Goal: Task Accomplishment & Management: Manage account settings

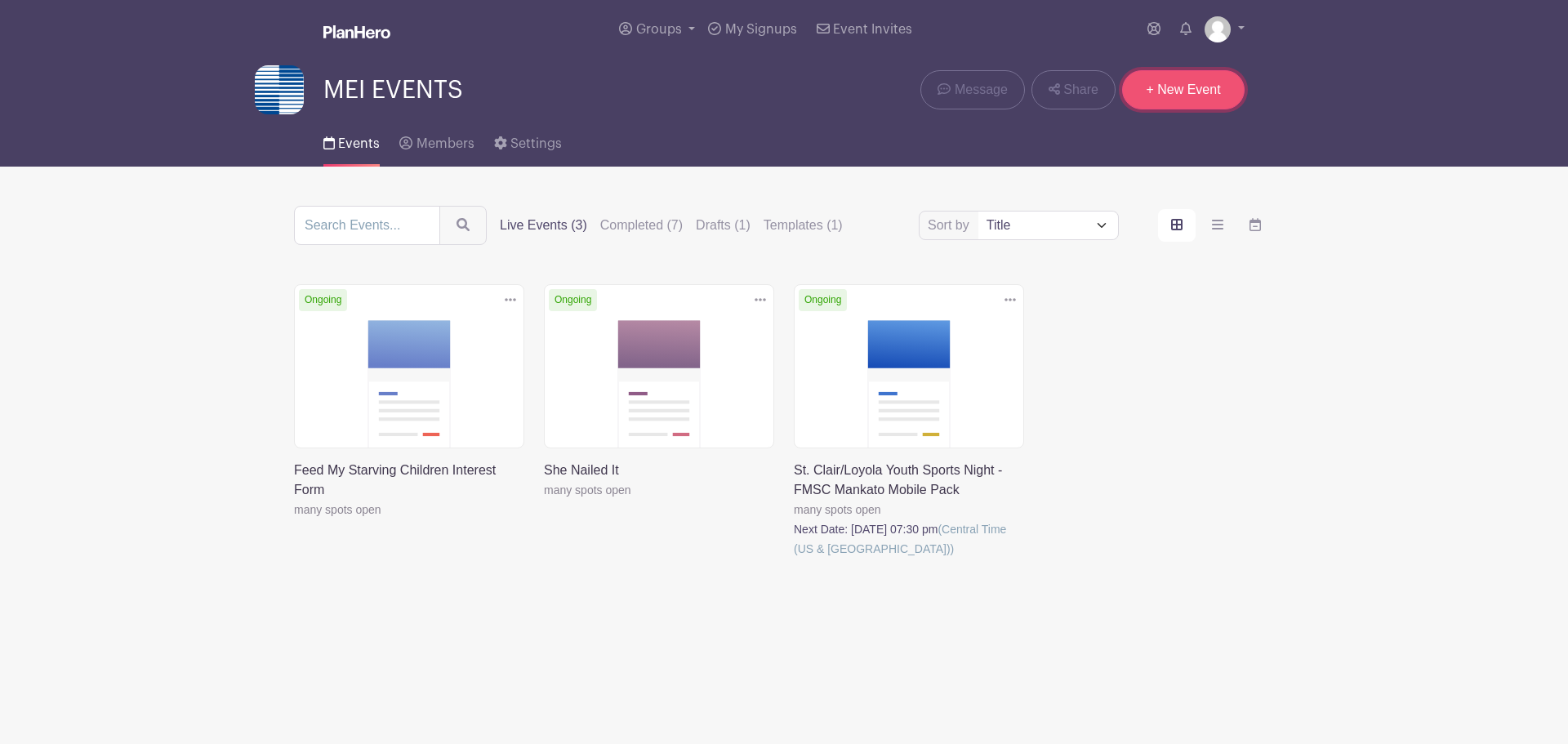
click at [1175, 94] on link "+ New Event" at bounding box center [1183, 89] width 122 height 39
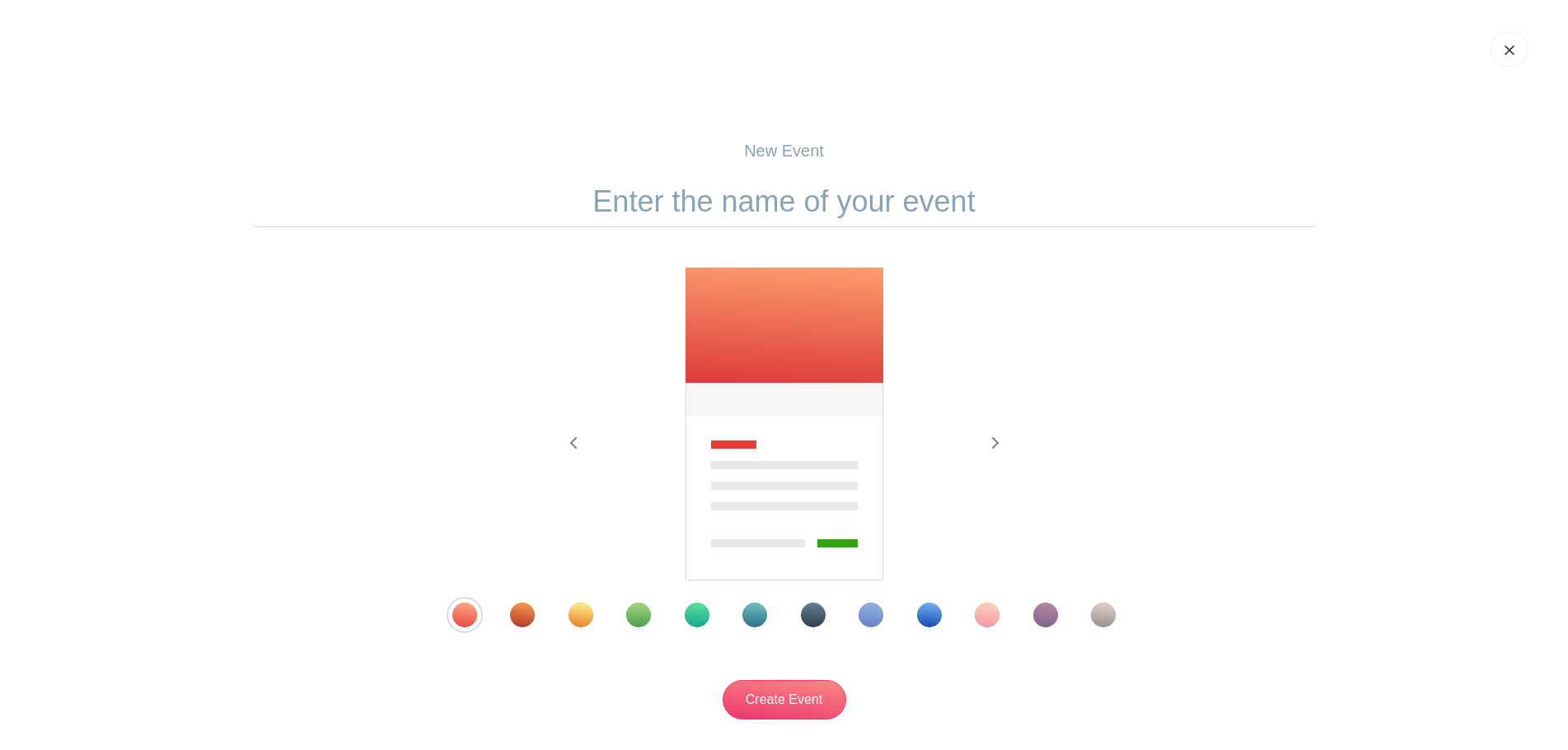
click at [919, 612] on div "Template 9" at bounding box center [930, 615] width 25 height 25
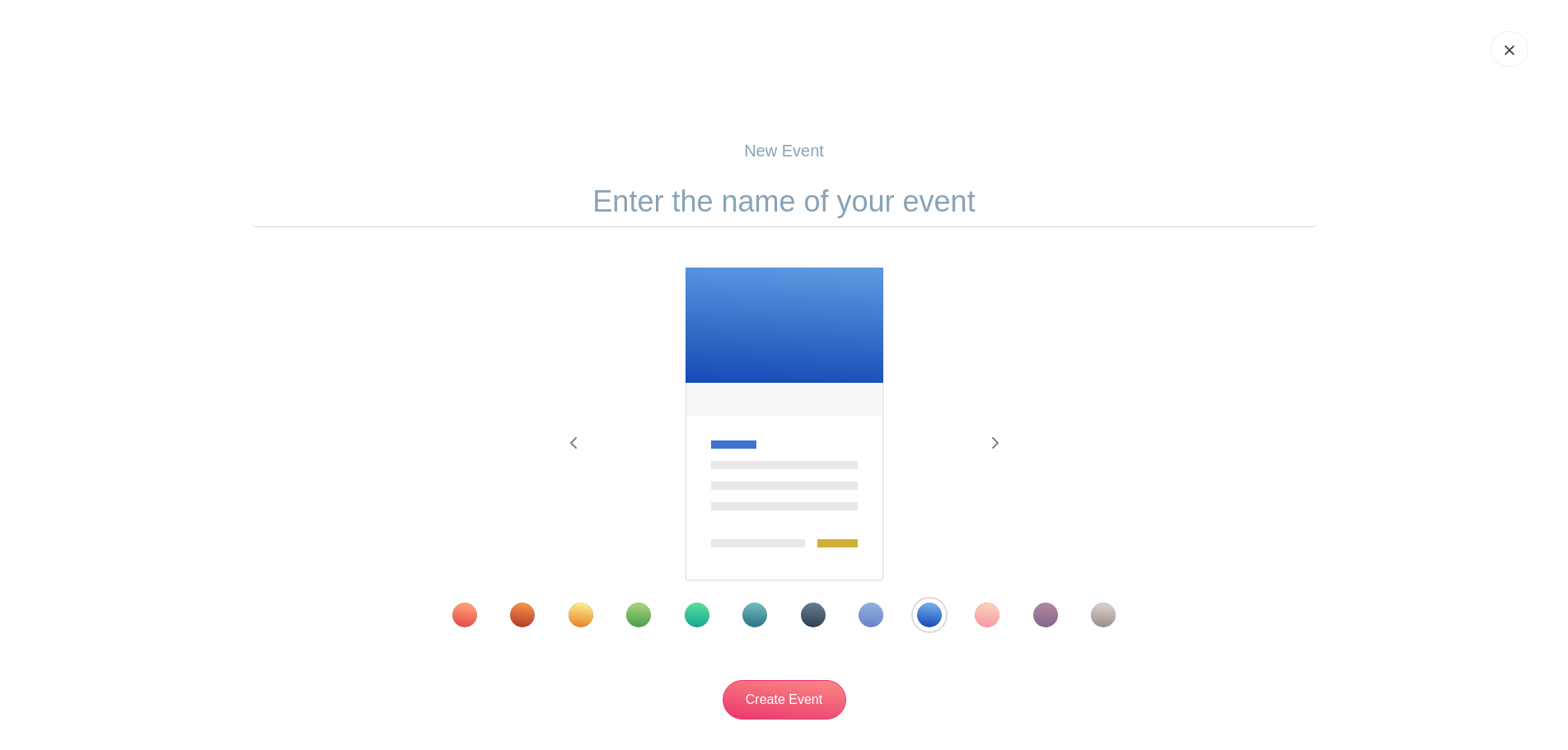
click at [791, 200] on input "text" at bounding box center [784, 202] width 1068 height 51
drag, startPoint x: 1060, startPoint y: 205, endPoint x: 877, endPoint y: 200, distance: 183.1
click at [877, 200] on input "Feed My Starving Children Interest Form" at bounding box center [784, 202] width 1068 height 51
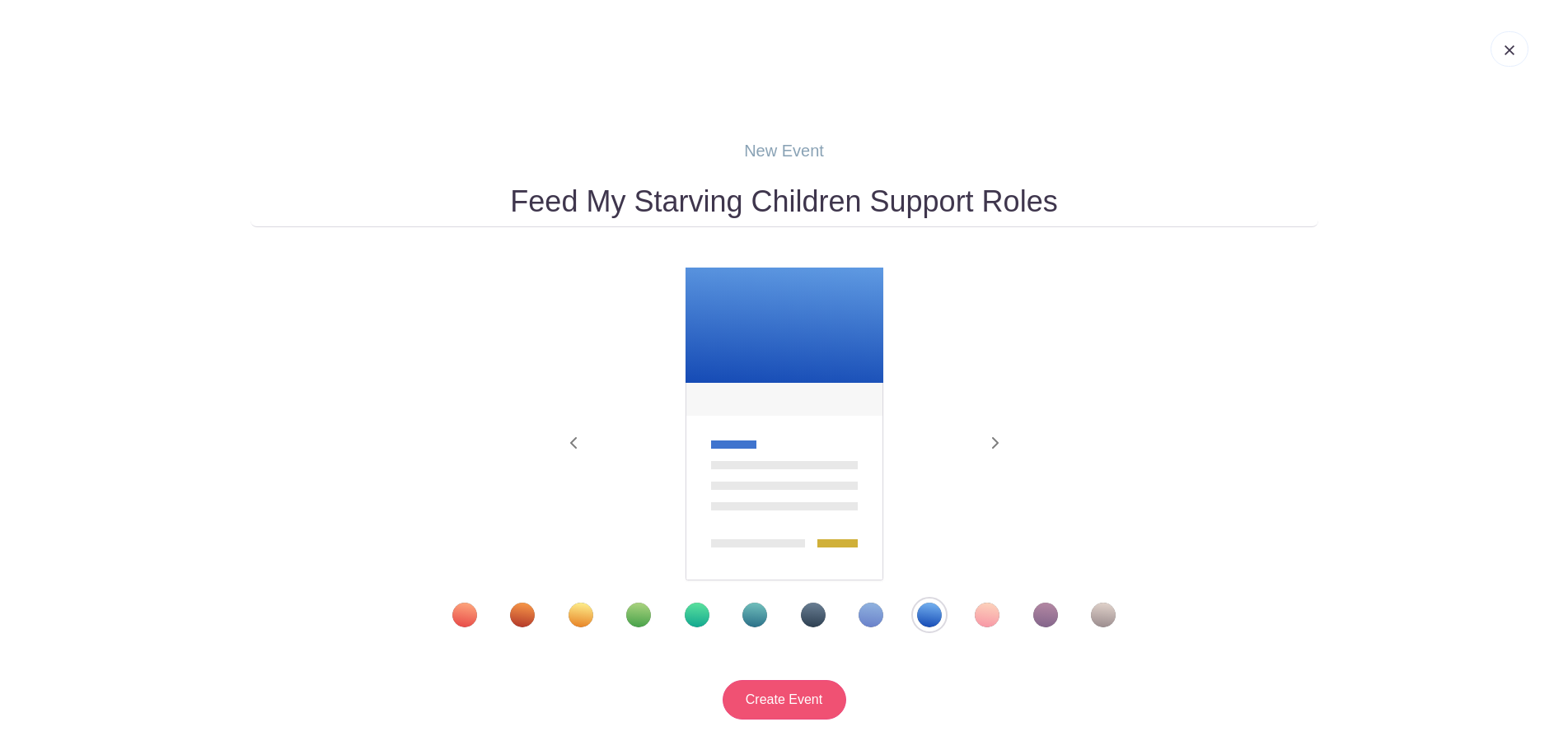
type input "Feed My Starving Children Support Roles"
click at [780, 707] on input "Create Event" at bounding box center [784, 700] width 123 height 40
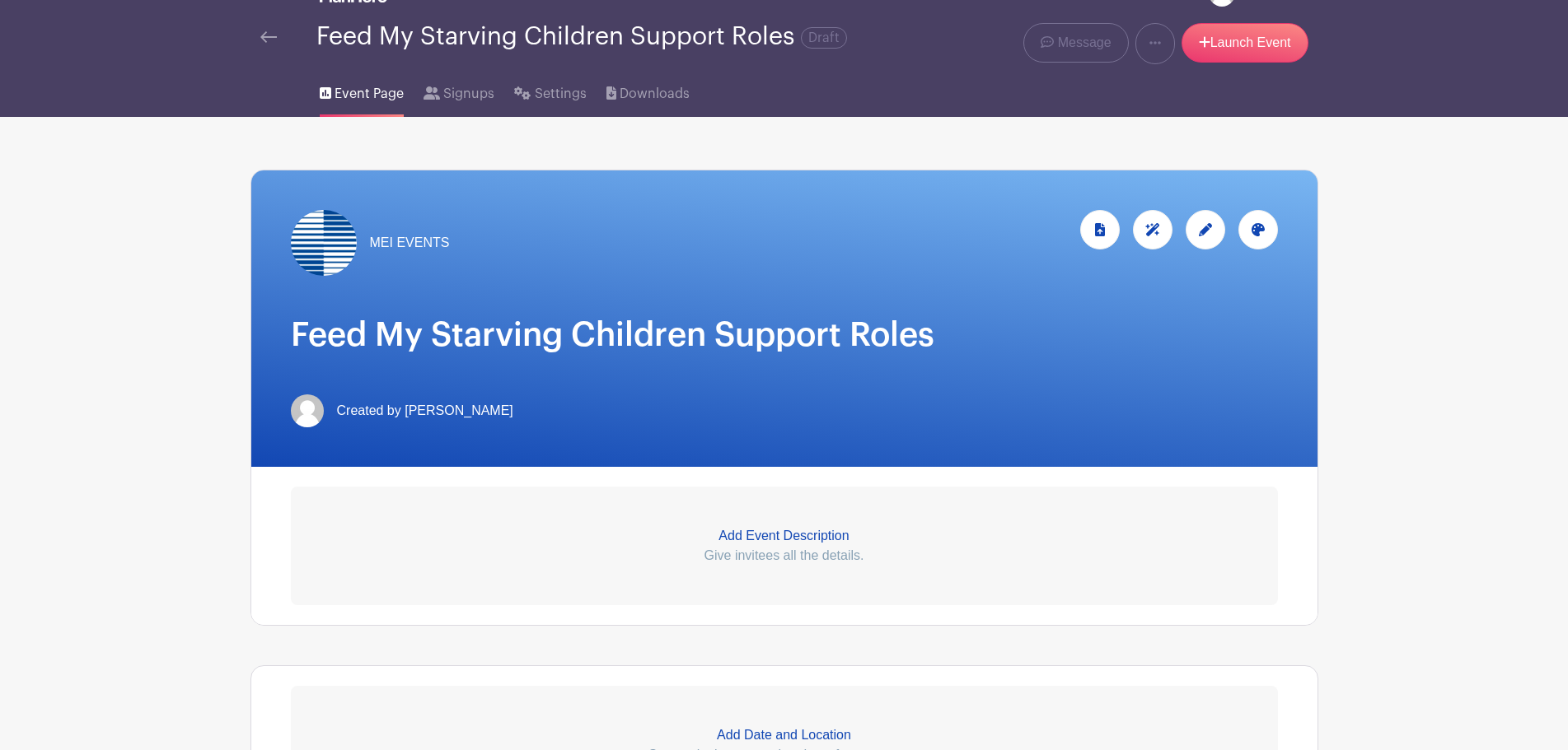
scroll to position [165, 0]
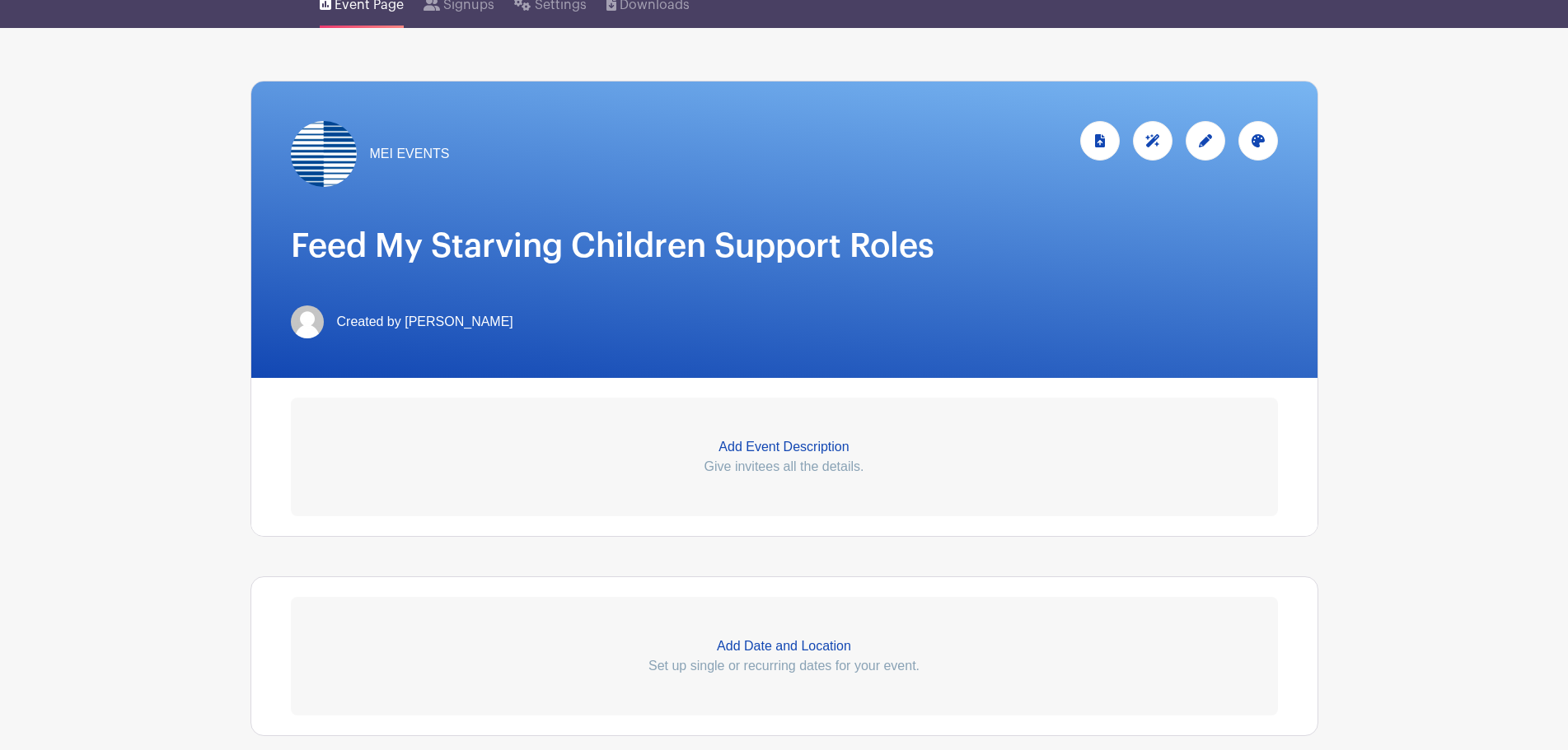
click at [796, 457] on p "Add Event Description" at bounding box center [784, 447] width 987 height 19
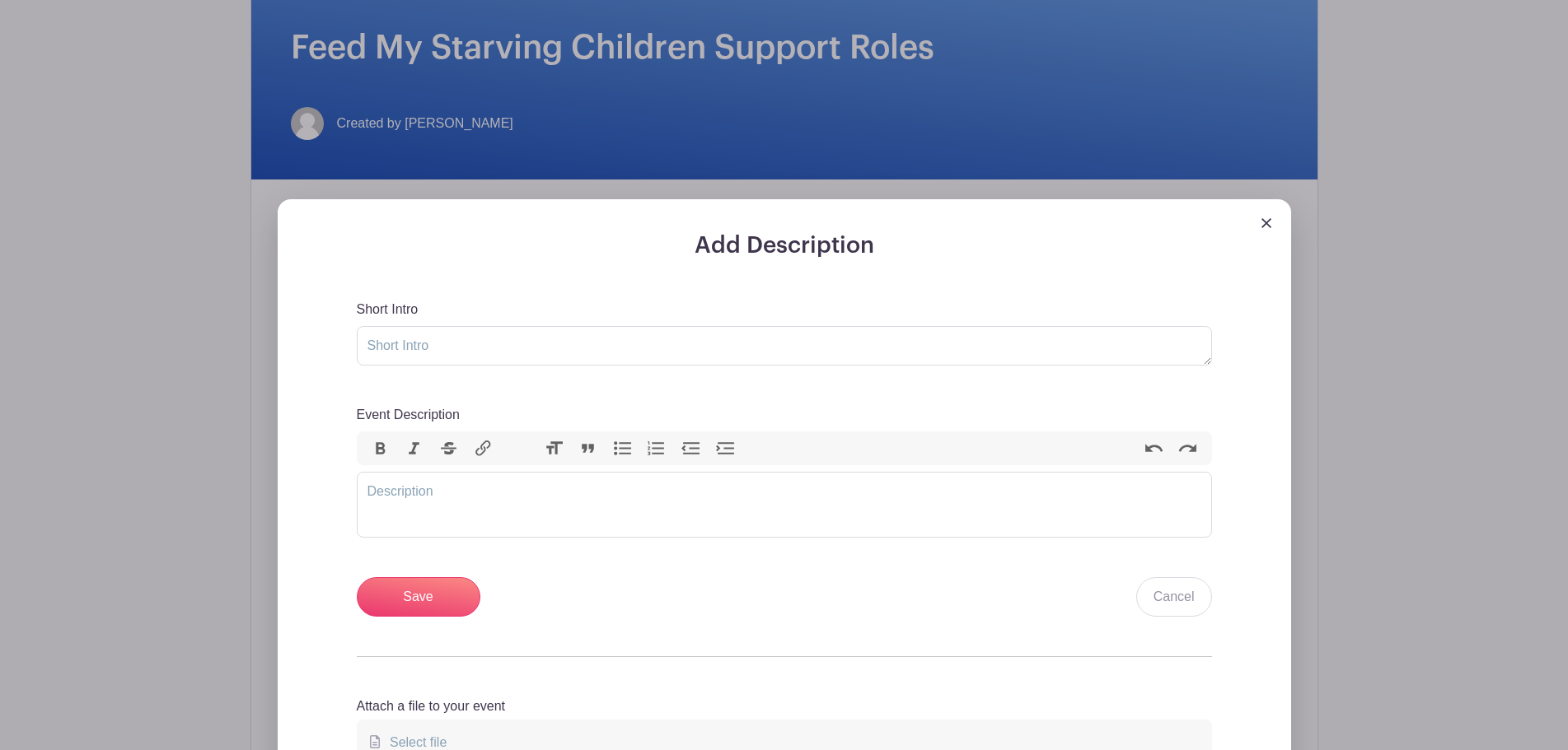
scroll to position [412, 0]
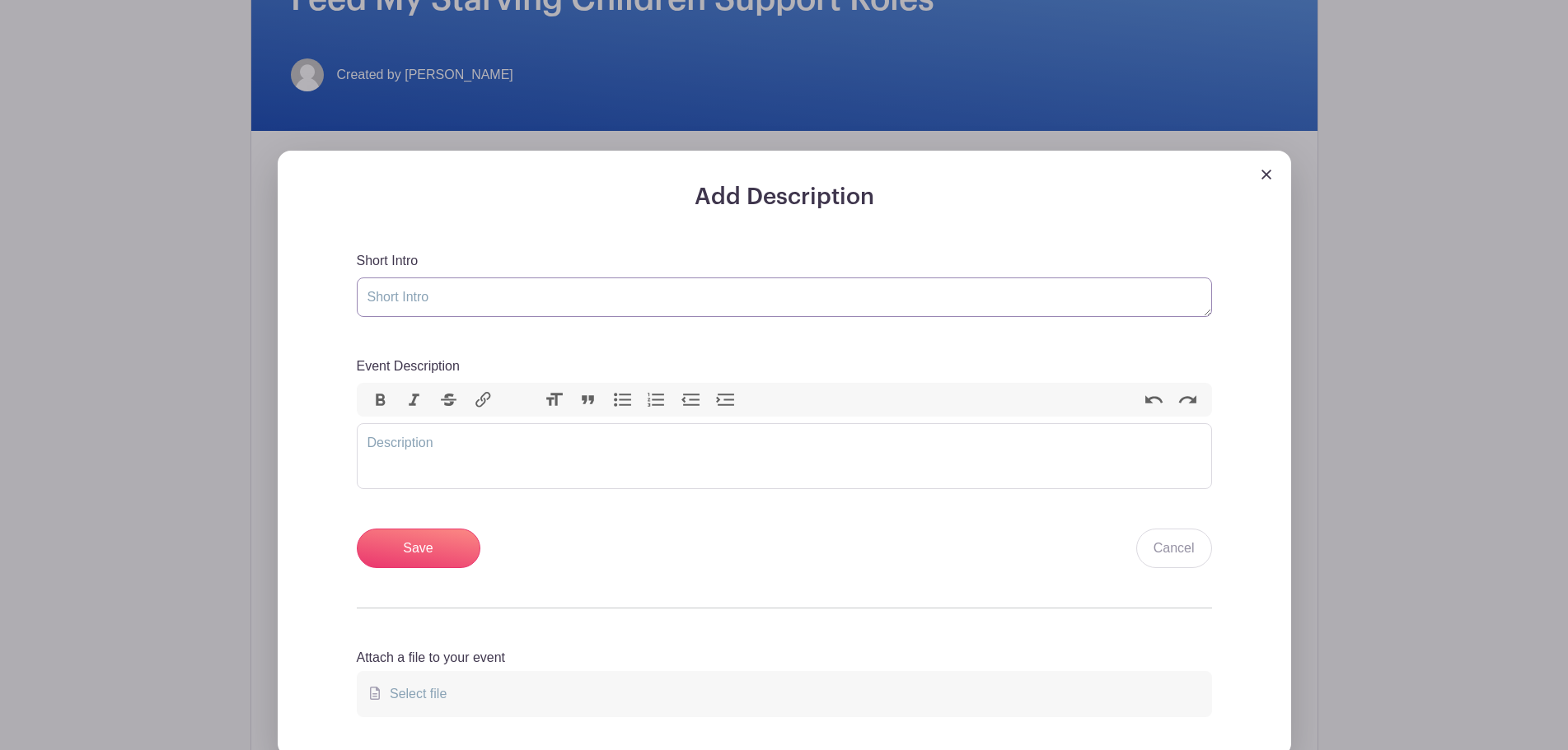
click at [535, 317] on textarea "Short Intro" at bounding box center [785, 297] width 855 height 40
click at [526, 312] on textarea "Support Roles for the Manakto FMSC Pack" at bounding box center [785, 297] width 855 height 40
click at [526, 308] on textarea "Support Roles for the Mankto FMSC Pack" at bounding box center [785, 297] width 855 height 40
click at [695, 316] on textarea "Support Roles for the Mankato FMSC Pack" at bounding box center [785, 297] width 855 height 40
type textarea "Support Roles for the Mankato FMSC Pack"
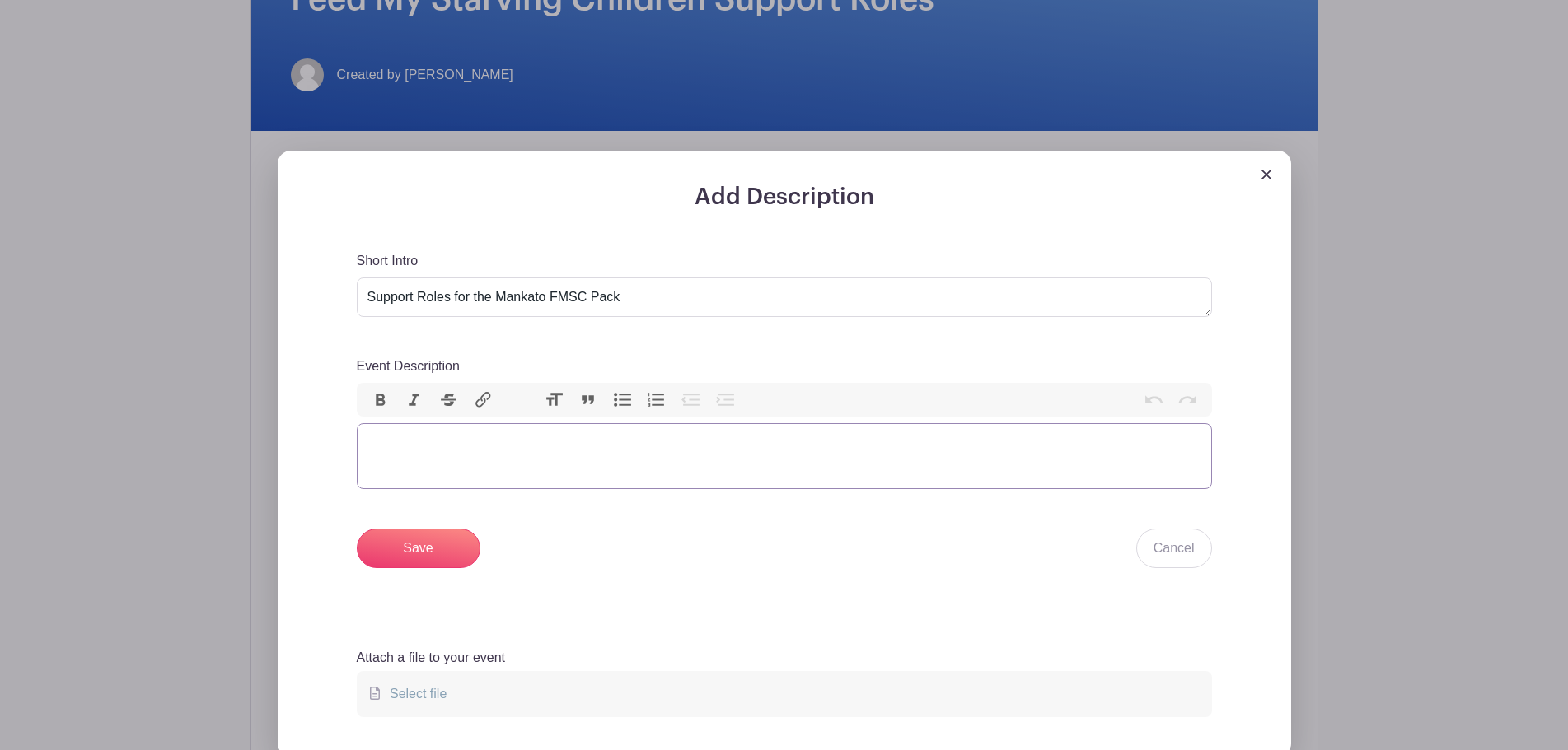
click at [624, 458] on trix-editor "Event Description" at bounding box center [785, 456] width 855 height 66
click at [370, 452] on trix-editor "Event Description" at bounding box center [785, 456] width 855 height 66
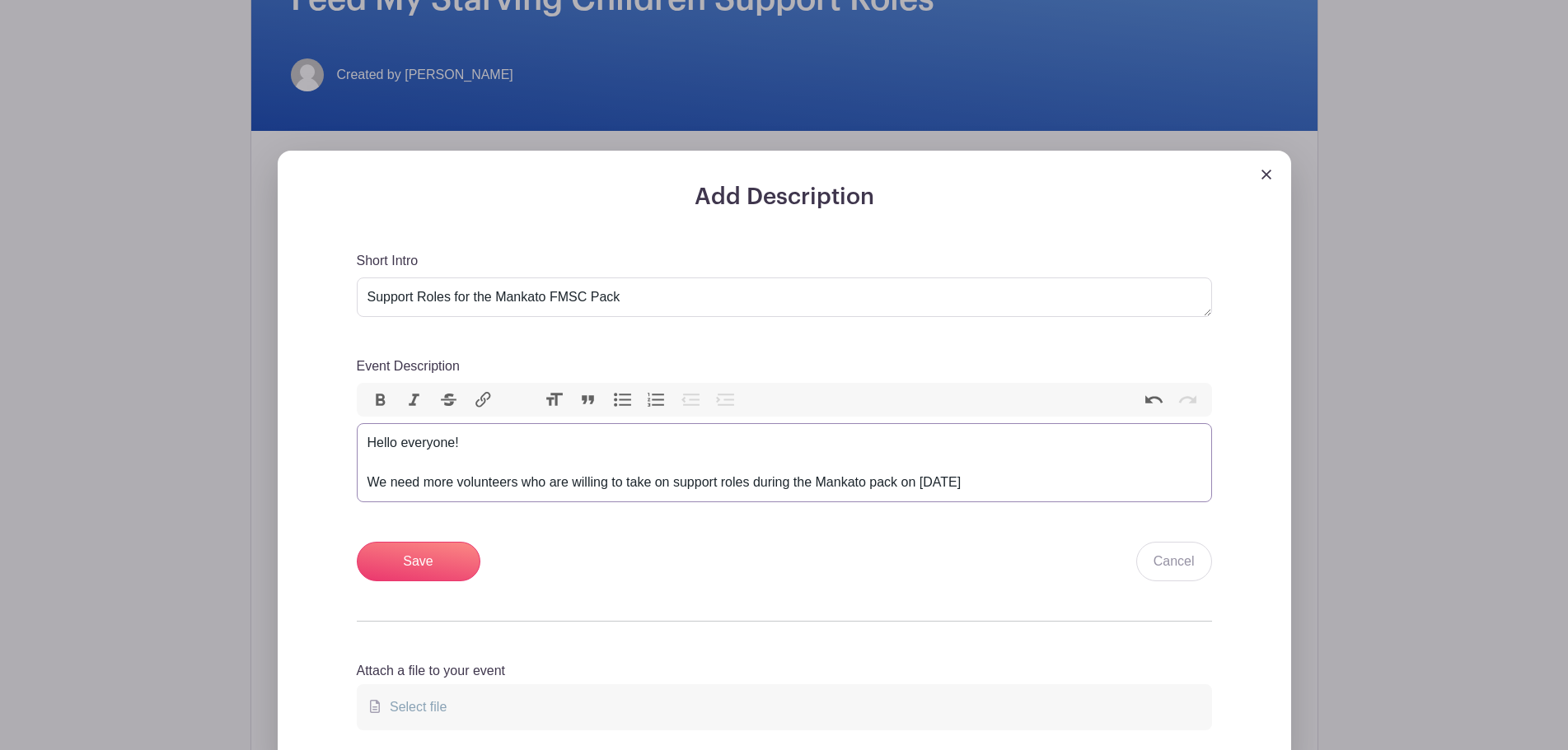
click at [1005, 493] on div "Hello everyone! We need more volunteers who are willing to take on support role…" at bounding box center [784, 462] width 833 height 59
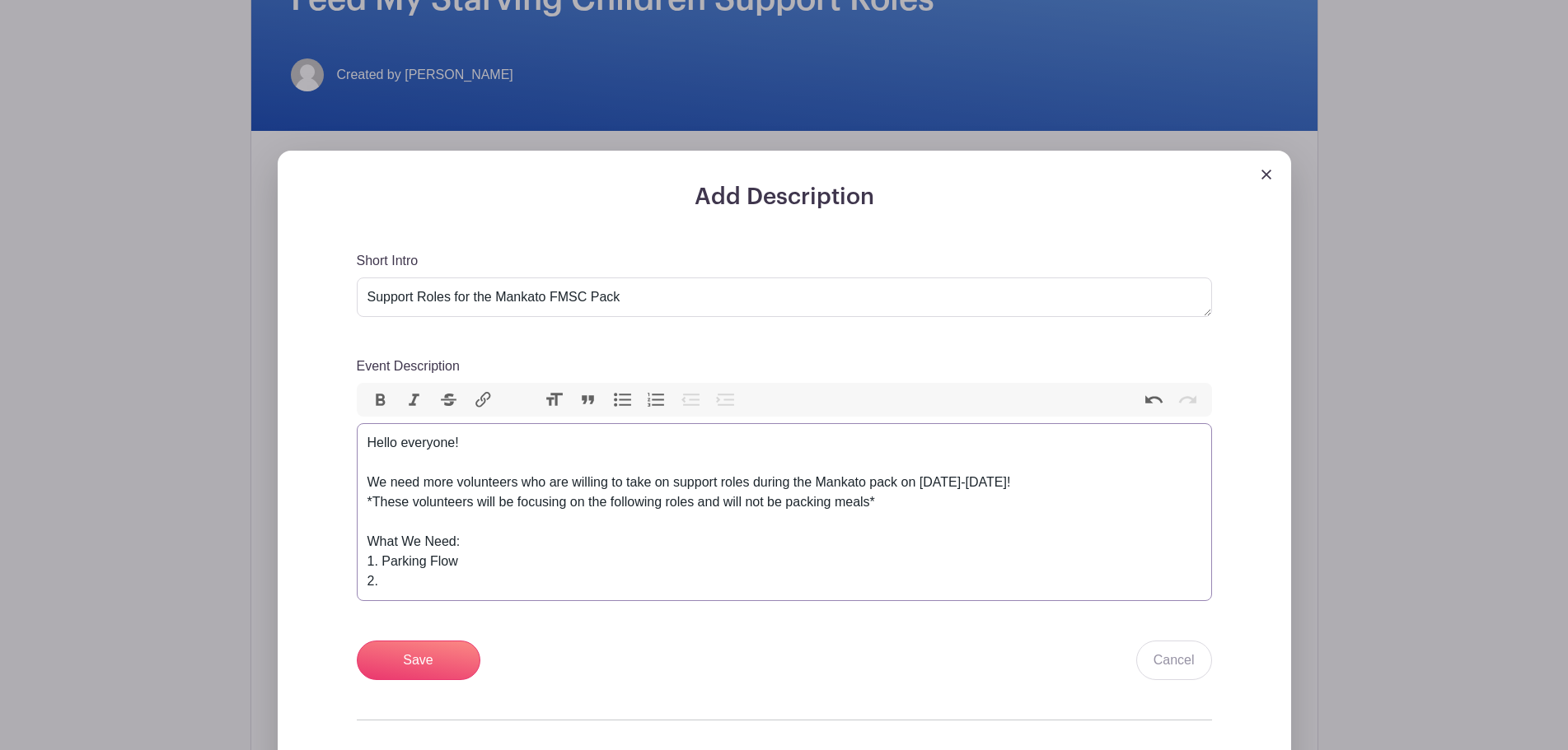
click at [486, 582] on div "Hello everyone! We need more volunteers who are willing to take on support role…" at bounding box center [784, 511] width 833 height 158
click at [444, 591] on div "Hello everyone! We need more volunteers who are willing to take on support role…" at bounding box center [784, 511] width 833 height 158
click at [459, 580] on div "Hello everyone! We need more volunteers who are willing to take on support role…" at bounding box center [784, 511] width 833 height 158
click at [518, 591] on div "Hello everyone! We need more volunteers who are willing to take on support role…" at bounding box center [784, 511] width 833 height 158
click at [516, 591] on div "Hello everyone! We need more volunteers who are willing to take on support role…" at bounding box center [784, 511] width 833 height 158
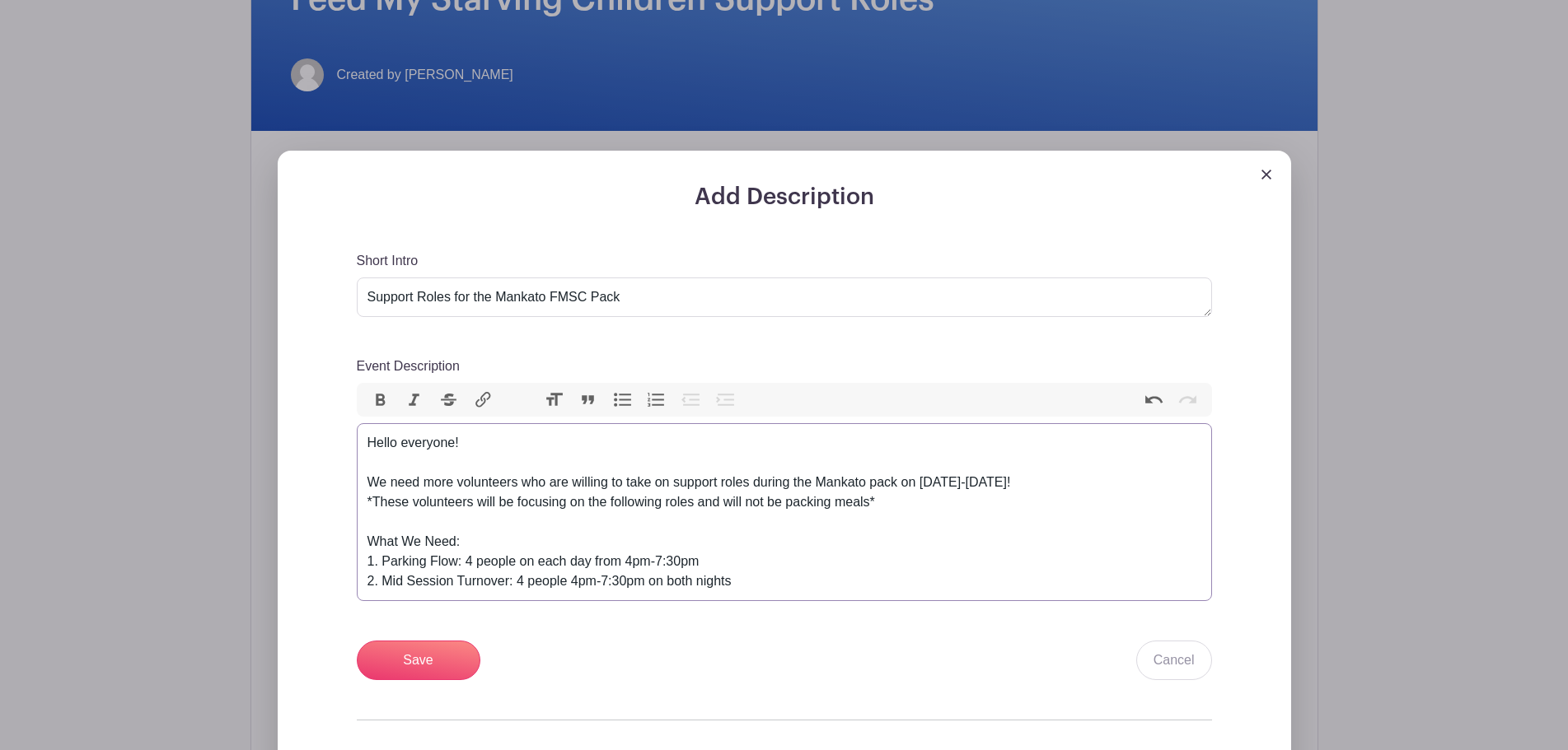
click at [749, 591] on div "Hello everyone! We need more volunteers who are willing to take on support role…" at bounding box center [784, 511] width 833 height 158
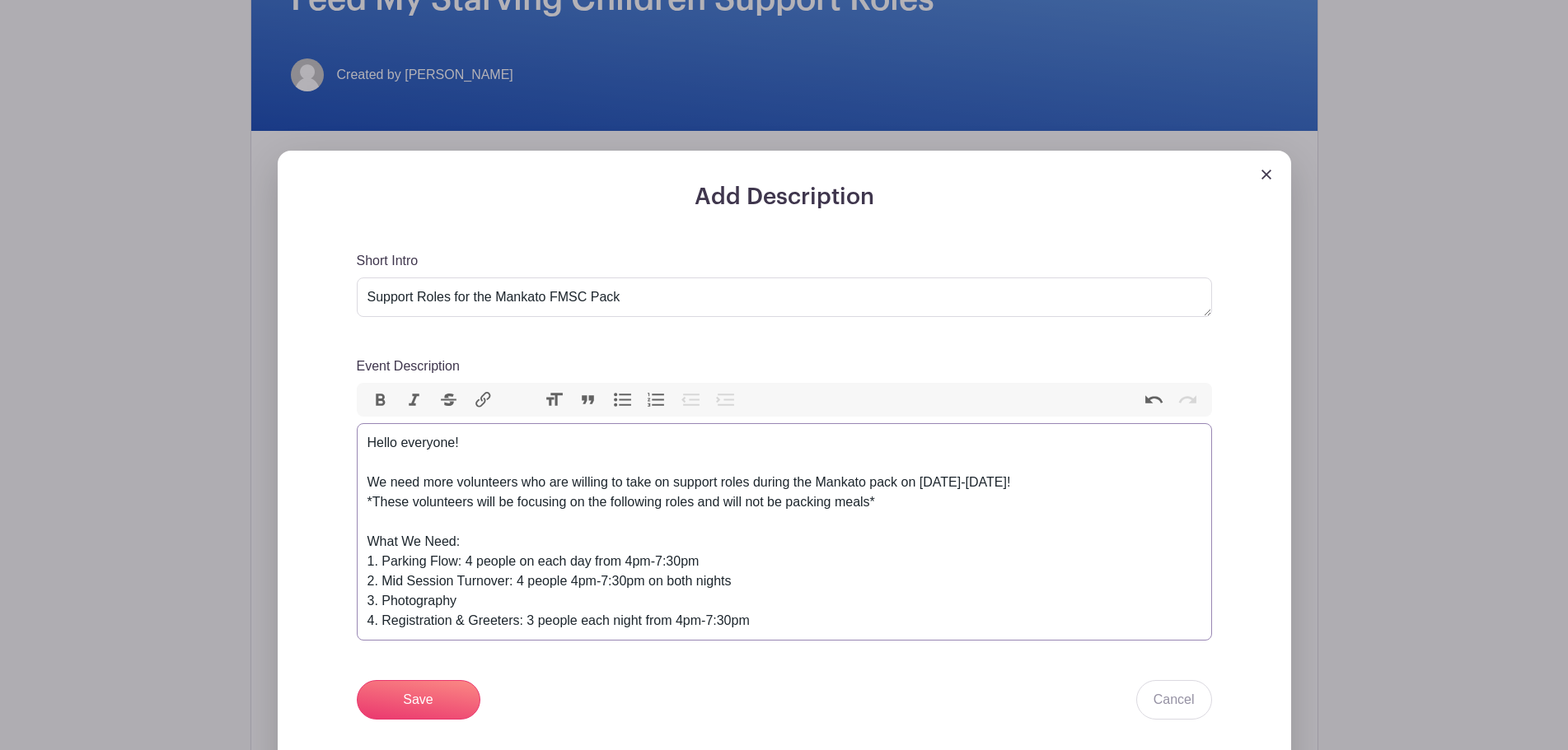
click at [521, 598] on div "Hello everyone! We need more volunteers who are willing to take on support role…" at bounding box center [784, 531] width 833 height 197
click at [507, 614] on div "Hello everyone! We need more volunteers who are willing to take on support role…" at bounding box center [784, 531] width 833 height 197
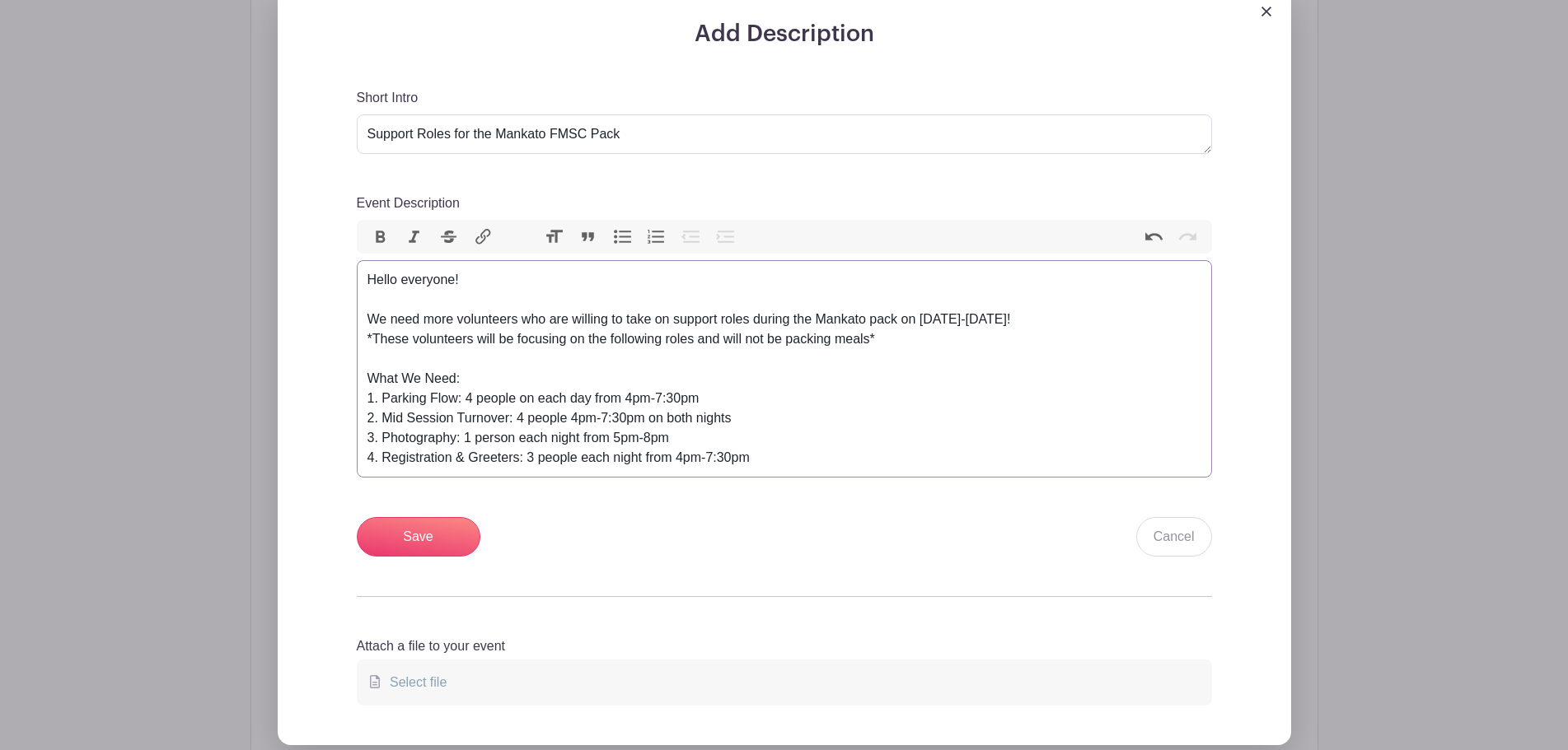
scroll to position [576, 0]
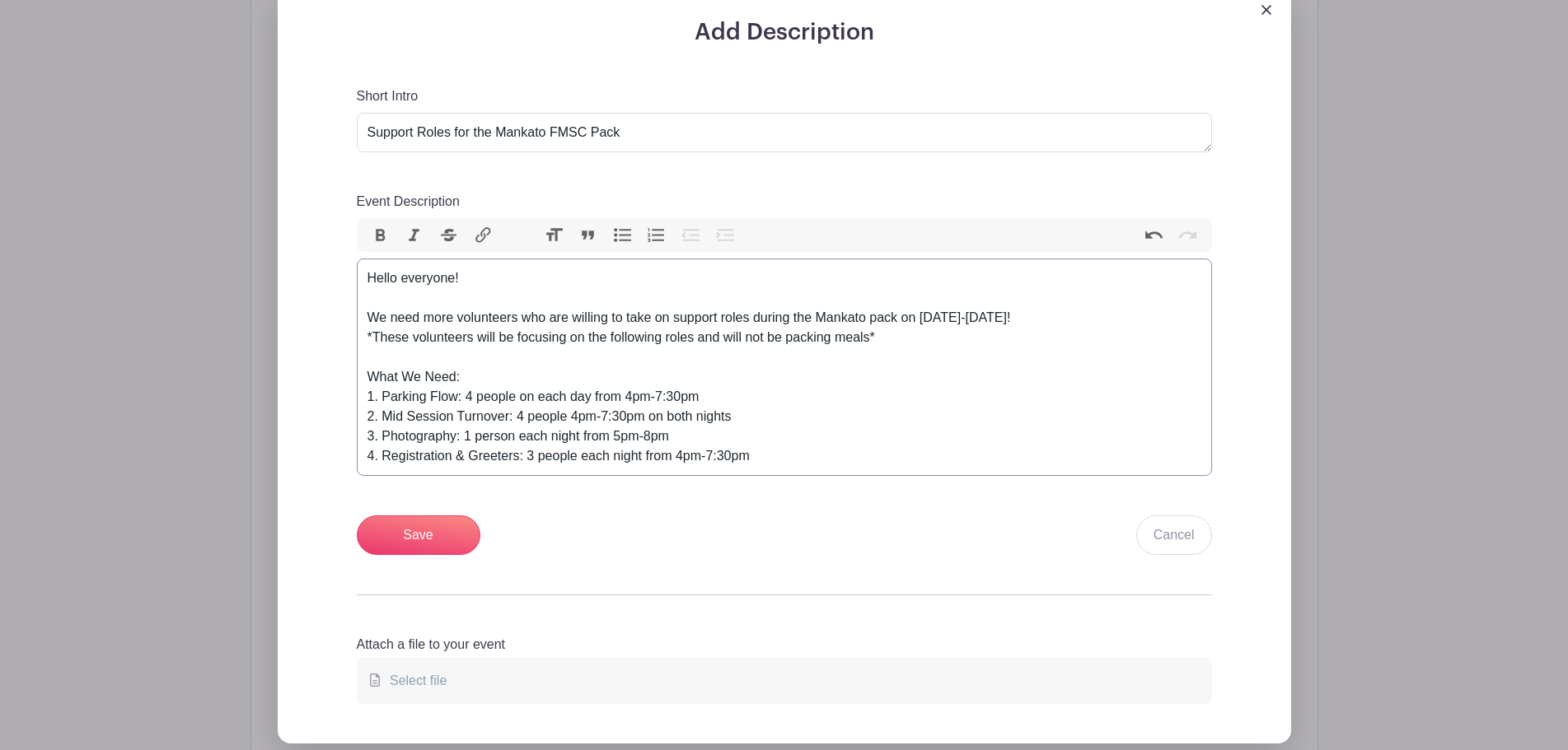
click at [802, 466] on div "Hello everyone! We need more volunteers who are willing to take on support role…" at bounding box center [784, 368] width 833 height 197
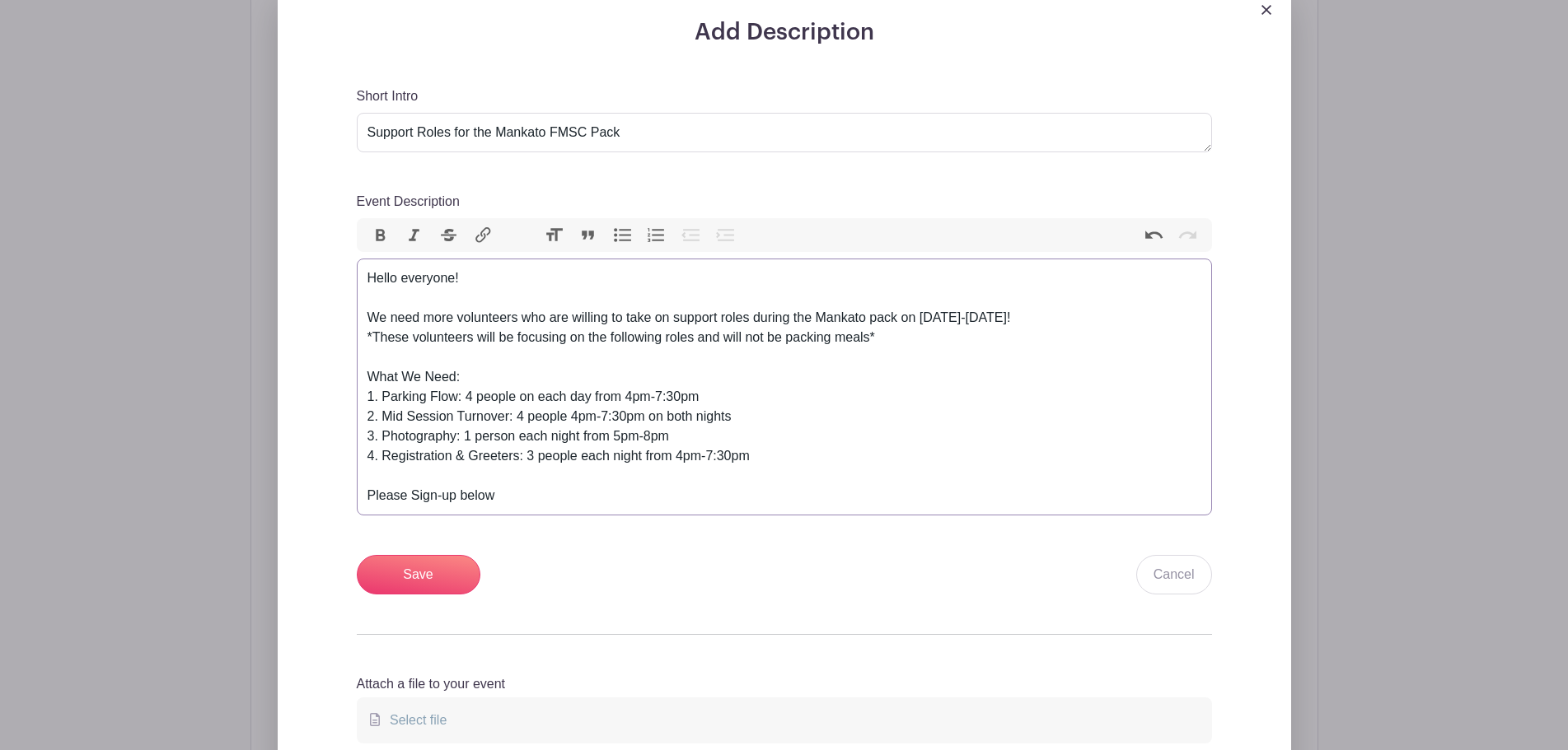
click at [416, 505] on div "Hello everyone! We need more volunteers who are willing to take on support role…" at bounding box center [784, 387] width 833 height 237
click at [558, 506] on div "Hello everyone! We need more volunteers who are willing to take on support role…" at bounding box center [784, 387] width 833 height 237
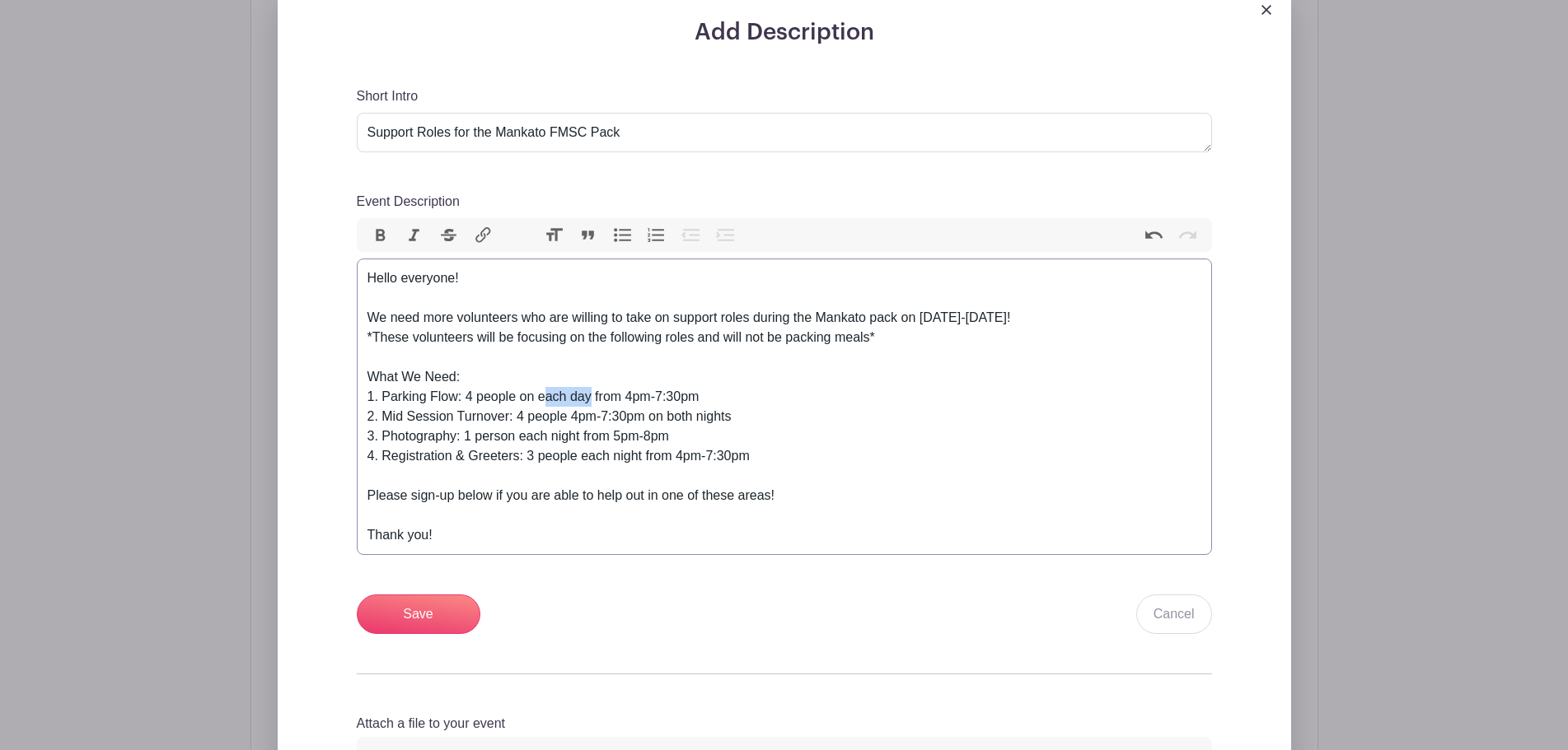
drag, startPoint x: 590, startPoint y: 410, endPoint x: 548, endPoint y: 412, distance: 42.0
click at [548, 412] on div "Hello everyone! We need more volunteers who are willing to take on support role…" at bounding box center [784, 407] width 833 height 277
click at [599, 407] on div "Hello everyone! We need more volunteers who are willing to take on support role…" at bounding box center [784, 407] width 833 height 277
drag, startPoint x: 592, startPoint y: 405, endPoint x: 516, endPoint y: 406, distance: 76.0
click at [516, 406] on div "Hello everyone! We need more volunteers who are willing to take on support role…" at bounding box center [784, 407] width 833 height 277
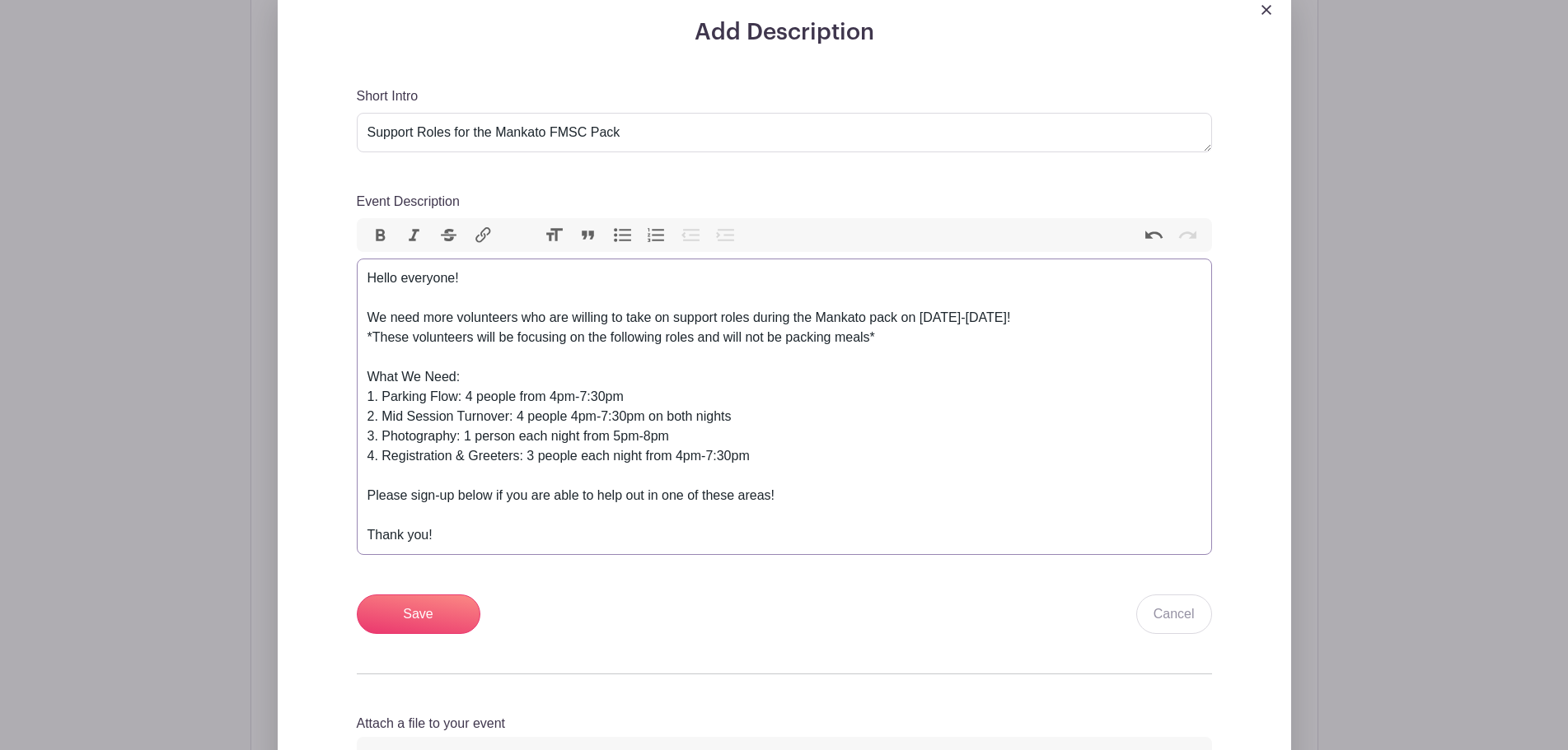
drag, startPoint x: 746, startPoint y: 434, endPoint x: 649, endPoint y: 423, distance: 97.6
click at [649, 423] on div "Hello everyone! We need more volunteers who are willing to take on support role…" at bounding box center [784, 407] width 833 height 277
click at [636, 408] on div "Hello everyone! We need more volunteers who are willing to take on support role…" at bounding box center [784, 407] width 833 height 277
drag, startPoint x: 612, startPoint y: 447, endPoint x: 601, endPoint y: 448, distance: 11.0
click at [601, 448] on div "Hello everyone! We need more volunteers who are willing to take on support role…" at bounding box center [784, 407] width 833 height 277
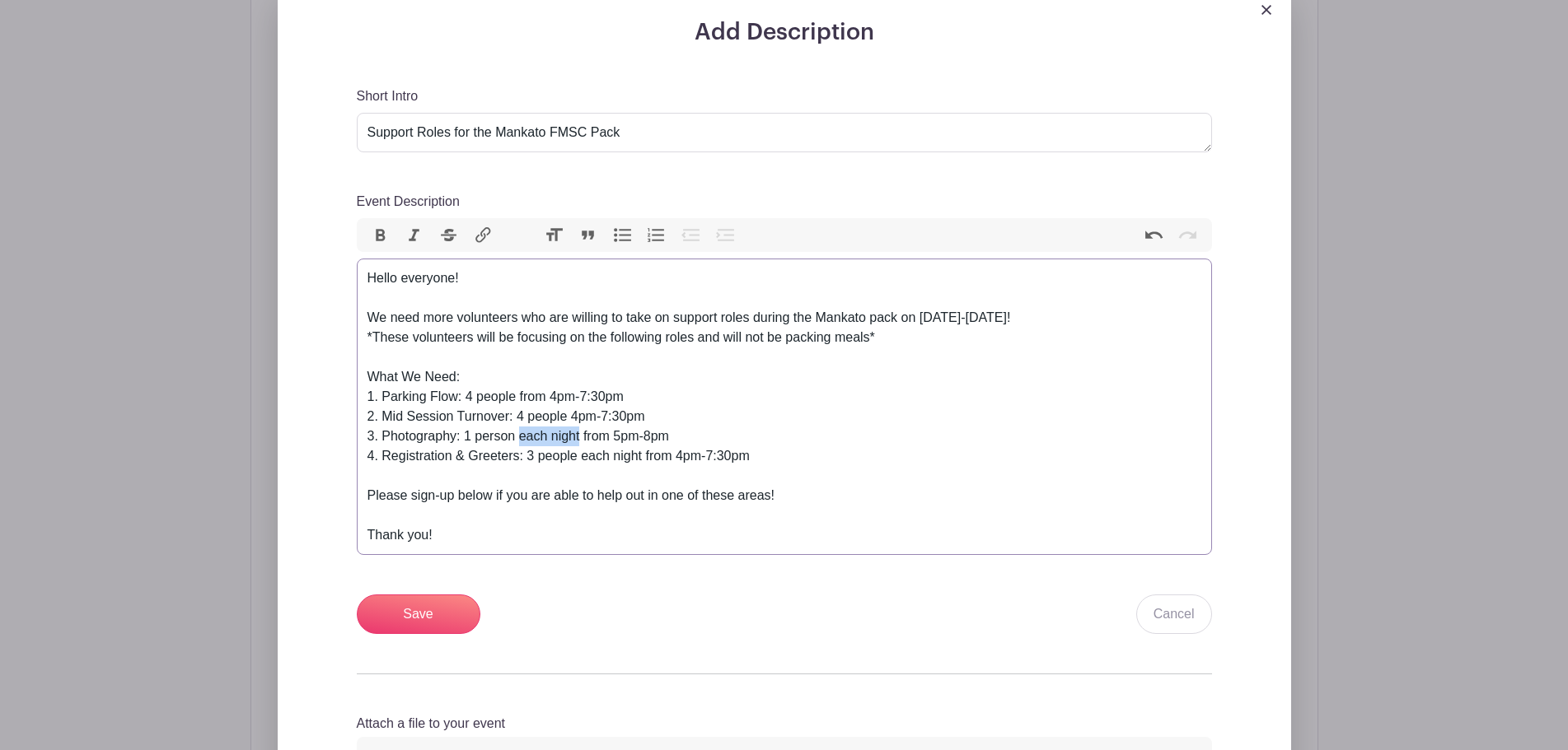
drag, startPoint x: 579, startPoint y: 449, endPoint x: 519, endPoint y: 454, distance: 60.2
click at [519, 454] on div "Hello everyone! We need more volunteers who are willing to take on support role…" at bounding box center [784, 407] width 833 height 277
drag, startPoint x: 609, startPoint y: 450, endPoint x: 641, endPoint y: 460, distance: 33.5
click at [618, 452] on div "Hello everyone! We need more volunteers who are willing to take on support role…" at bounding box center [784, 407] width 833 height 277
click at [571, 430] on div "Hello everyone! We need more volunteers who are willing to take on support role…" at bounding box center [784, 407] width 833 height 277
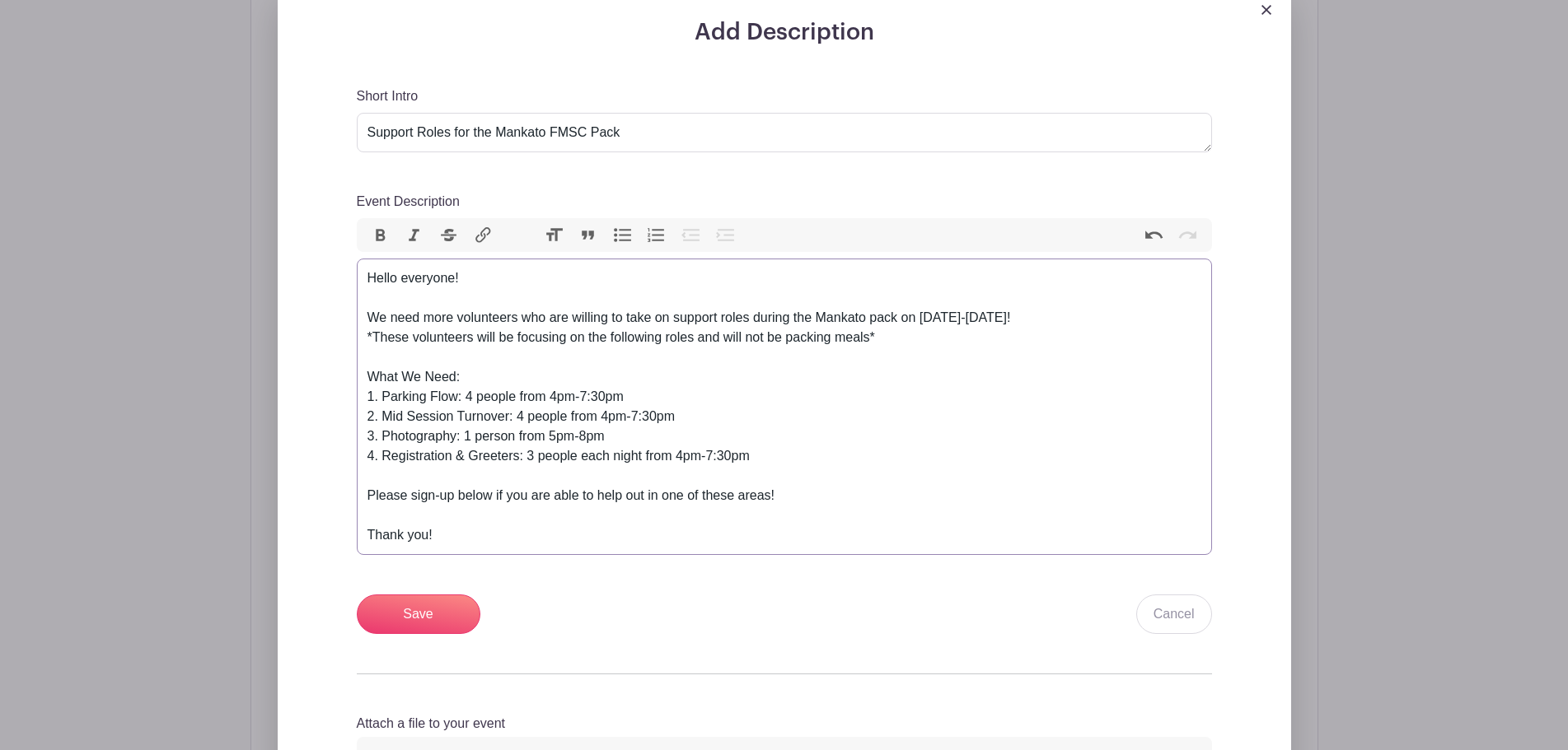
click at [620, 451] on div "Hello everyone! We need more volunteers who are willing to take on support role…" at bounding box center [784, 407] width 833 height 277
drag, startPoint x: 641, startPoint y: 469, endPoint x: 583, endPoint y: 470, distance: 58.0
click at [583, 470] on div "Hello everyone! We need more volunteers who are willing to take on support role…" at bounding box center [784, 407] width 833 height 277
click at [706, 465] on div "Hello everyone! We need more volunteers who are willing to take on support role…" at bounding box center [784, 407] width 833 height 277
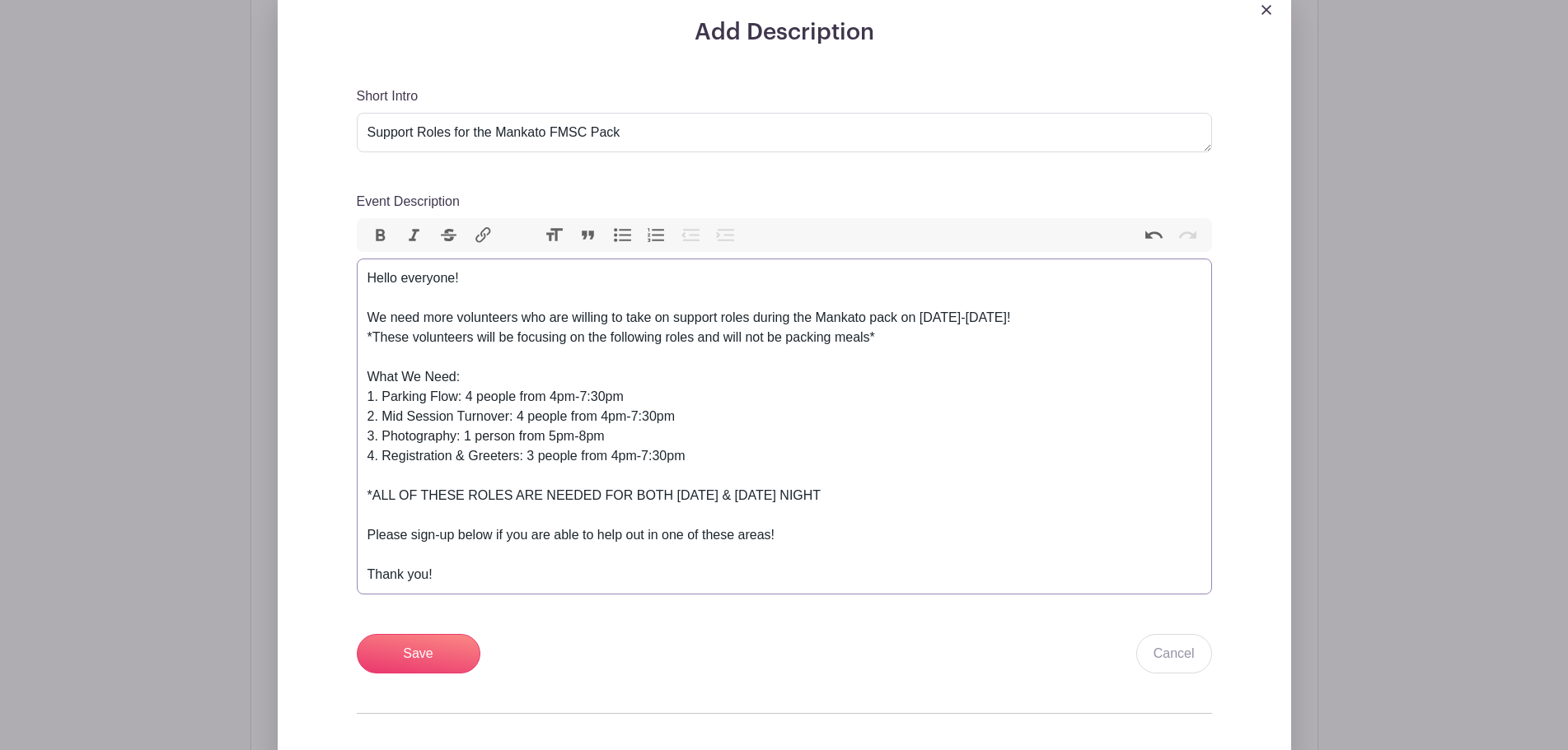
click at [780, 507] on div "Hello everyone! We need more volunteers who are willing to take on support role…" at bounding box center [784, 427] width 833 height 316
click at [900, 510] on div "Hello everyone! We need more volunteers who are willing to take on support role…" at bounding box center [784, 427] width 833 height 316
type trix-editor "<div>Hello everyone!<br><br>We need more volunteers who are willing to take on …"
click at [441, 661] on input "Save" at bounding box center [419, 653] width 123 height 40
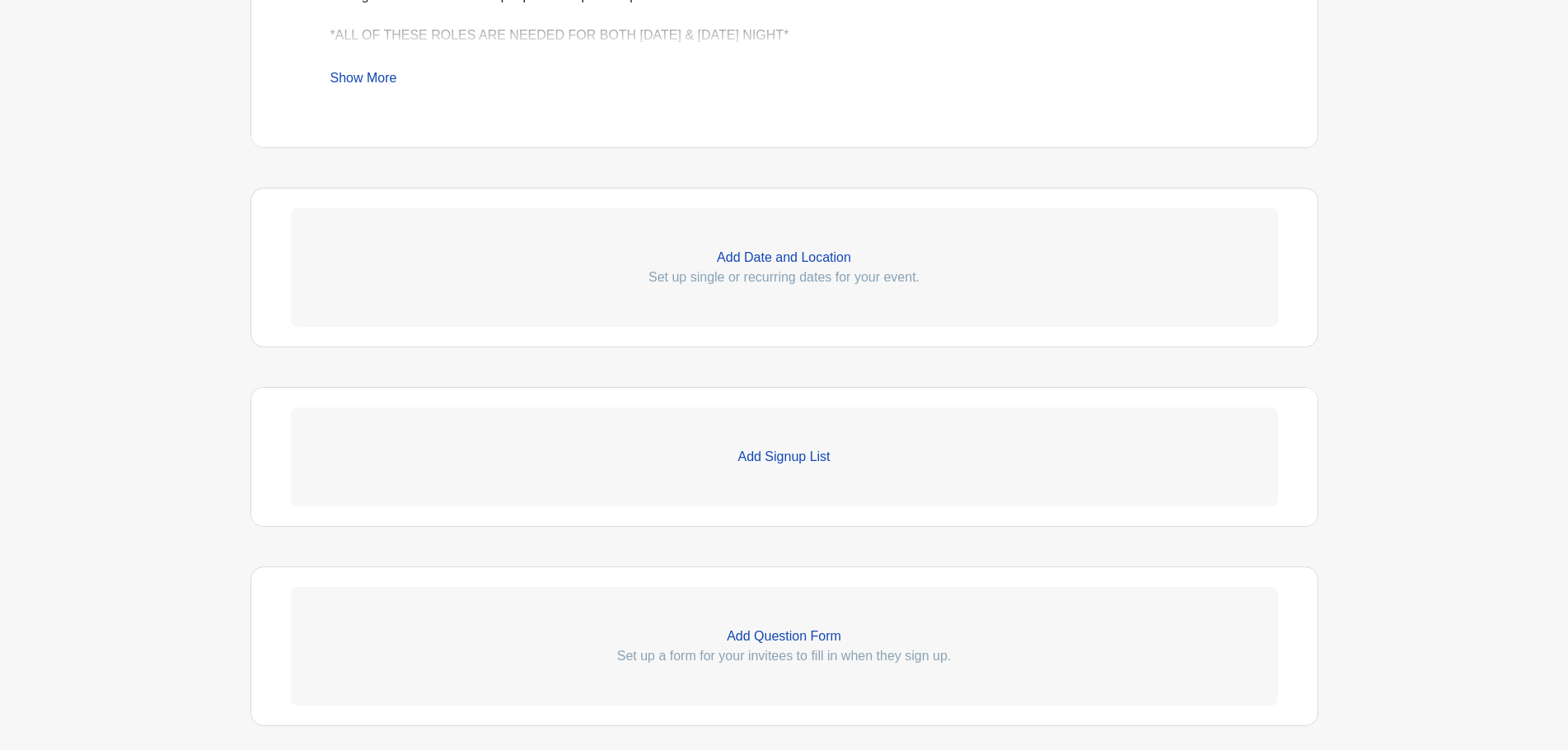
scroll to position [1037, 0]
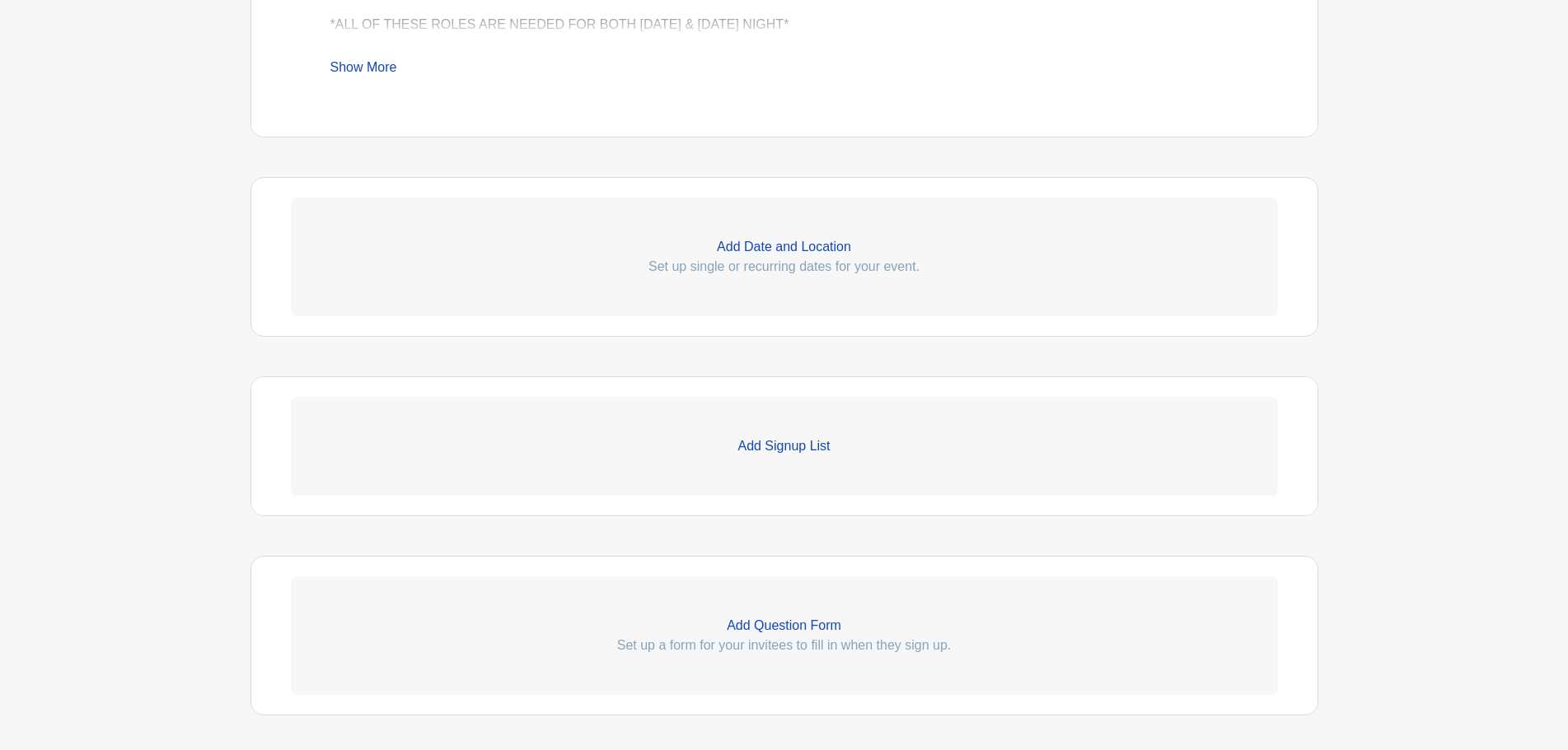
click at [806, 457] on p "Add Signup List" at bounding box center [784, 446] width 987 height 19
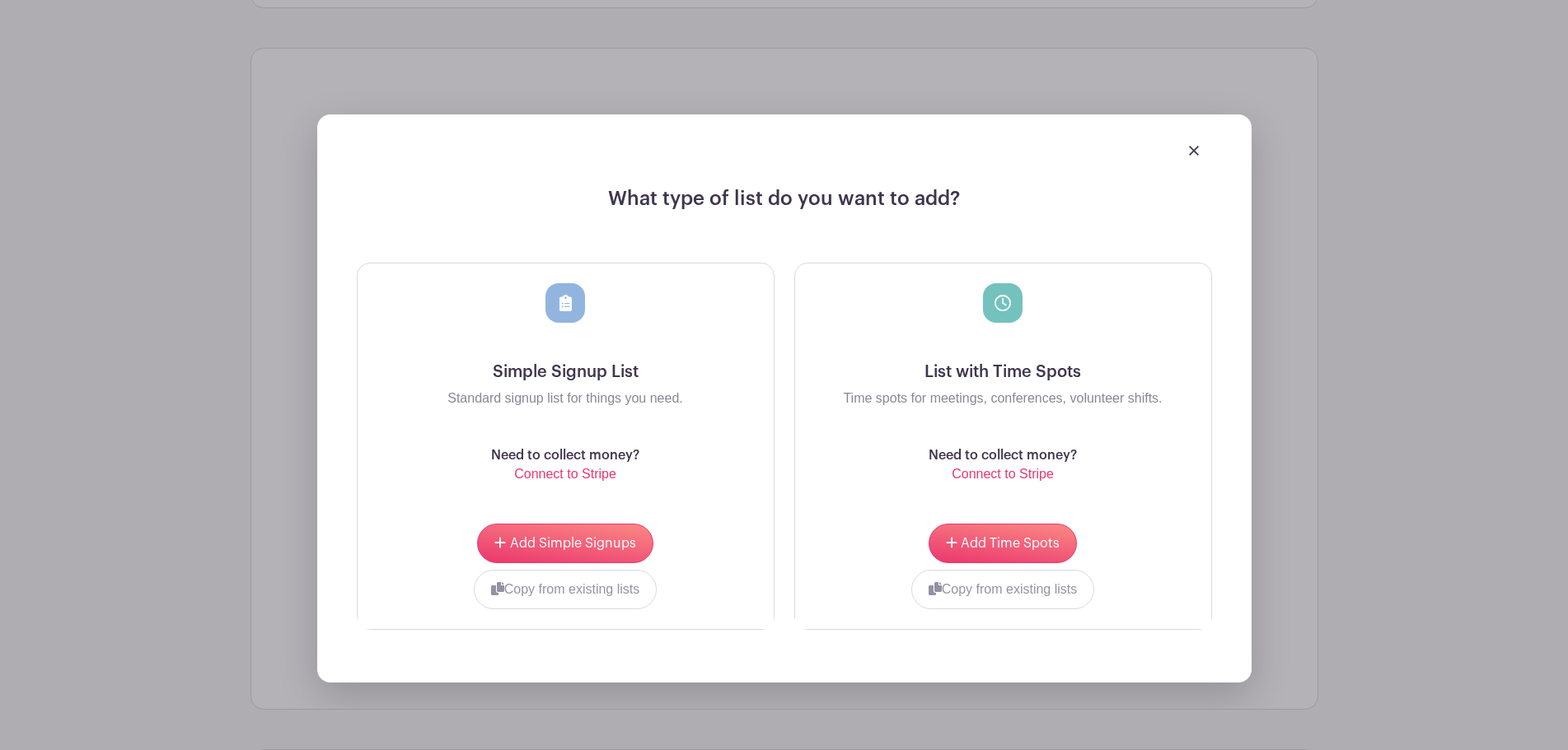
scroll to position [1367, 0]
click at [579, 549] on span "Add Simple Signups" at bounding box center [572, 542] width 126 height 13
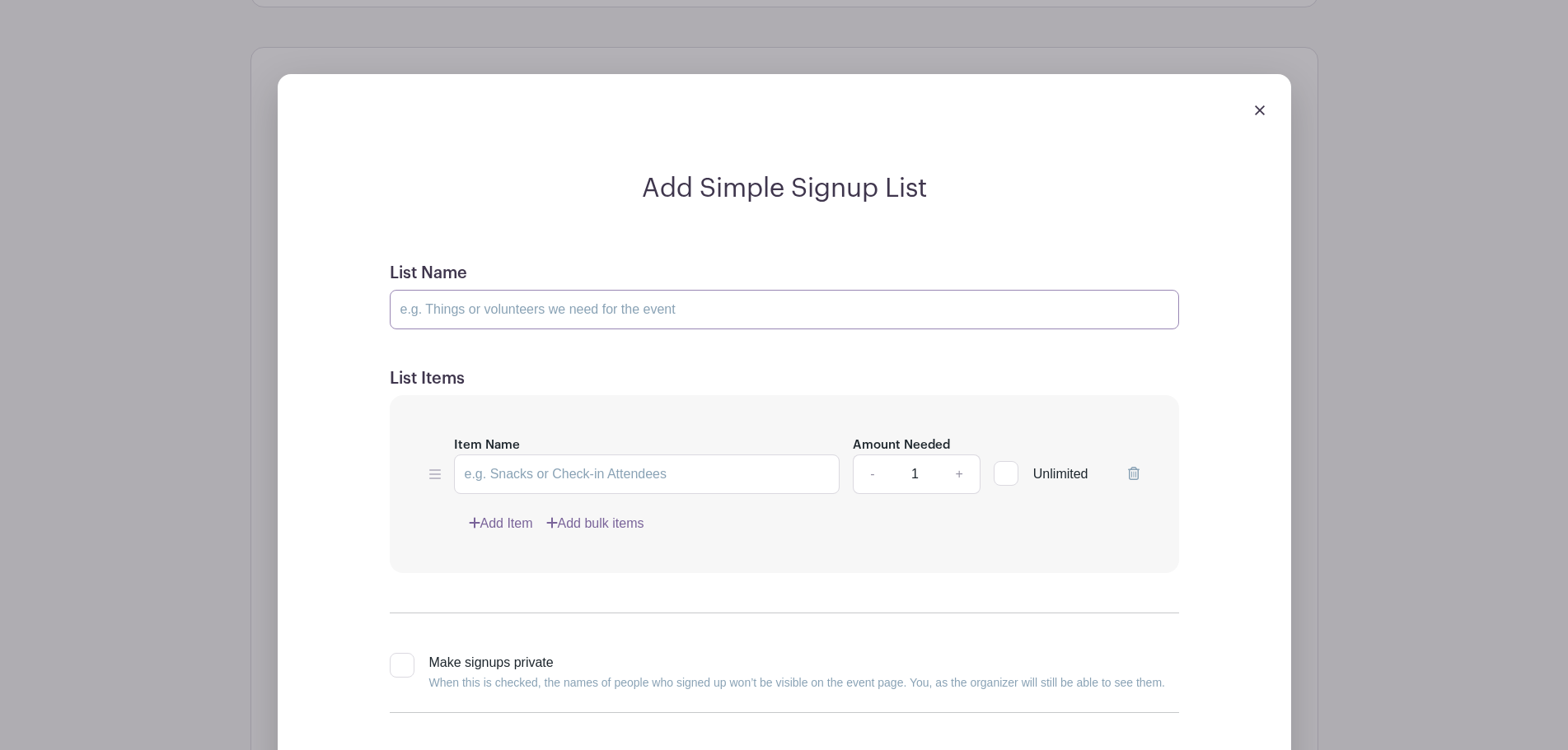
click at [528, 330] on input "List Name" at bounding box center [784, 309] width 789 height 40
type input "s"
click at [624, 323] on input "Support Roles: FMSC Mankato MobilePack" at bounding box center [784, 309] width 789 height 40
type input "Support Roles: FMSC Mankato MobilePack"
click at [681, 412] on div "Item Name Amount Needed - 1 + Unlimited Add Item Add bulk items" at bounding box center [784, 484] width 789 height 179
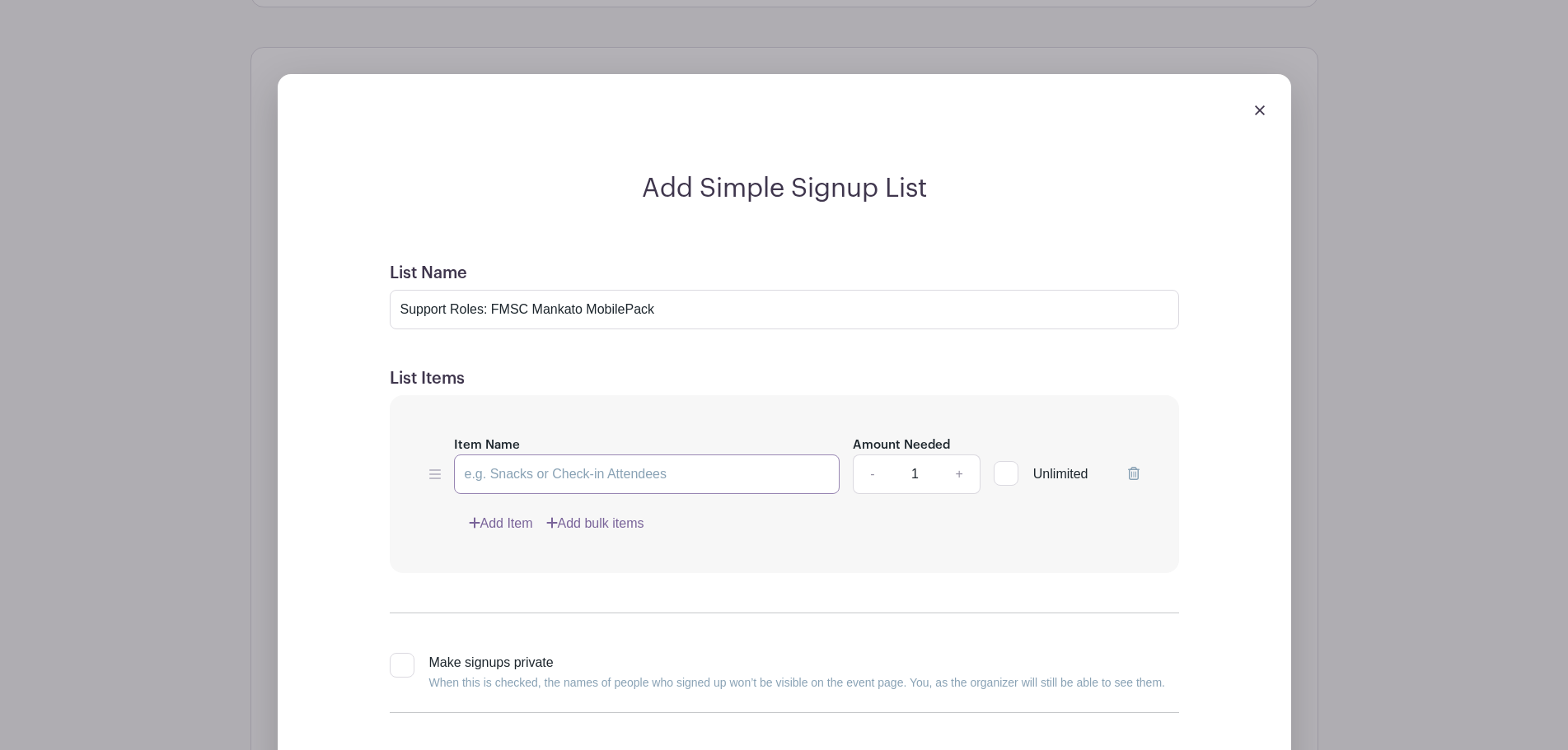
click at [620, 493] on input "Item Name" at bounding box center [647, 474] width 386 height 40
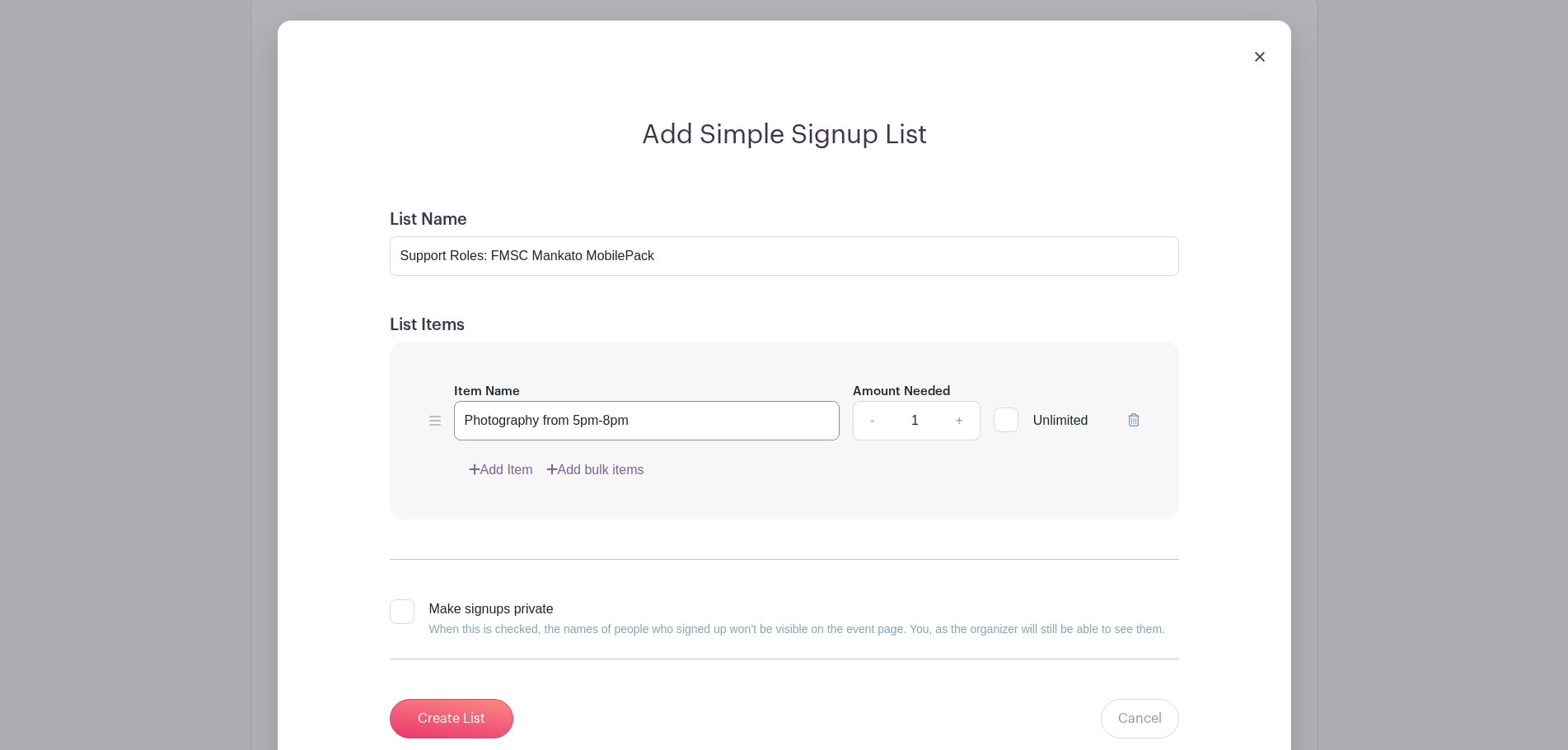
scroll to position [1449, 0]
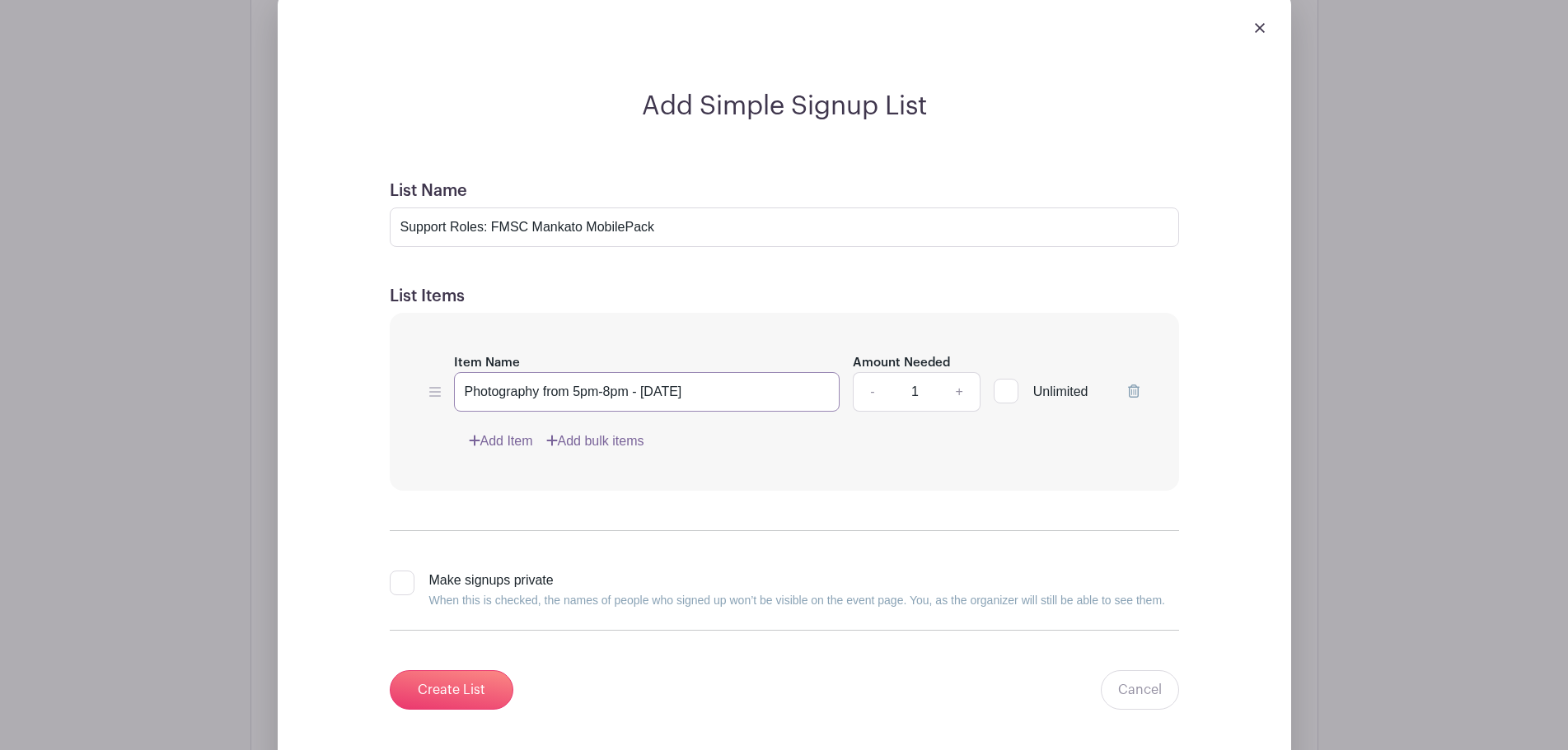
type input "Photography from 5pm-8pm - [DATE]"
click at [503, 449] on link "Add Item" at bounding box center [501, 442] width 64 height 19
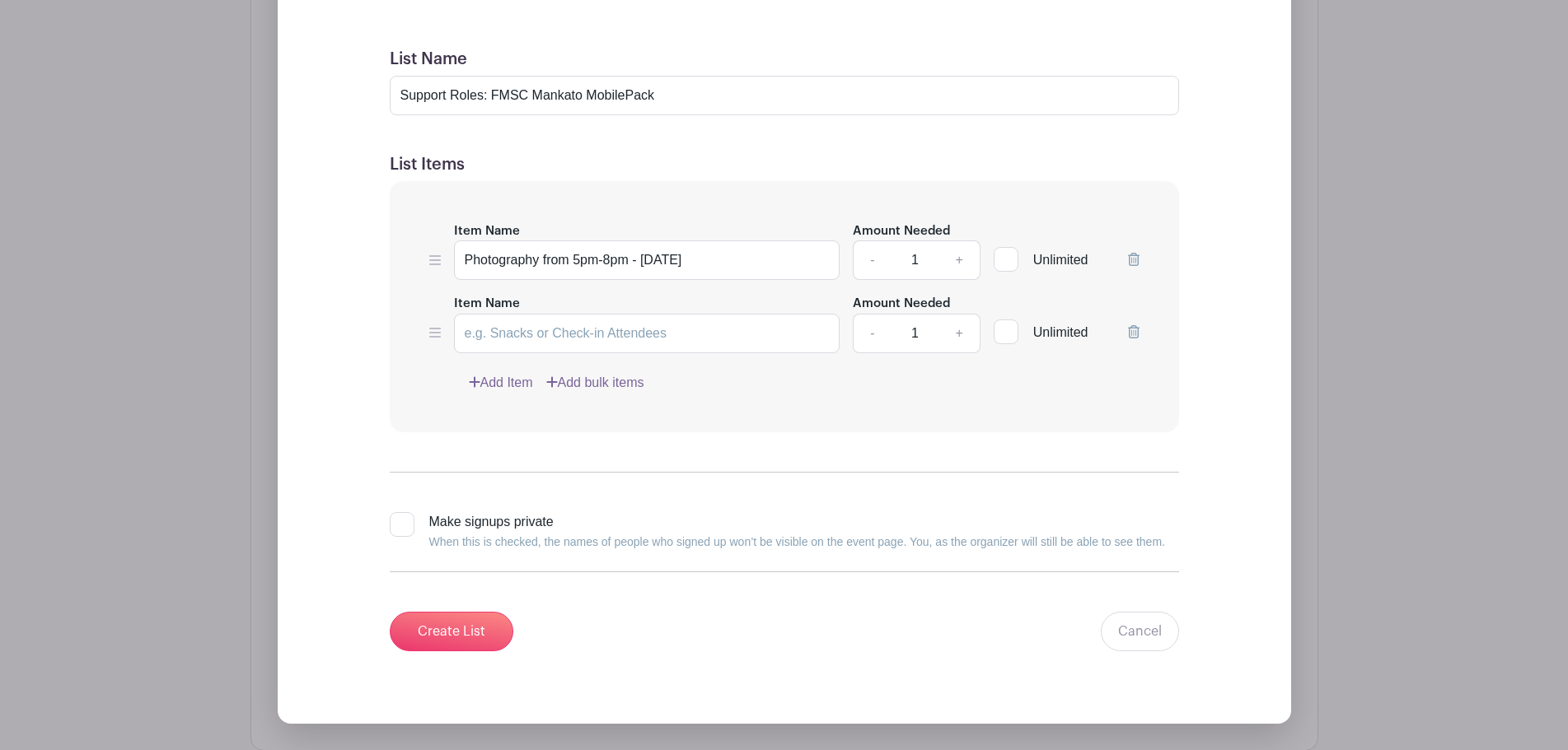
scroll to position [1318, 0]
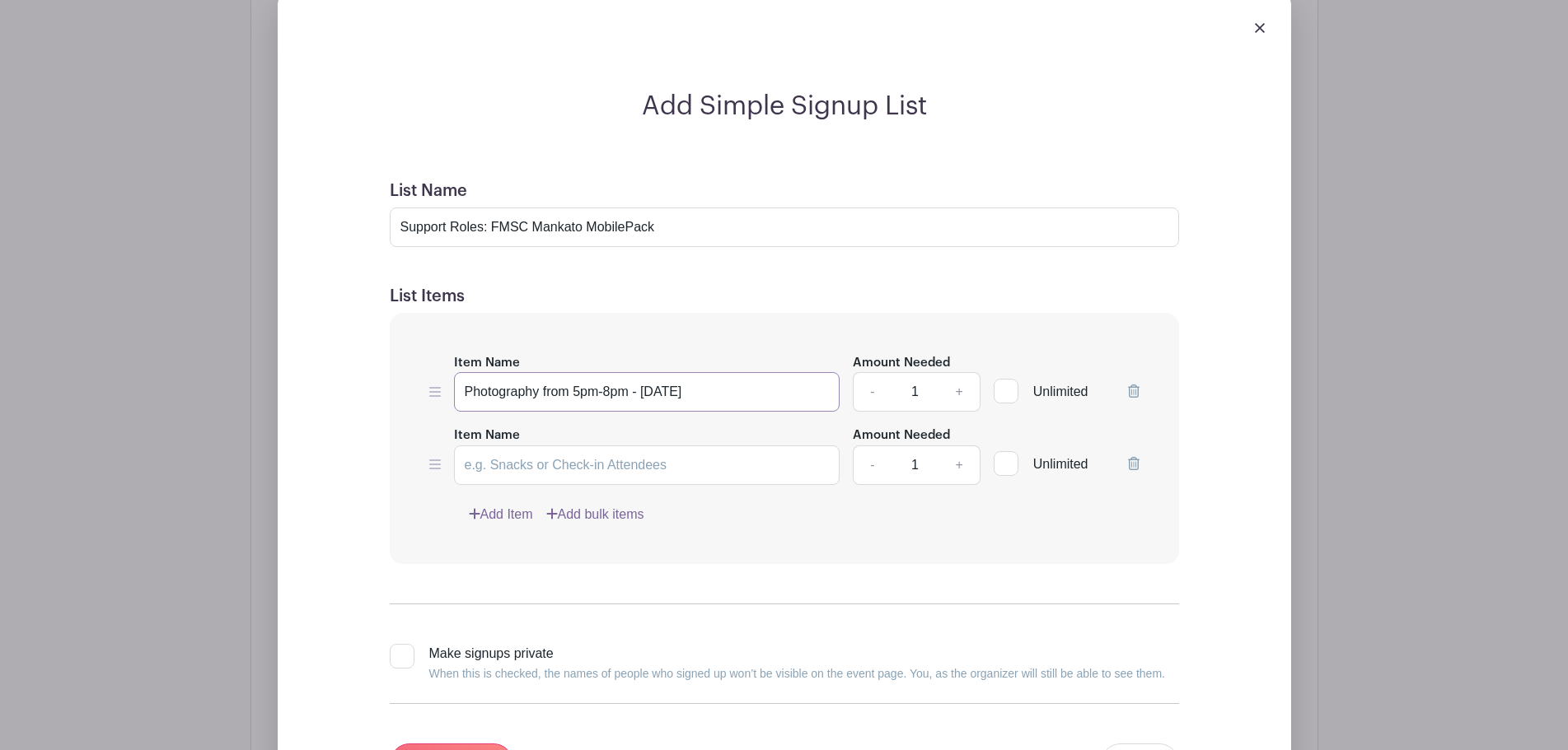
drag, startPoint x: 707, startPoint y: 407, endPoint x: 451, endPoint y: 398, distance: 256.2
click at [451, 398] on div "Item Name Photography from 5pm-8pm - [DATE] Amount Needed - 1 + Unlimited" at bounding box center [784, 382] width 710 height 60
click at [499, 469] on input "Item Name" at bounding box center [647, 464] width 386 height 40
paste input "Photography from 5pm-8pm - [DATE]"
drag, startPoint x: 733, startPoint y: 477, endPoint x: 641, endPoint y: 482, distance: 92.1
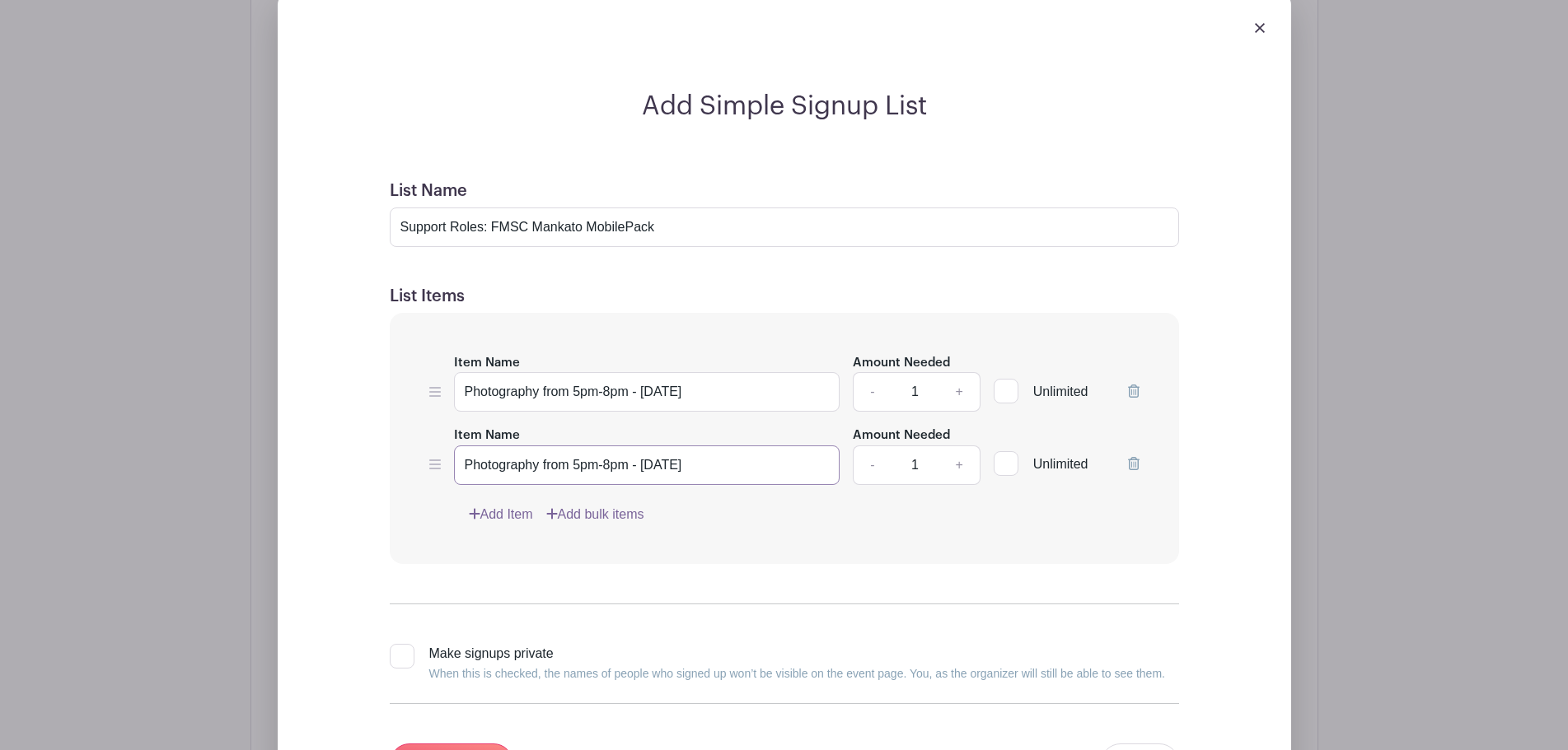
click at [641, 482] on input "Photography from 5pm-8pm - [DATE]" at bounding box center [647, 464] width 386 height 40
type input "Photography from 5pm-8pm - [DATE]"
click at [503, 519] on link "Add Item" at bounding box center [501, 515] width 64 height 19
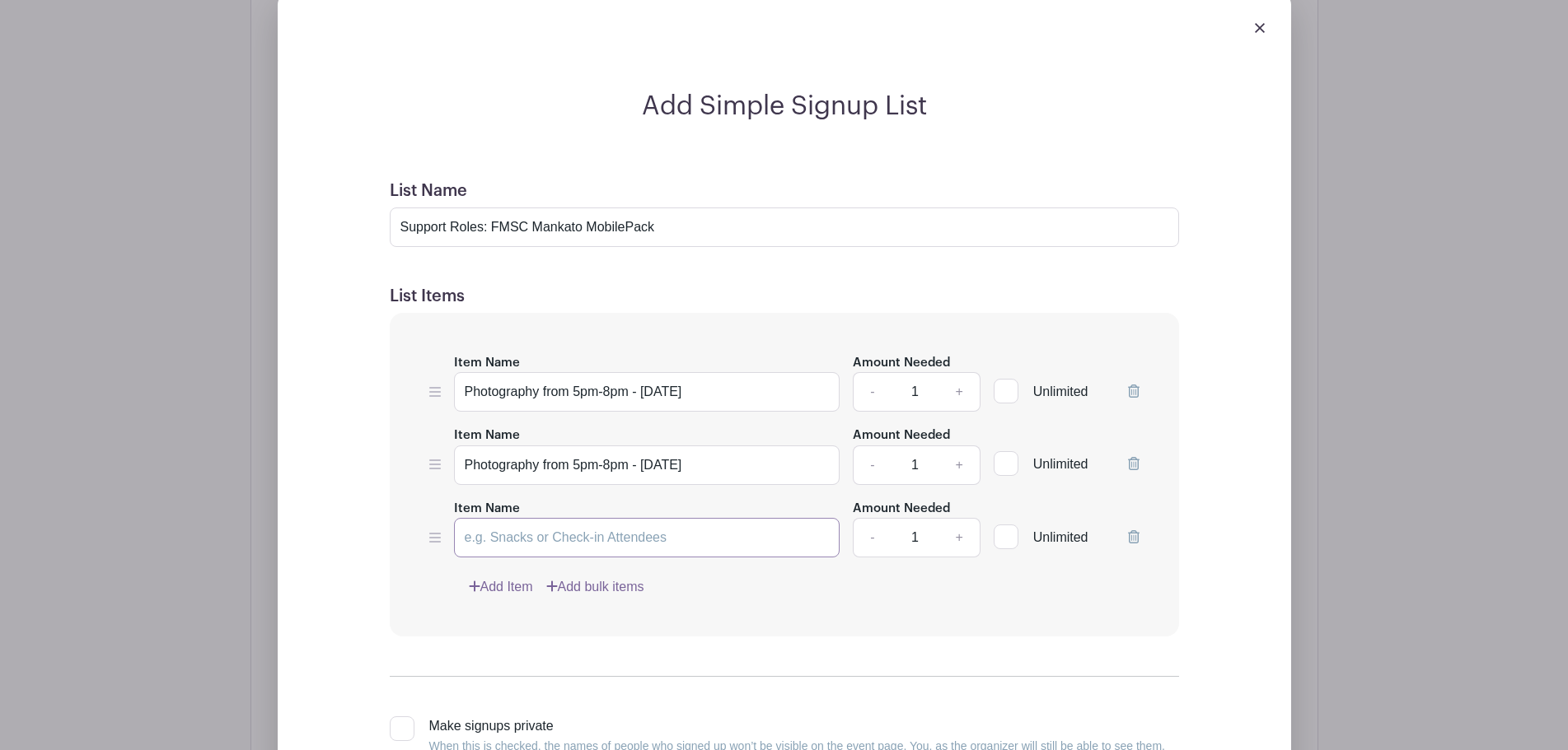
click at [552, 545] on input "Item Name" at bounding box center [647, 538] width 386 height 40
click at [648, 550] on input "Mid Session Turnover from 4:30-7:30pm" at bounding box center [647, 538] width 386 height 40
click at [729, 556] on input "Mid Session Turnover from 4:30pm-7:30pm" at bounding box center [647, 538] width 386 height 40
click at [648, 551] on input "Mid Session Turnover from 4:30pm-7:30pm - [DATE]" at bounding box center [647, 538] width 386 height 40
type input "Mid Session Turnover from 4pm-7:30pm - [DATE]"
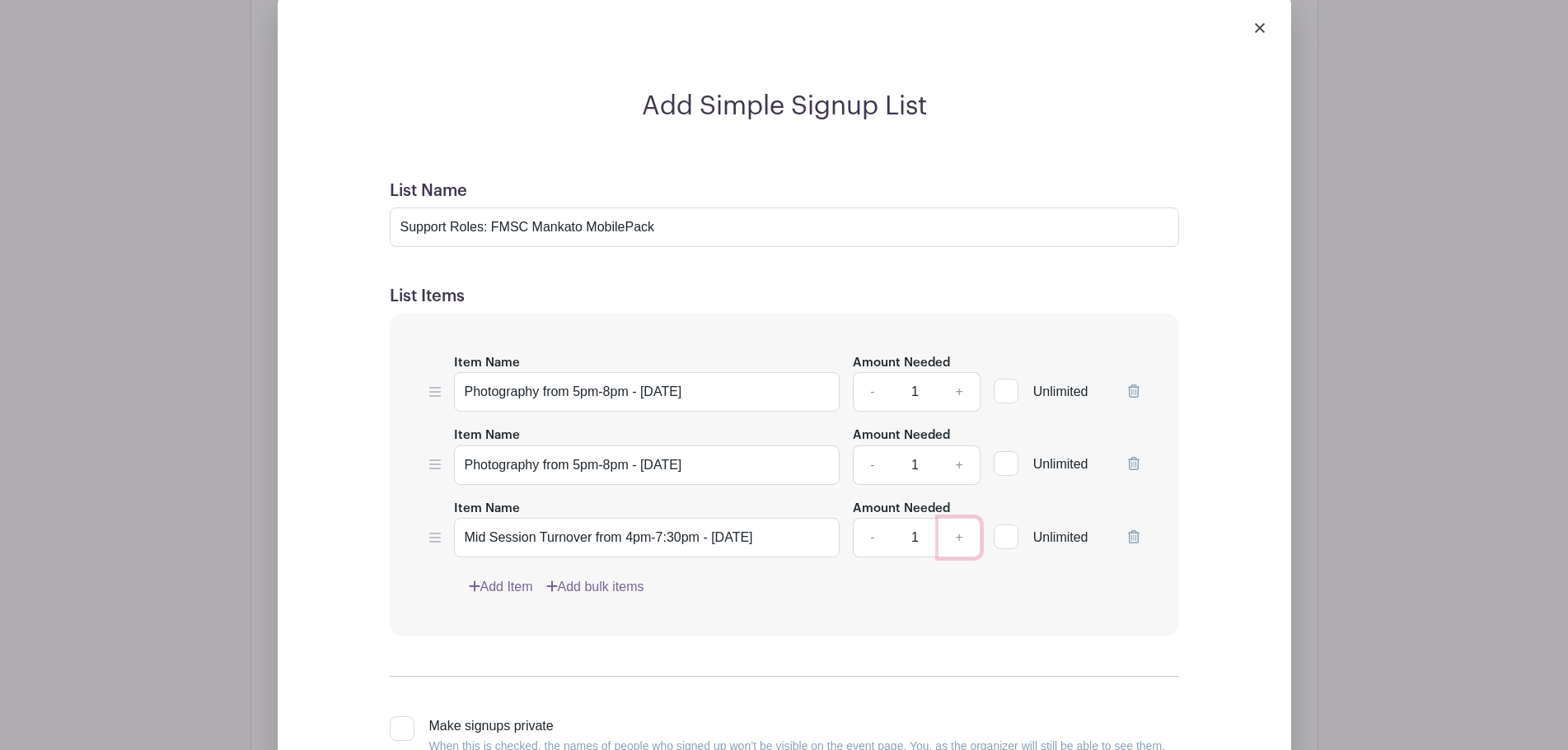
click at [963, 545] on link "+" at bounding box center [959, 538] width 41 height 40
click at [962, 545] on link "+" at bounding box center [959, 538] width 41 height 40
type input "4"
drag, startPoint x: 809, startPoint y: 547, endPoint x: 423, endPoint y: 515, distance: 387.3
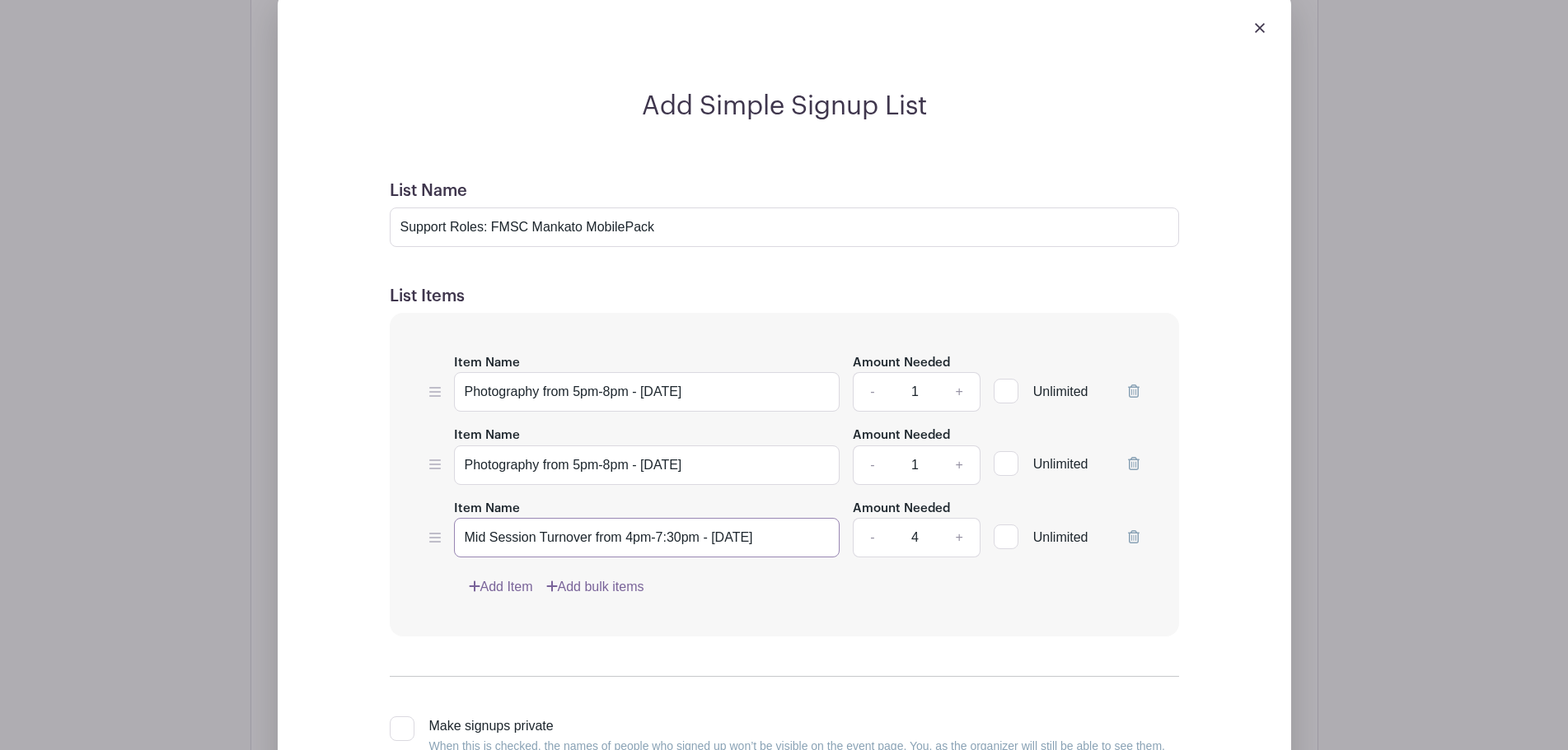
click at [423, 515] on div "Item Name Photography from 5pm-8pm - [DATE] Amount Needed - 1 + Unlimited Item …" at bounding box center [784, 475] width 789 height 324
click at [504, 596] on link "Add Item" at bounding box center [501, 587] width 64 height 19
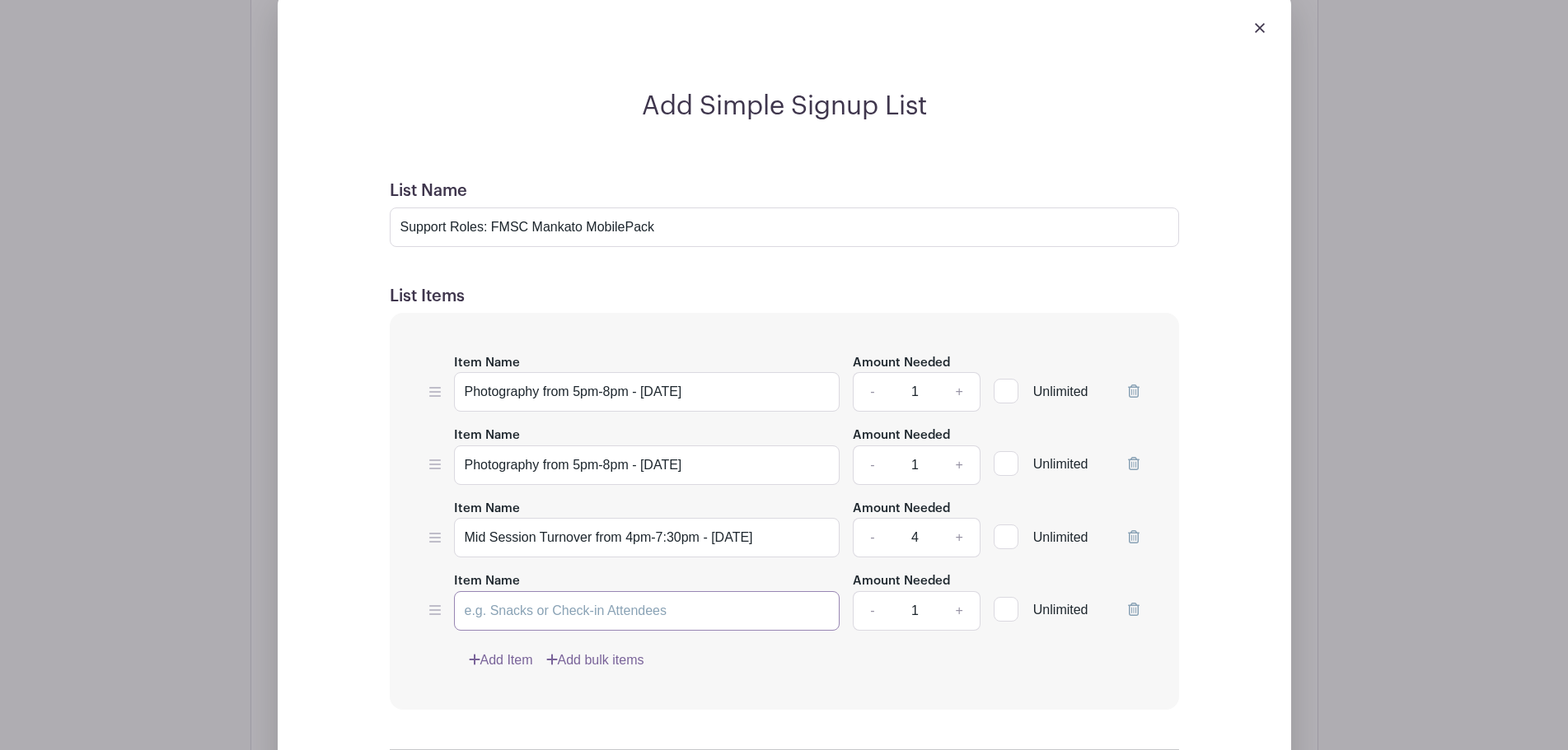
click at [514, 617] on input "Item Name" at bounding box center [647, 611] width 386 height 40
paste input "Mid Session Turnover from 4pm-7:30pm - [DATE]"
drag, startPoint x: 778, startPoint y: 624, endPoint x: 714, endPoint y: 620, distance: 64.1
click at [714, 620] on input "Mid Session Turnover from 4pm-7:30pm - [DATE]" at bounding box center [647, 611] width 386 height 40
type input "Mid Session Turnover from 4pm-7:30pm - [DATE]"
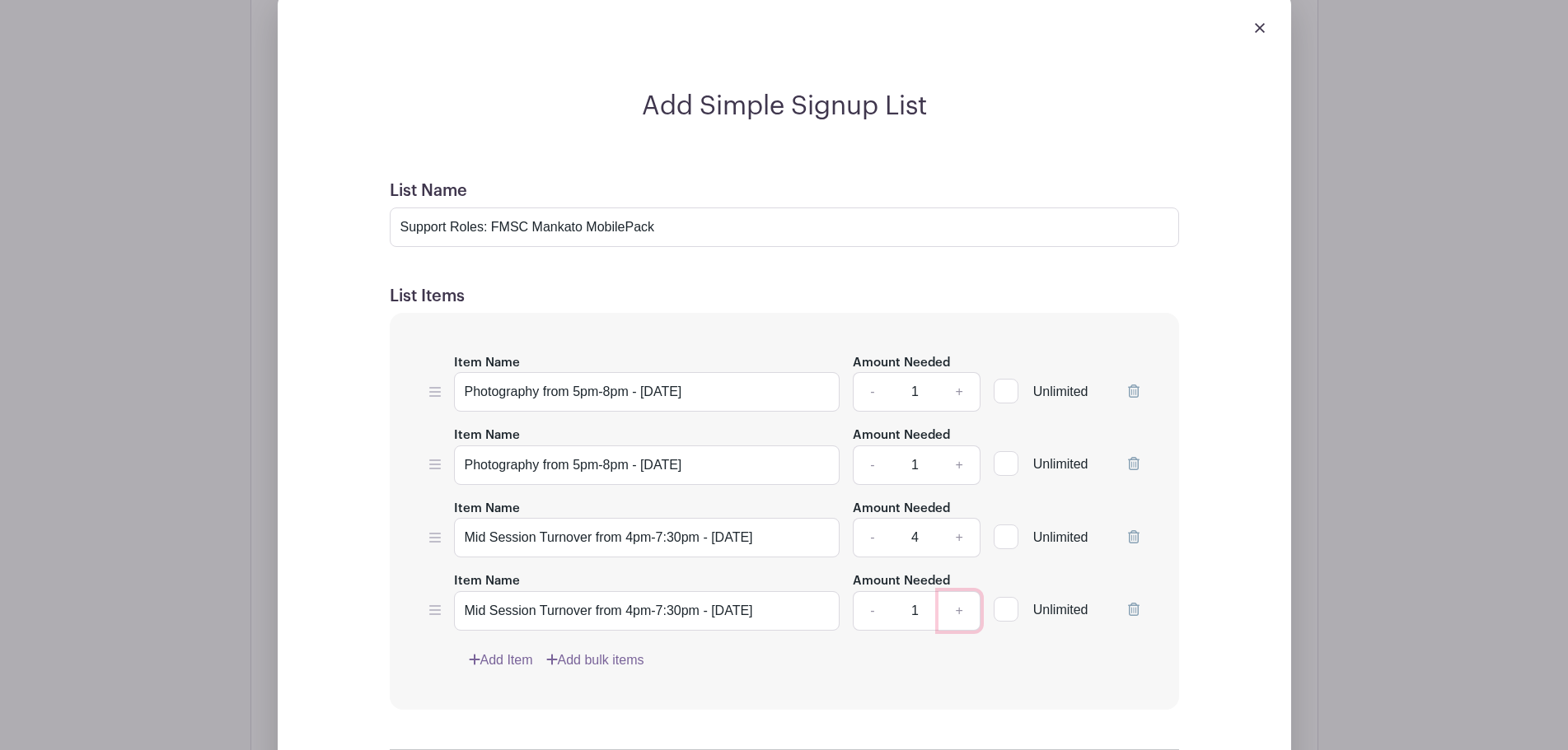
click at [957, 620] on link "+" at bounding box center [959, 611] width 41 height 40
type input "4"
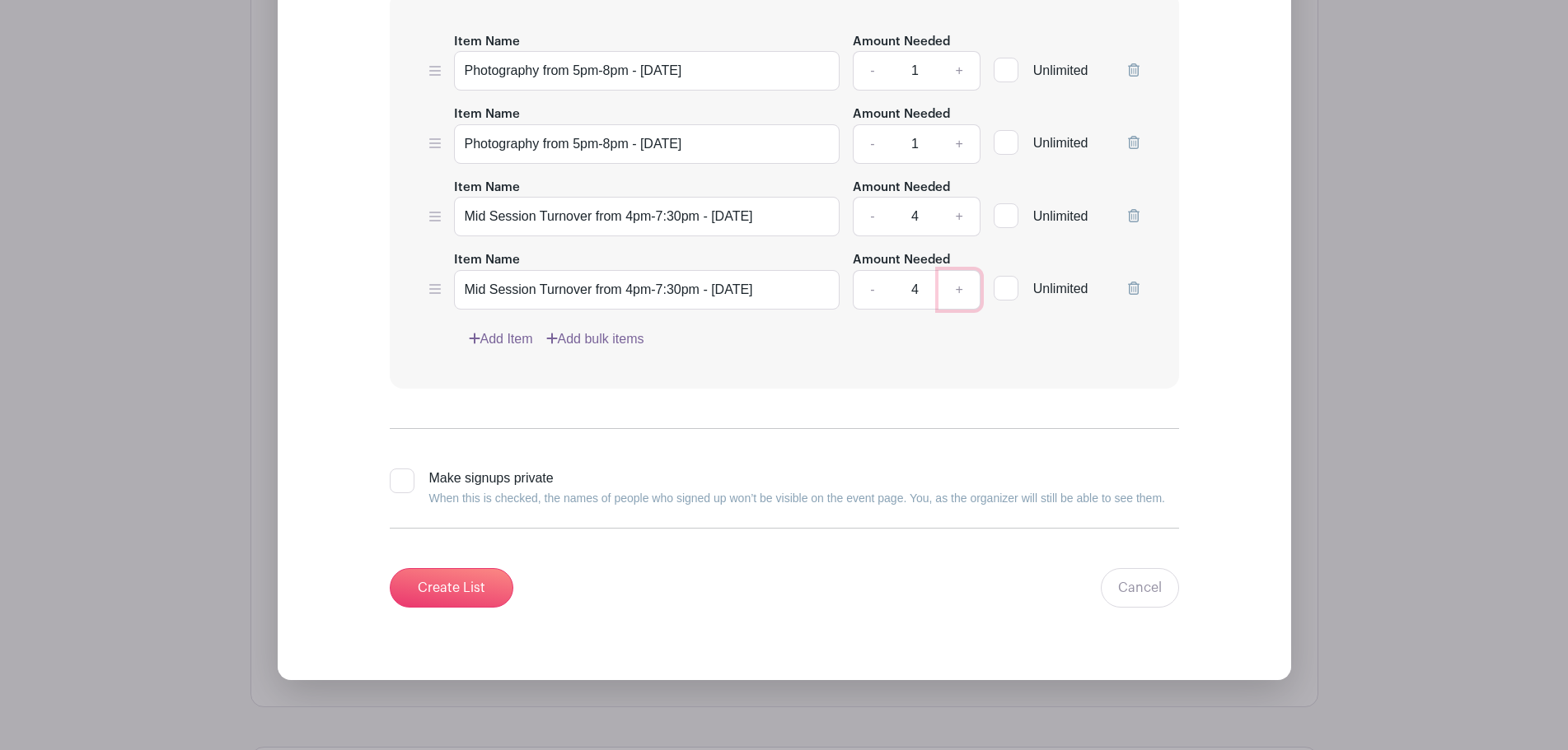
scroll to position [1646, 0]
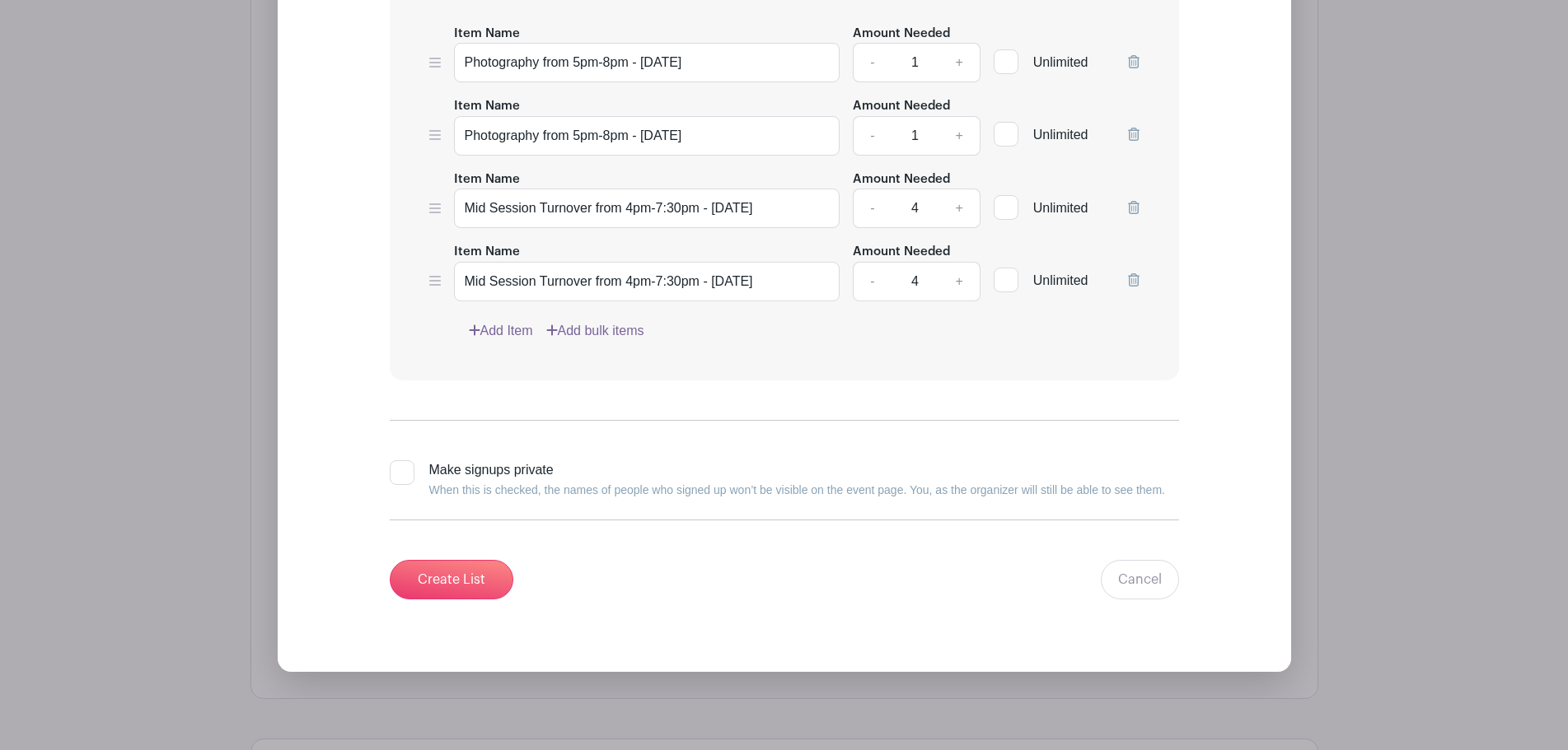
click at [505, 339] on link "Add Item" at bounding box center [501, 330] width 64 height 19
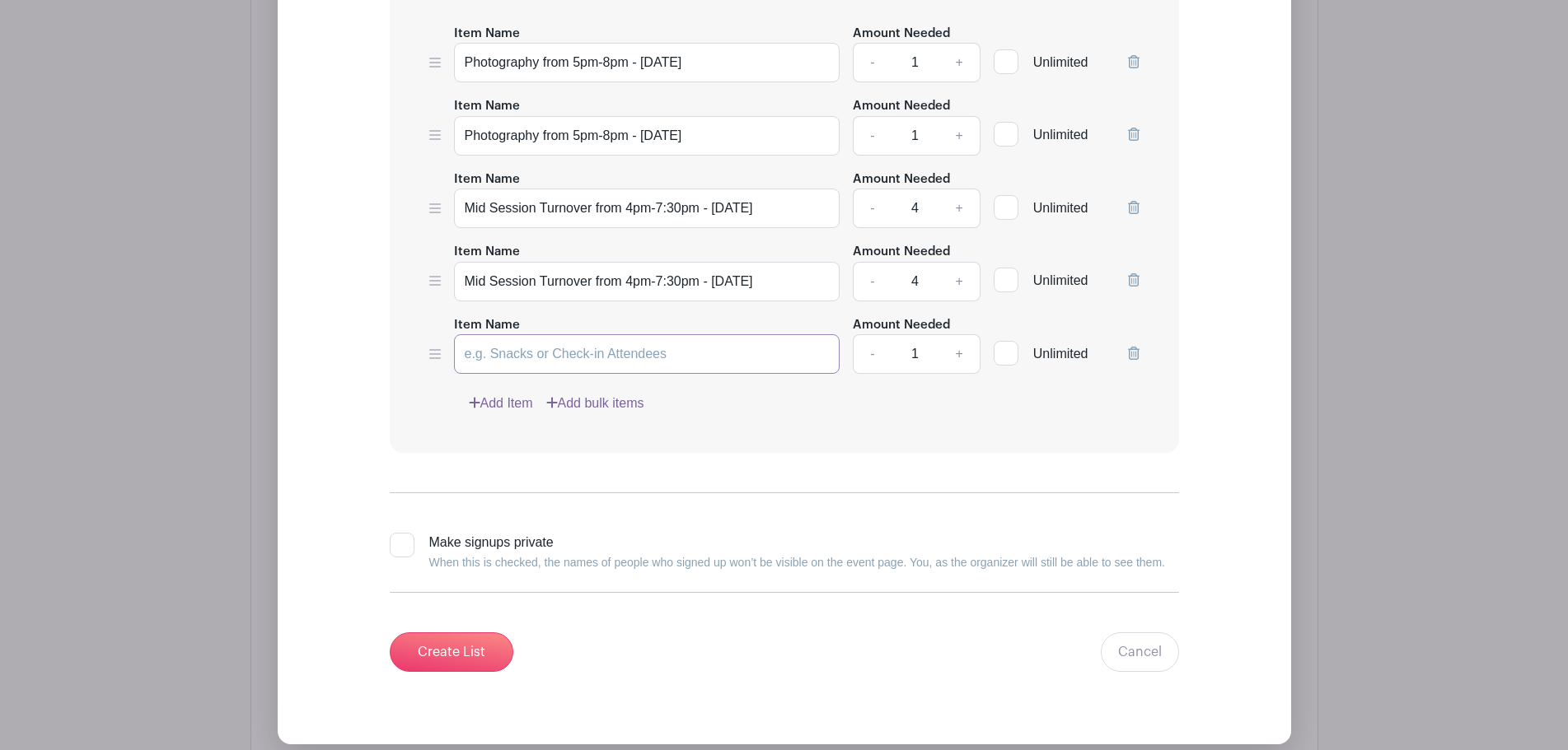
click at [559, 374] on input "Item Name" at bounding box center [647, 353] width 386 height 40
click at [580, 366] on input "Parking Flow from 4-7:30pm" at bounding box center [647, 353] width 386 height 40
click at [680, 356] on input "Parking Flow from 4pm-7:30pm" at bounding box center [647, 353] width 386 height 40
type input "Parking Flow from 4pm-7:30pm - [DATE]"
click at [958, 362] on link "+" at bounding box center [959, 353] width 41 height 40
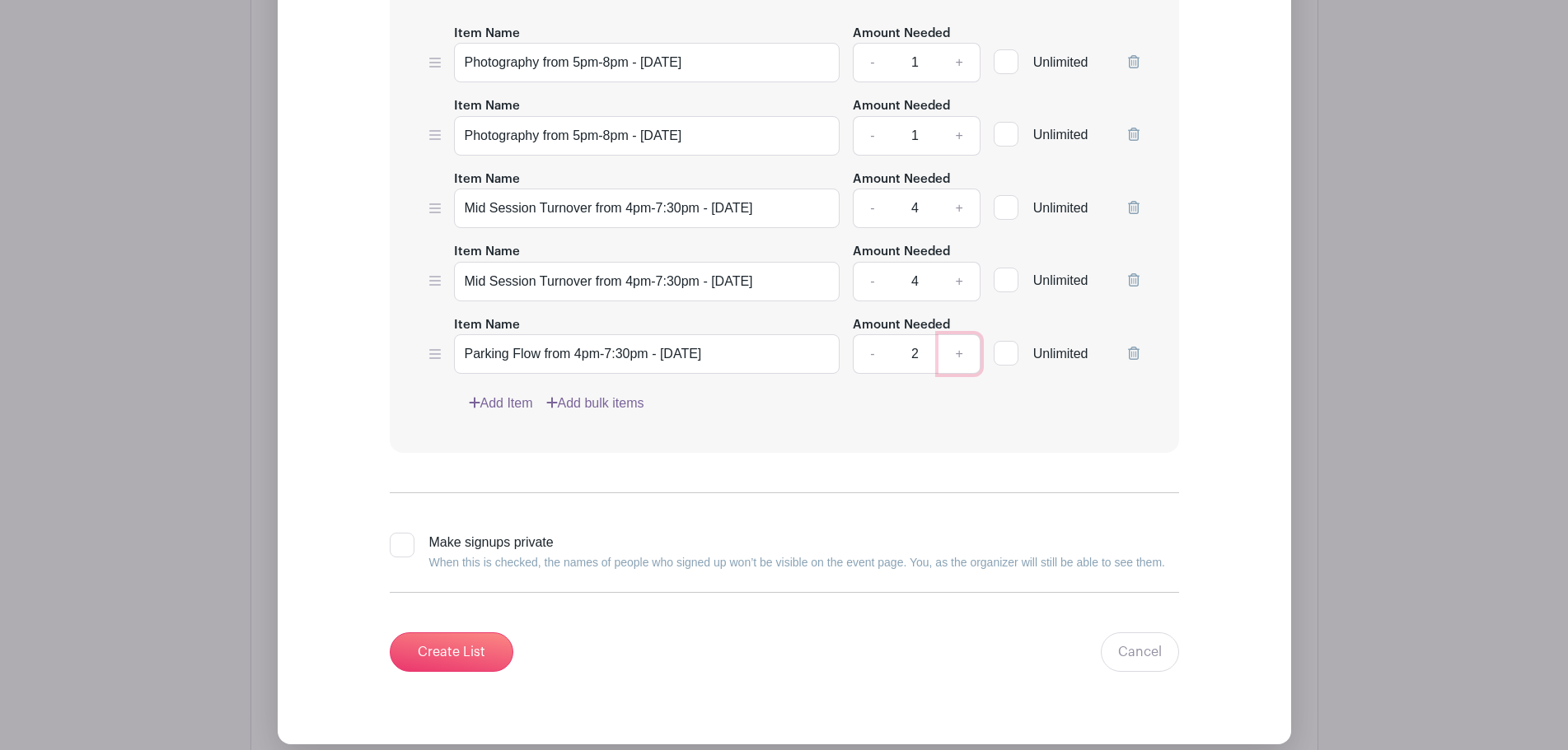
click at [958, 362] on link "+" at bounding box center [959, 353] width 41 height 40
type input "4"
drag, startPoint x: 761, startPoint y: 368, endPoint x: 444, endPoint y: 358, distance: 317.2
click at [444, 358] on div "Item Name Parking Flow from 4pm-7:30pm - [DATE] Amount Needed - 4 + Unlimited" at bounding box center [784, 345] width 710 height 60
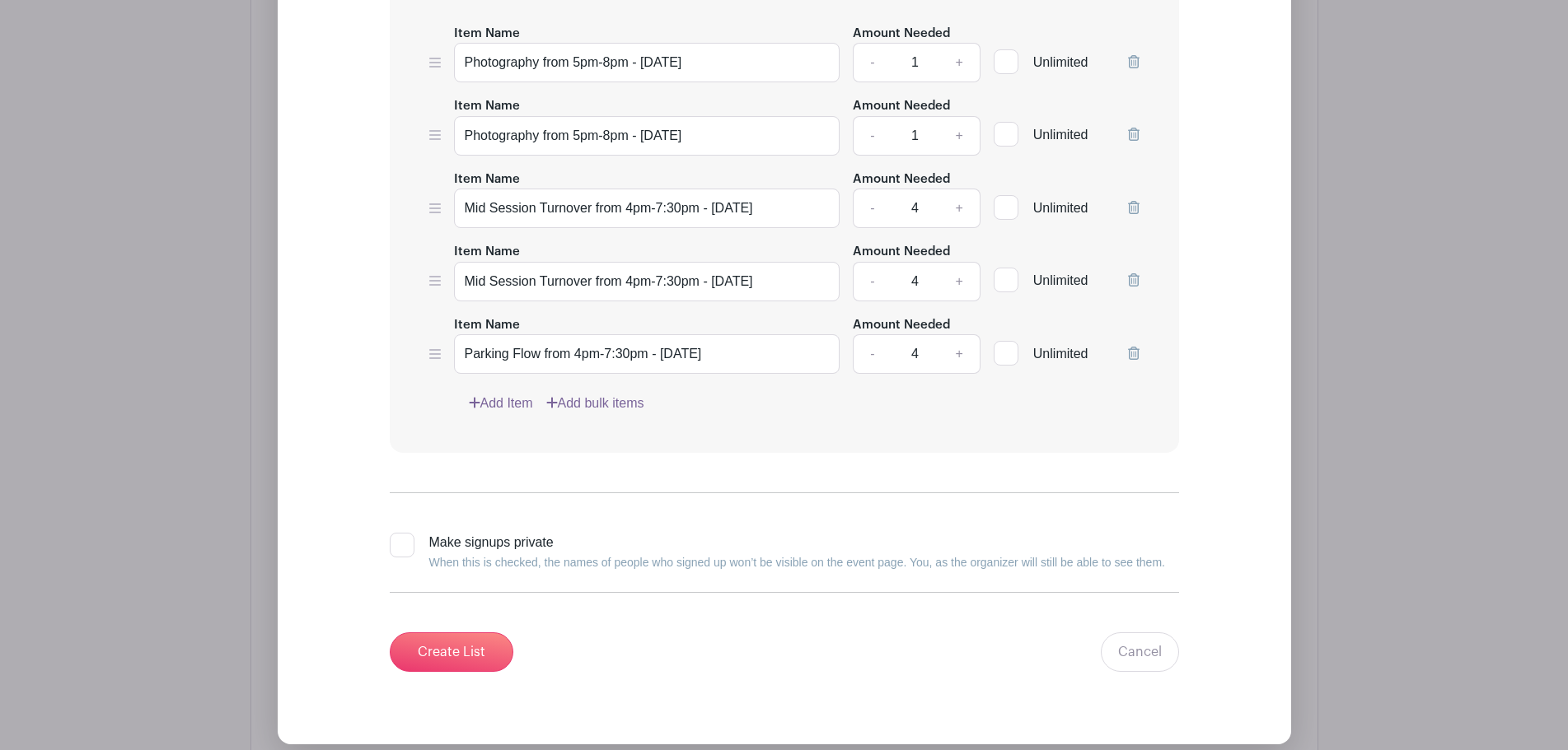
click at [504, 408] on link "Add Item" at bounding box center [501, 404] width 64 height 19
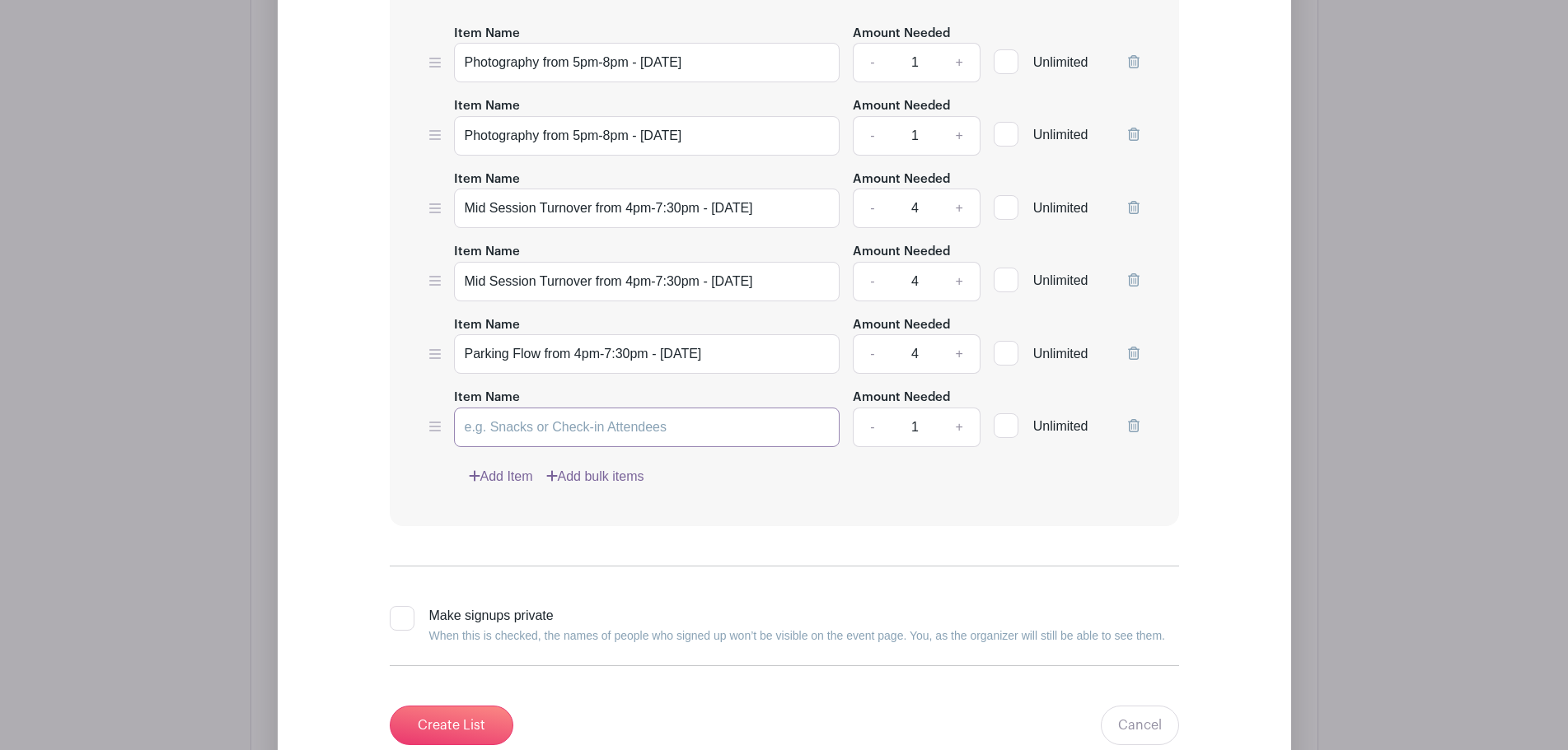
click at [541, 433] on input "Item Name" at bounding box center [647, 427] width 386 height 40
paste input "Parking Flow from 4pm-7:30pm - [DATE]"
drag, startPoint x: 717, startPoint y: 437, endPoint x: 663, endPoint y: 448, distance: 55.1
click at [663, 447] on input "Parking Flow from 4pm-7:30pm - [DATE]" at bounding box center [647, 427] width 386 height 40
type input "Parking Flow from 4pm-7:30pm - [DATE]"
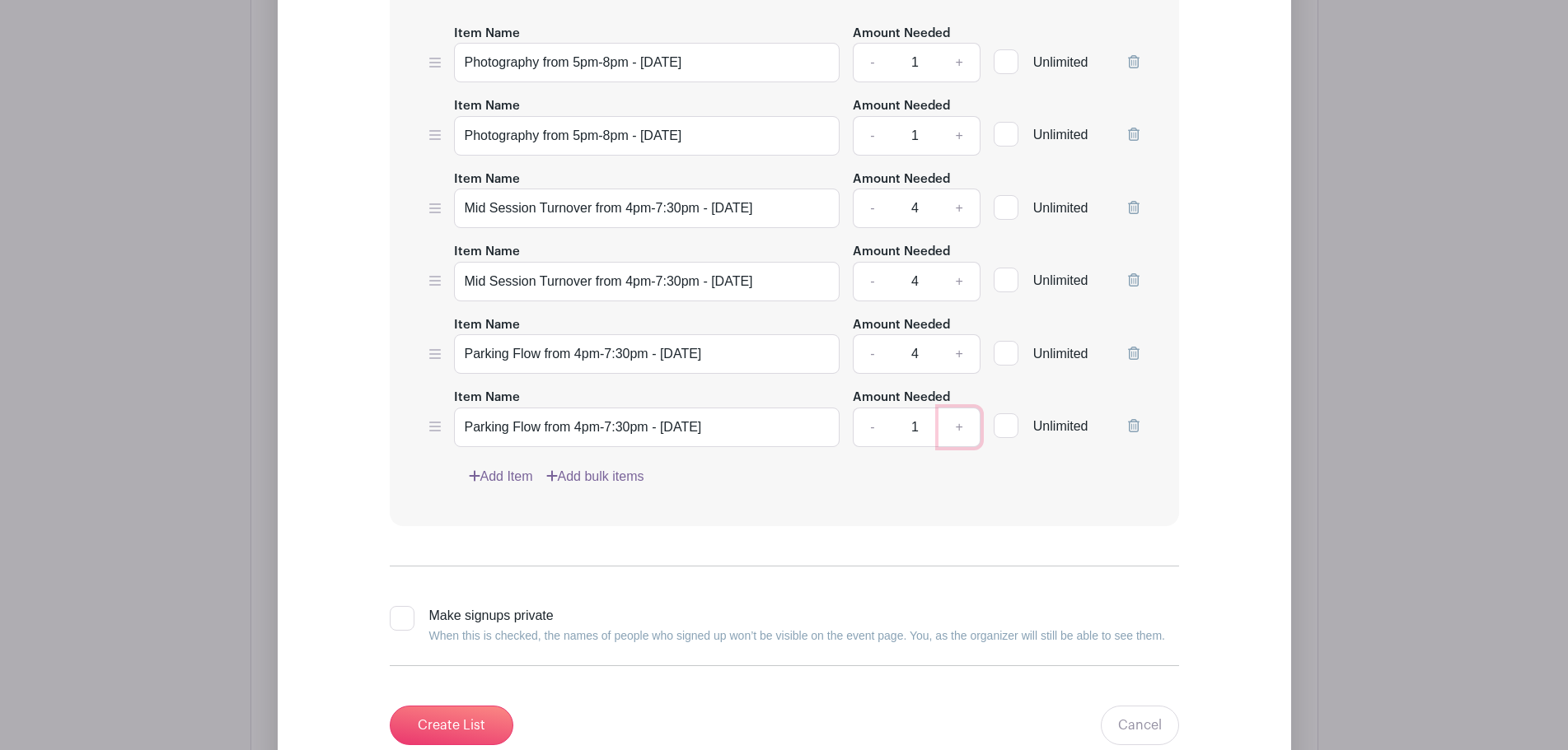
click at [956, 439] on link "+" at bounding box center [959, 427] width 41 height 40
type input "4"
click at [506, 486] on link "Add Item" at bounding box center [501, 477] width 64 height 19
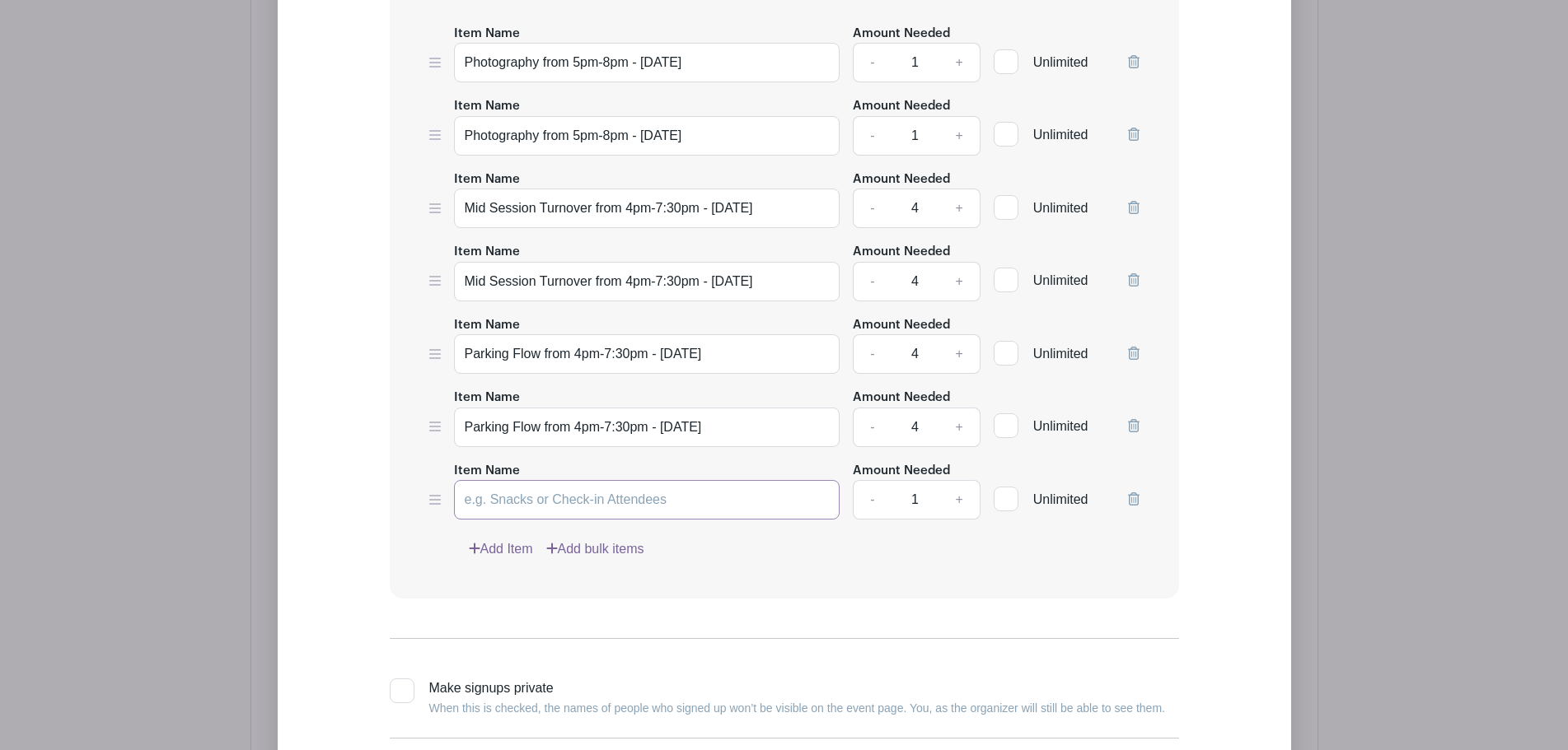
click at [581, 516] on input "Item Name" at bounding box center [647, 500] width 386 height 40
paste input "Parking Flow from 4pm-7:30pm - [DATE]"
drag, startPoint x: 540, startPoint y: 513, endPoint x: 459, endPoint y: 533, distance: 83.4
click at [459, 533] on div "Item Name Photography from 5pm-8pm - [DATE] Amount Needed - 1 + Unlimited Item …" at bounding box center [784, 291] width 789 height 616
type input "Registration & Greeters from 4pm-7:30pm - [DATE]"
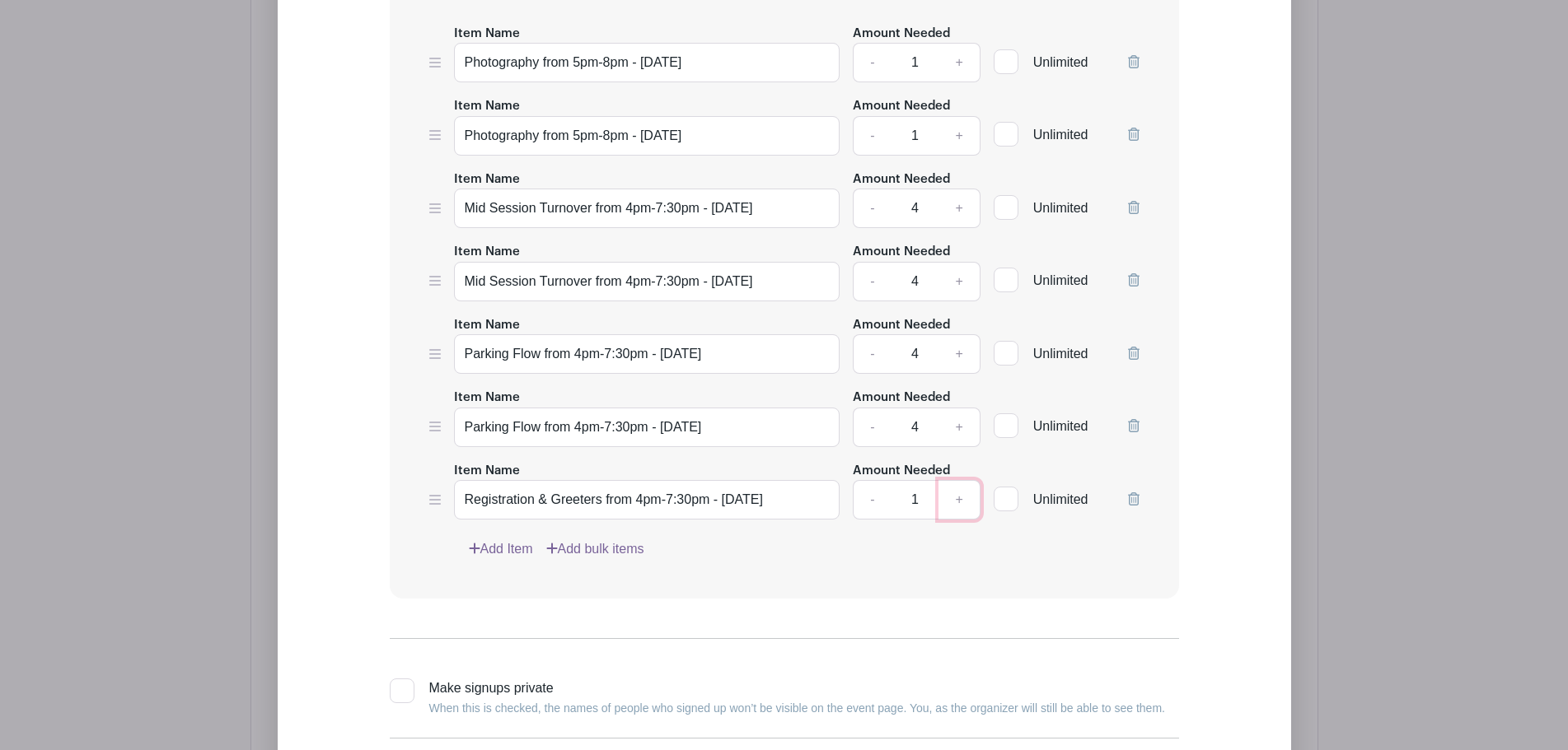
click at [966, 514] on link "+" at bounding box center [959, 500] width 41 height 40
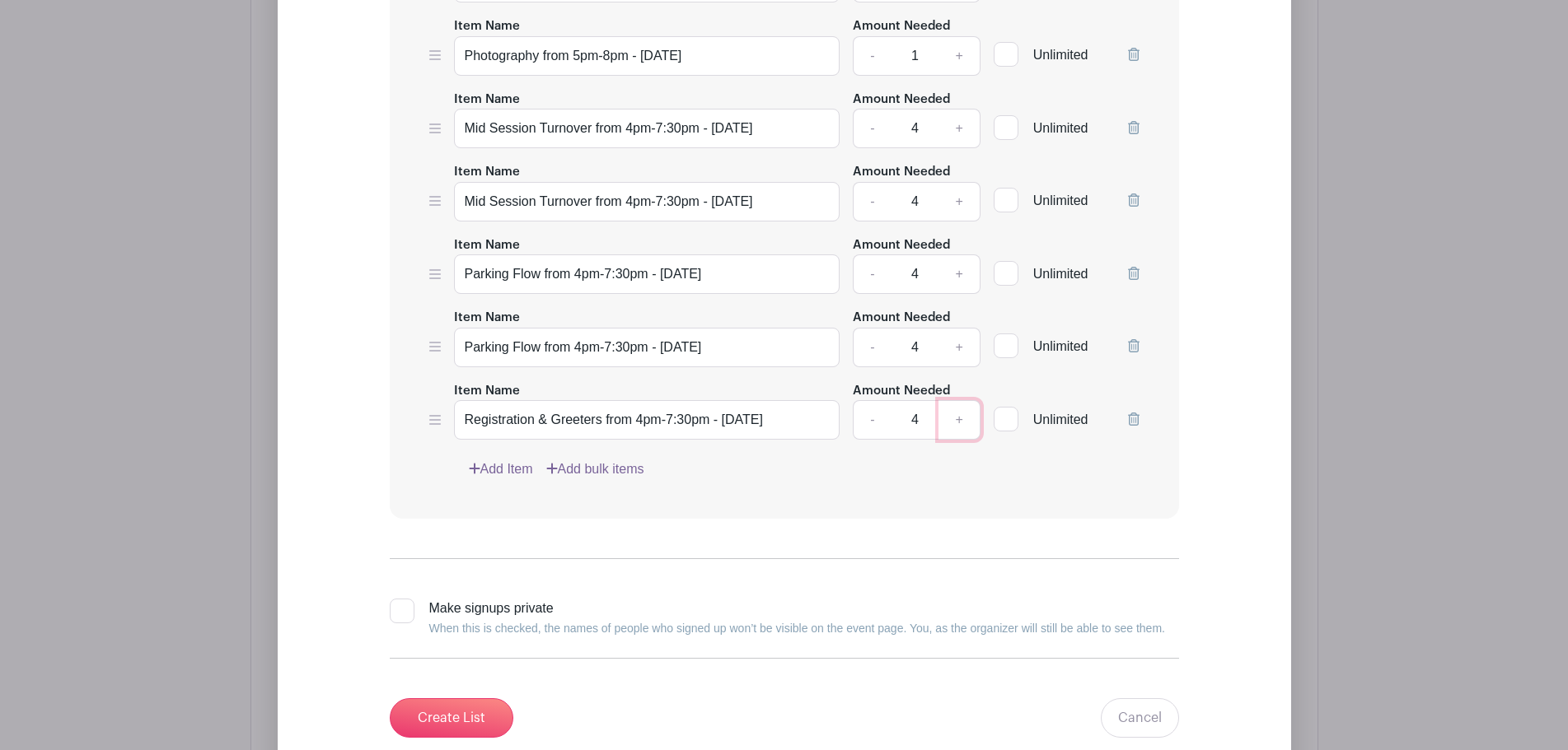
scroll to position [1729, 0]
click at [866, 433] on link "-" at bounding box center [871, 417] width 38 height 40
type input "3"
drag, startPoint x: 808, startPoint y: 435, endPoint x: 442, endPoint y: 403, distance: 367.4
click at [442, 403] on div "Item Name Registration & Greeters from 4pm-7:30pm - [DATE] Amount Needed - 3 + …" at bounding box center [784, 408] width 710 height 60
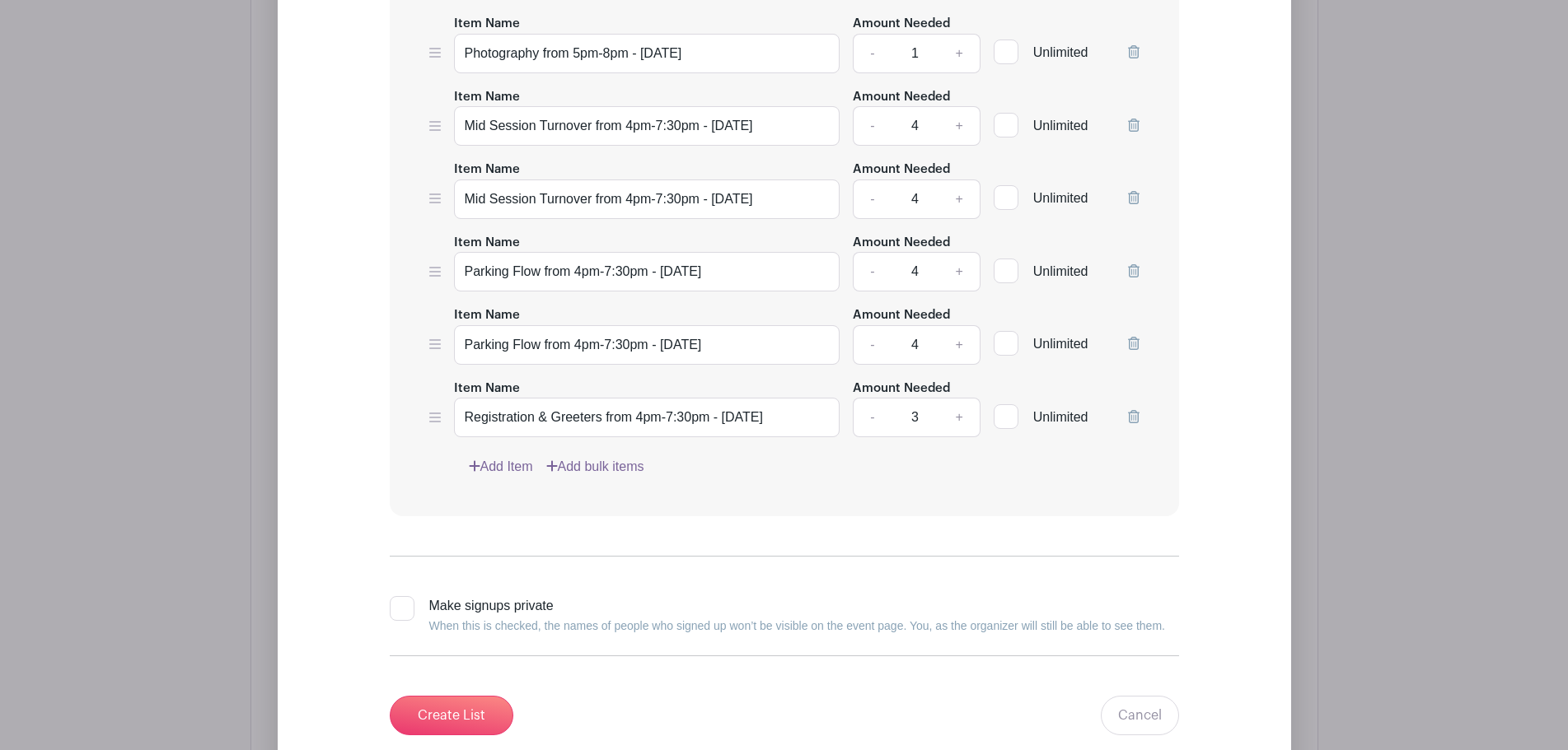
click at [518, 477] on link "Add Item" at bounding box center [501, 466] width 64 height 19
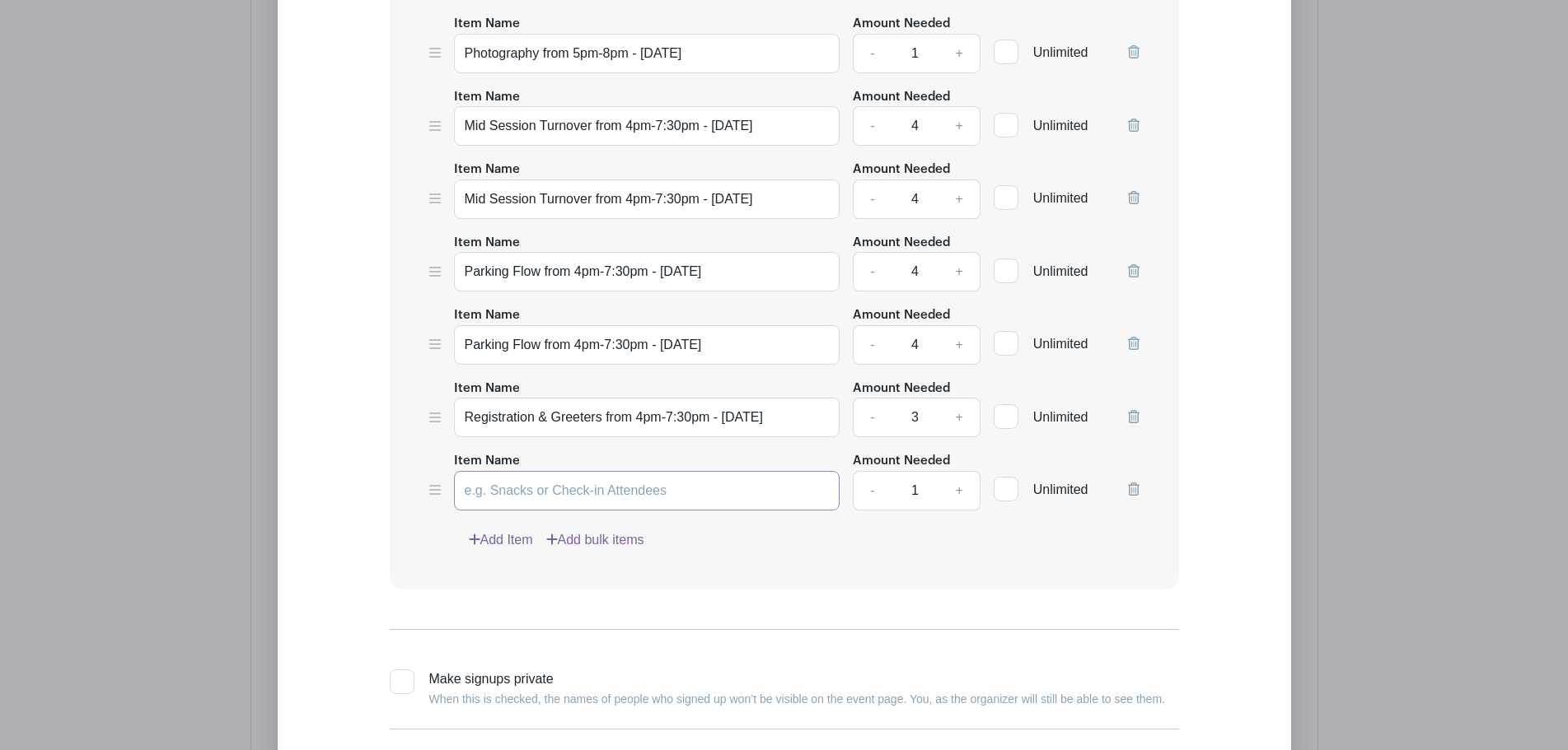
click at [538, 486] on input "Item Name" at bounding box center [647, 490] width 386 height 40
paste input "Registration & Greeters from 4pm-7:30pm - [DATE]"
drag, startPoint x: 803, startPoint y: 507, endPoint x: 721, endPoint y: 502, distance: 82.2
click at [721, 501] on input "Registration & Greeters from 4pm-7:30pm - [DATE]" at bounding box center [647, 490] width 386 height 40
type input "Registration & Greeters from 4pm-7:30pm - [DATE]"
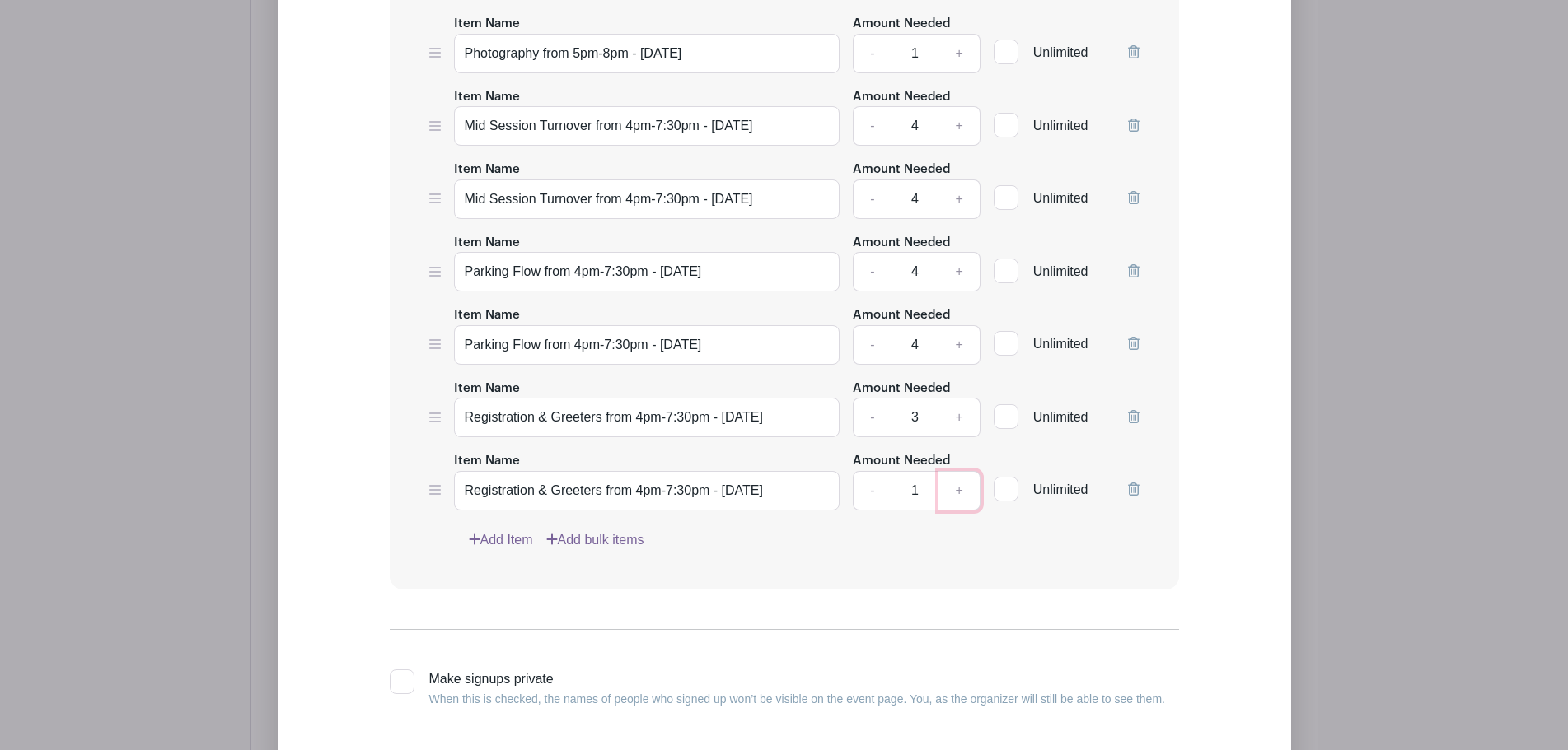
click at [965, 501] on link "+" at bounding box center [959, 490] width 41 height 40
click at [878, 507] on link "-" at bounding box center [871, 490] width 38 height 40
type input "3"
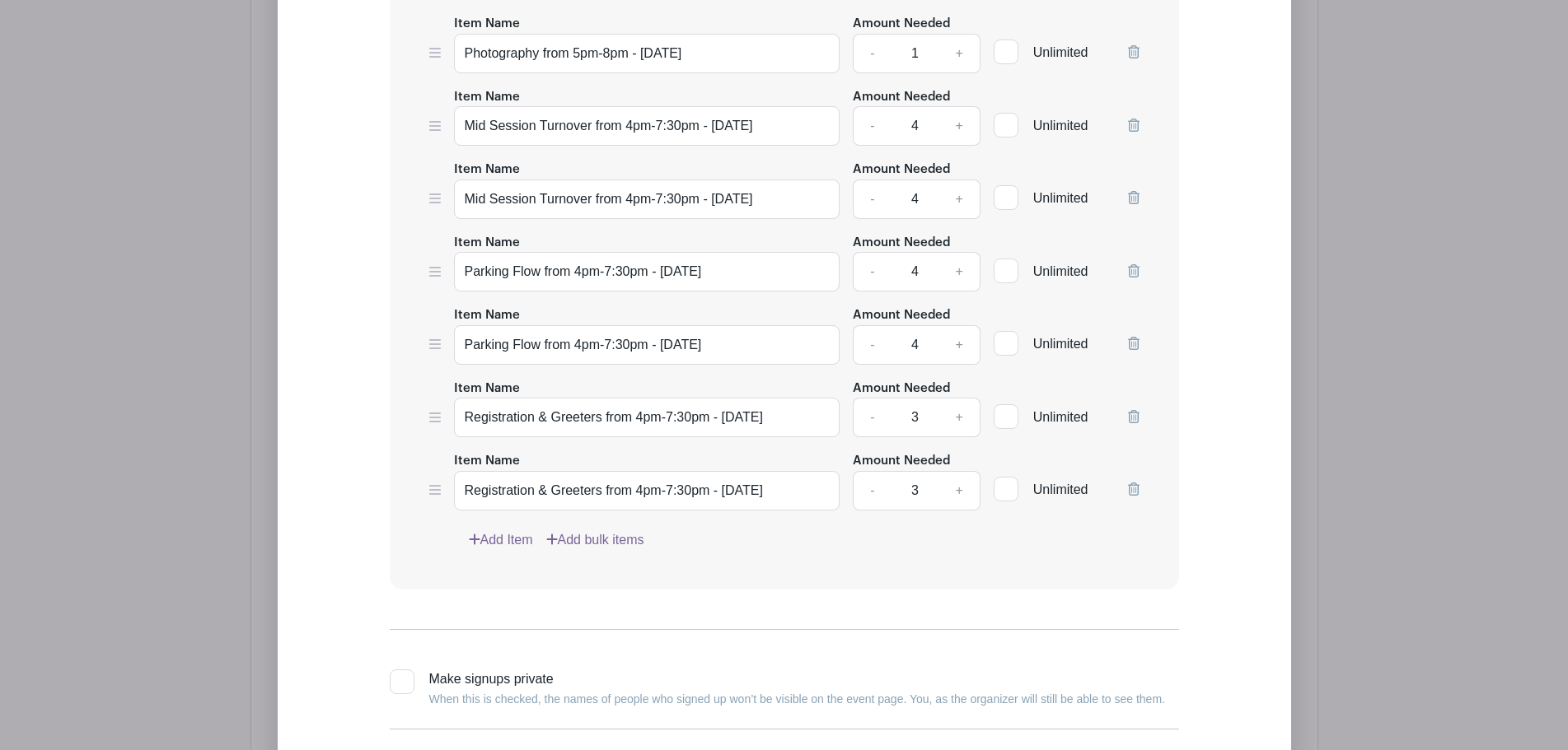
click at [828, 589] on div "Item Name Photography from 5pm-8pm - [DATE] Amount Needed - 1 + Unlimited Item …" at bounding box center [784, 245] width 789 height 688
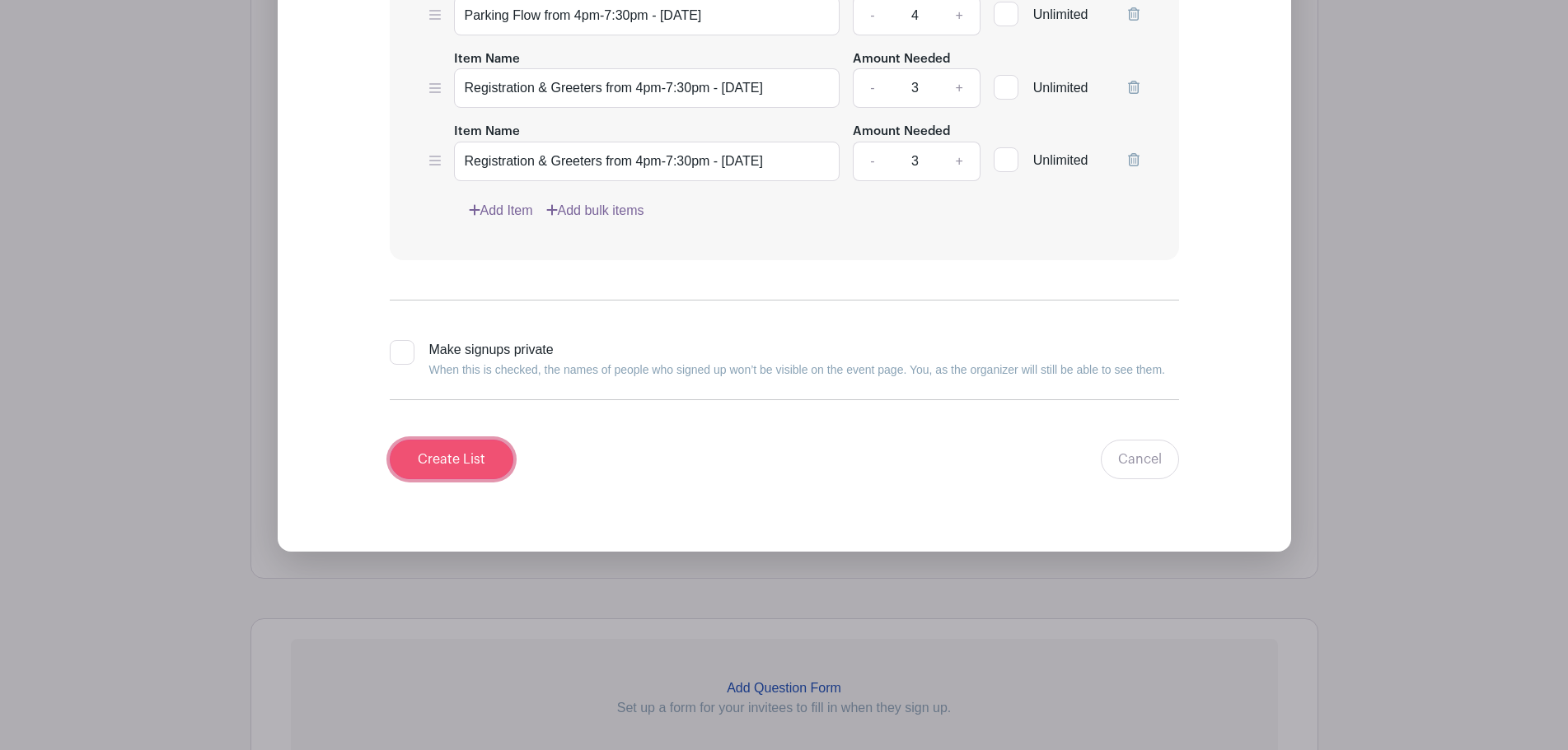
click at [454, 460] on input "Create List" at bounding box center [452, 459] width 123 height 40
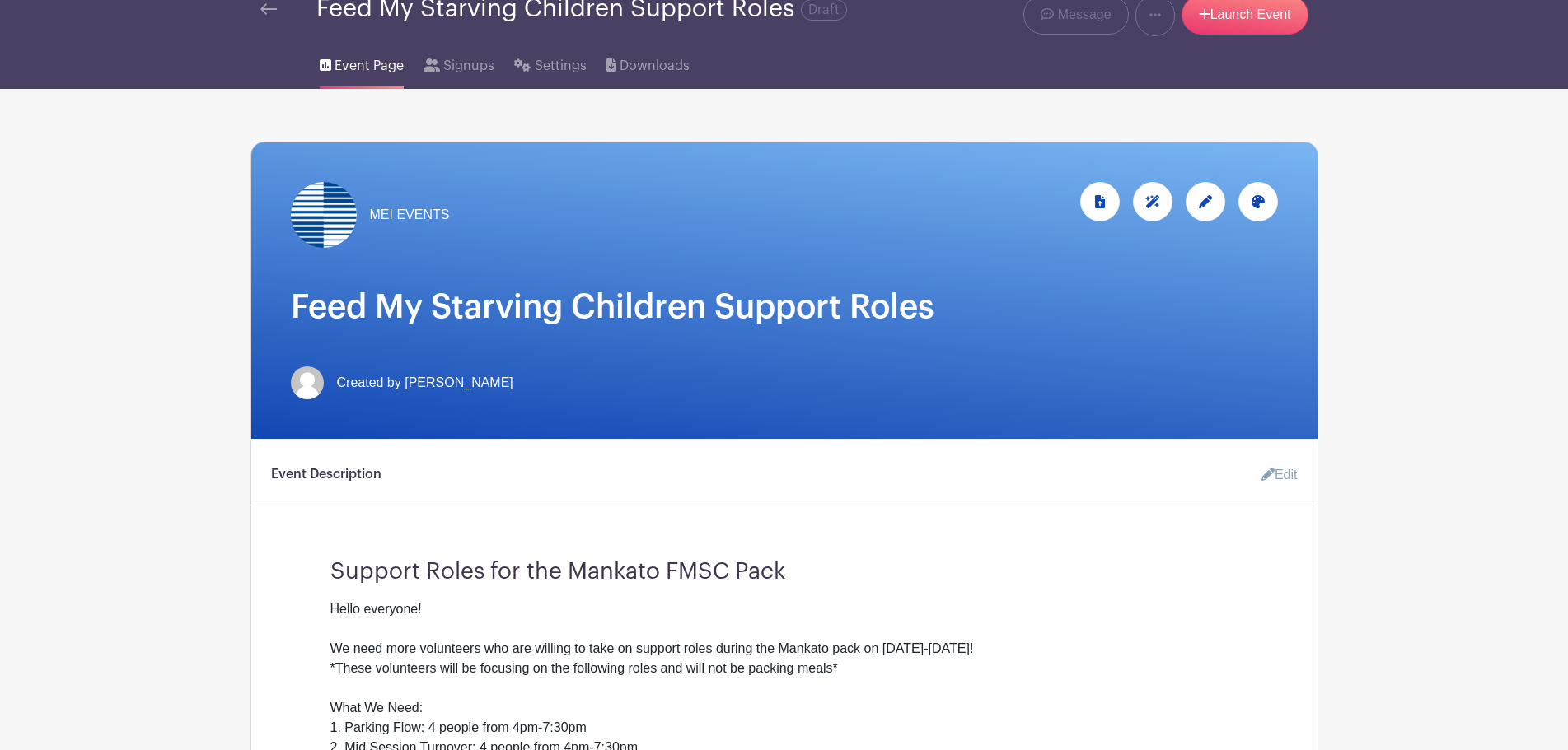
scroll to position [95, 0]
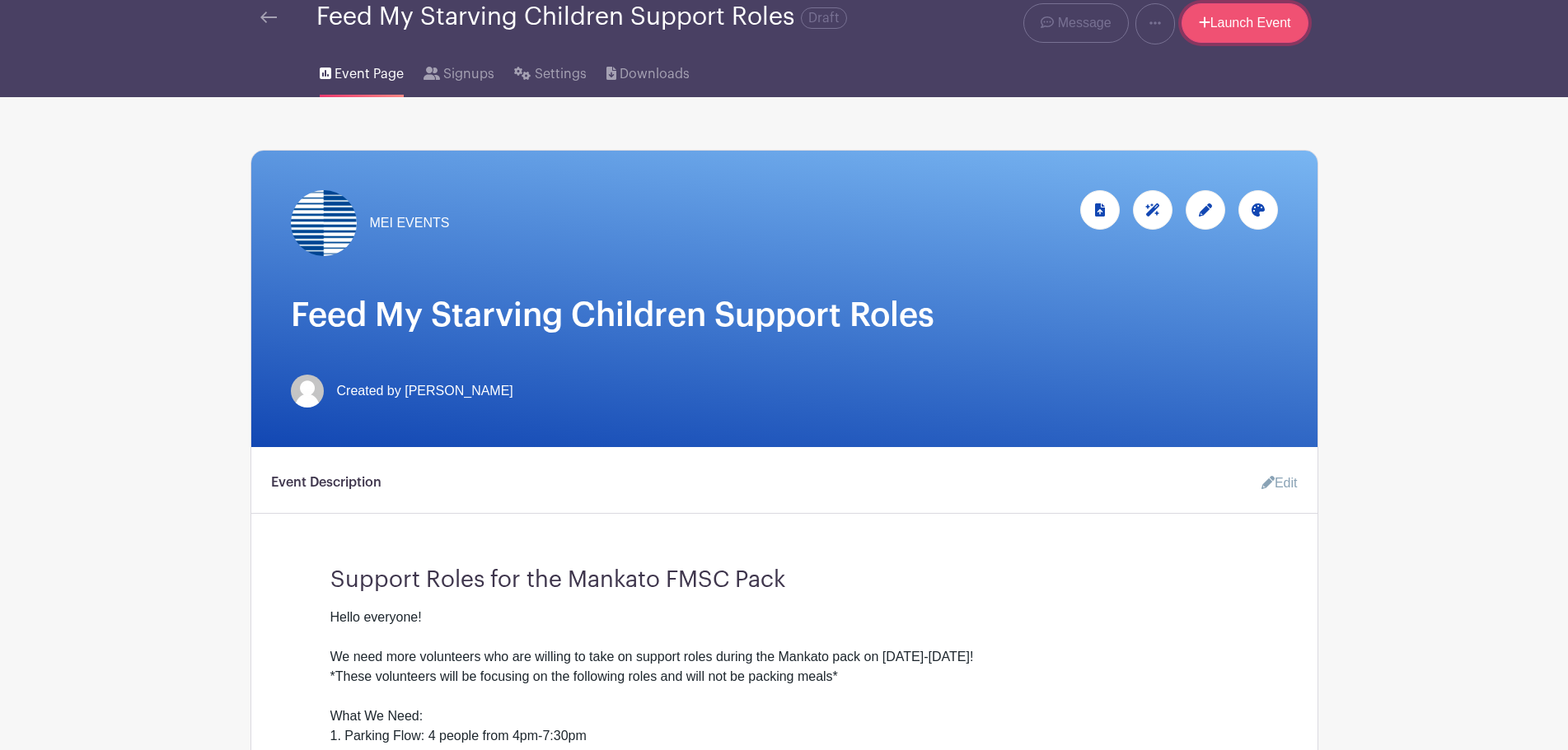
click at [1229, 37] on link "Launch Event" at bounding box center [1245, 23] width 127 height 40
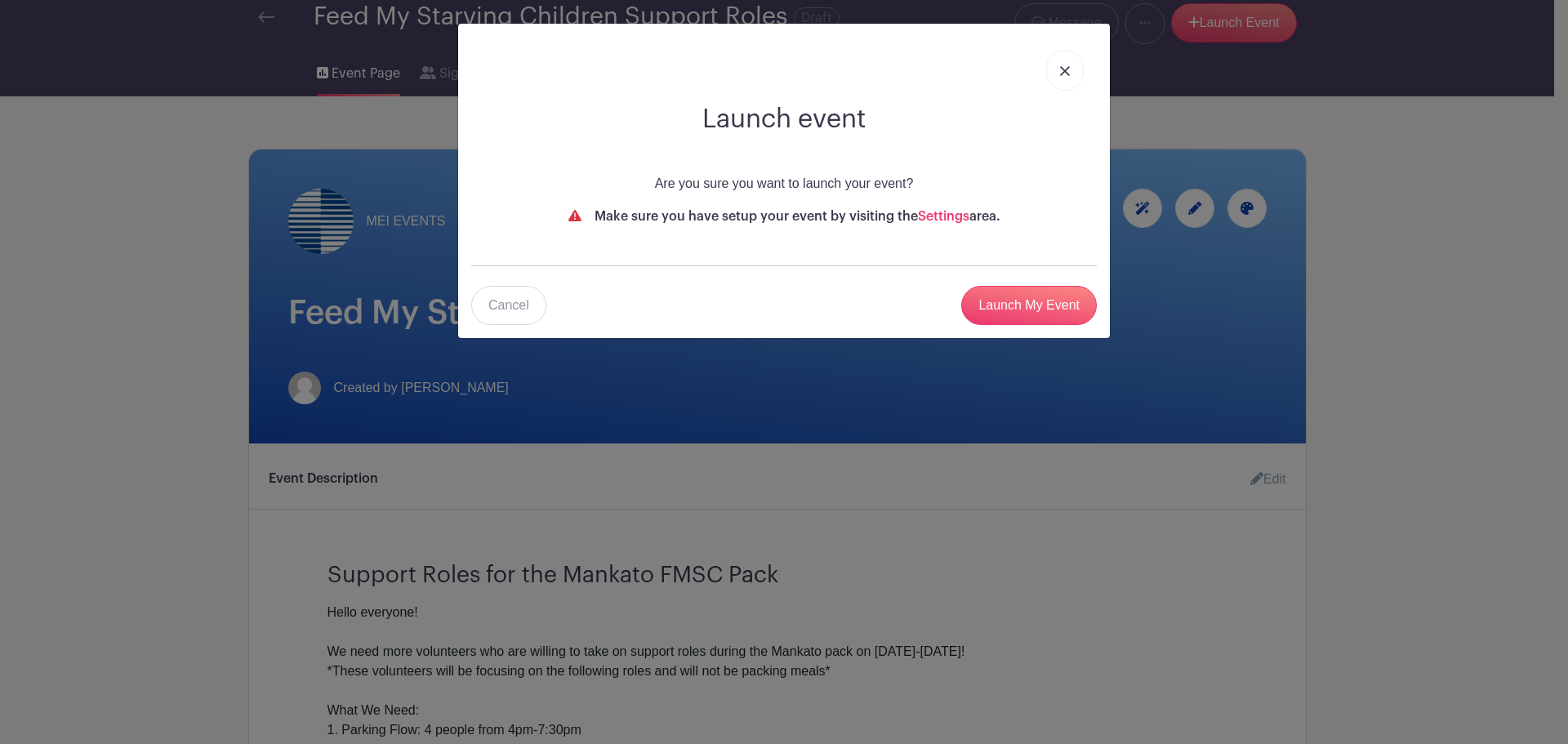
click at [1064, 74] on img at bounding box center [1065, 71] width 10 height 10
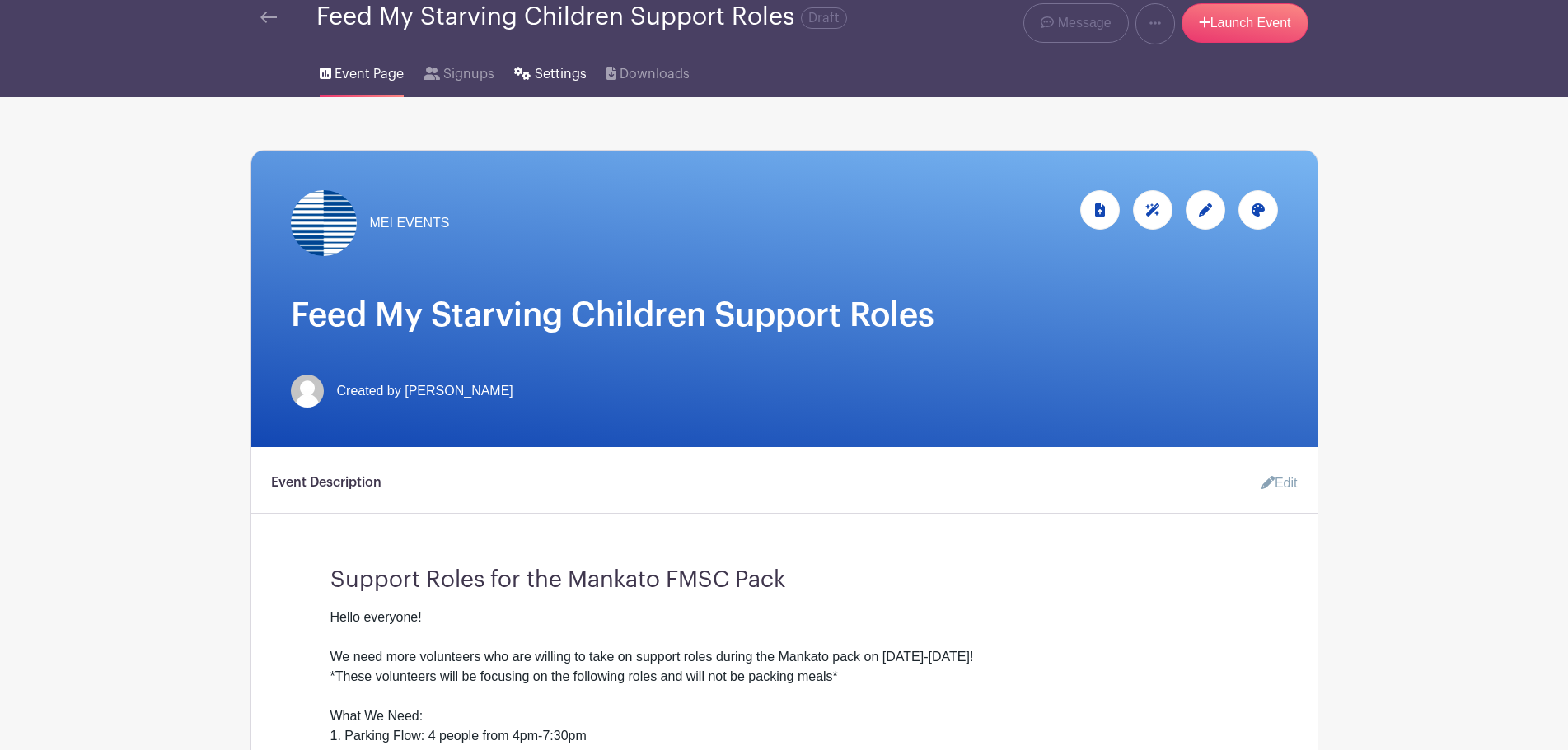
click at [564, 84] on span "Settings" at bounding box center [560, 74] width 52 height 19
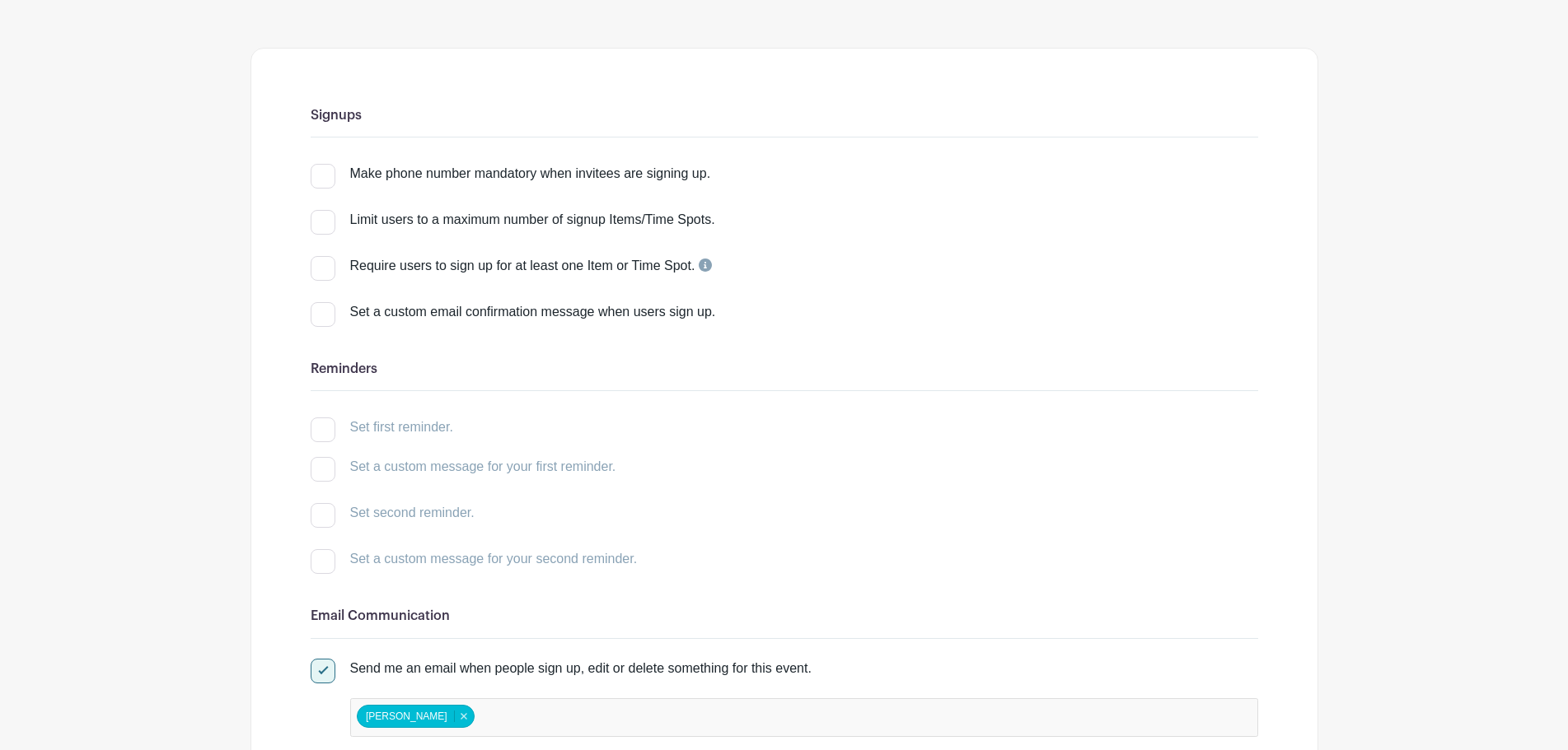
scroll to position [165, 0]
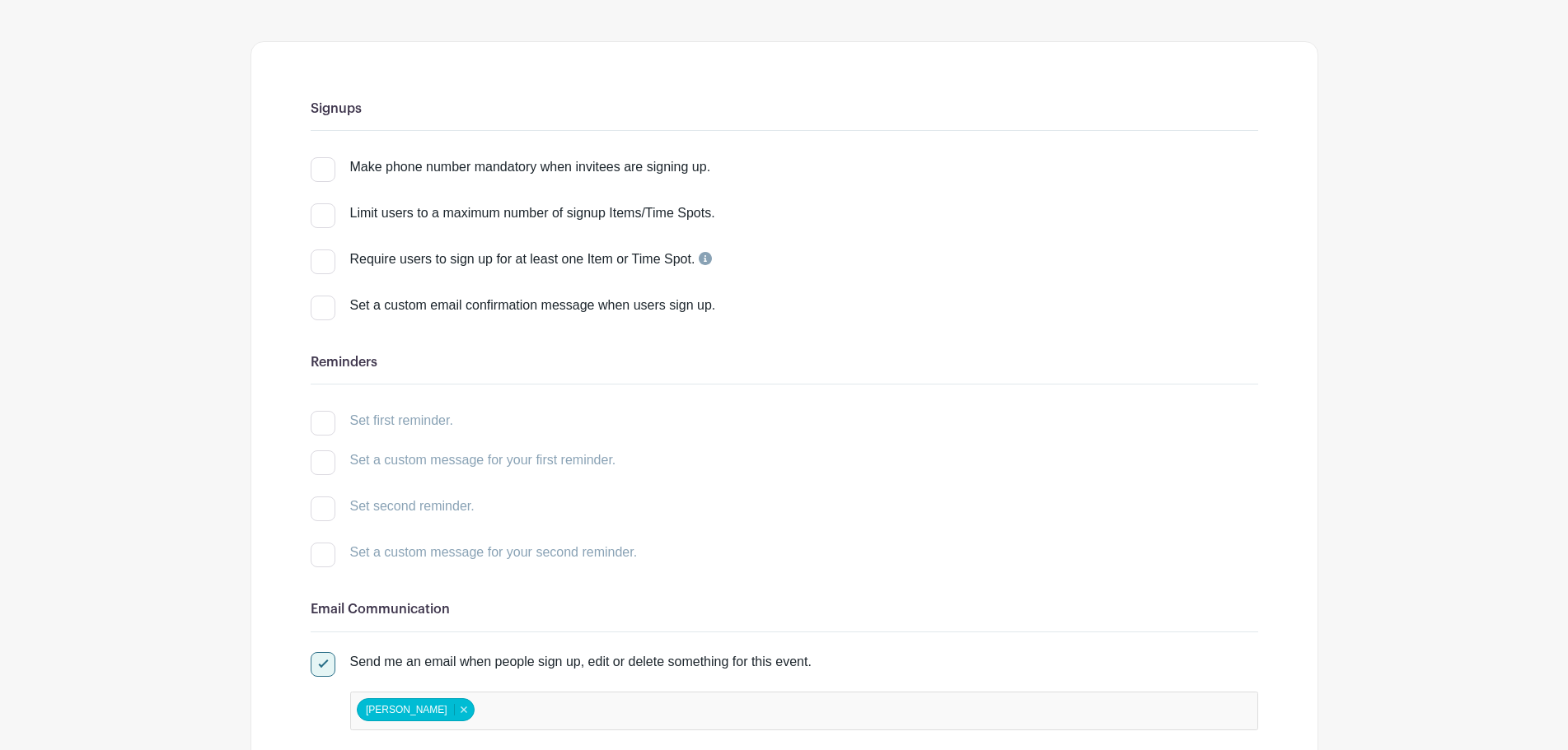
click at [330, 320] on div at bounding box center [323, 308] width 25 height 25
click at [321, 307] on input "Set a custom email confirmation message when users sign up." at bounding box center [316, 301] width 11 height 11
checkbox input "true"
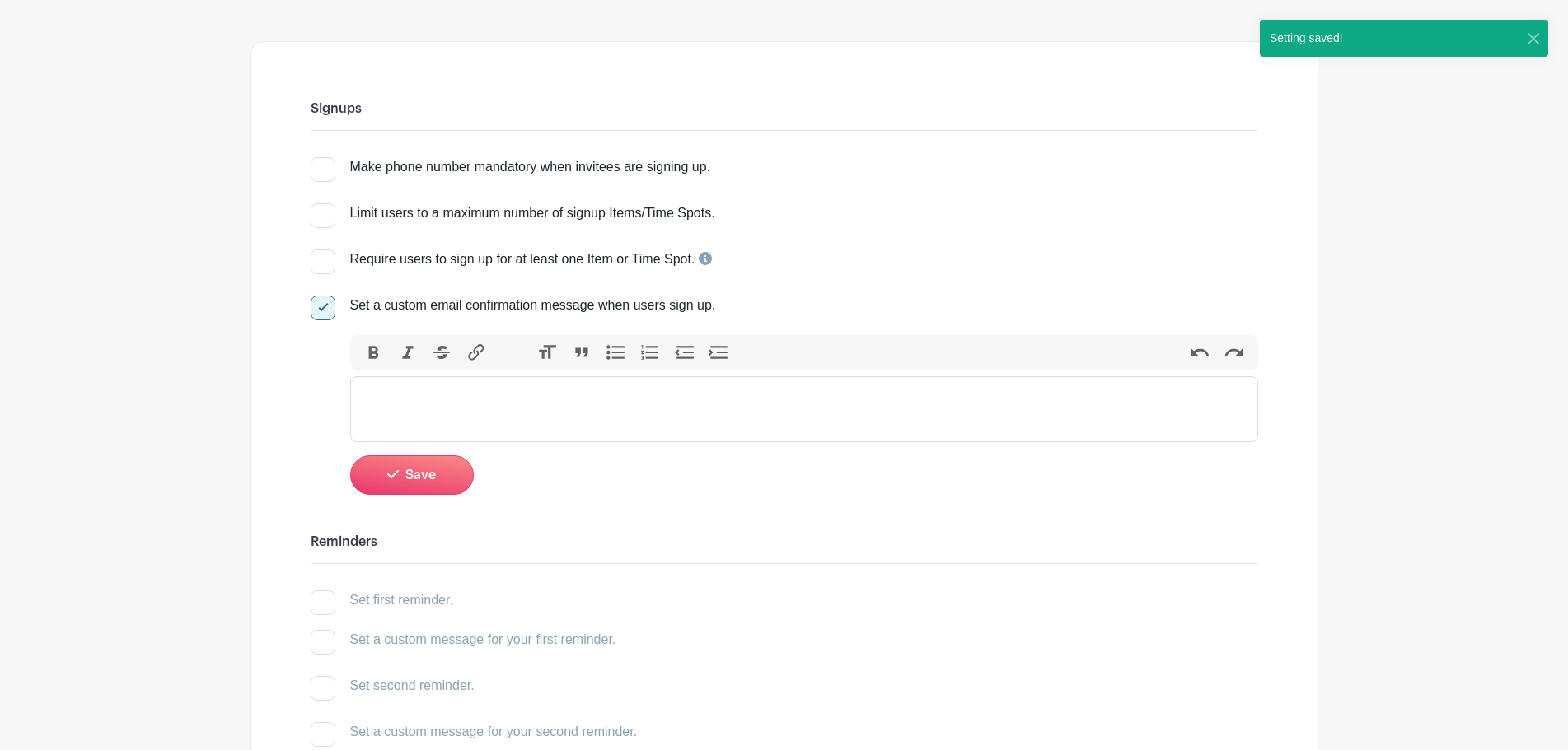
click at [325, 320] on div at bounding box center [323, 308] width 25 height 25
click at [321, 307] on input "Set a custom email confirmation message when users sign up." at bounding box center [316, 301] width 11 height 11
checkbox input "false"
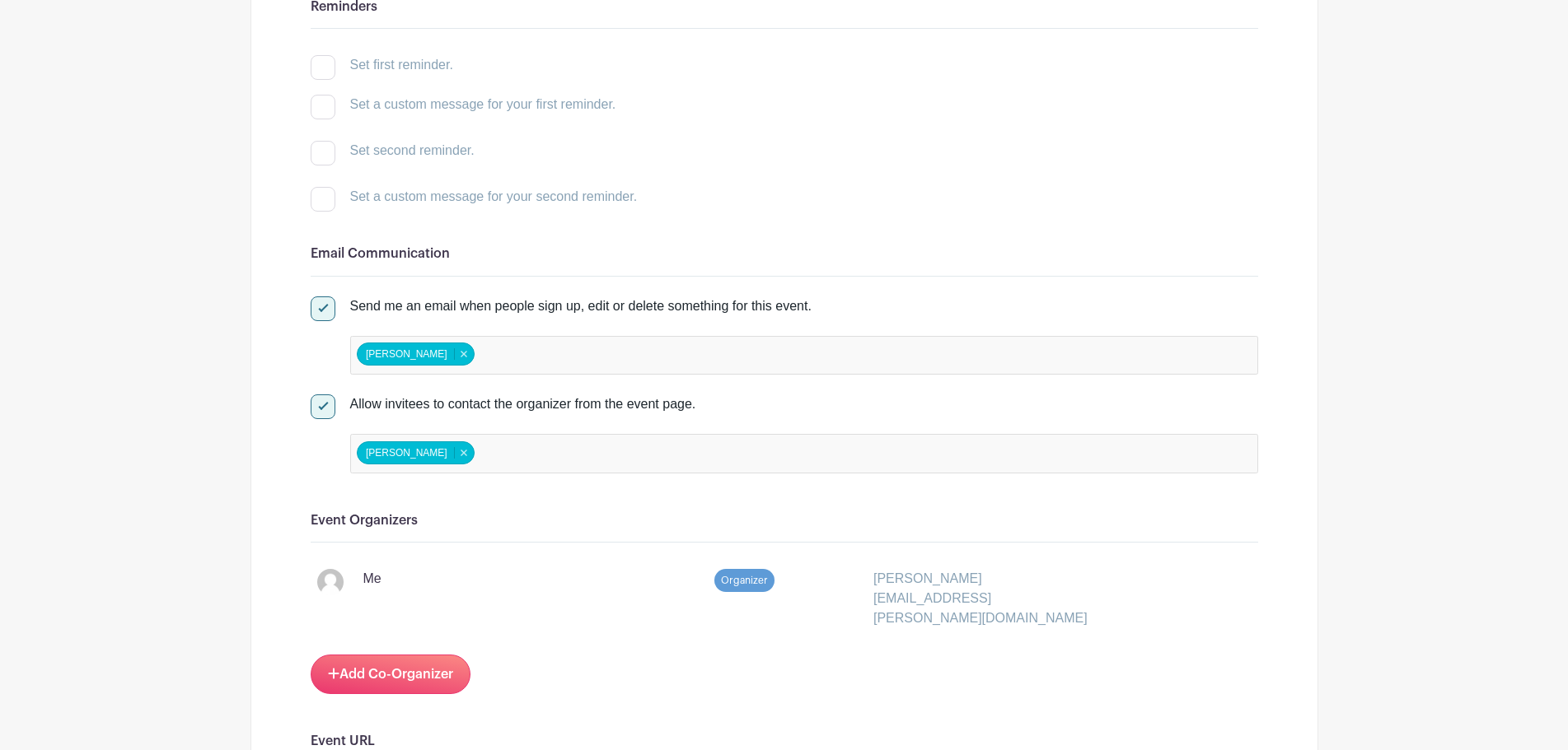
scroll to position [494, 0]
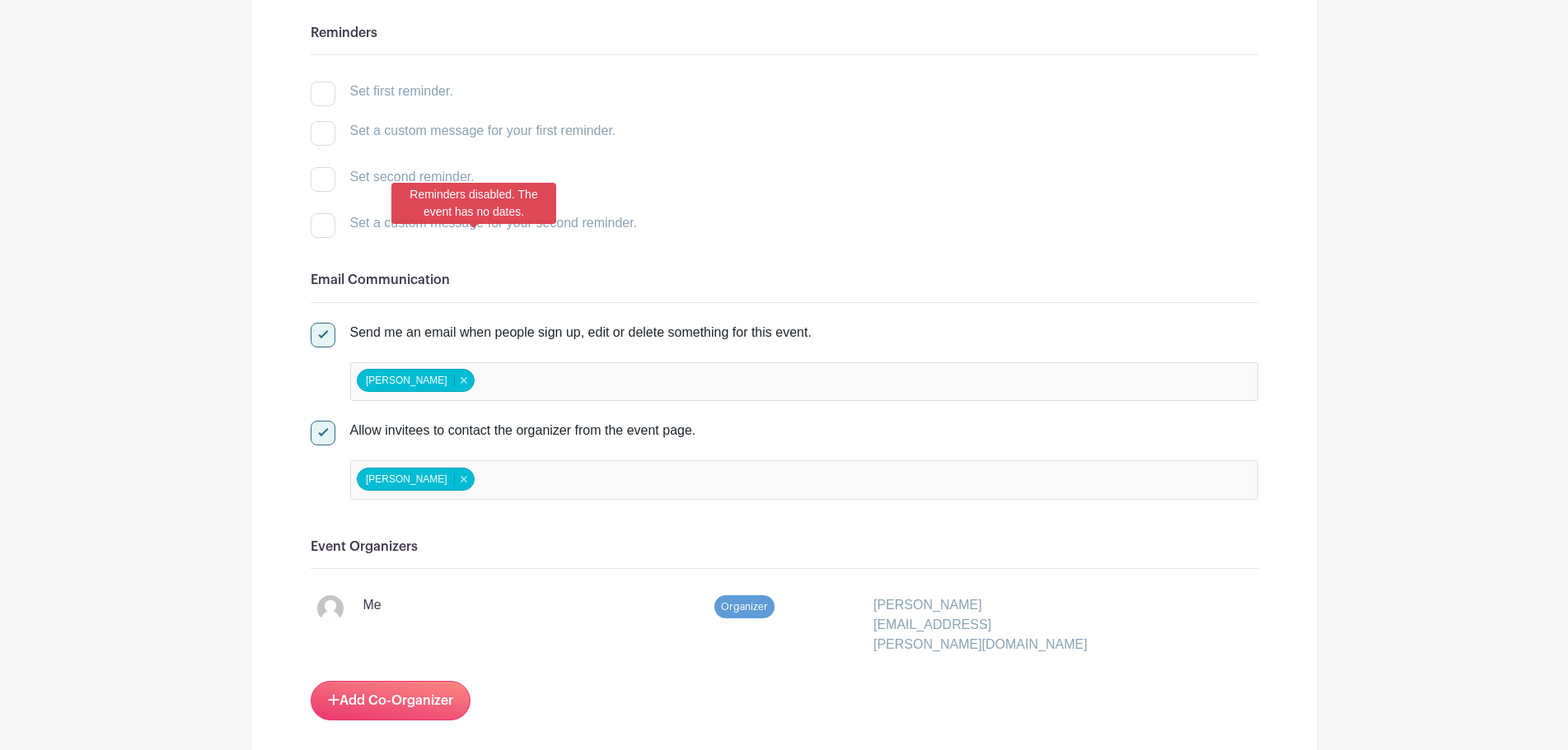
click at [330, 231] on div at bounding box center [323, 226] width 25 height 25
click at [320, 238] on div at bounding box center [323, 226] width 25 height 25
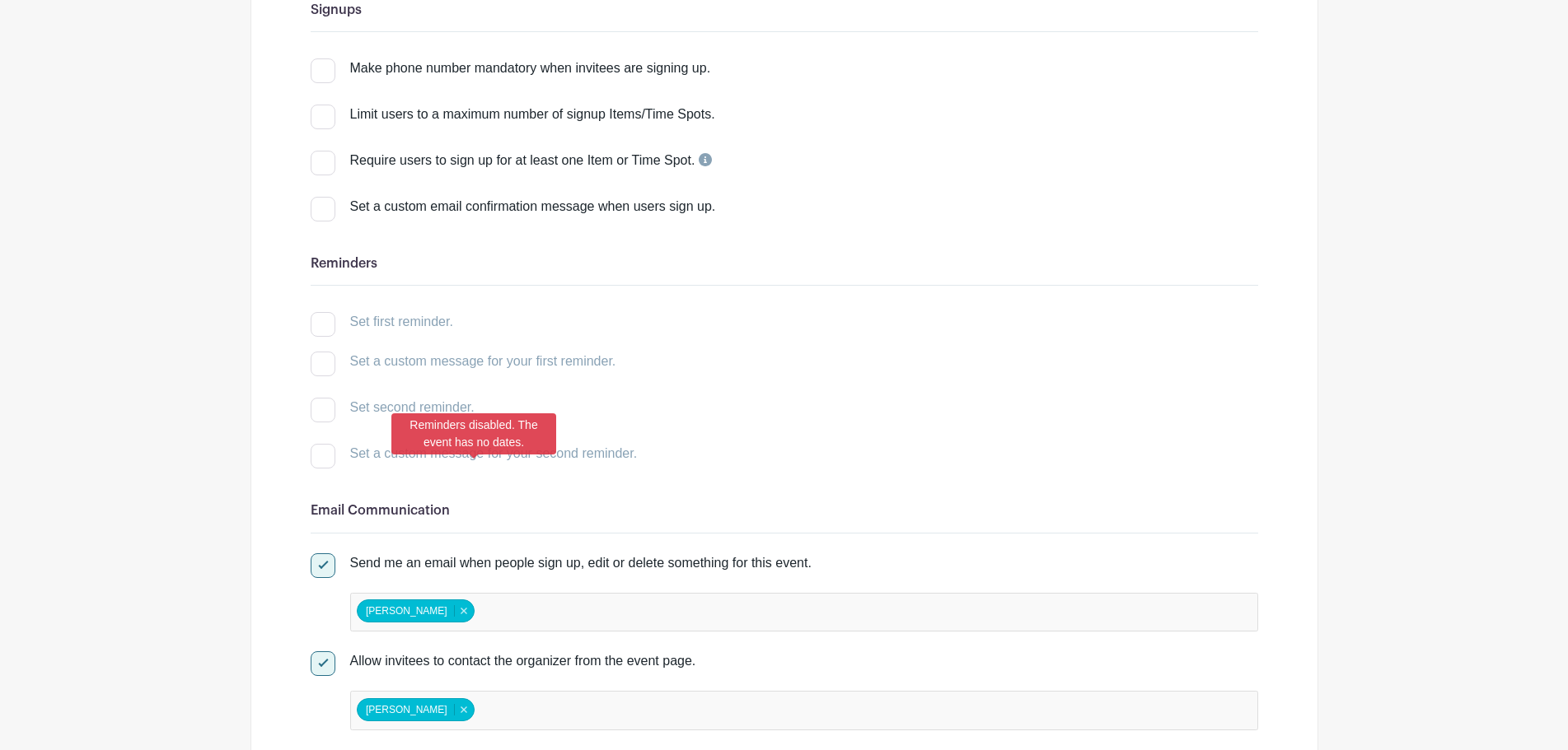
scroll to position [165, 0]
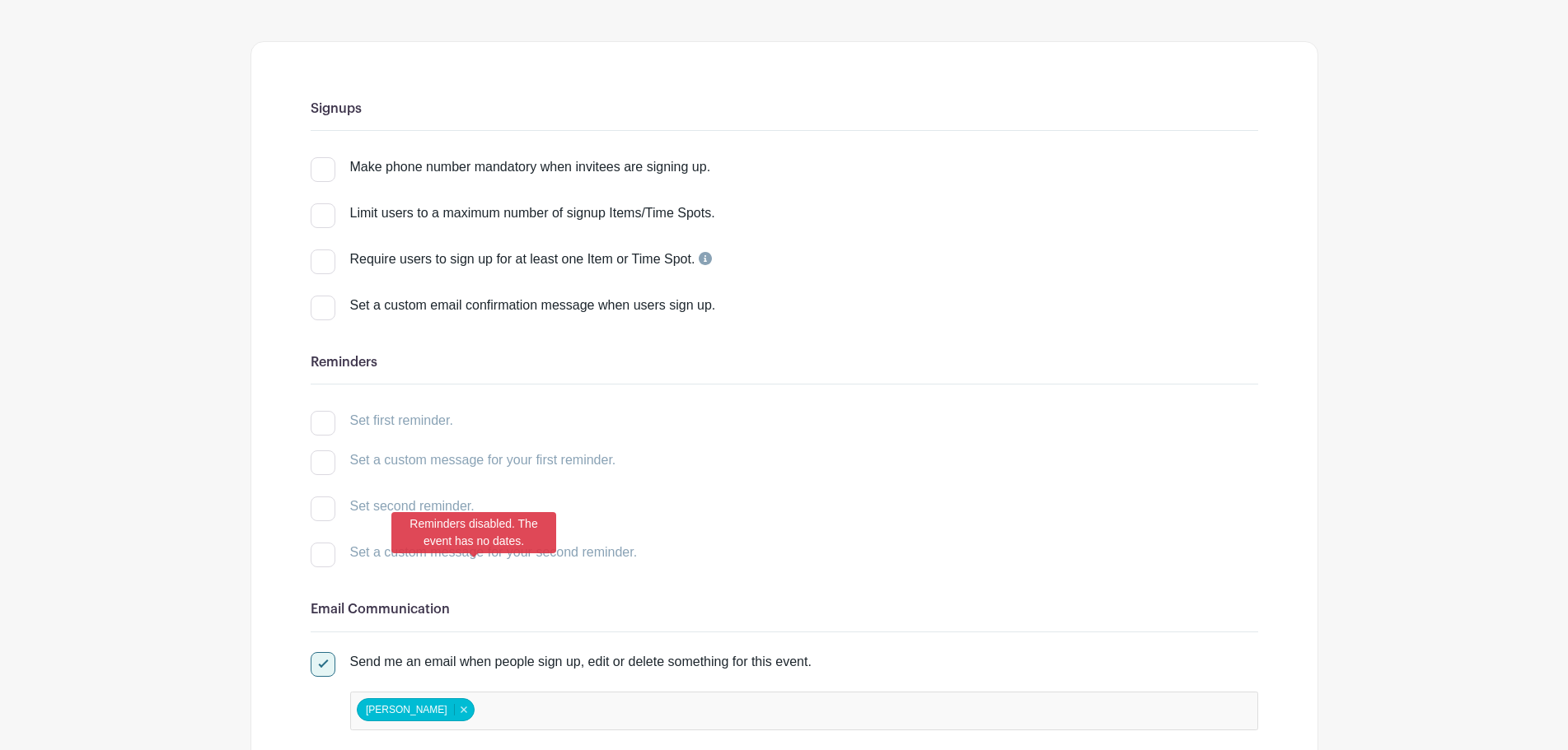
click at [332, 317] on div at bounding box center [323, 308] width 25 height 25
click at [321, 307] on input "Set a custom email confirmation message when users sign up." at bounding box center [316, 301] width 11 height 11
checkbox input "true"
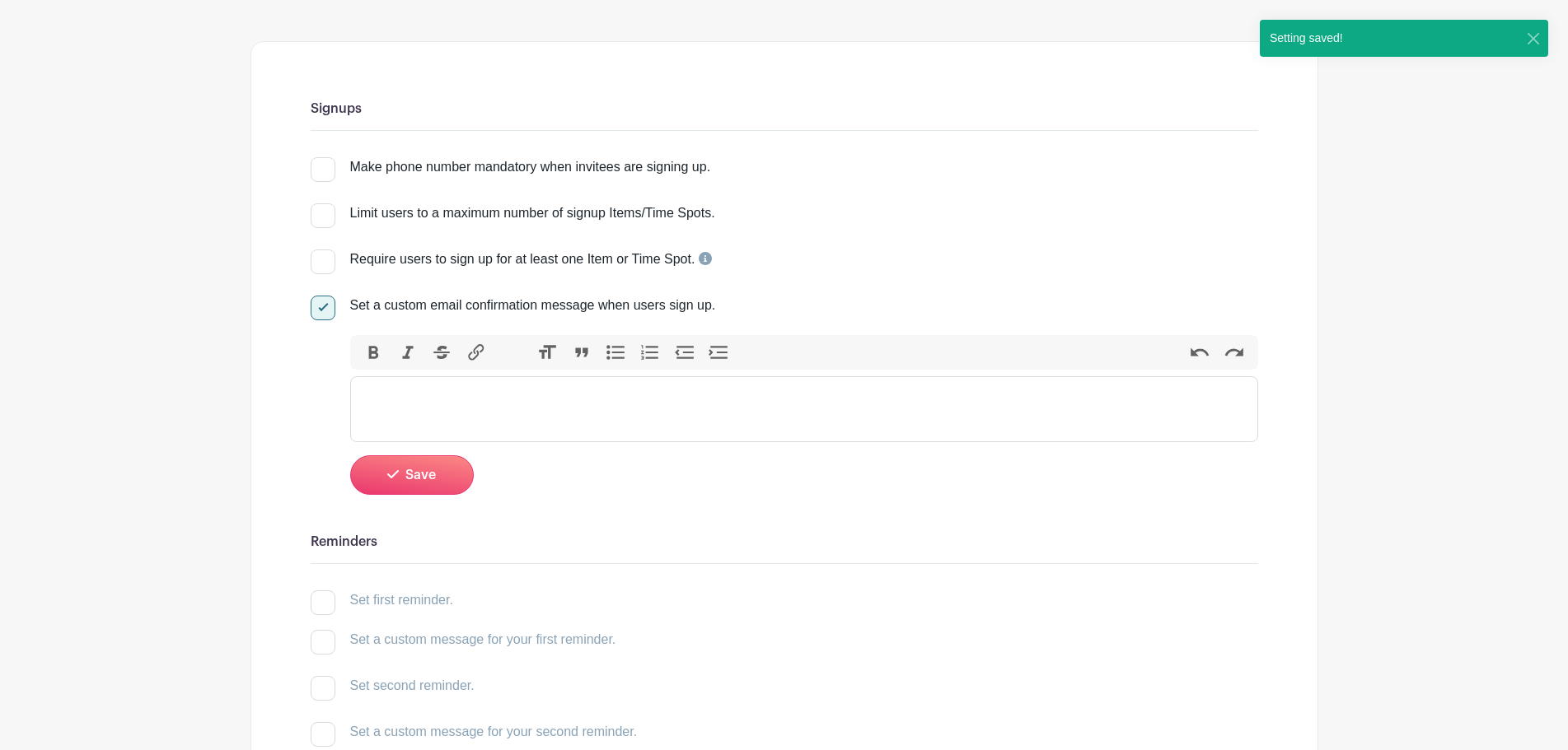
click at [457, 400] on trix-editor at bounding box center [804, 409] width 908 height 66
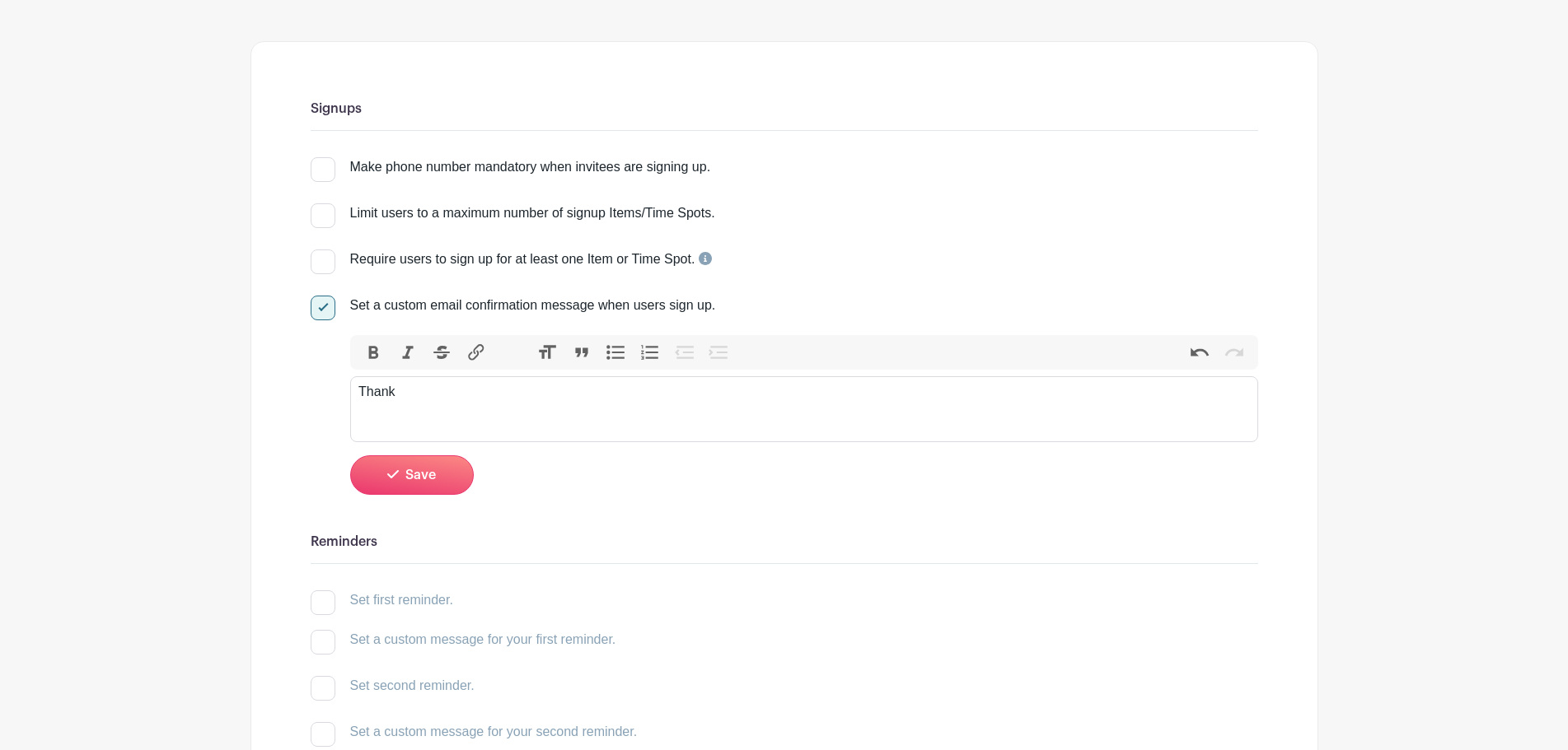
type trix-editor "<div>T</div>"
click at [318, 320] on div at bounding box center [323, 308] width 25 height 25
click at [318, 307] on input "Set a custom email confirmation message when users sign up." at bounding box center [316, 301] width 11 height 11
checkbox input "false"
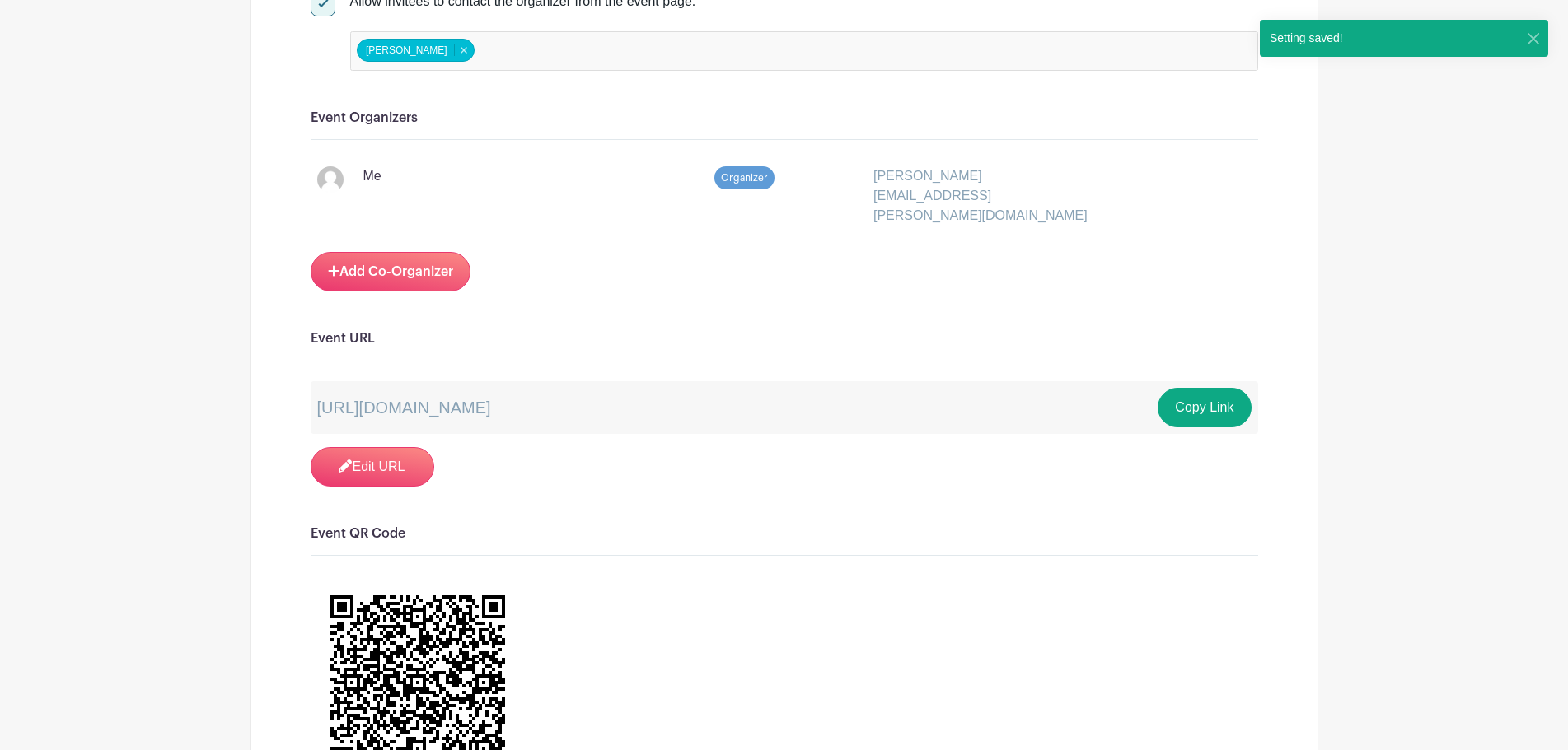
scroll to position [988, 0]
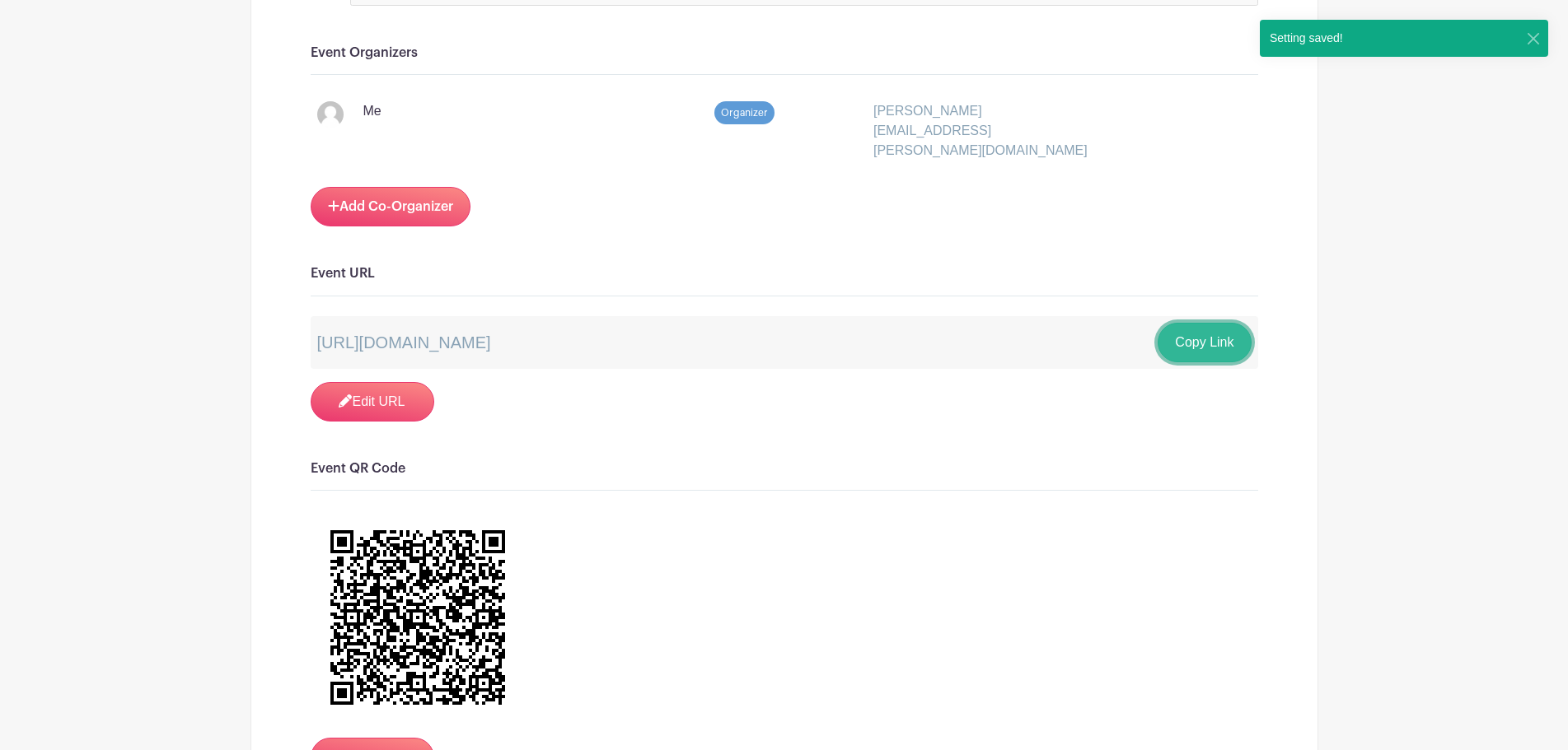
click at [1191, 334] on button "Copy Link" at bounding box center [1205, 342] width 93 height 40
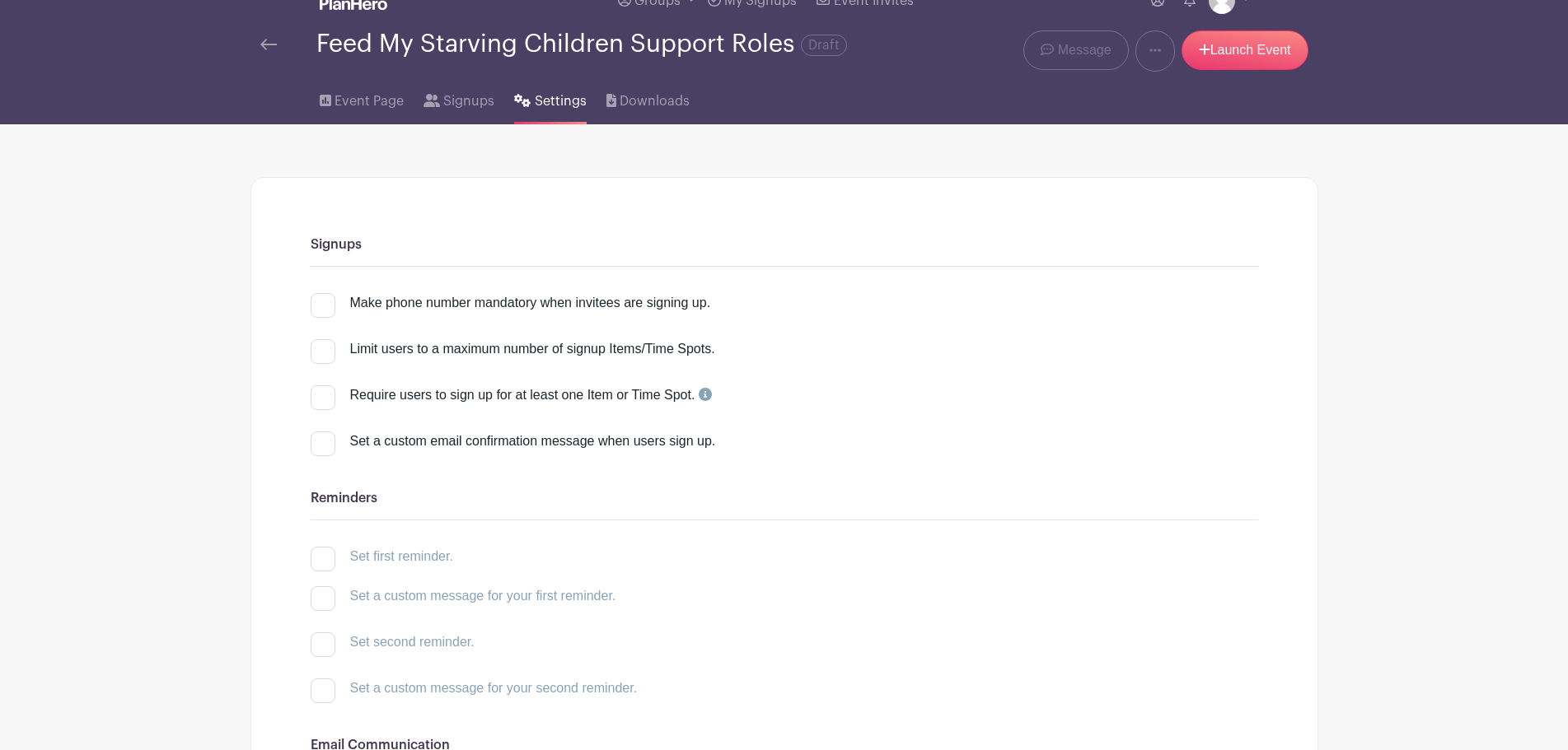
scroll to position [0, 0]
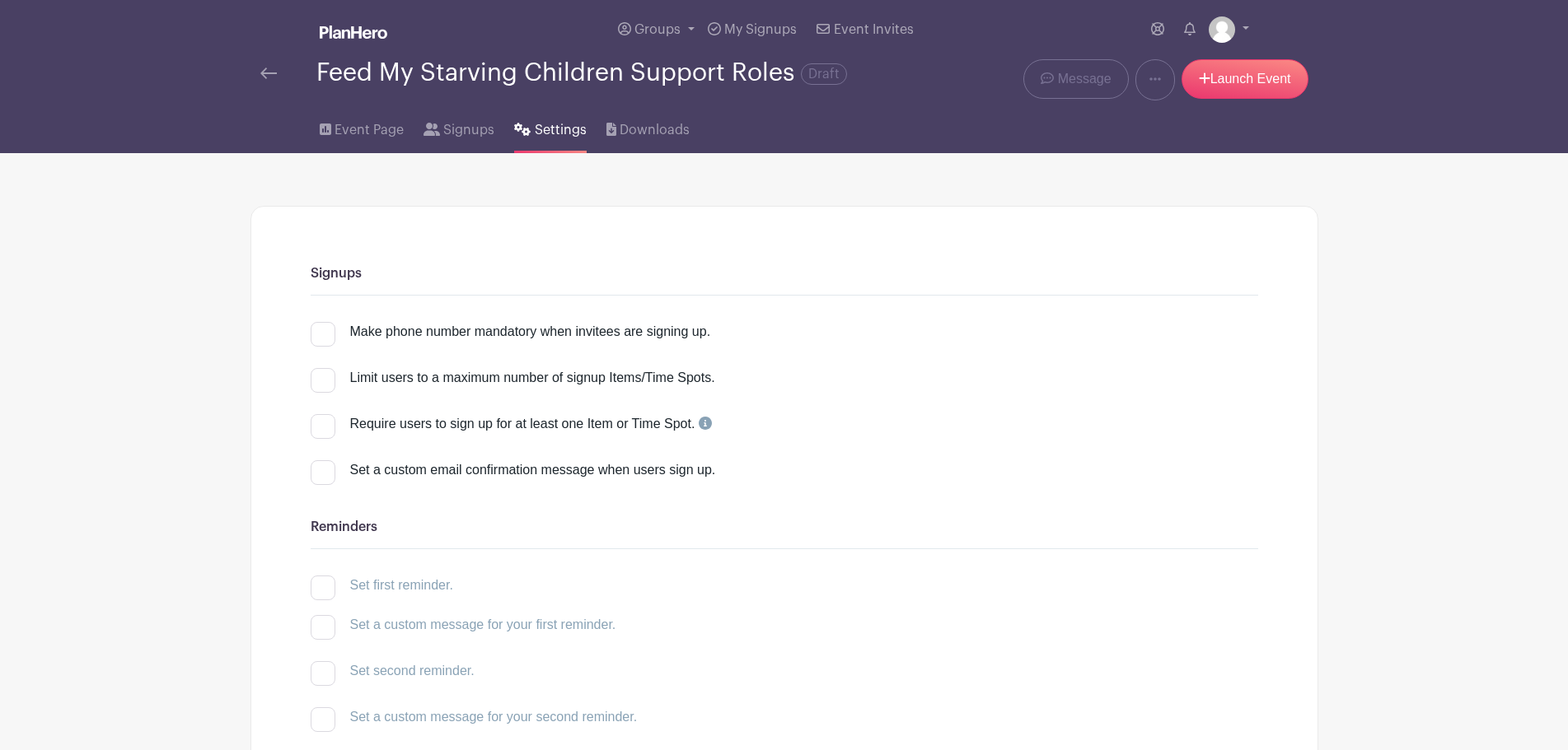
click at [272, 79] on img at bounding box center [268, 73] width 17 height 11
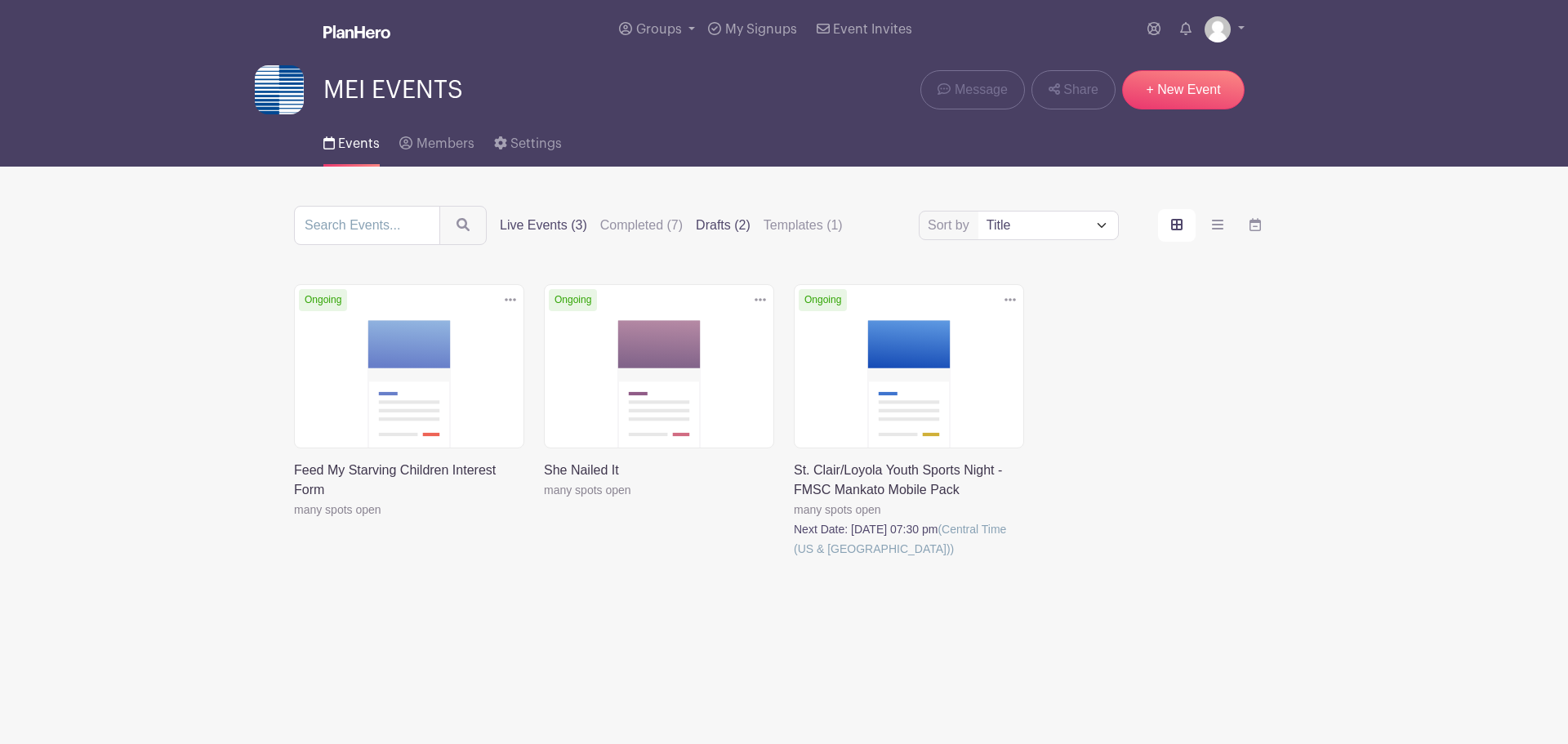
click at [731, 220] on label "Drafts (2)" at bounding box center [723, 226] width 55 height 19
click at [0, 0] on input "Drafts (2)" at bounding box center [0, 0] width 0 height 0
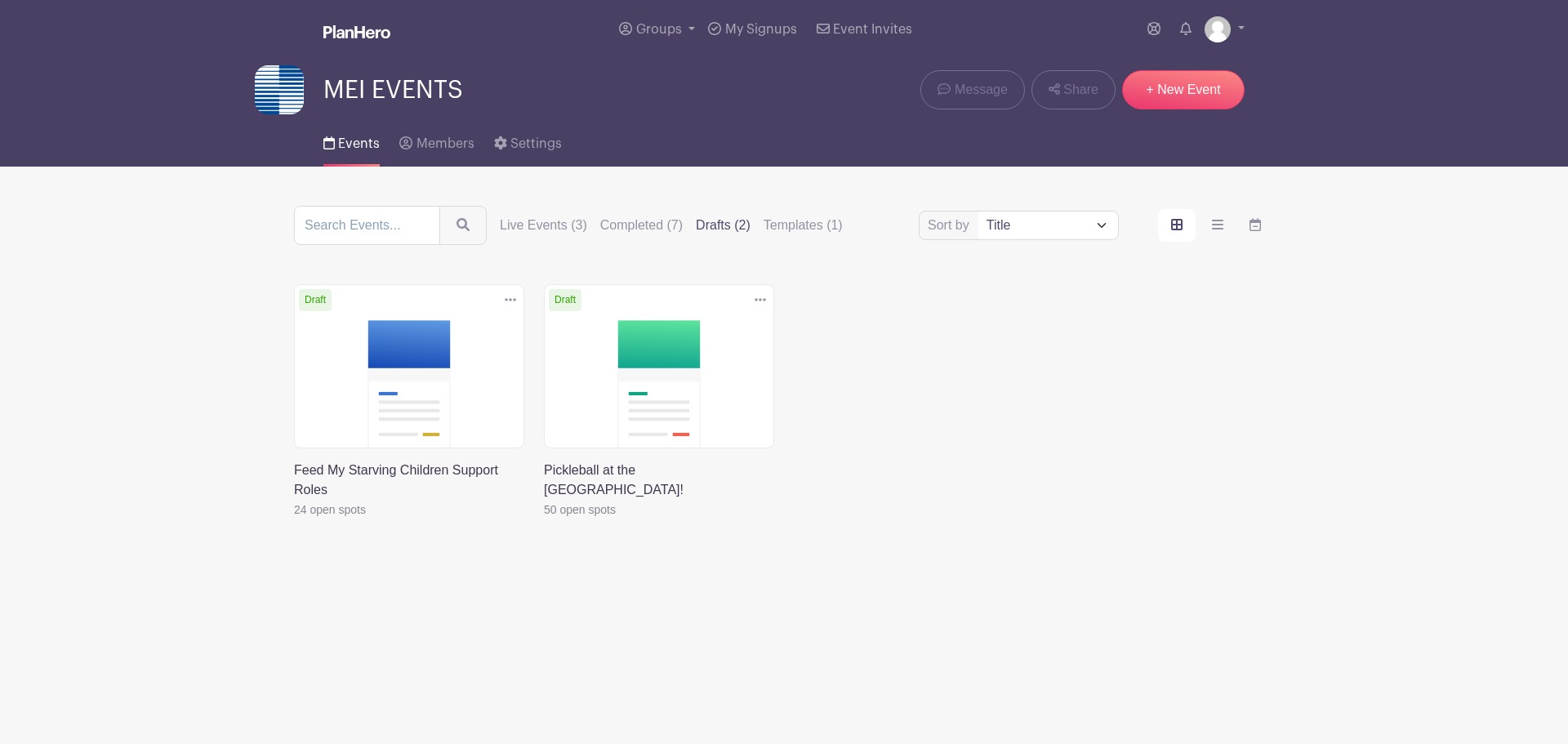
click at [294, 519] on link at bounding box center [294, 519] width 0 height 0
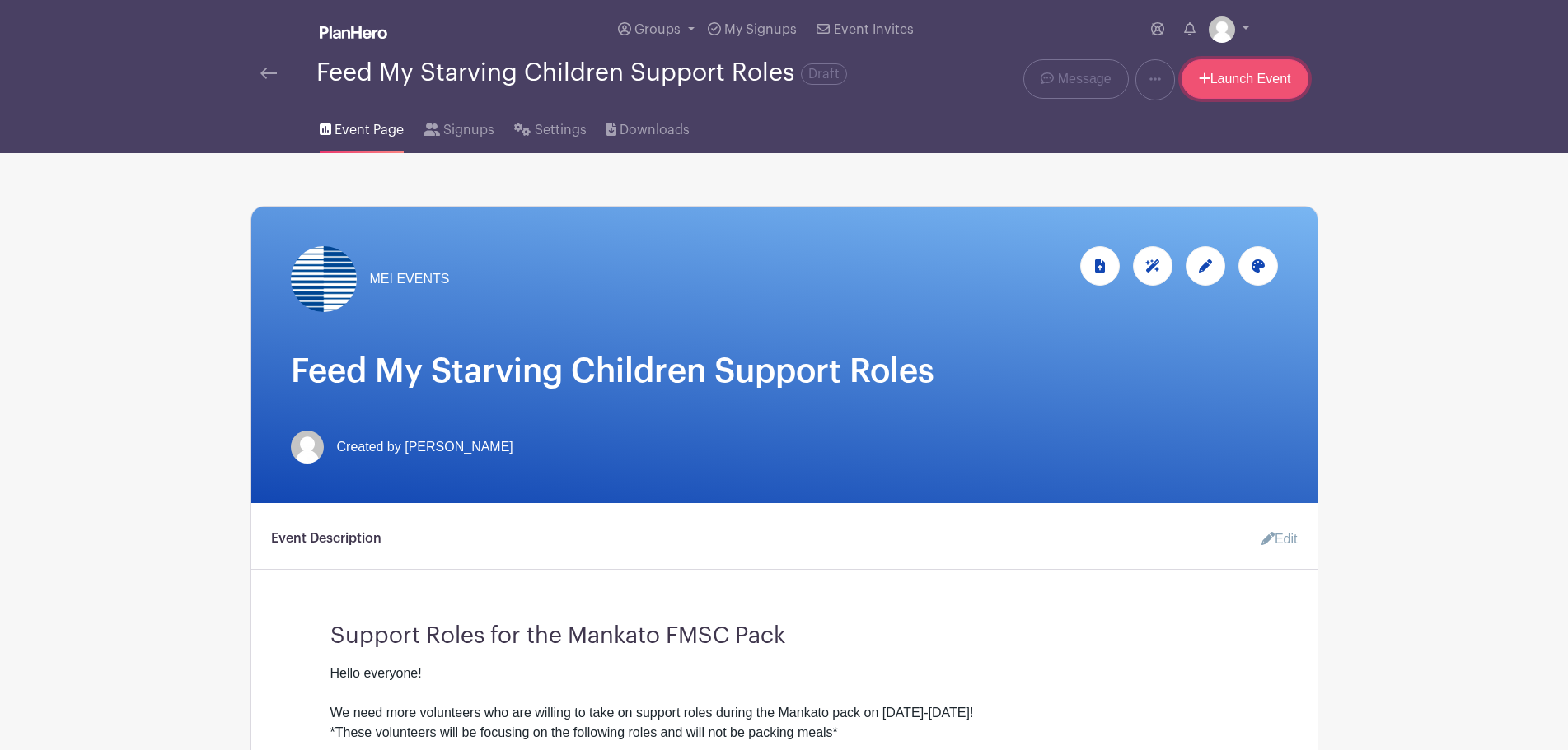
click at [1244, 71] on link "Launch Event" at bounding box center [1245, 78] width 127 height 40
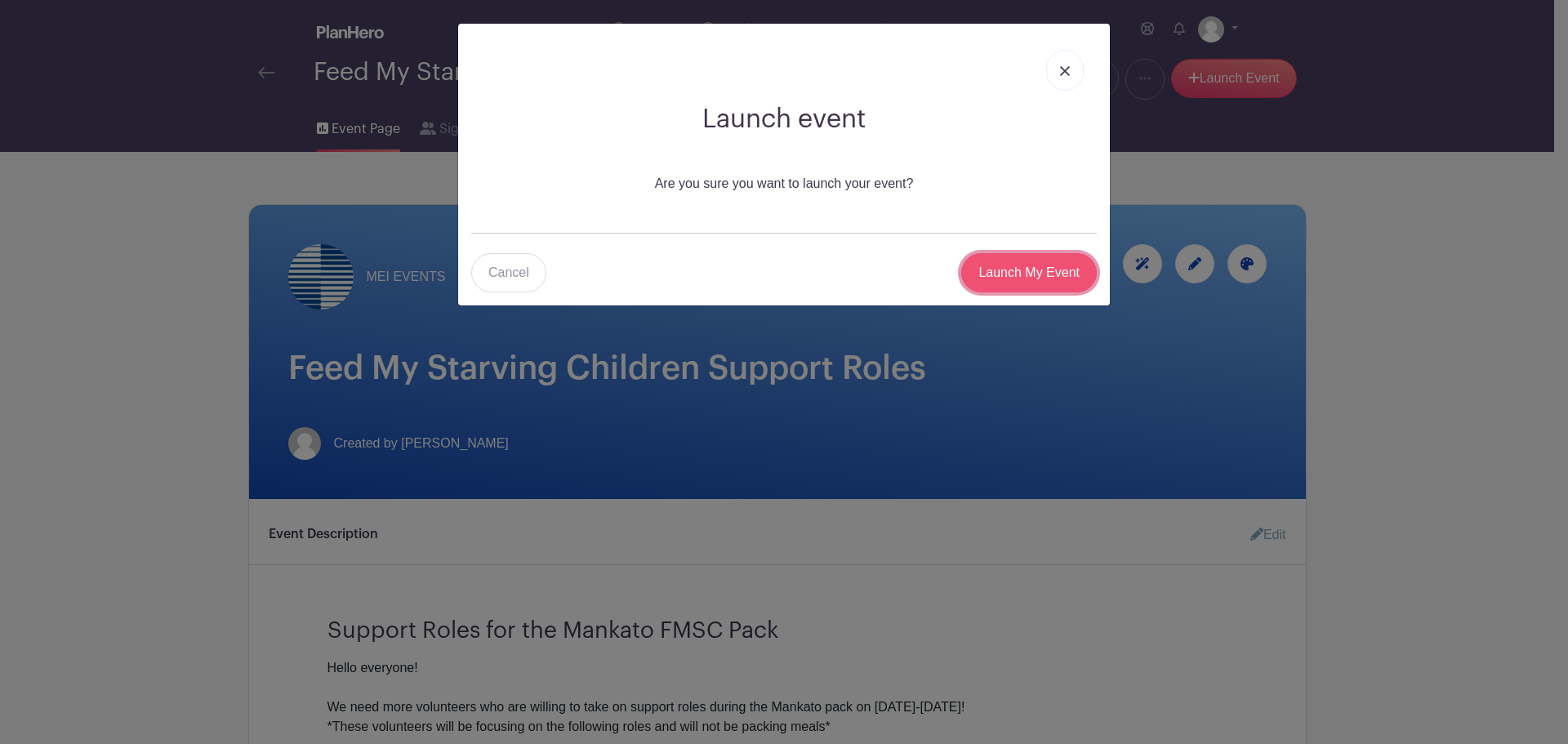
click at [982, 260] on input "Launch My Event" at bounding box center [1029, 273] width 135 height 39
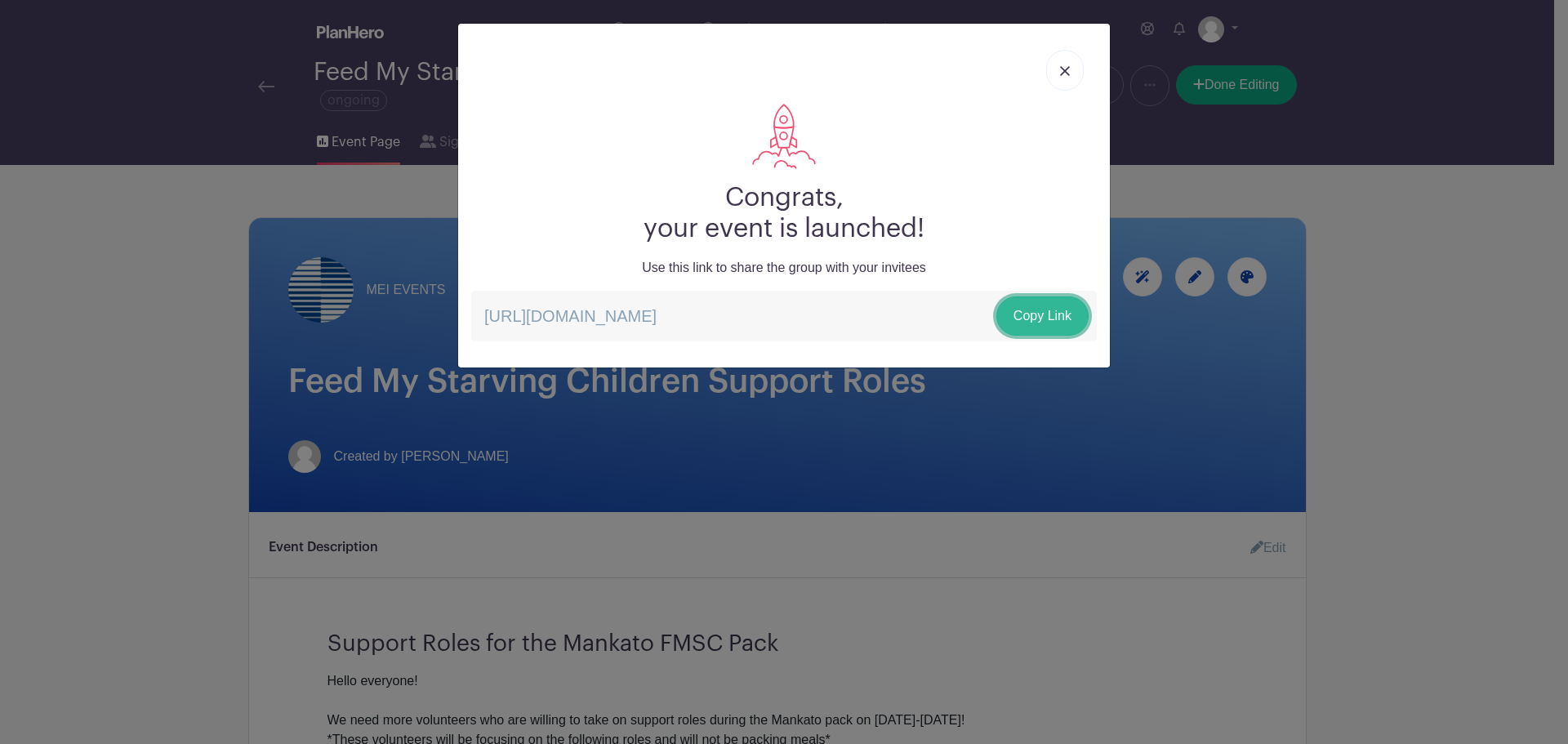
click at [1023, 312] on link "Copy Link" at bounding box center [1043, 316] width 93 height 39
click at [1042, 320] on link "Copy Link" at bounding box center [1043, 316] width 93 height 39
click at [1050, 72] on link at bounding box center [1065, 70] width 38 height 41
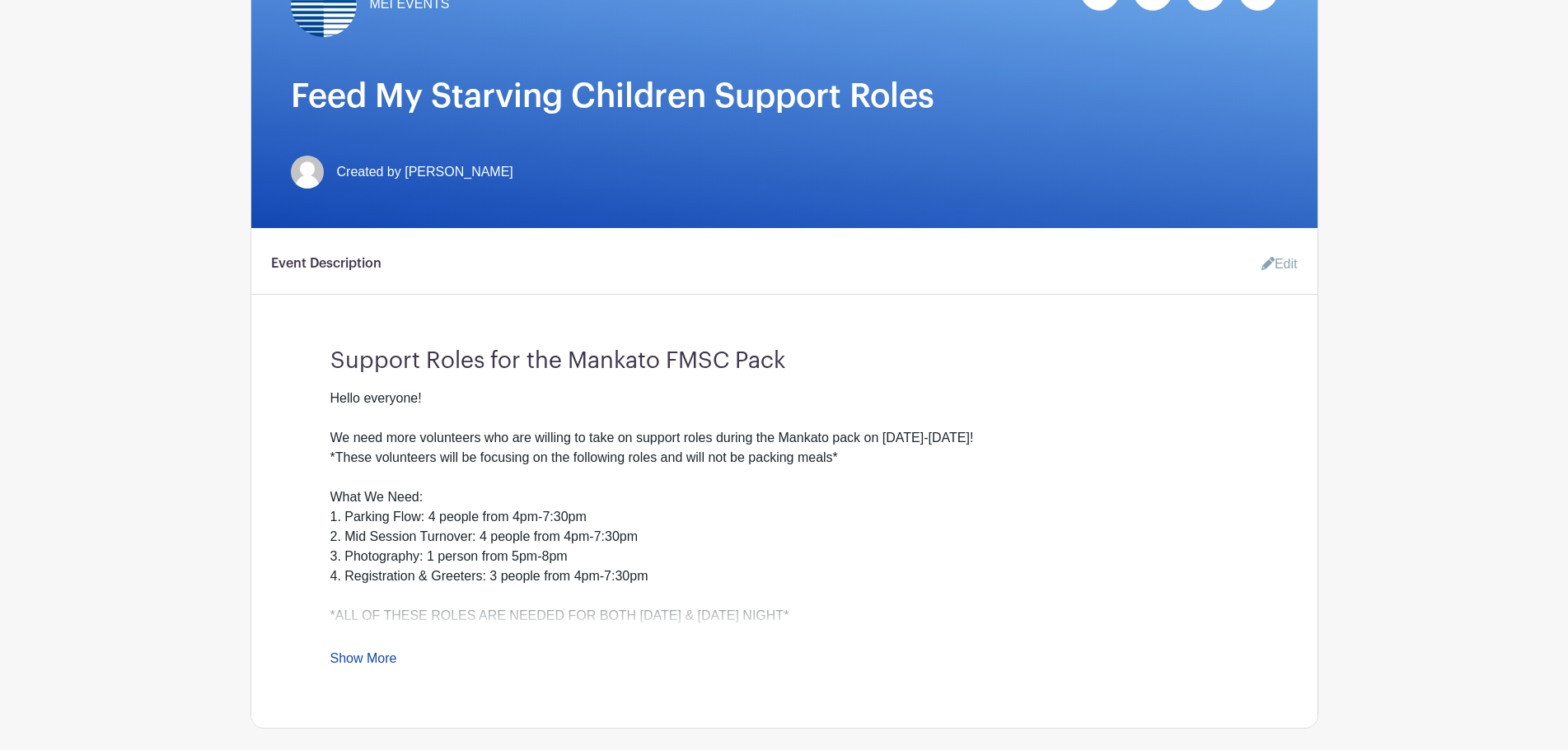
scroll to position [412, 0]
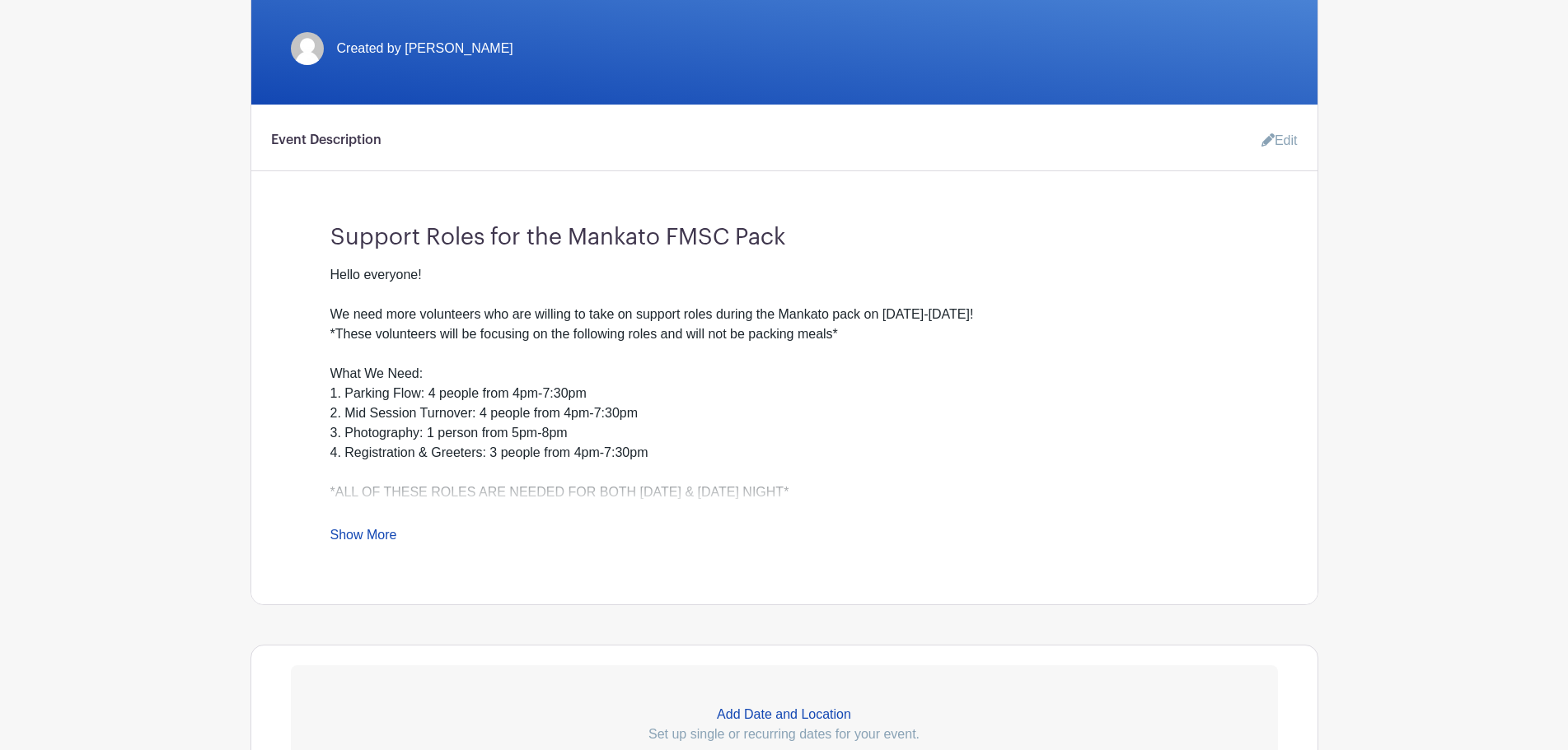
click at [355, 539] on link "Show More" at bounding box center [364, 538] width 67 height 20
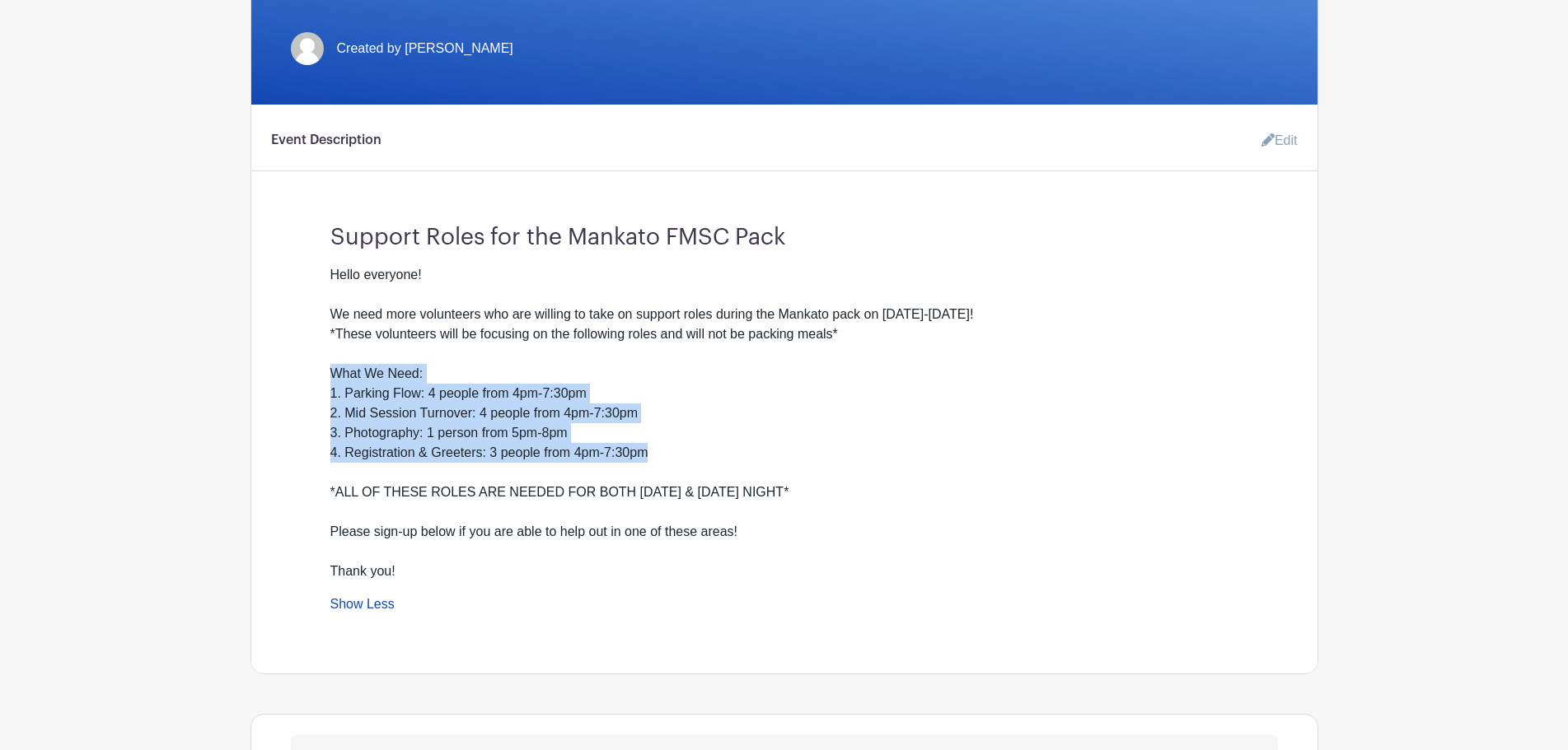
drag, startPoint x: 661, startPoint y: 449, endPoint x: 328, endPoint y: 382, distance: 339.7
click at [328, 382] on div "Support Roles for the Mankato FMSC Pack Hello everyone! We need more volunteers…" at bounding box center [784, 412] width 987 height 404
copy div "What We Need: 1. Parking Flow: 4 people from 4pm-7:30pm 2. Mid Session Turnover…"
click at [1288, 140] on link "Edit" at bounding box center [1273, 140] width 49 height 33
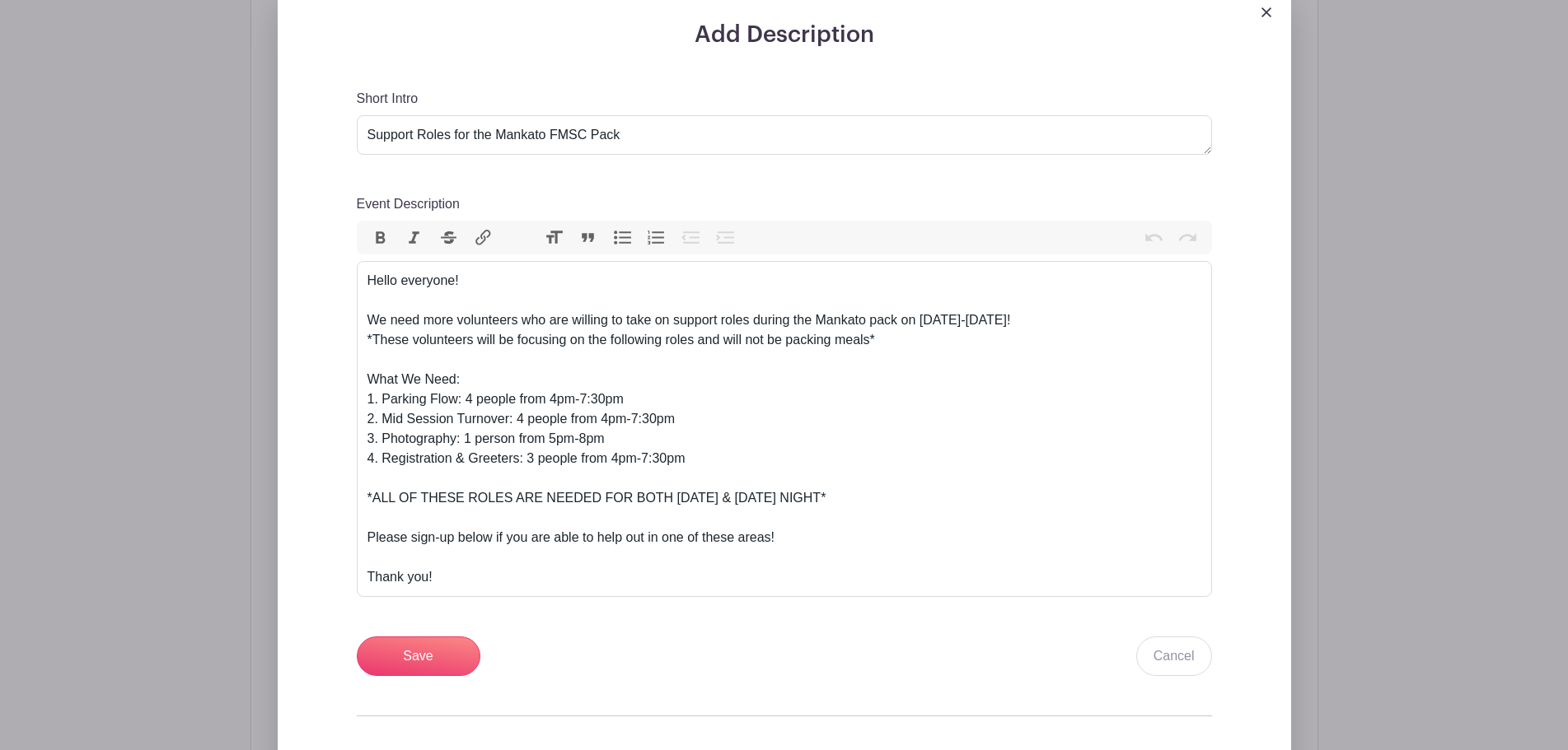
scroll to position [576, 0]
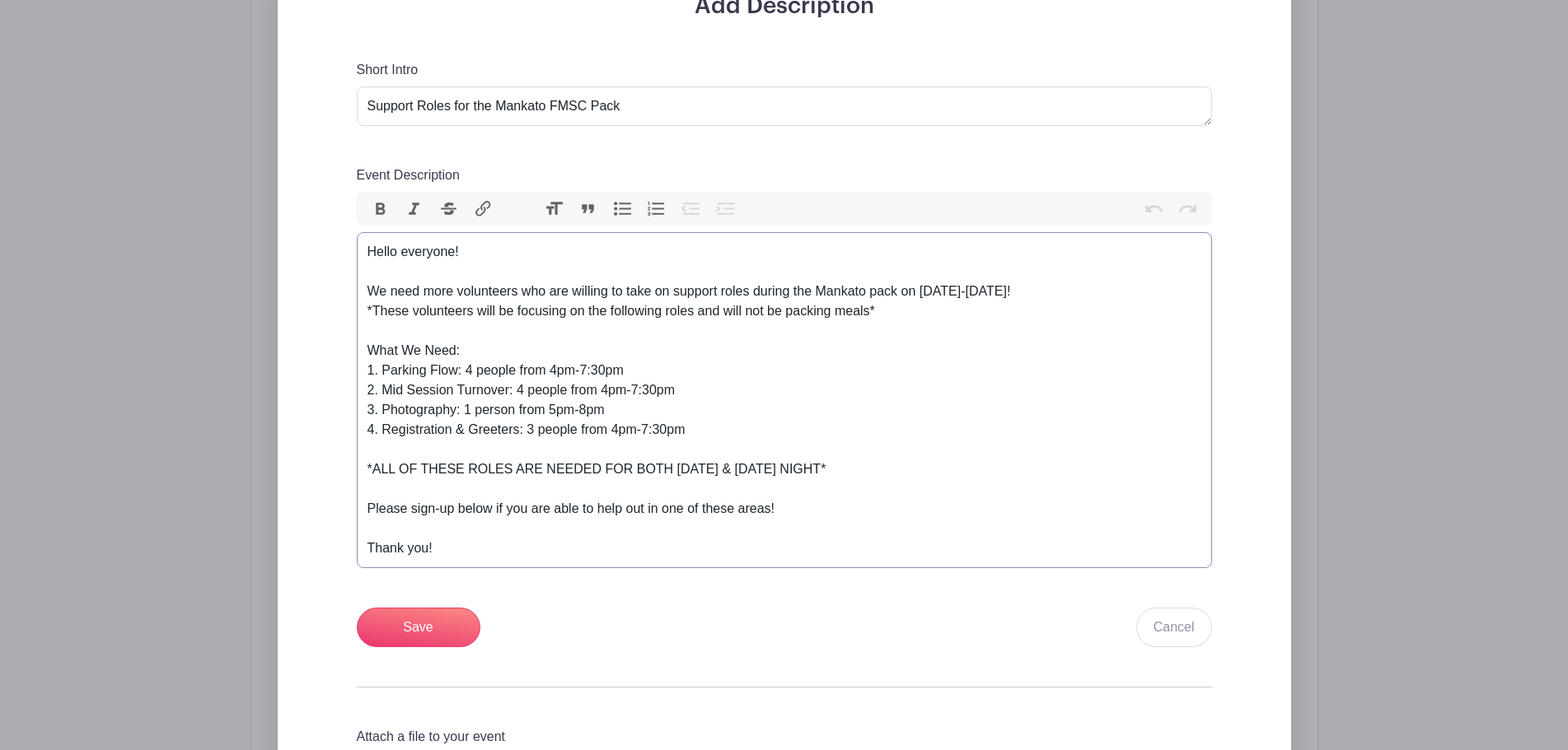
click at [686, 394] on div "Hello everyone! We need more volunteers who are willing to take on support role…" at bounding box center [784, 400] width 833 height 316
click at [694, 432] on div "Hello everyone! We need more volunteers who are willing to take on support role…" at bounding box center [784, 400] width 833 height 316
click at [661, 412] on div "Hello everyone! We need more volunteers who are willing to take on support role…" at bounding box center [784, 400] width 833 height 316
click at [690, 391] on div "Hello everyone! We need more volunteers who are willing to take on support role…" at bounding box center [784, 400] width 833 height 316
click at [634, 389] on div "Hello everyone! We need more volunteers who are willing to take on support role…" at bounding box center [784, 400] width 833 height 316
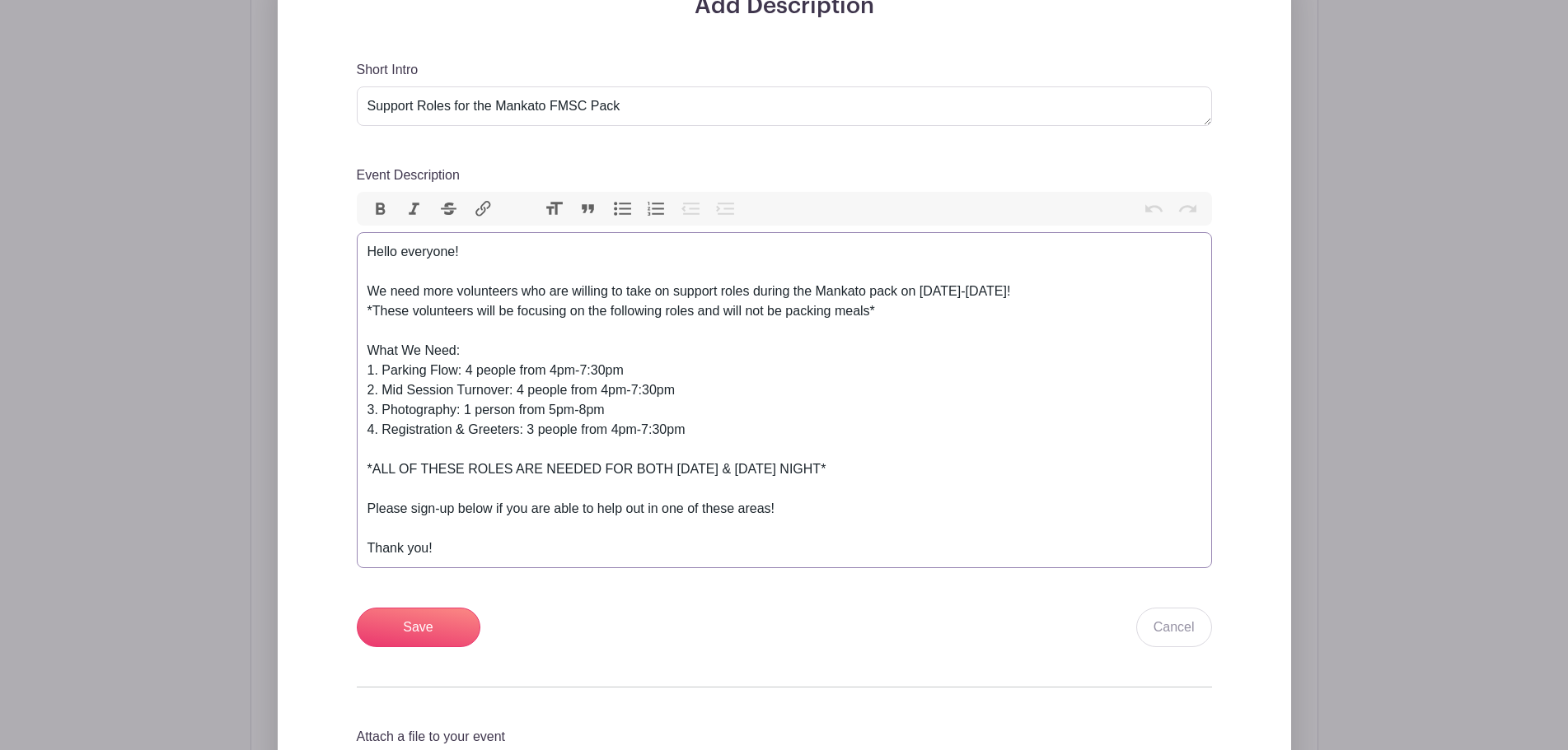
click at [635, 387] on div "Hello everyone! We need more volunteers who are willing to take on support role…" at bounding box center [784, 400] width 833 height 316
type trix-editor "<div>Hello everyone!<br><br>We need more volunteers who are willing to take on …"
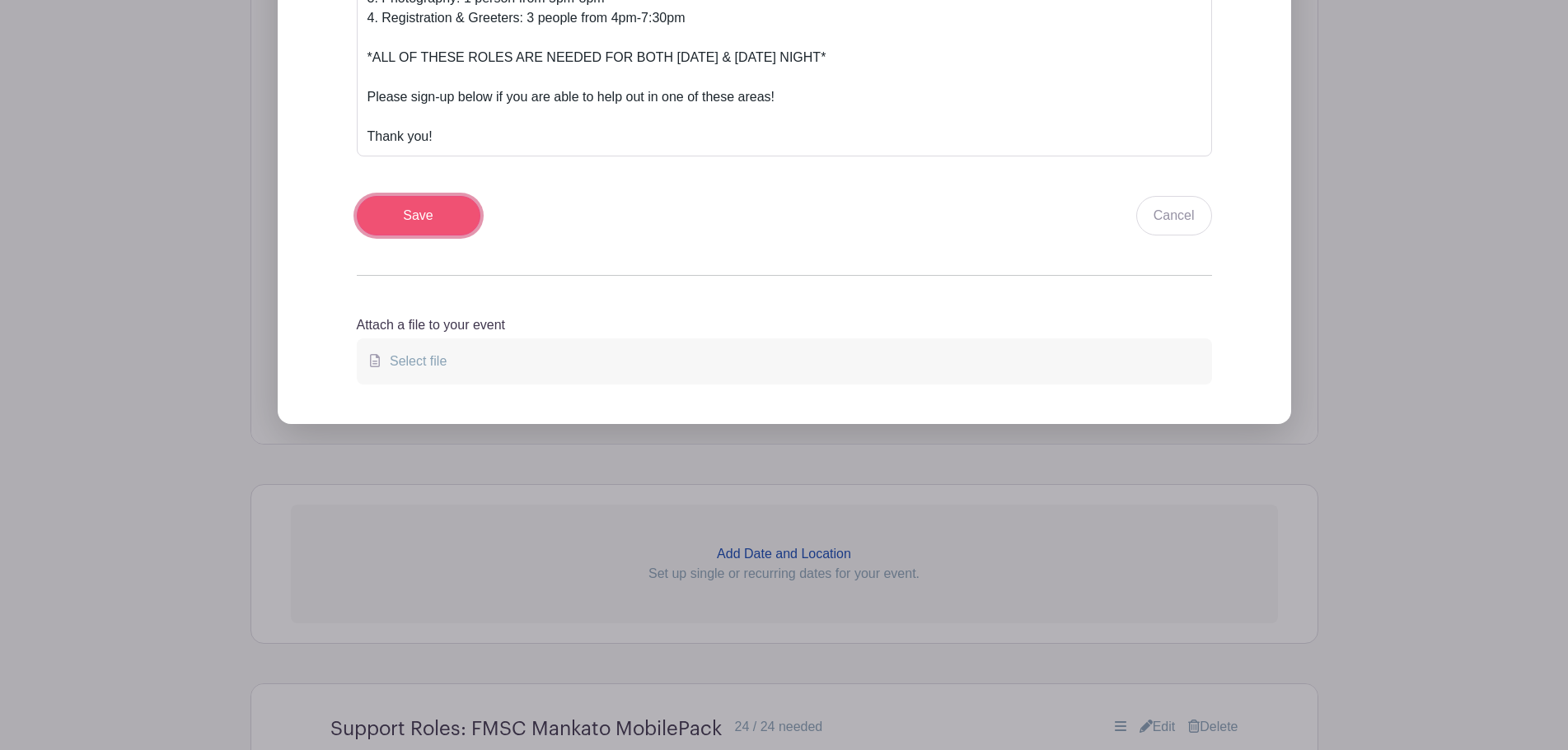
click at [433, 206] on input "Save" at bounding box center [419, 215] width 123 height 40
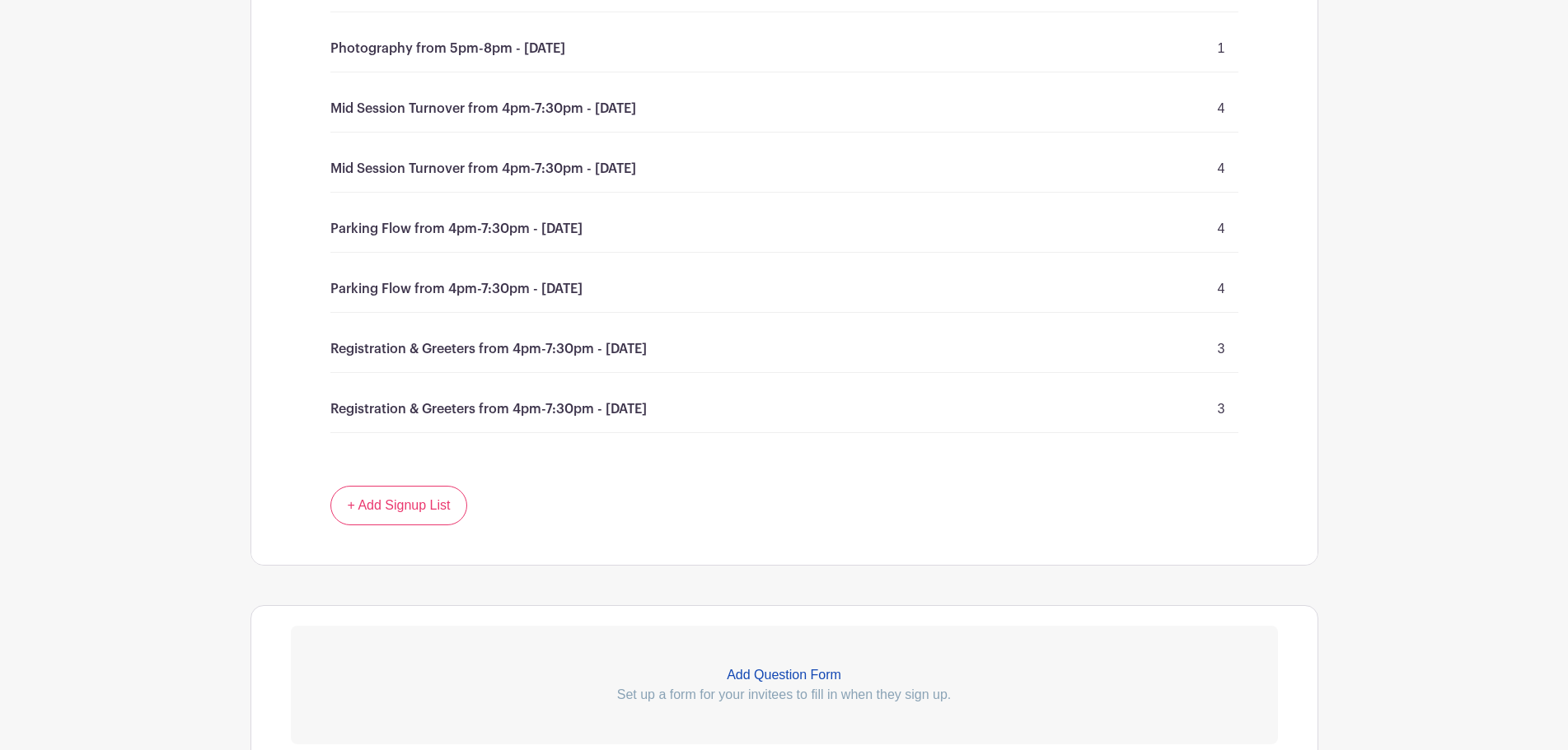
scroll to position [1120, 0]
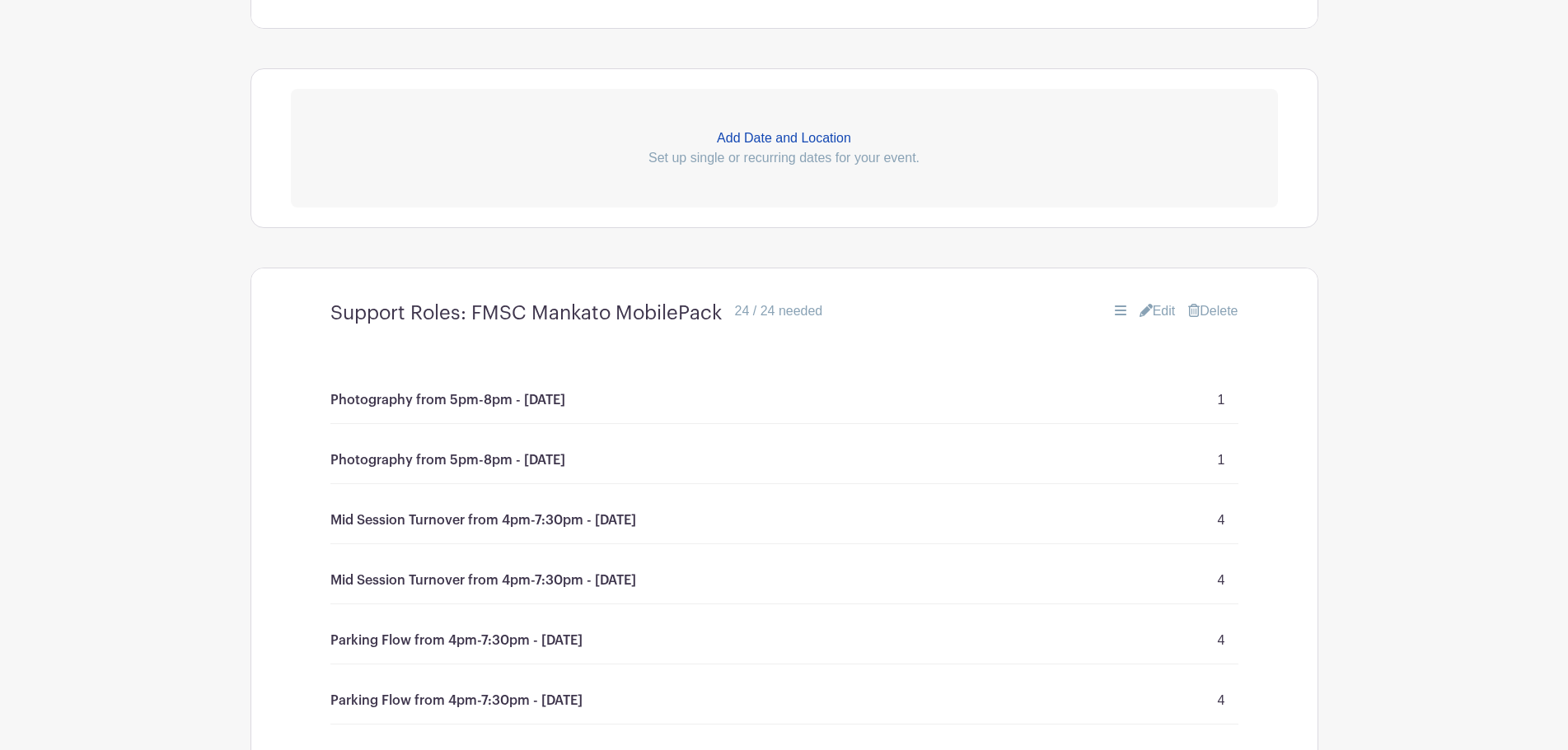
click at [1145, 304] on icon at bounding box center [1146, 310] width 13 height 13
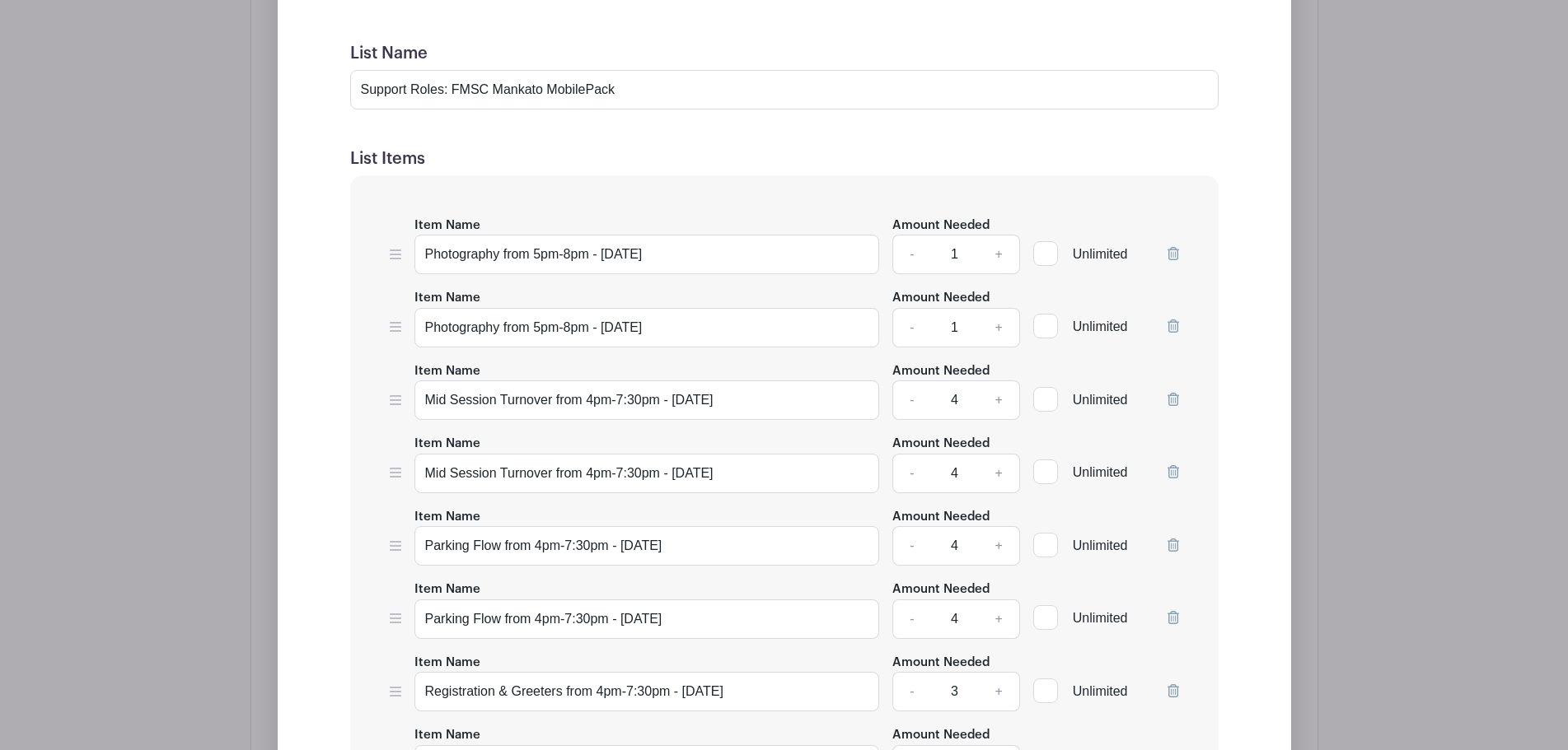
scroll to position [1696, 0]
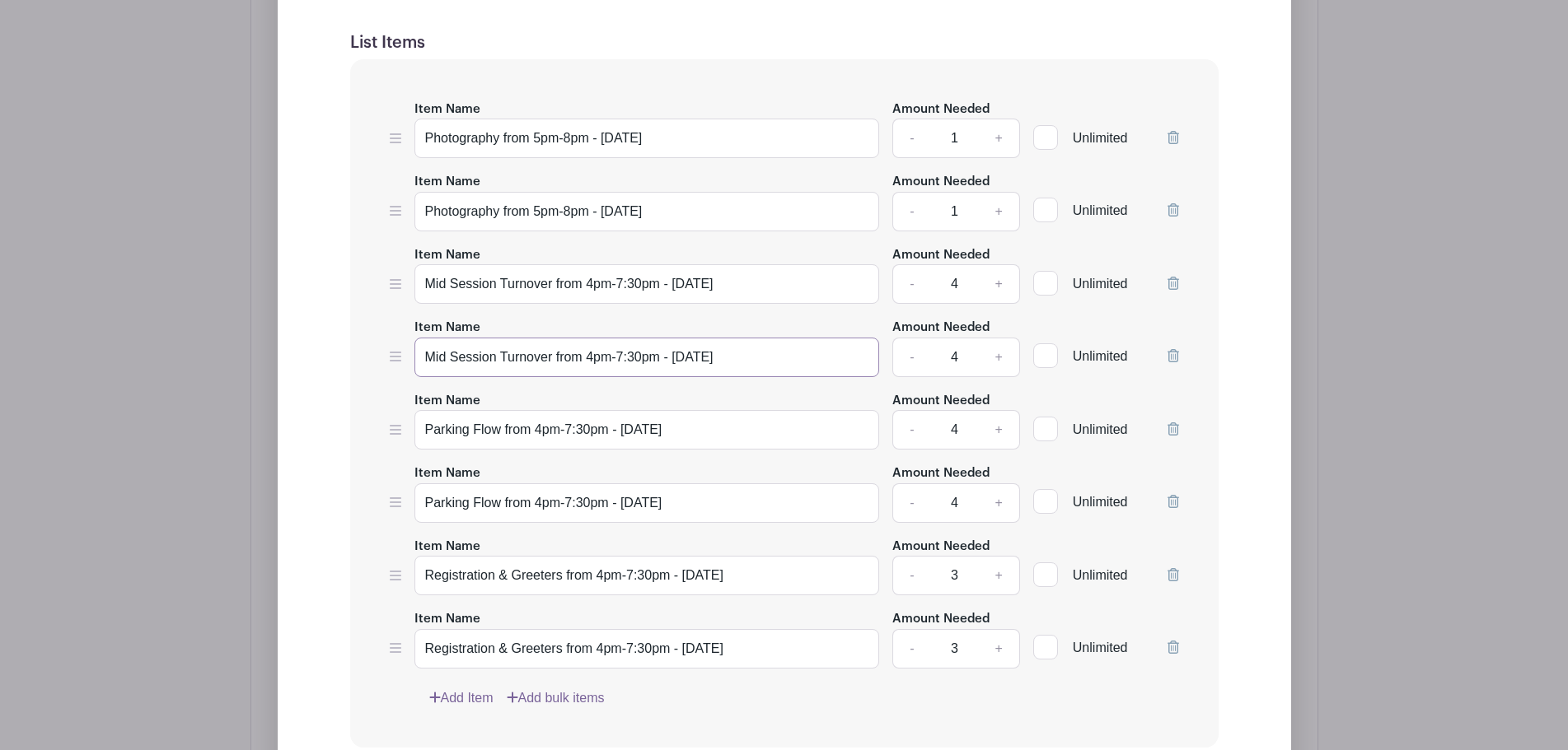
click at [620, 356] on input "Mid Session Turnover from 4pm-7:30pm - [DATE]" at bounding box center [647, 357] width 466 height 40
type input "Mid Session Turnover from 4pm-9:30pm - [DATE]"
click at [619, 277] on input "Mid Session Turnover from 4pm-7:30pm - [DATE]" at bounding box center [647, 284] width 466 height 40
click at [621, 279] on input "Mid Session Turnover from 4pm-7:30pm - [DATE]" at bounding box center [647, 284] width 466 height 40
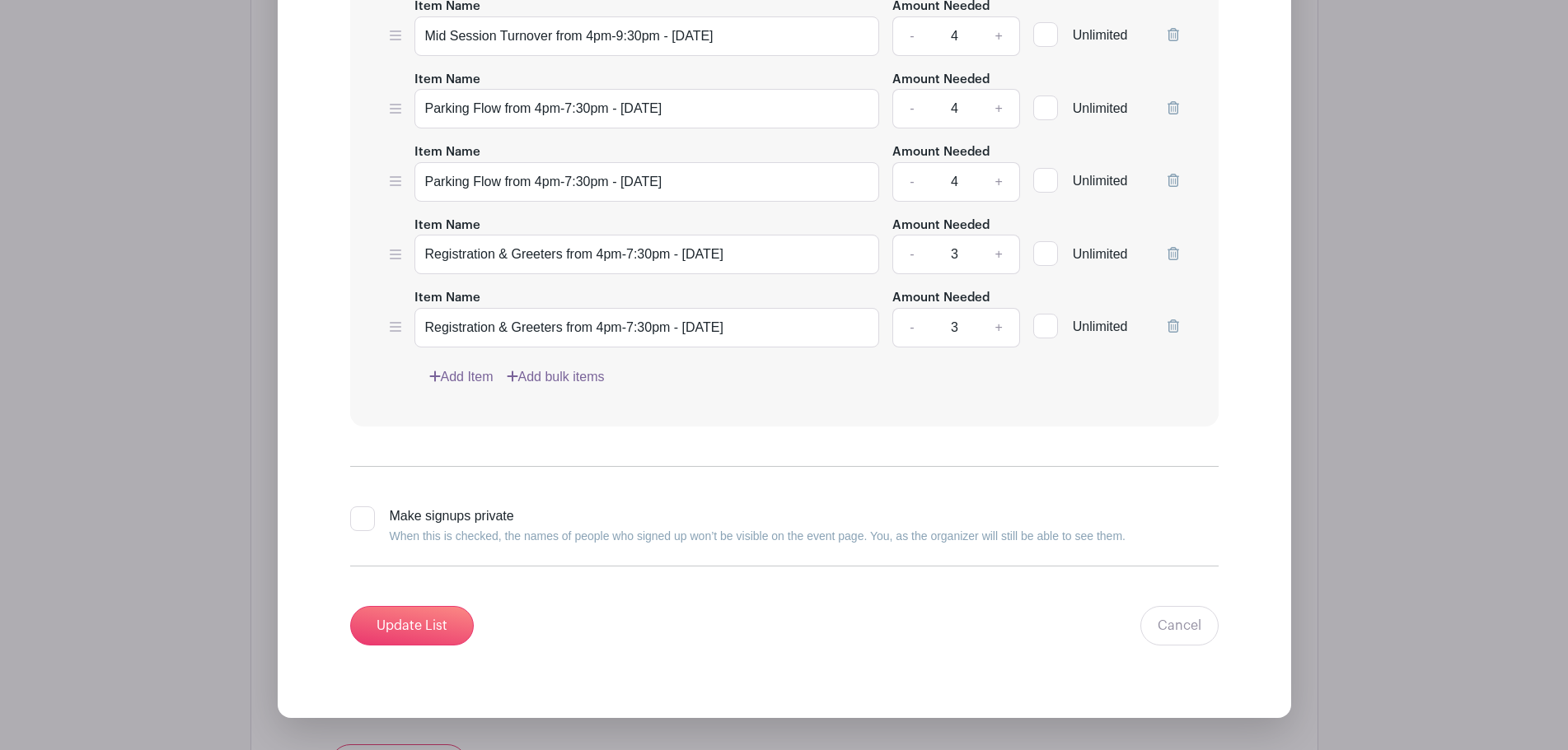
scroll to position [2025, 0]
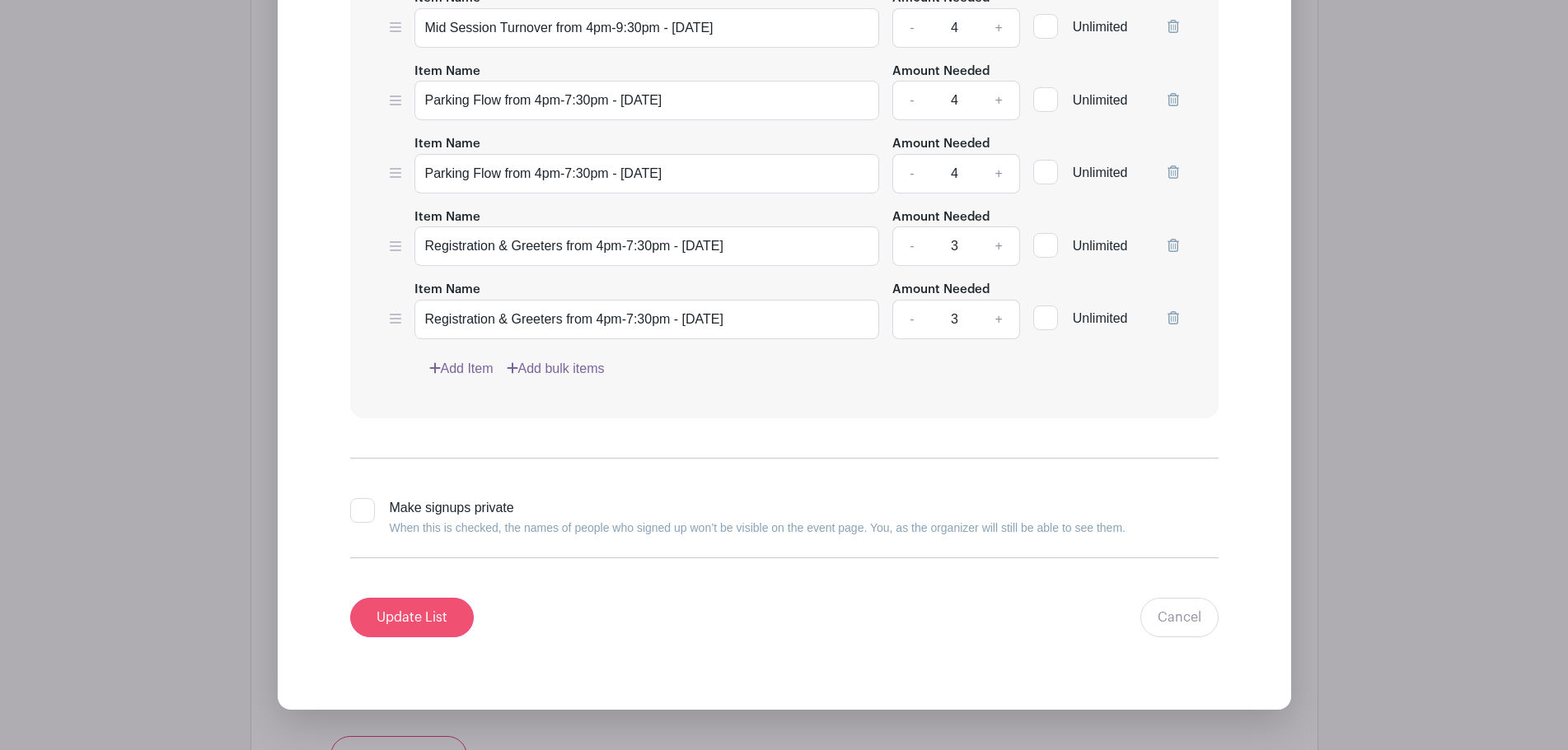
type input "Mid Session Turnover from 4pm-9:30pm - [DATE]"
click at [402, 626] on input "Update List" at bounding box center [412, 617] width 123 height 40
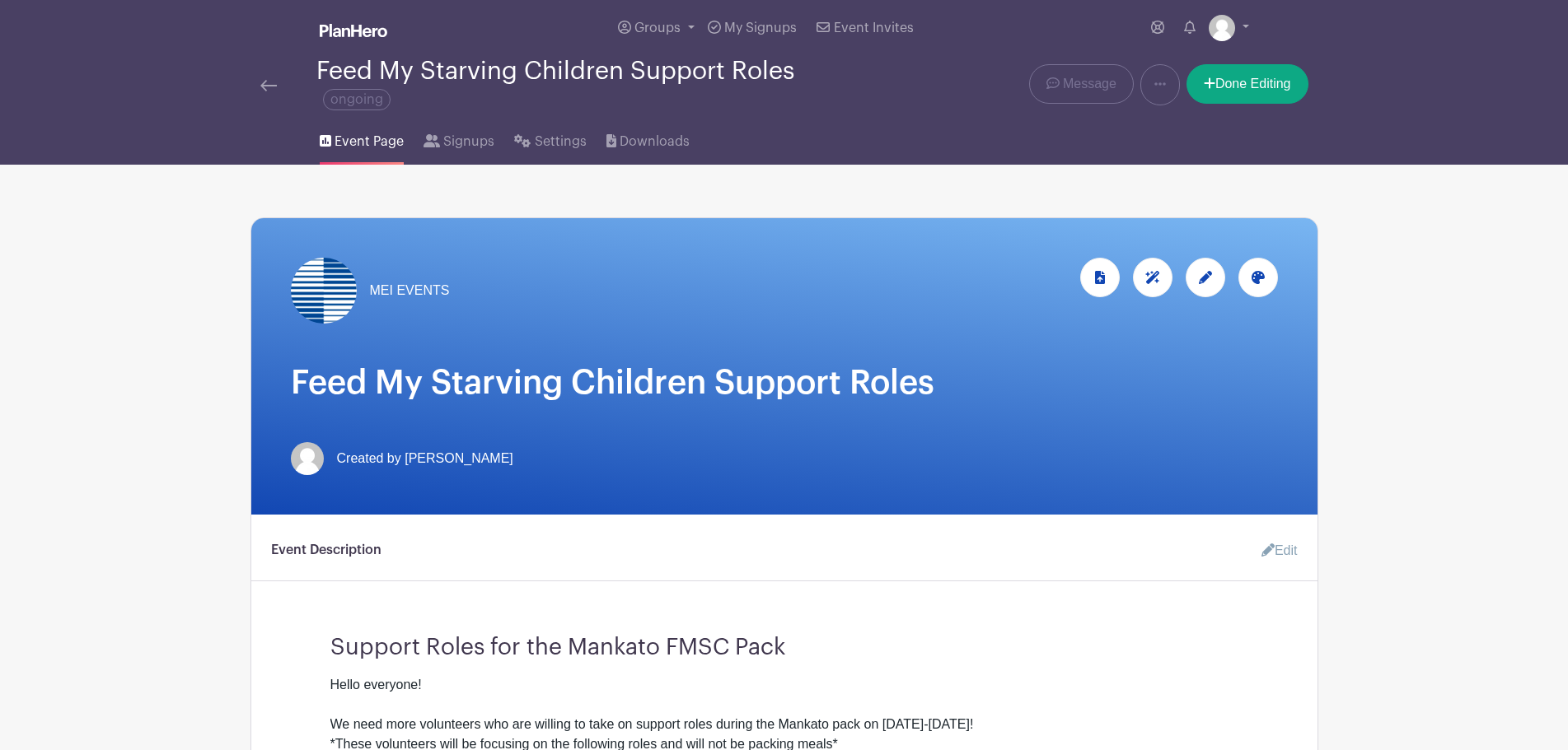
scroll to position [0, 0]
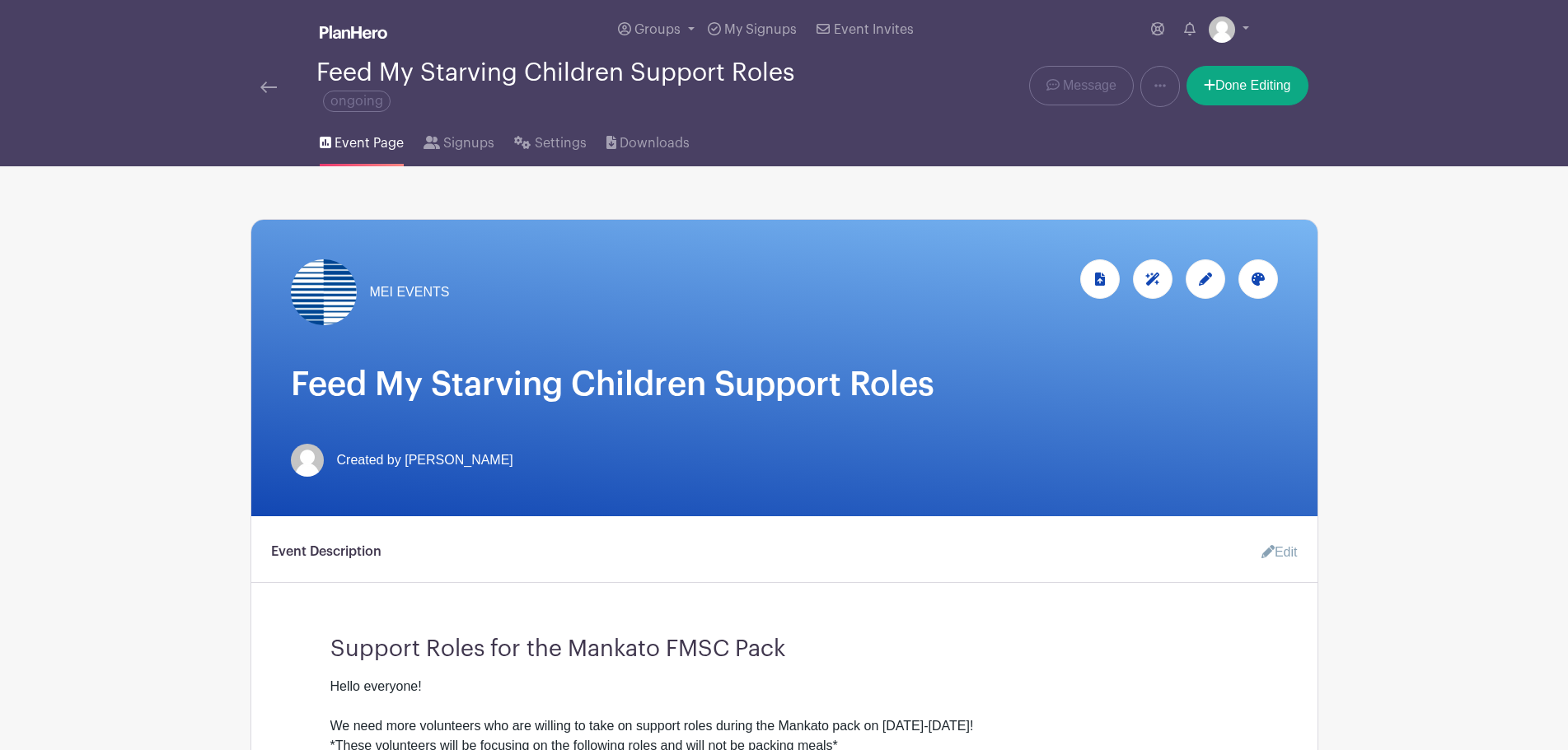
click at [274, 85] on img at bounding box center [268, 86] width 17 height 11
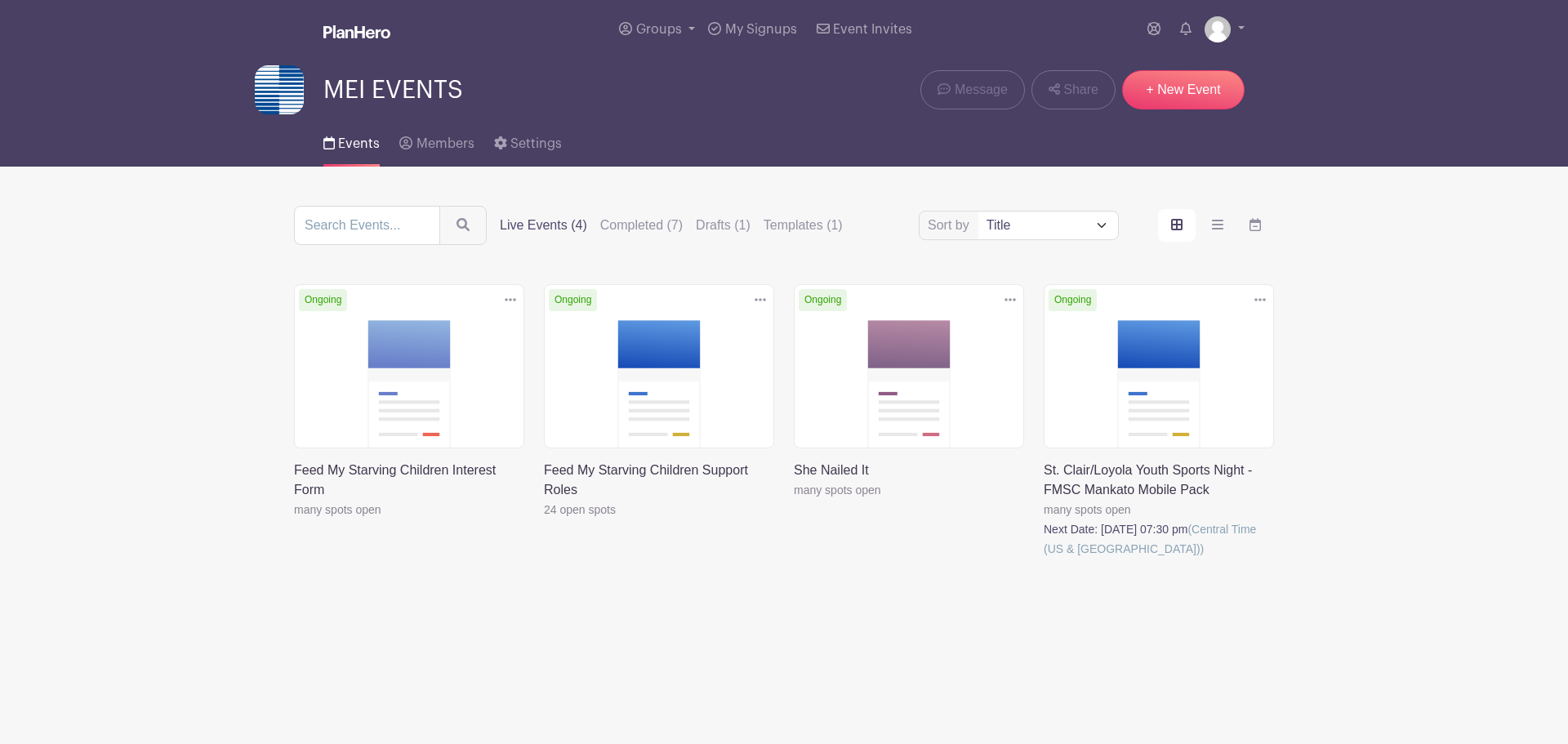
click at [695, 219] on div "Live Events (4) Completed (7) Drafts (1) Templates (1)" at bounding box center [671, 226] width 343 height 19
click at [720, 219] on label "Drafts (1)" at bounding box center [723, 226] width 55 height 19
click at [0, 0] on input "Drafts (1)" at bounding box center [0, 0] width 0 height 0
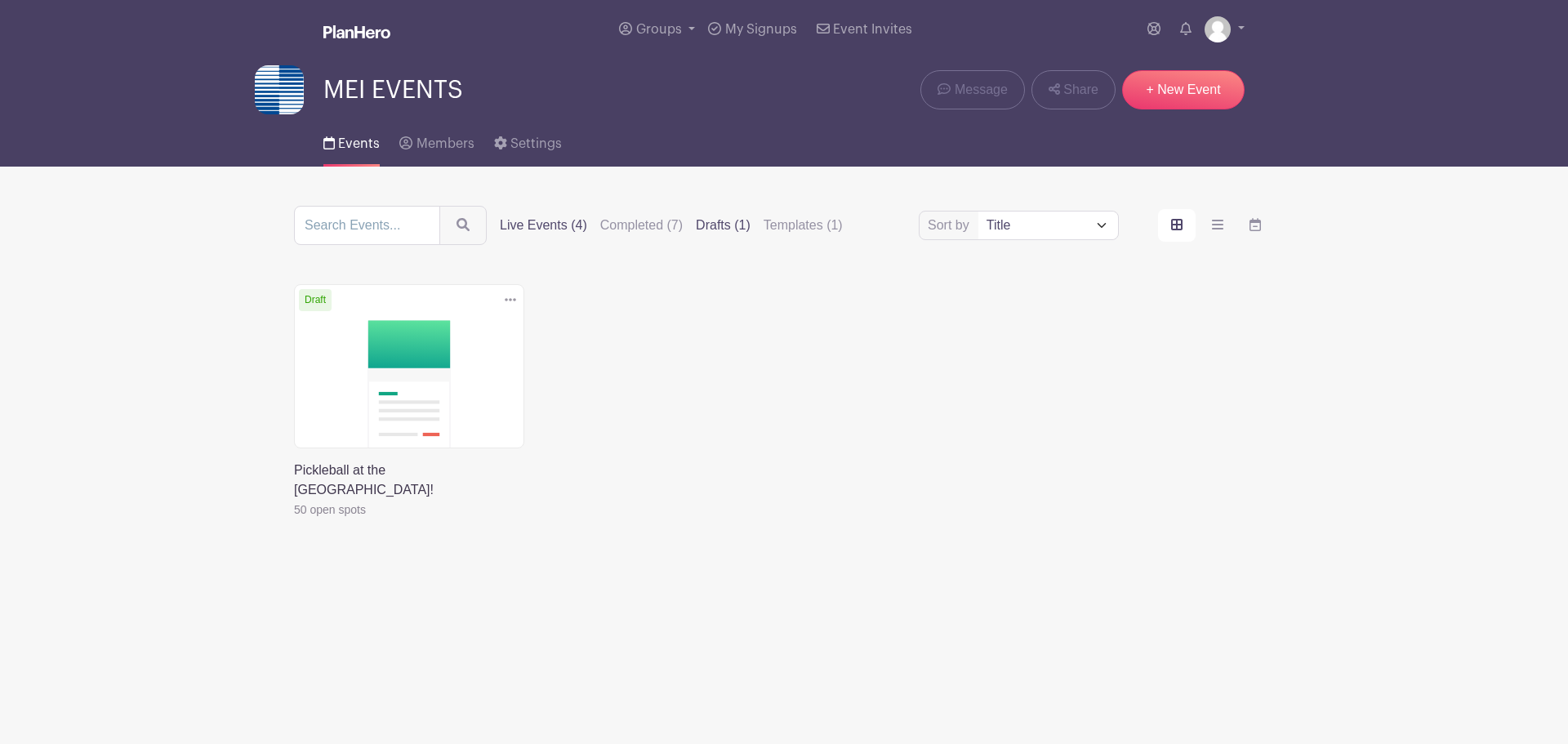
click at [572, 219] on label "Live Events (4)" at bounding box center [544, 226] width 87 height 19
click at [0, 0] on input "Live Events (4)" at bounding box center [0, 0] width 0 height 0
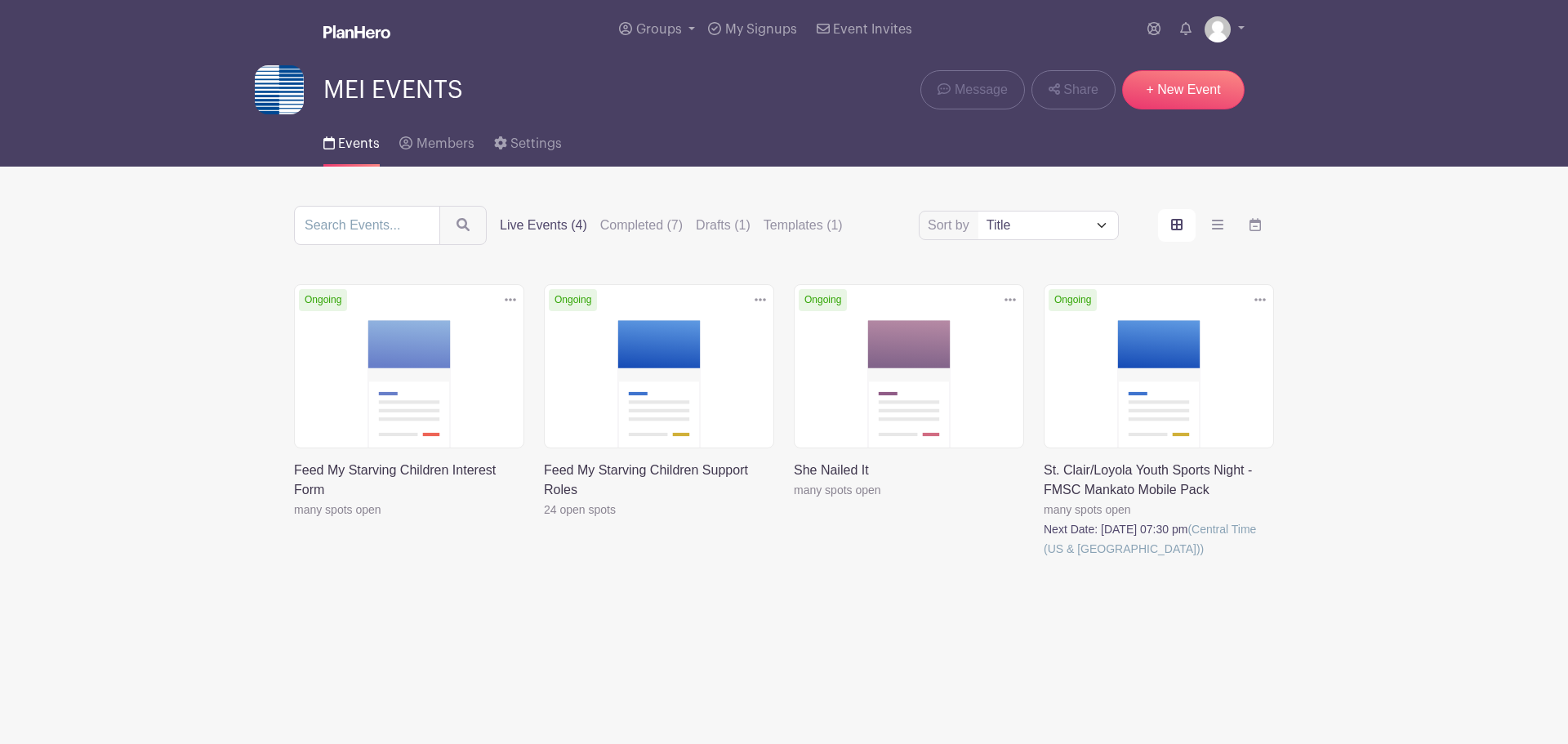
click at [544, 519] on link at bounding box center [544, 519] width 0 height 0
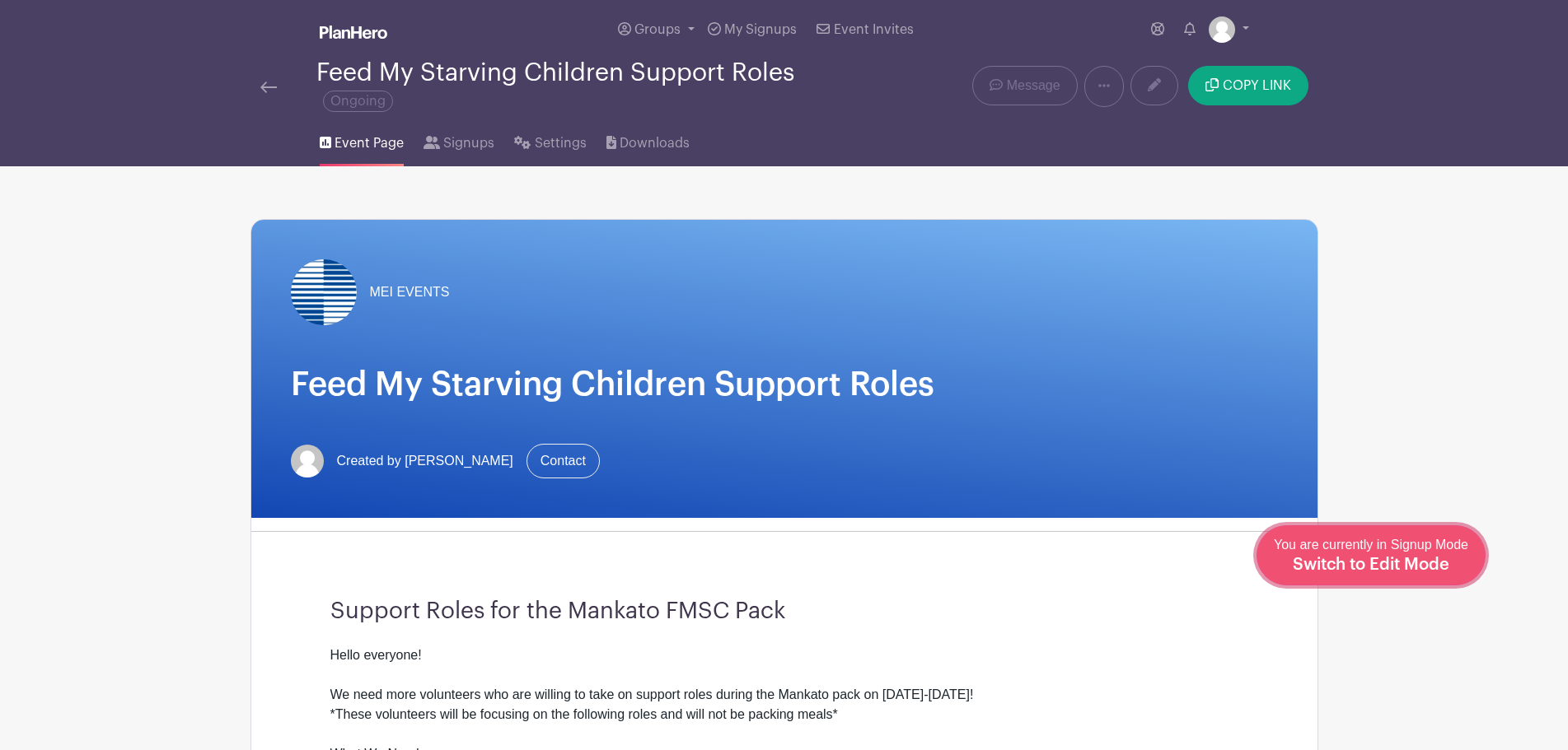
click at [1445, 559] on span "Switch to Edit Mode" at bounding box center [1371, 565] width 157 height 17
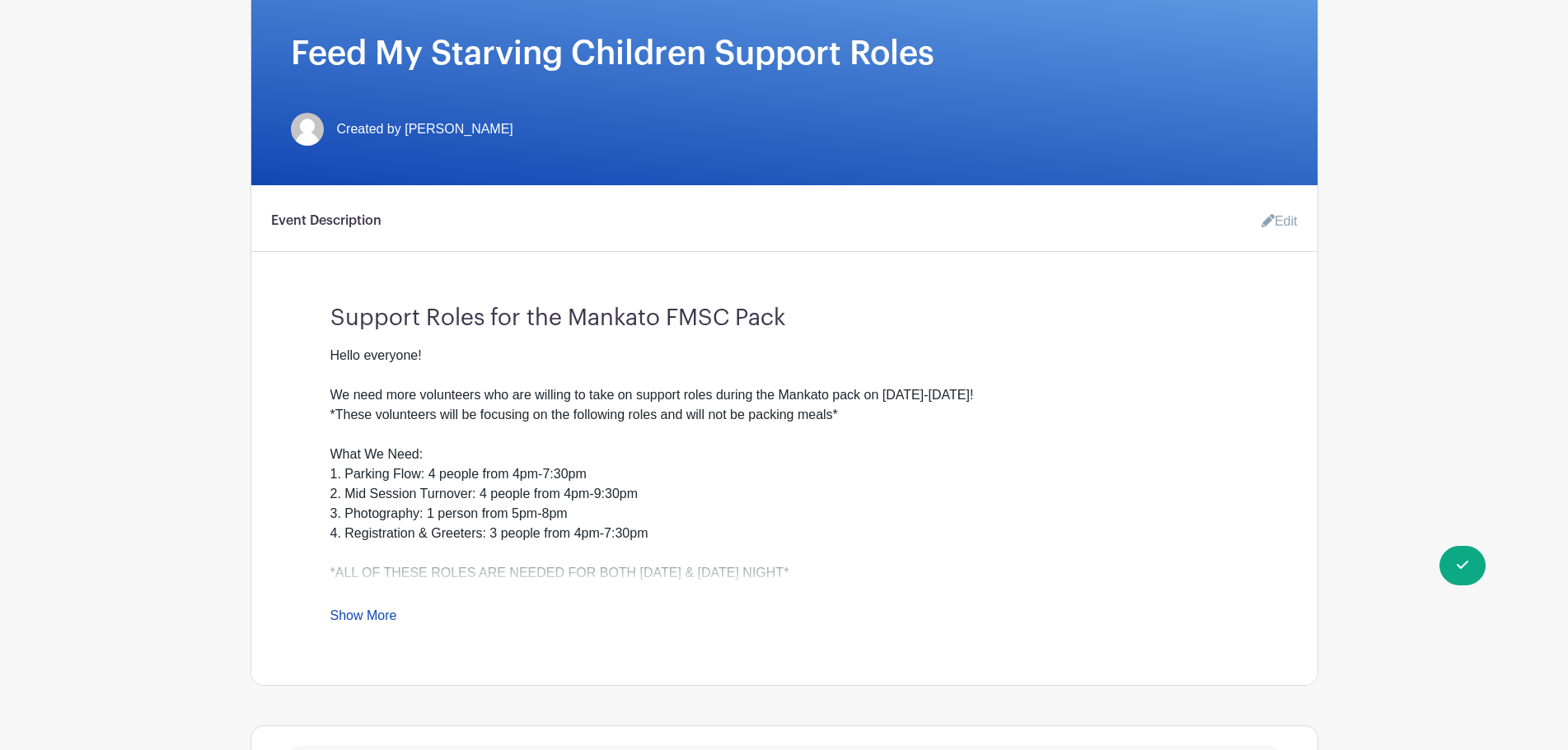
scroll to position [330, 0]
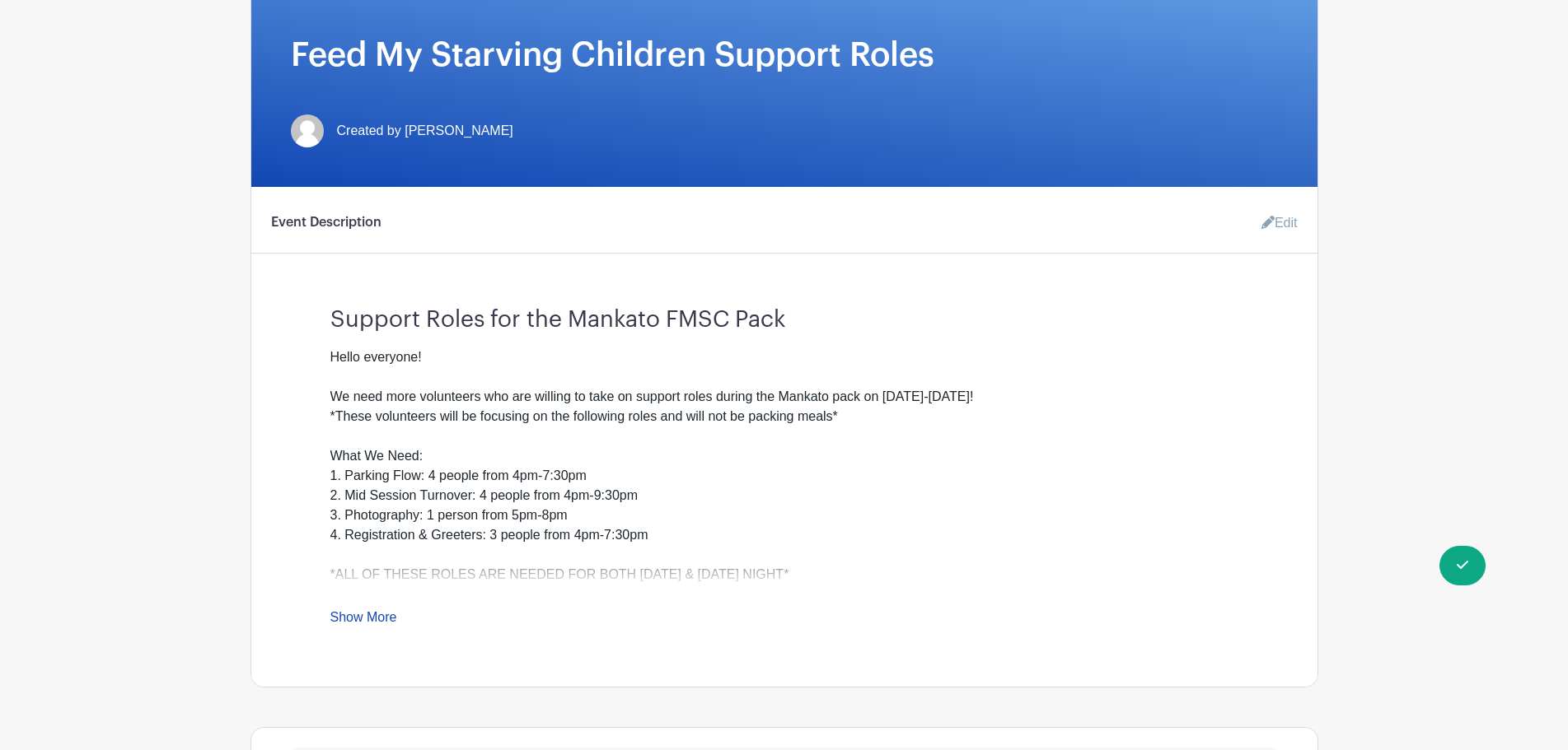
click at [1268, 219] on icon at bounding box center [1267, 222] width 13 height 13
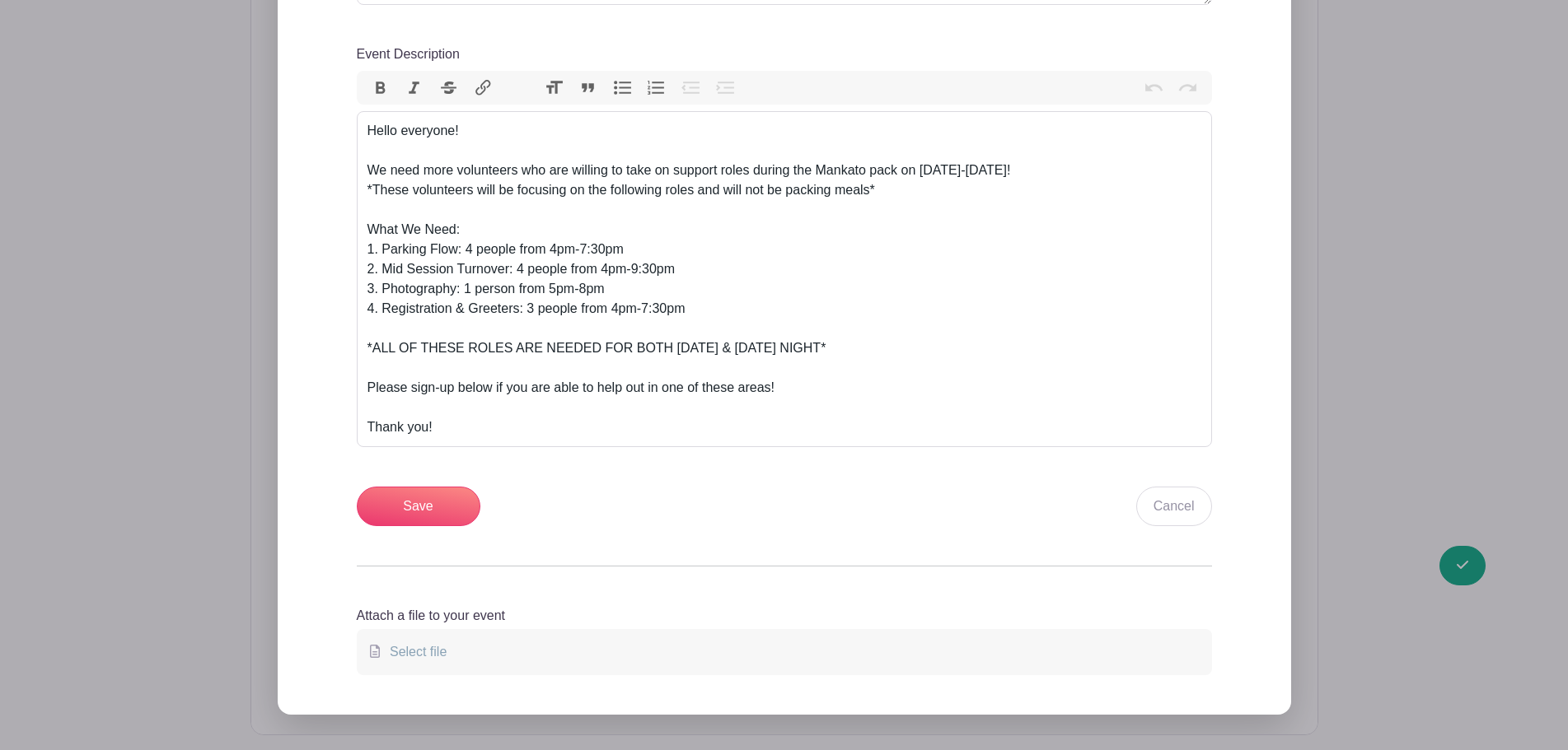
scroll to position [741, 0]
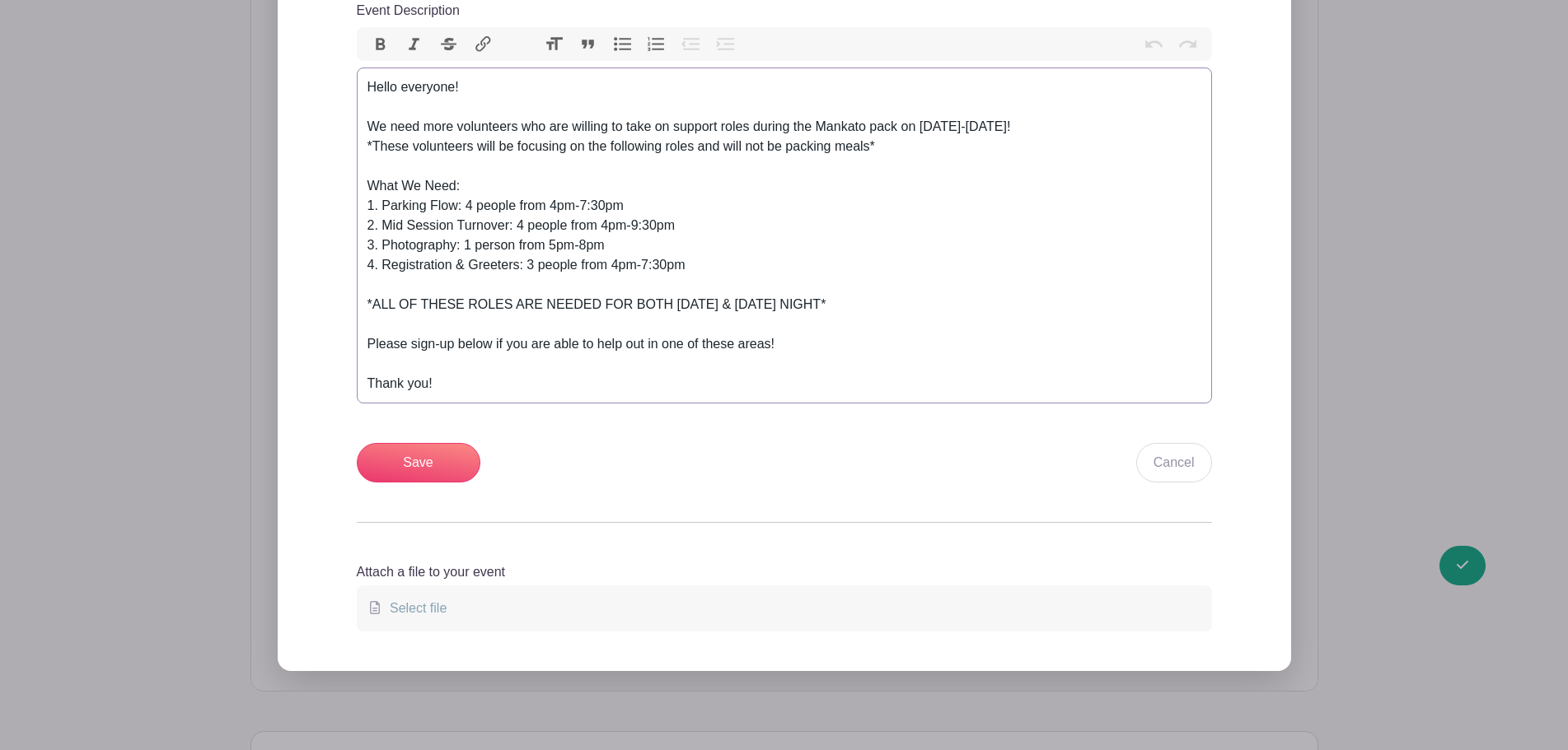
click at [908, 300] on div "Hello everyone! We need more volunteers who are willing to take on support role…" at bounding box center [784, 235] width 833 height 316
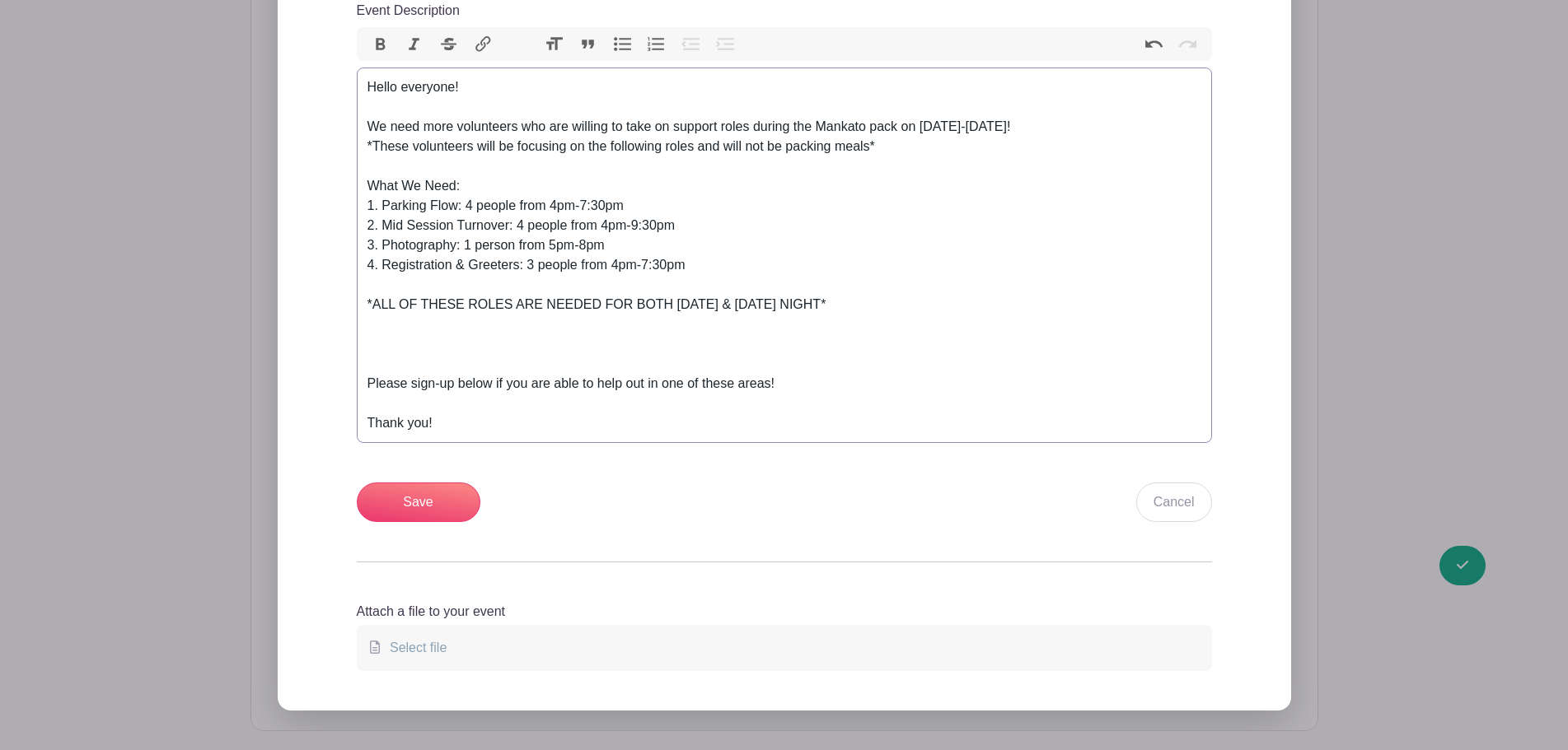
paste trix-editor "Registration/Check-in Volunteers - will support the FMSC staff in the process o…"
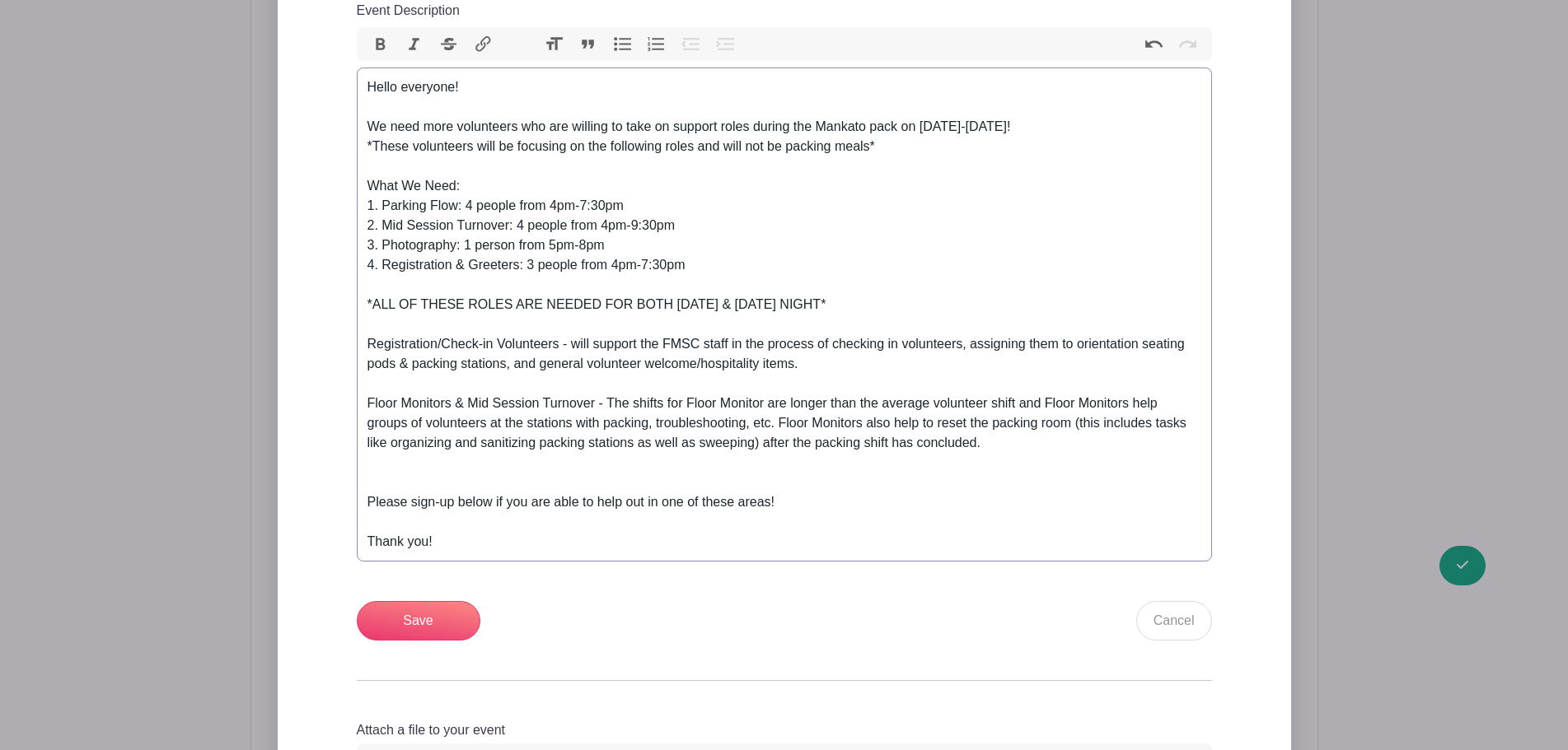
click at [554, 467] on div "Please sign-up below if you are able to help out in one of these areas! Thank y…" at bounding box center [784, 502] width 833 height 99
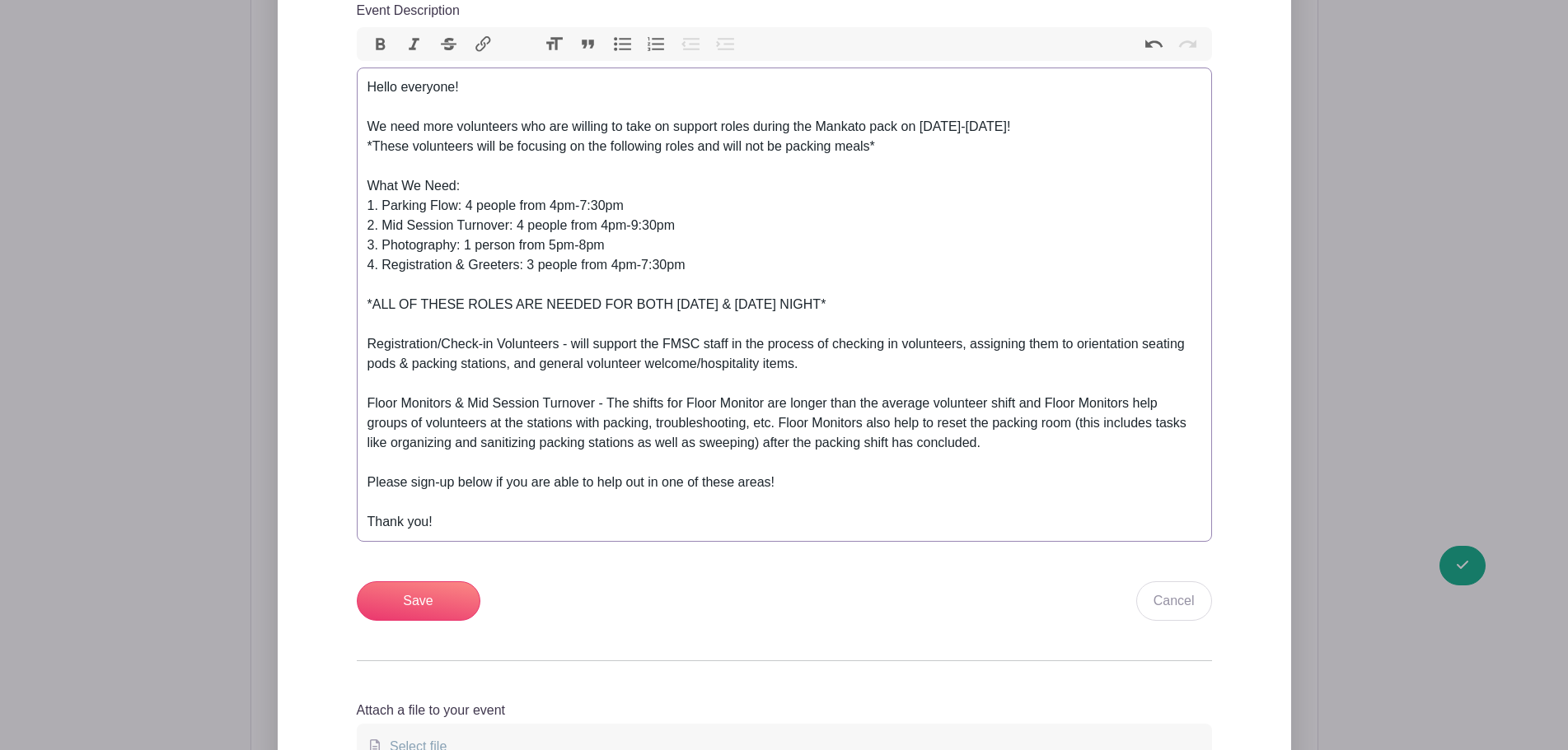
type trix-editor "<div>Hello everyone!<br><br>We need more volunteers who are willing to take on …"
click at [444, 601] on input "Save" at bounding box center [419, 601] width 123 height 40
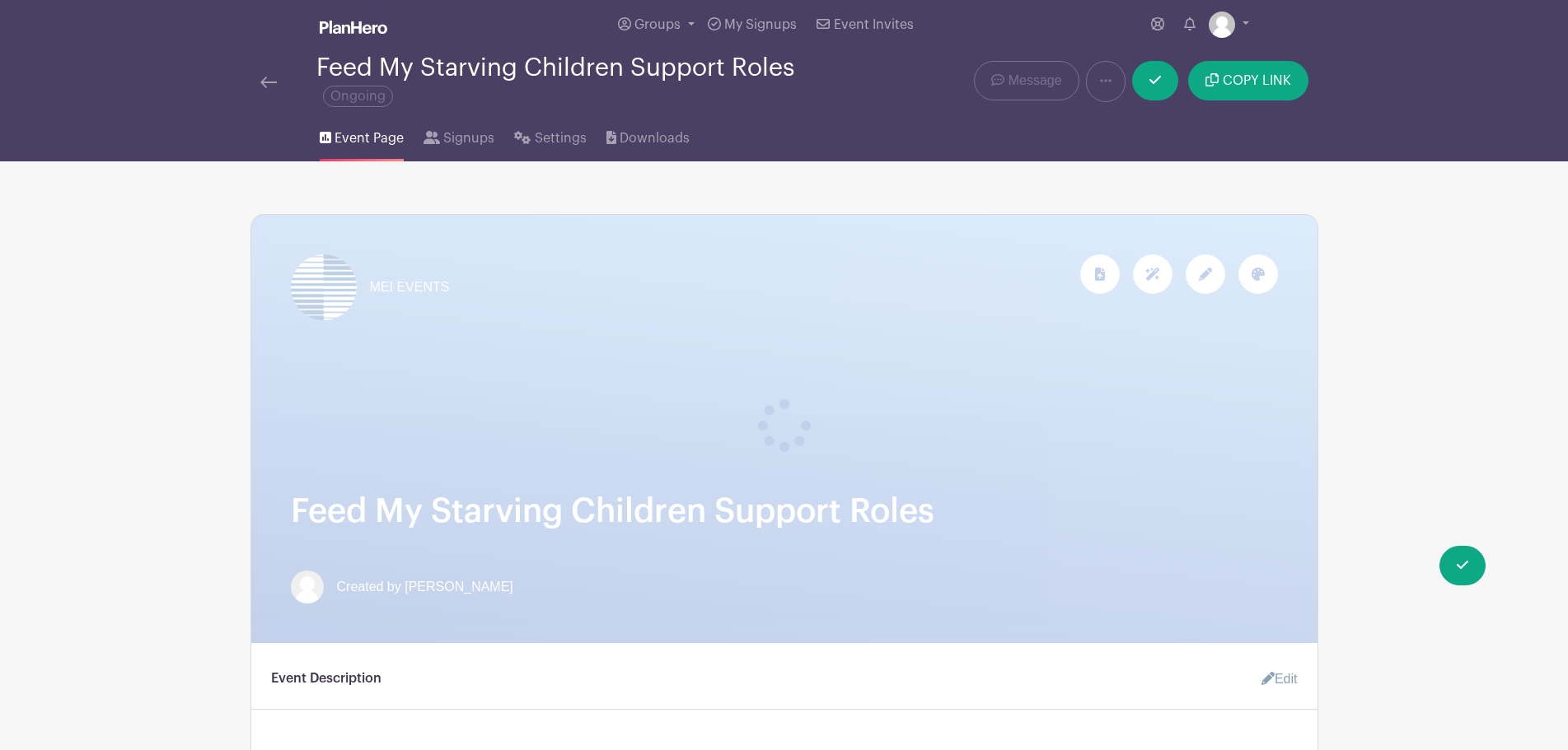
scroll to position [0, 0]
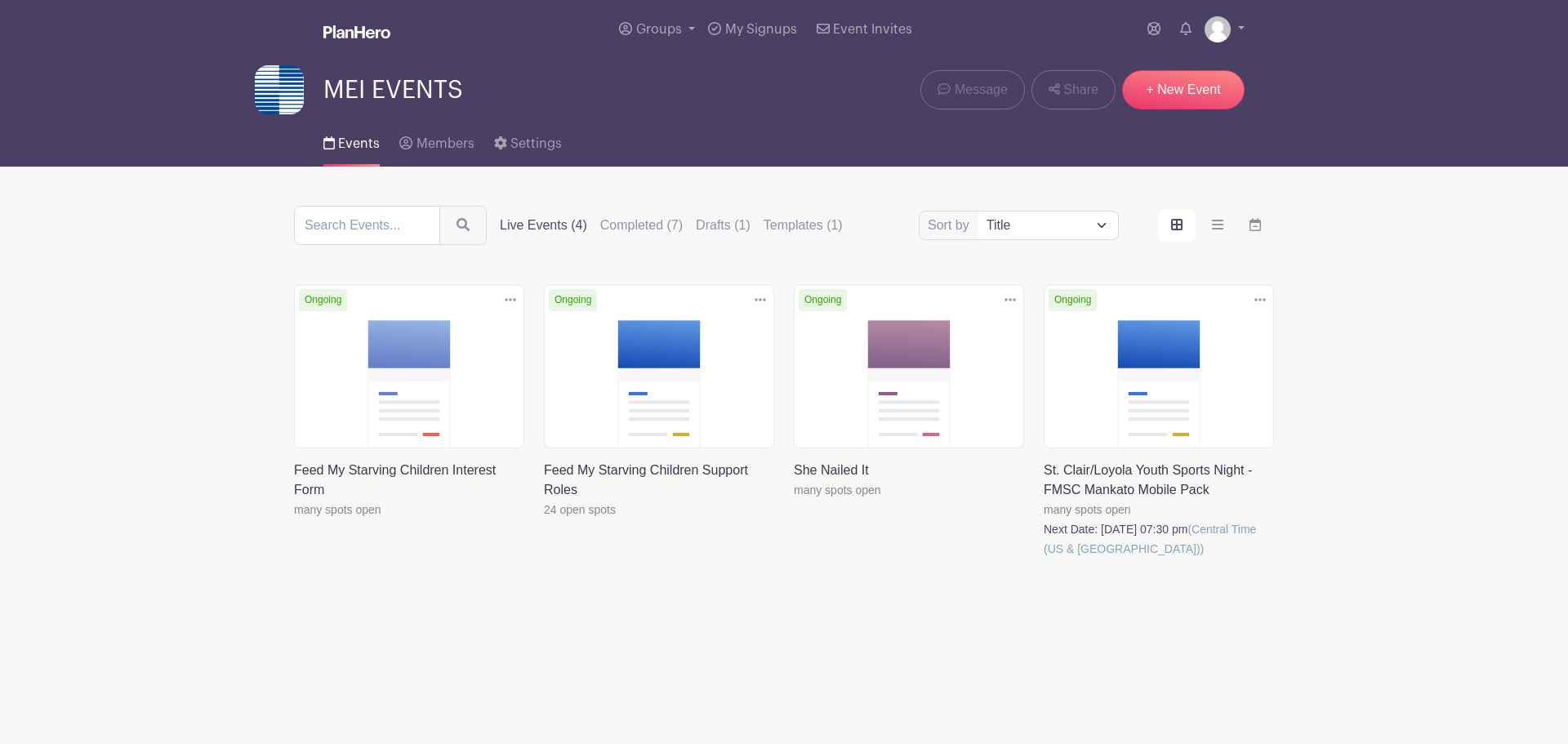
click at [544, 519] on link at bounding box center [544, 519] width 0 height 0
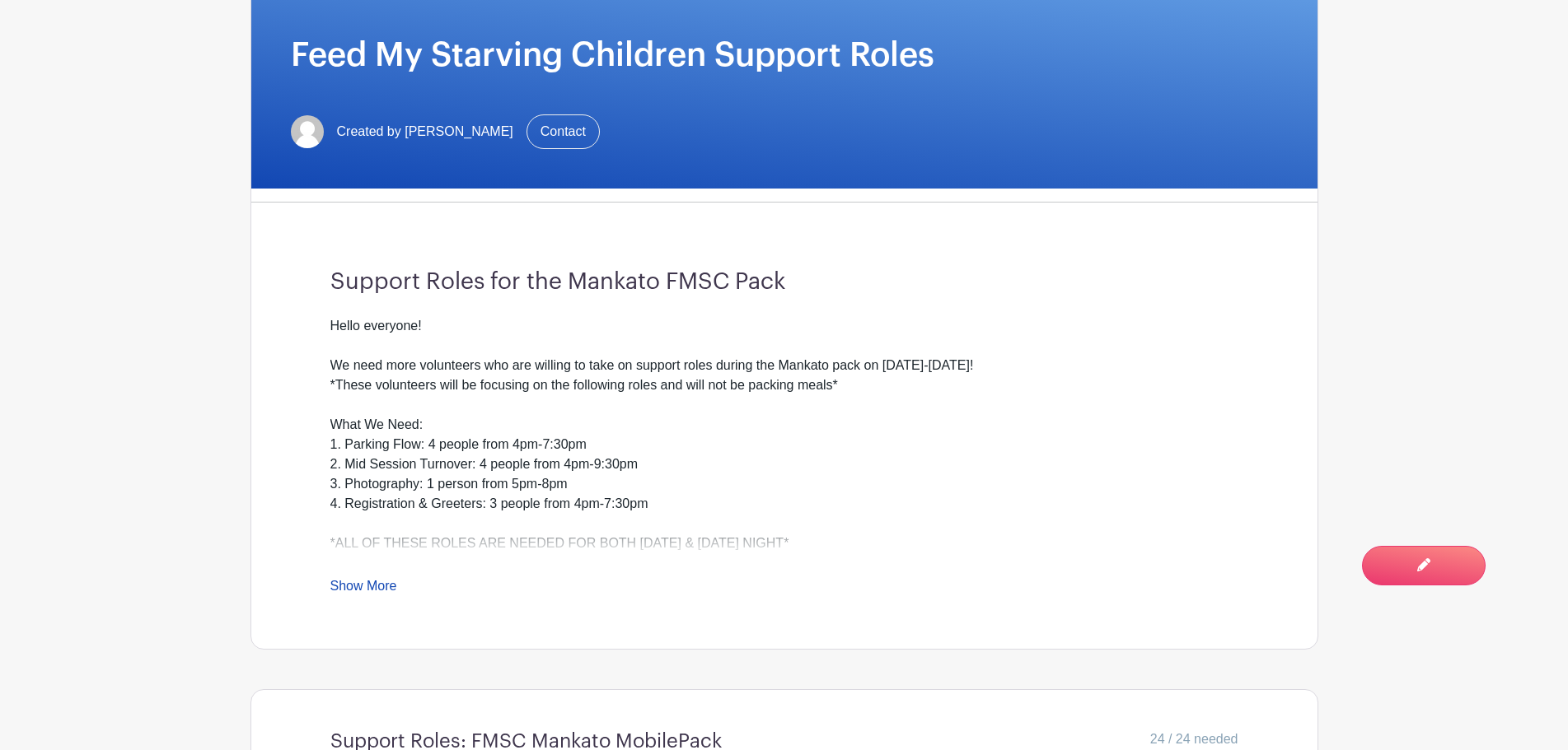
scroll to position [412, 0]
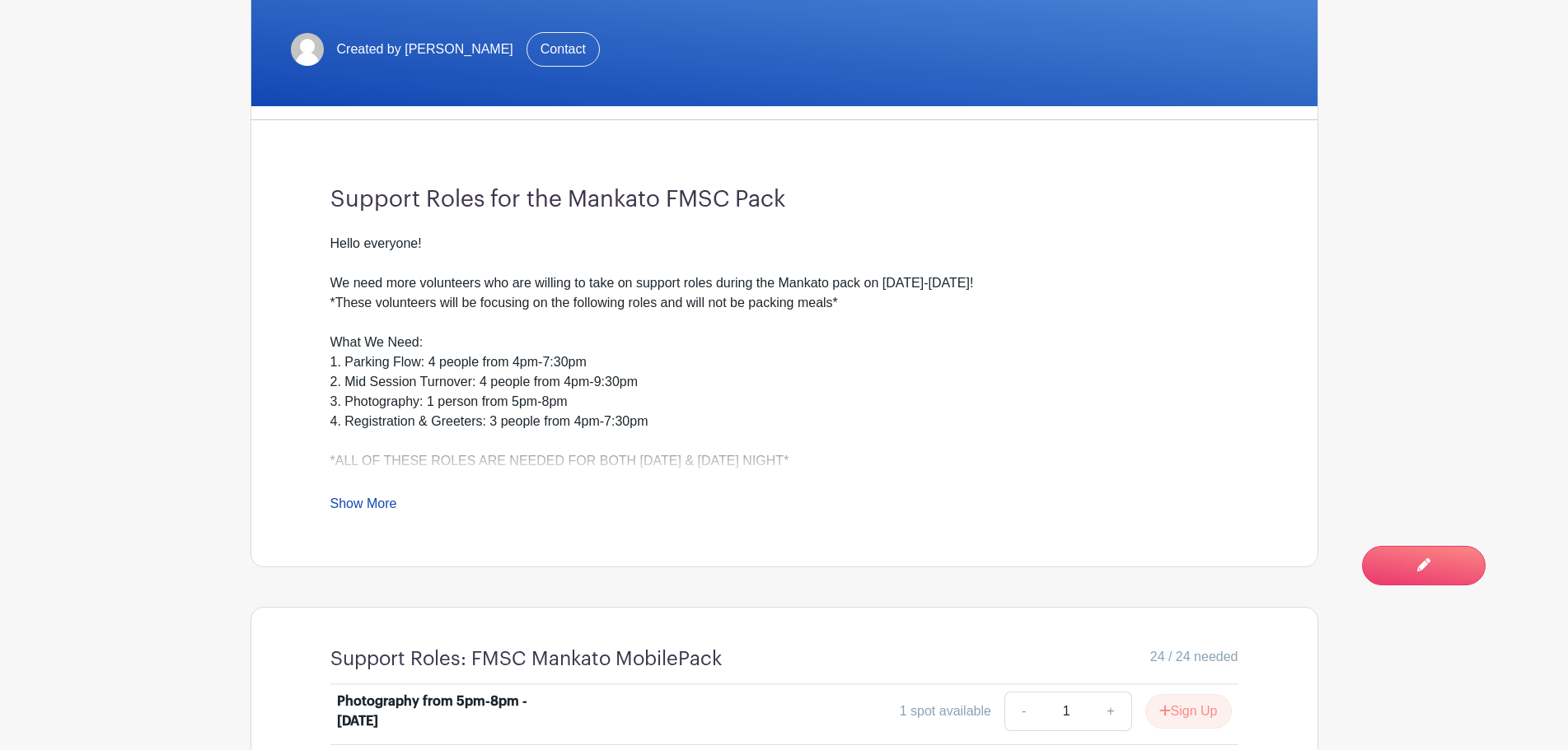
click at [385, 501] on link "Show More" at bounding box center [364, 506] width 67 height 20
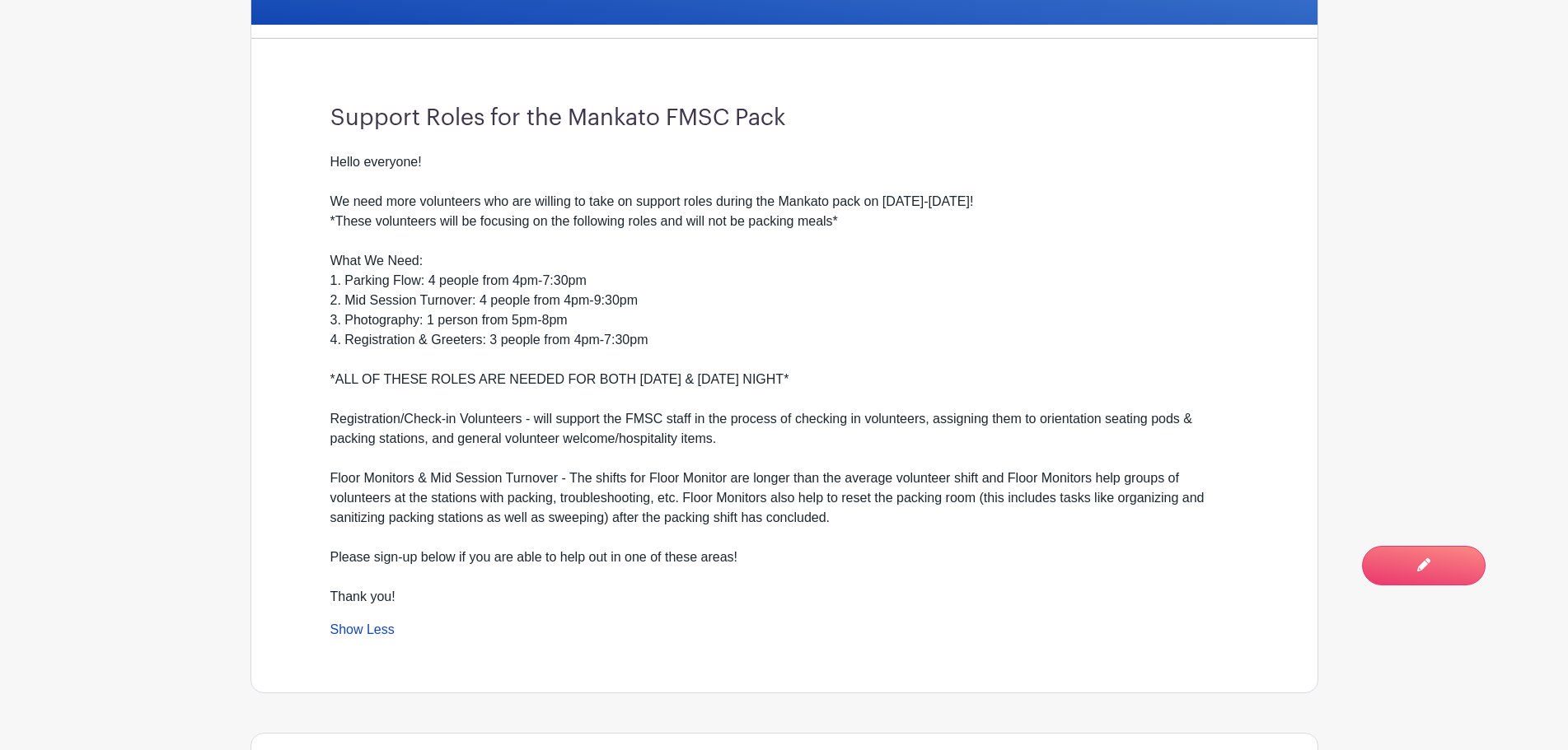
scroll to position [494, 0]
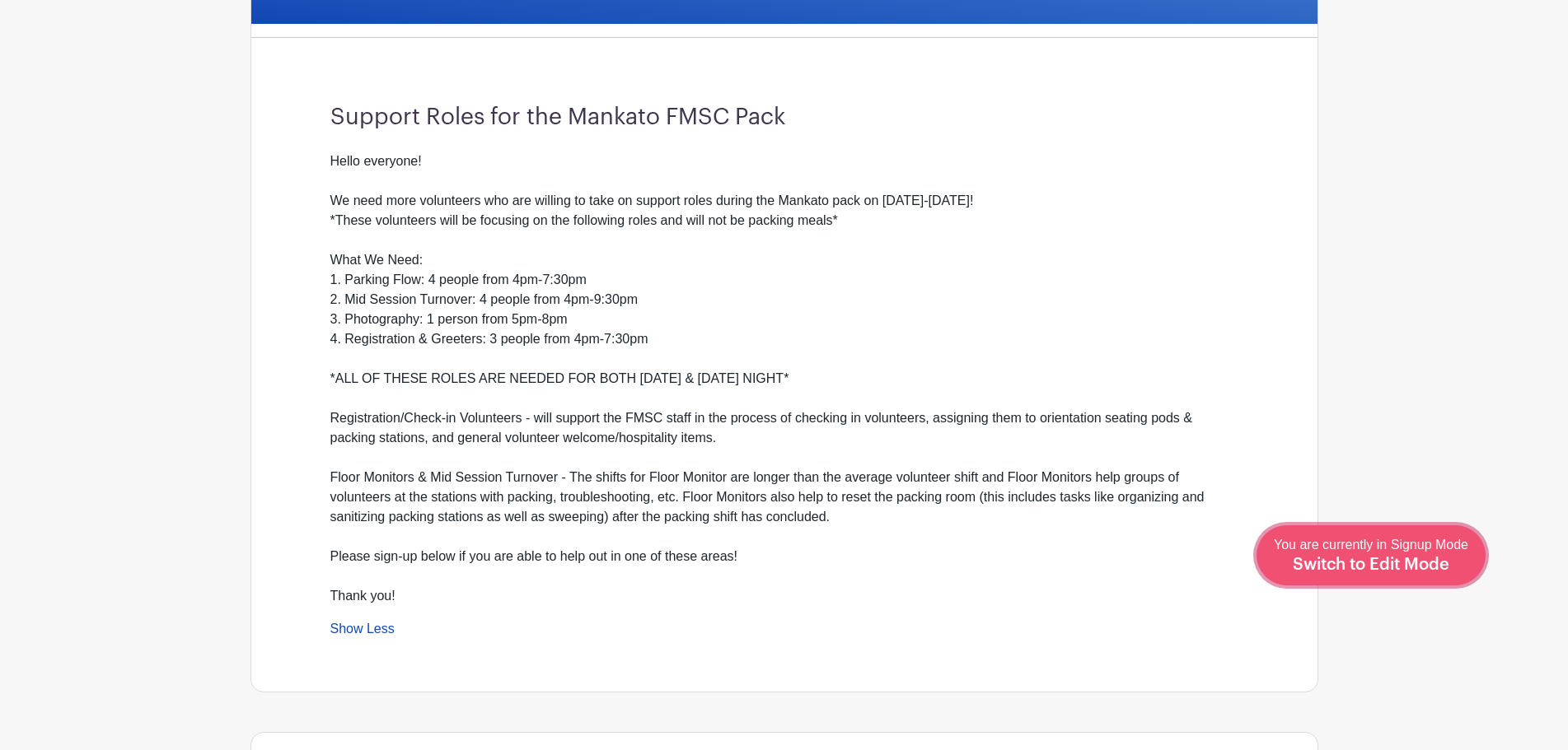
click at [1411, 569] on span "Switch to Edit Mode" at bounding box center [1371, 565] width 157 height 17
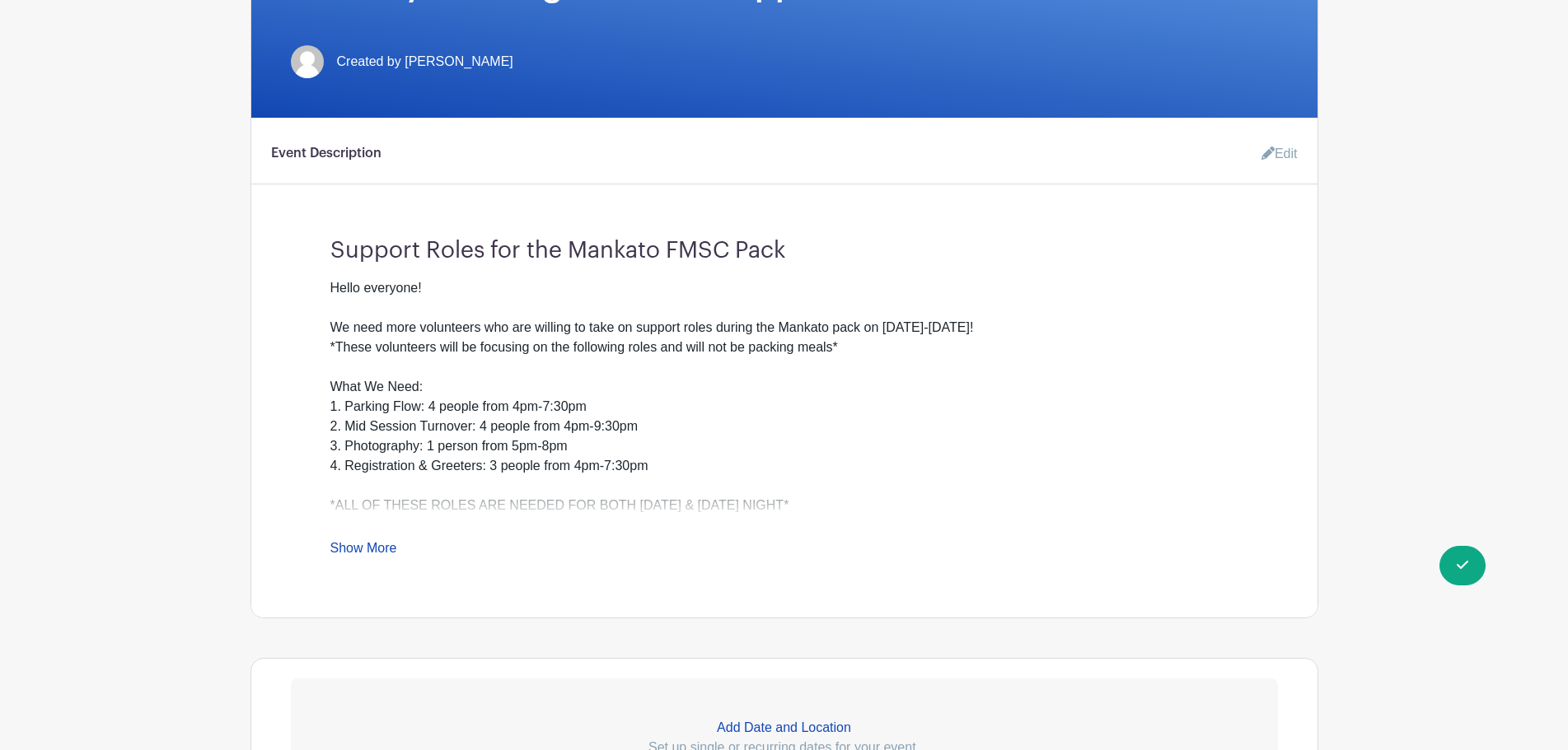
scroll to position [412, 0]
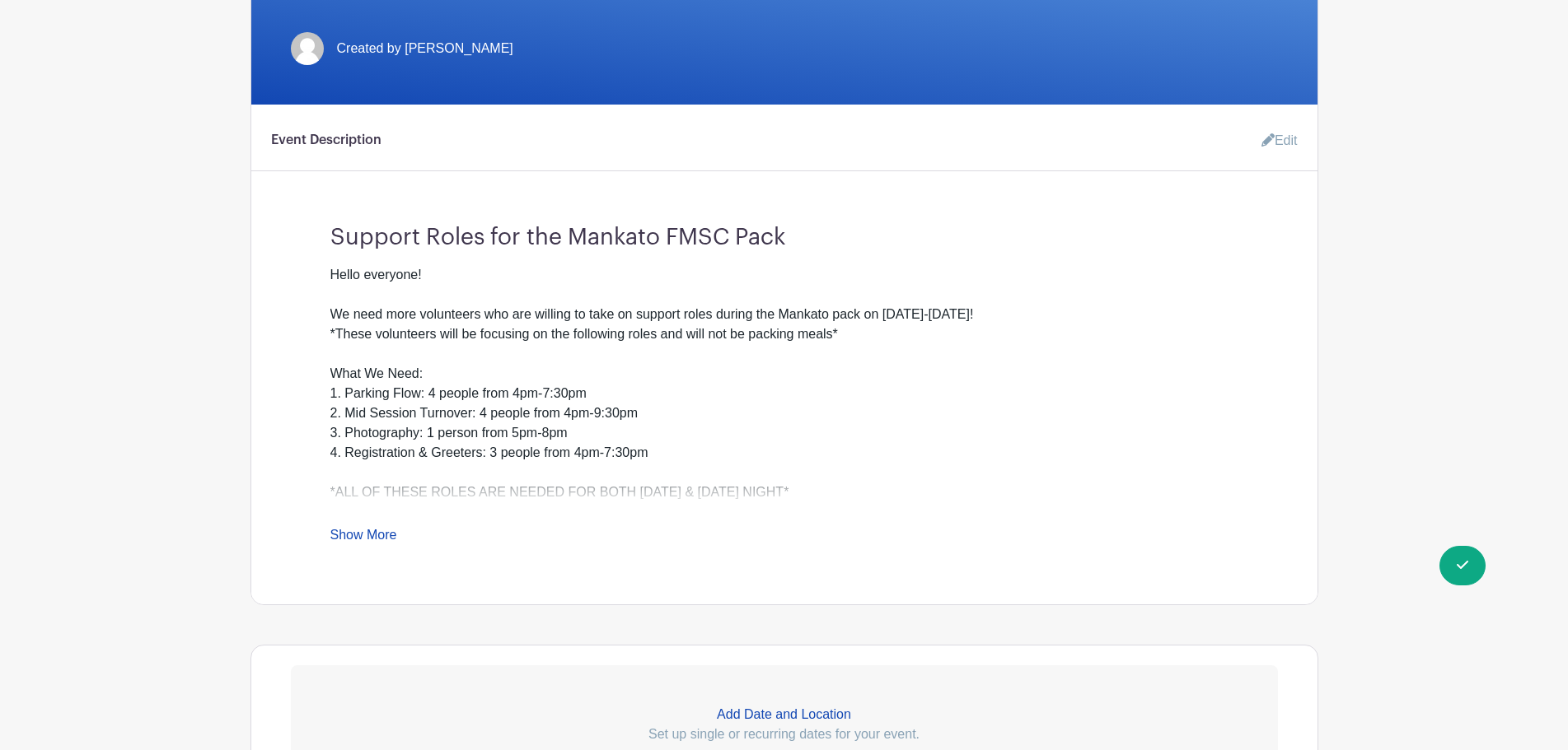
click at [1275, 131] on link "Edit" at bounding box center [1273, 140] width 49 height 33
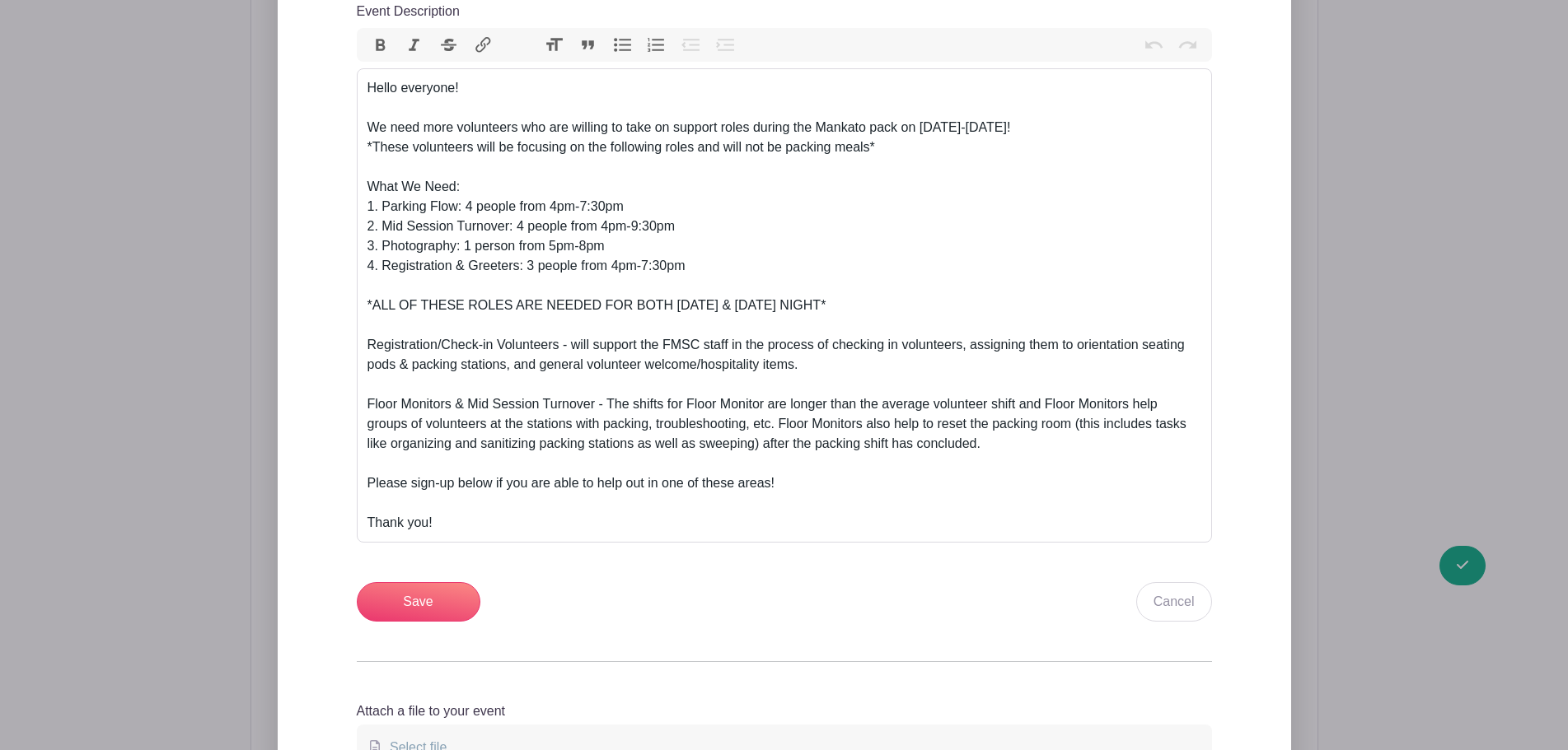
scroll to position [741, 0]
drag, startPoint x: 646, startPoint y: 244, endPoint x: 377, endPoint y: 252, distance: 269.1
click at [377, 252] on div "Hello everyone! We need more volunteers who are willing to take on support role…" at bounding box center [784, 226] width 833 height 296
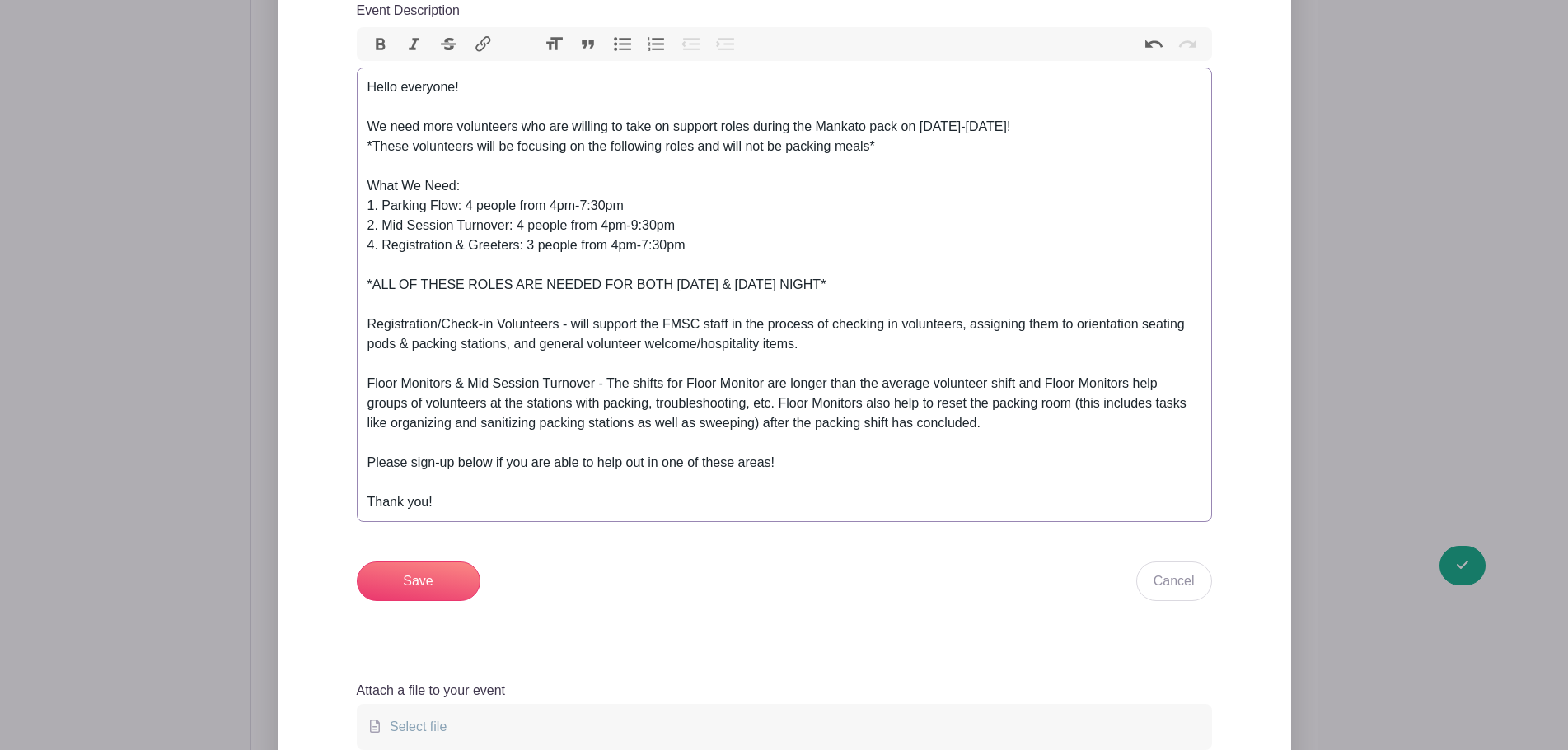
click at [382, 220] on div "Hello everyone! We need more volunteers who are willing to take on support role…" at bounding box center [784, 216] width 833 height 277
click at [509, 225] on div "Hello everyone! We need more volunteers who are willing to take on support role…" at bounding box center [784, 216] width 833 height 277
drag, startPoint x: 791, startPoint y: 219, endPoint x: 619, endPoint y: 226, distance: 172.1
click at [619, 226] on div "Hello everyone! We need more volunteers who are willing to take on support role…" at bounding box center [784, 216] width 833 height 277
drag, startPoint x: 697, startPoint y: 241, endPoint x: 519, endPoint y: 249, distance: 178.2
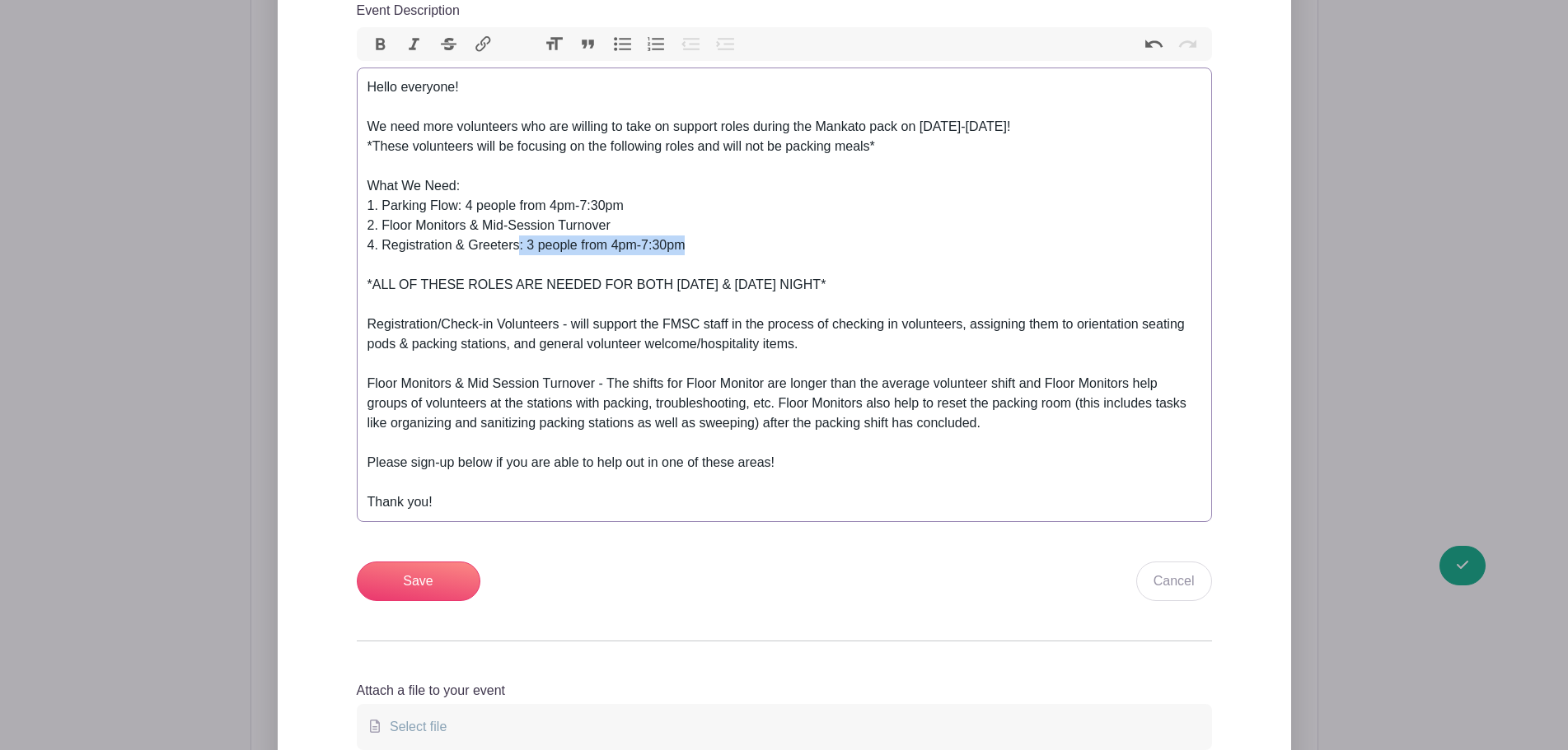
click at [519, 249] on div "Hello everyone! We need more volunteers who are willing to take on support role…" at bounding box center [784, 216] width 833 height 277
drag, startPoint x: 626, startPoint y: 204, endPoint x: 459, endPoint y: 202, distance: 167.0
click at [459, 202] on div "Hello everyone! We need more volunteers who are willing to take on support role…" at bounding box center [784, 216] width 833 height 277
type trix-editor "<div>Hello everyone!<br><br>We need more volunteers who are willing to take on …"
drag, startPoint x: 657, startPoint y: 242, endPoint x: 664, endPoint y: 249, distance: 9.9
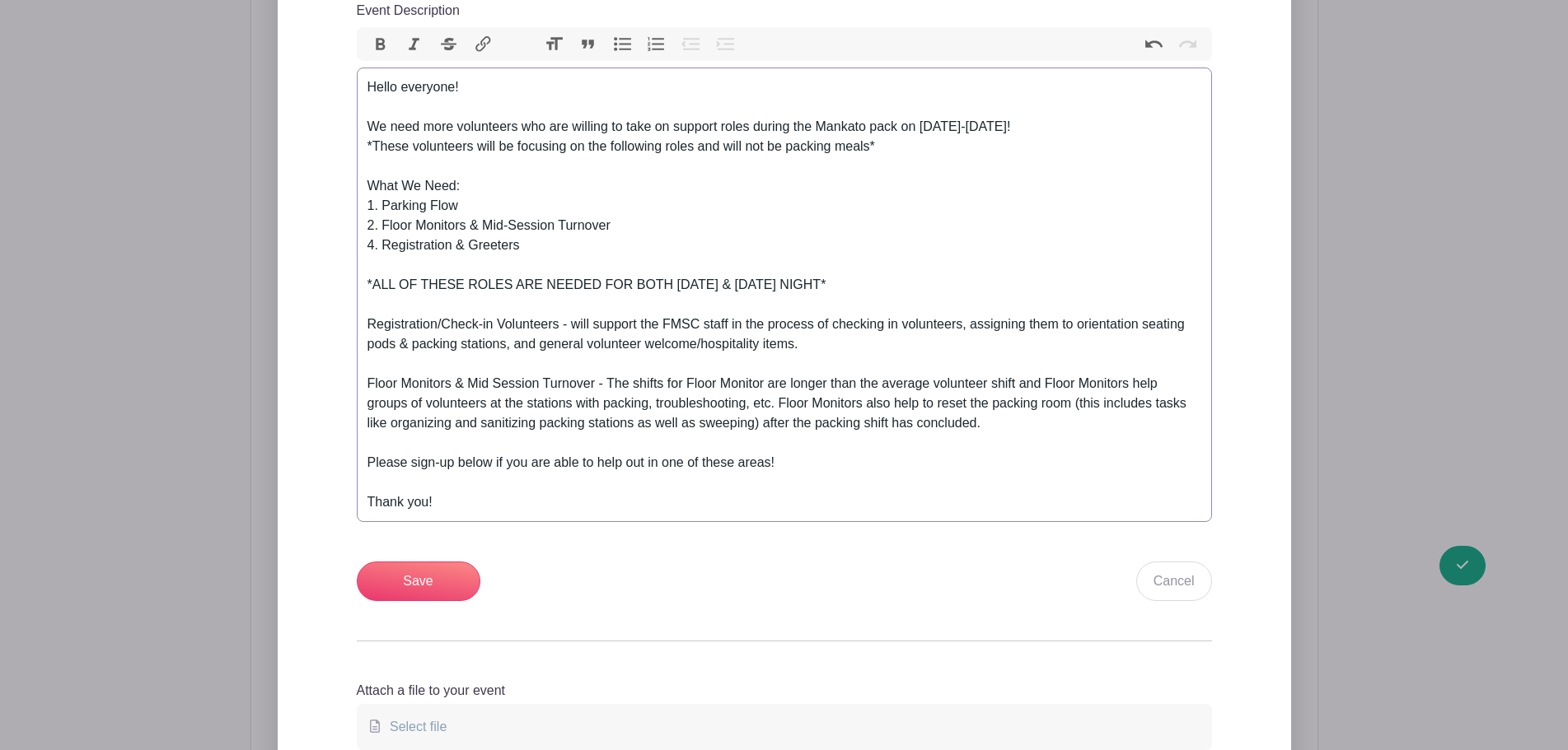
click at [658, 242] on div "Hello everyone! We need more volunteers who are willing to take on support role…" at bounding box center [784, 216] width 833 height 277
click at [393, 605] on div "Add Description Short Intro Support Roles for the Mankato FMSC Pack Event Descr…" at bounding box center [784, 308] width 934 height 962
click at [403, 583] on input "Save" at bounding box center [419, 581] width 123 height 40
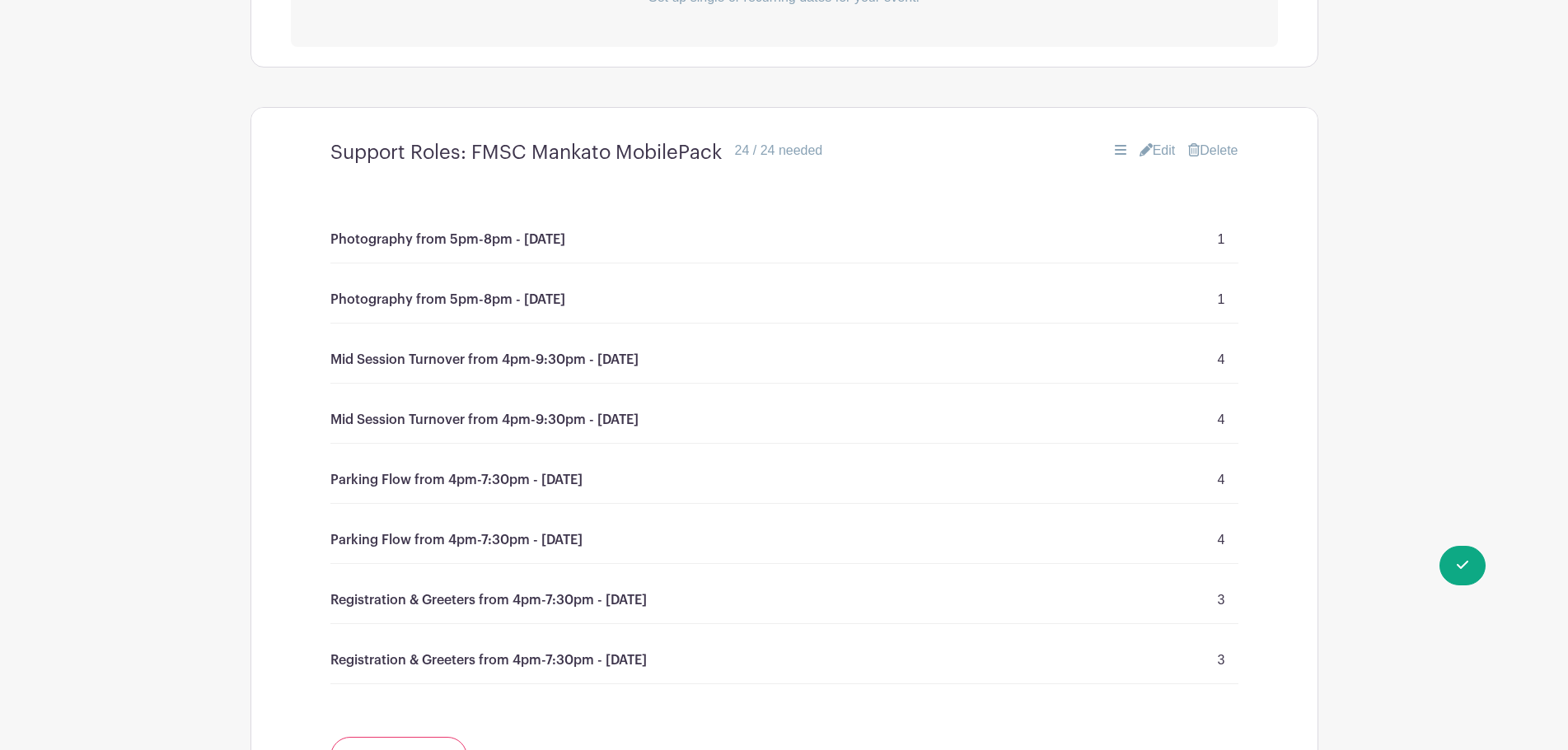
scroll to position [1284, 0]
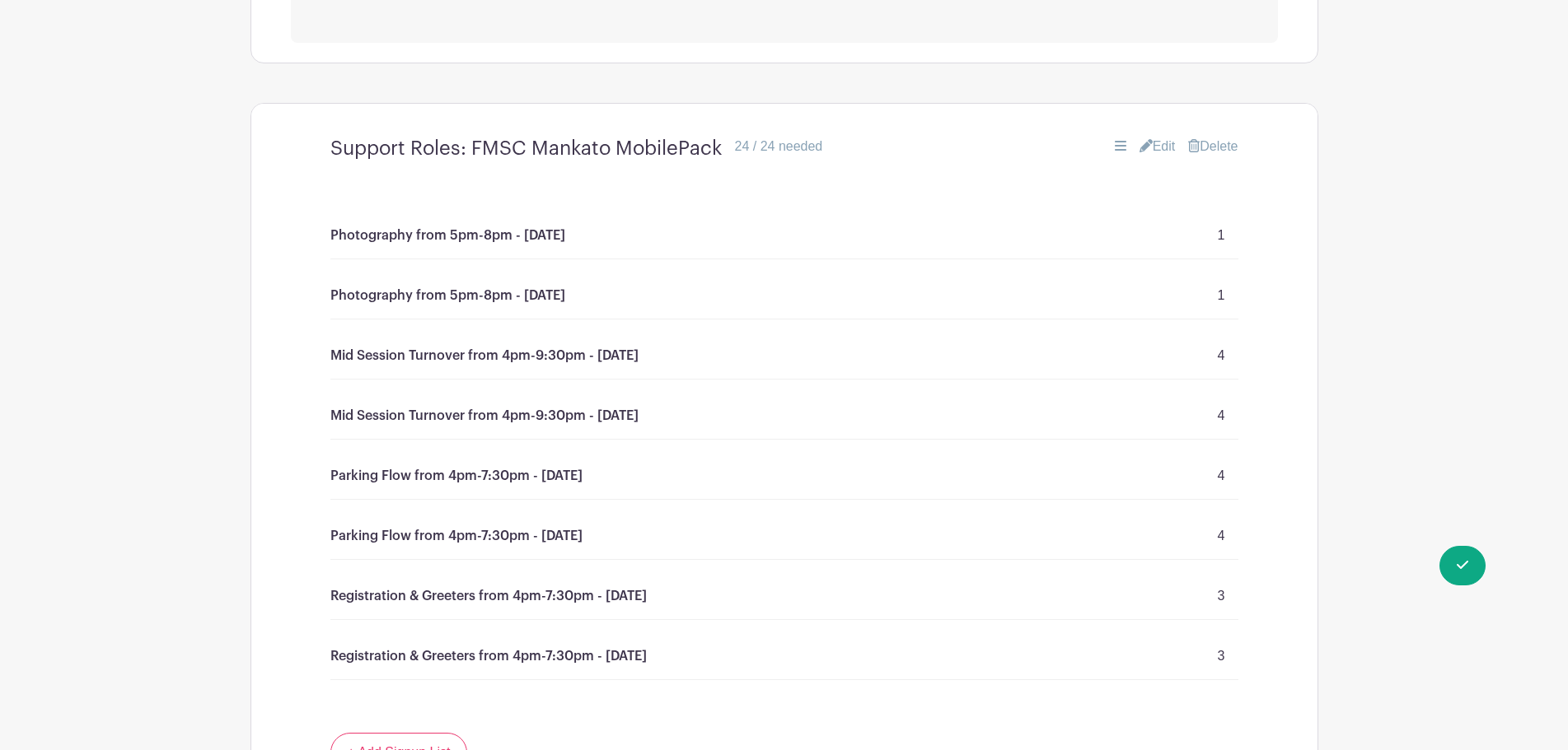
click at [1146, 143] on link "Edit" at bounding box center [1157, 146] width 36 height 19
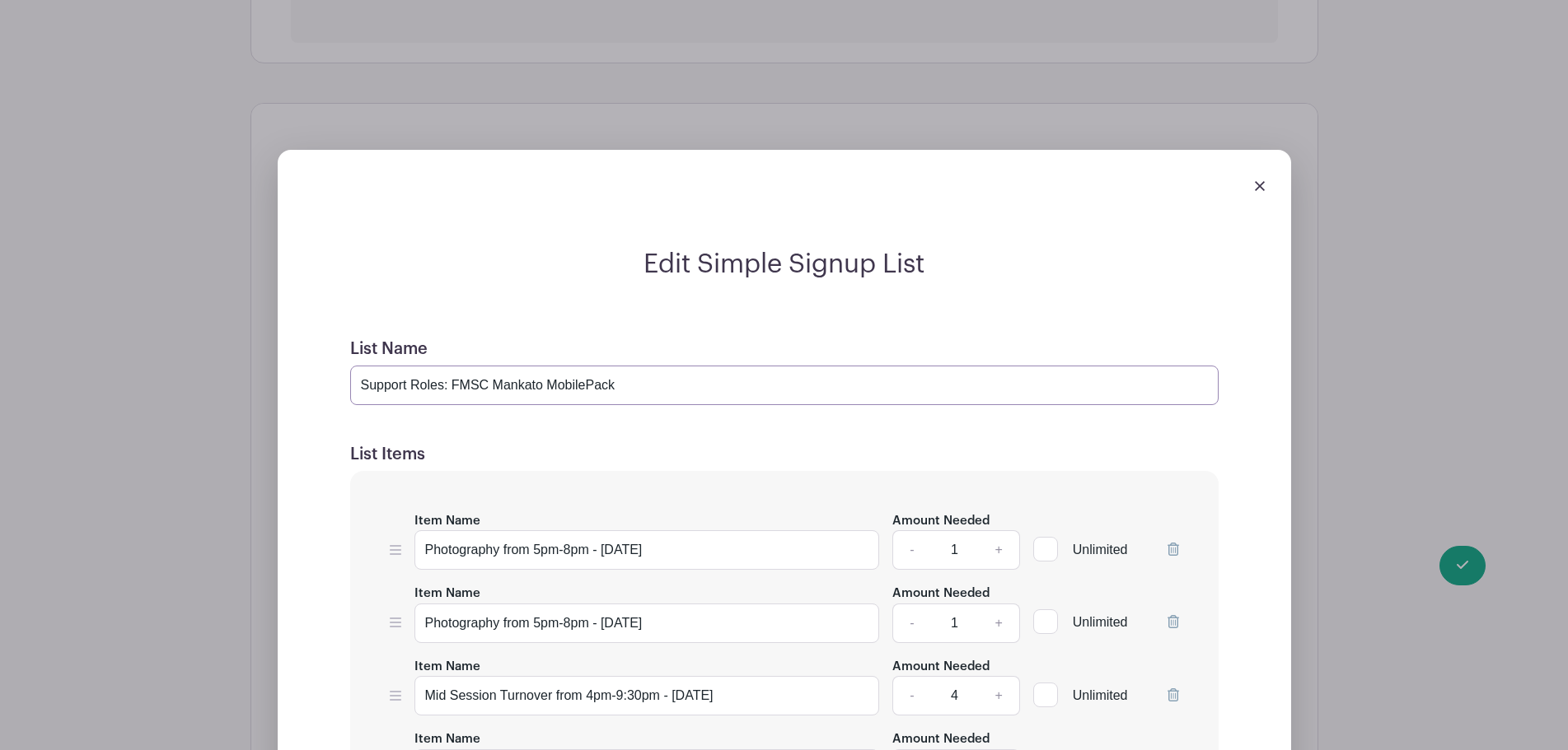
drag, startPoint x: 662, startPoint y: 387, endPoint x: 414, endPoint y: 389, distance: 248.0
click at [414, 389] on input "Support Roles: FMSC Mankato MobilePack" at bounding box center [784, 385] width 869 height 40
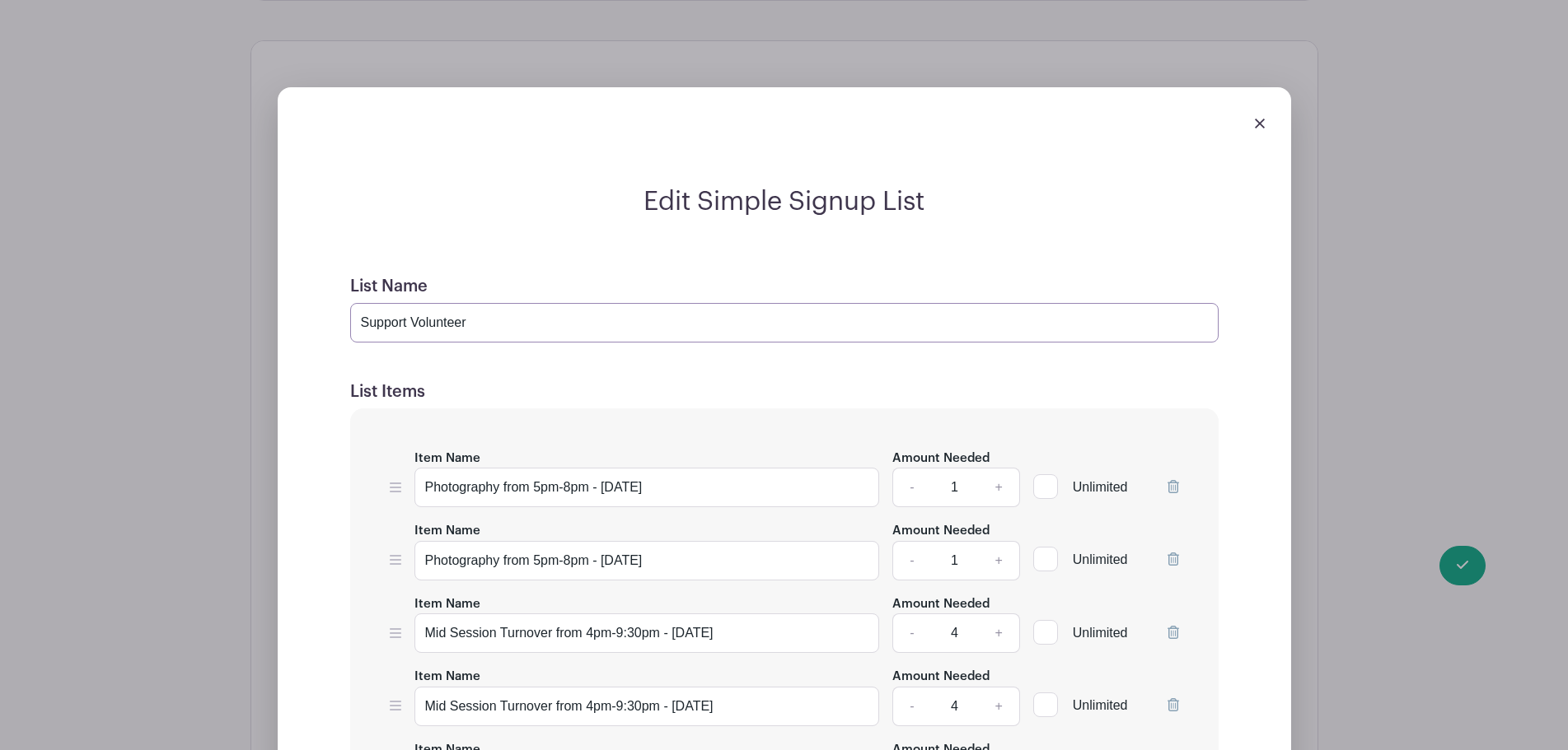
scroll to position [1614, 0]
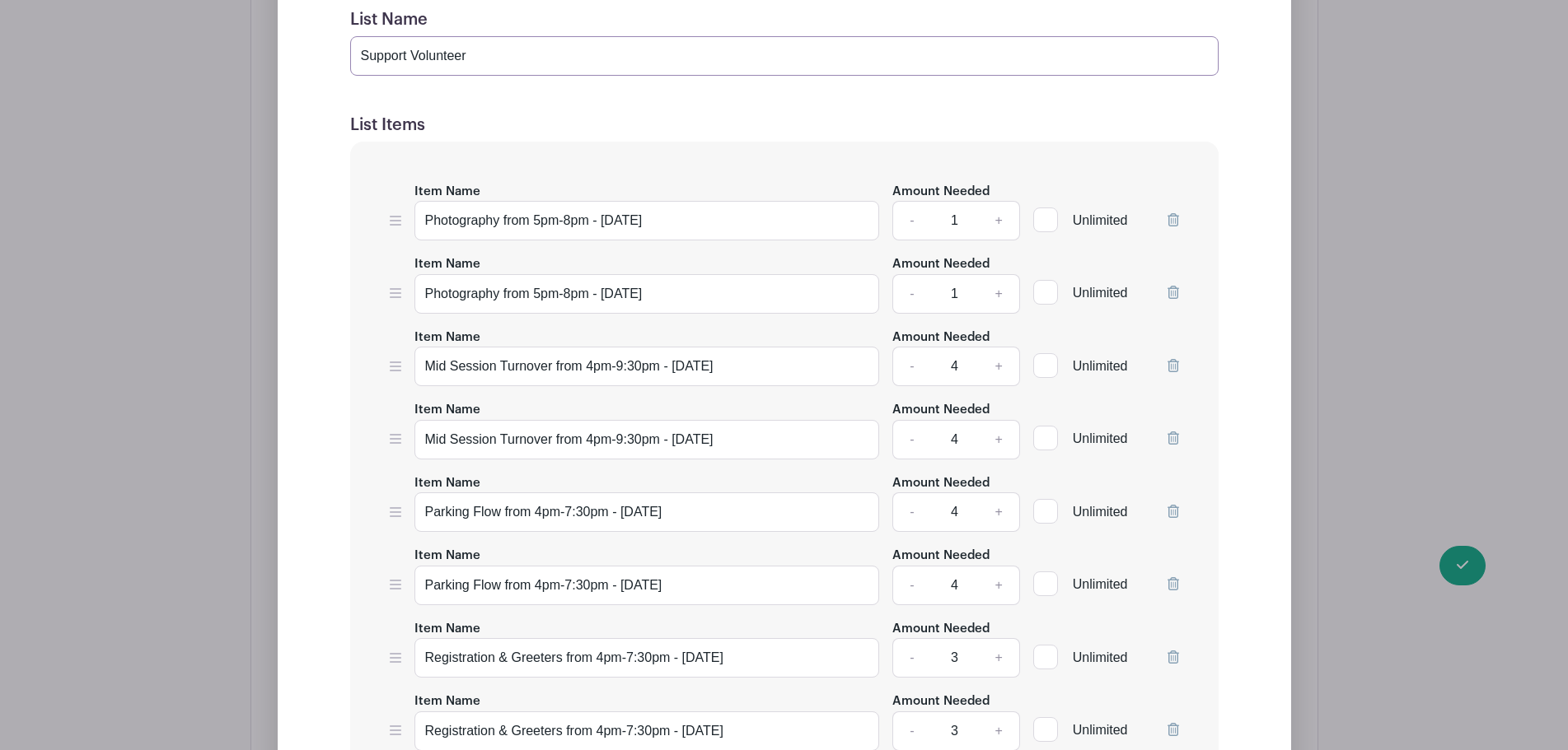
type input "Support Volunteer"
click at [1176, 214] on icon at bounding box center [1173, 219] width 11 height 13
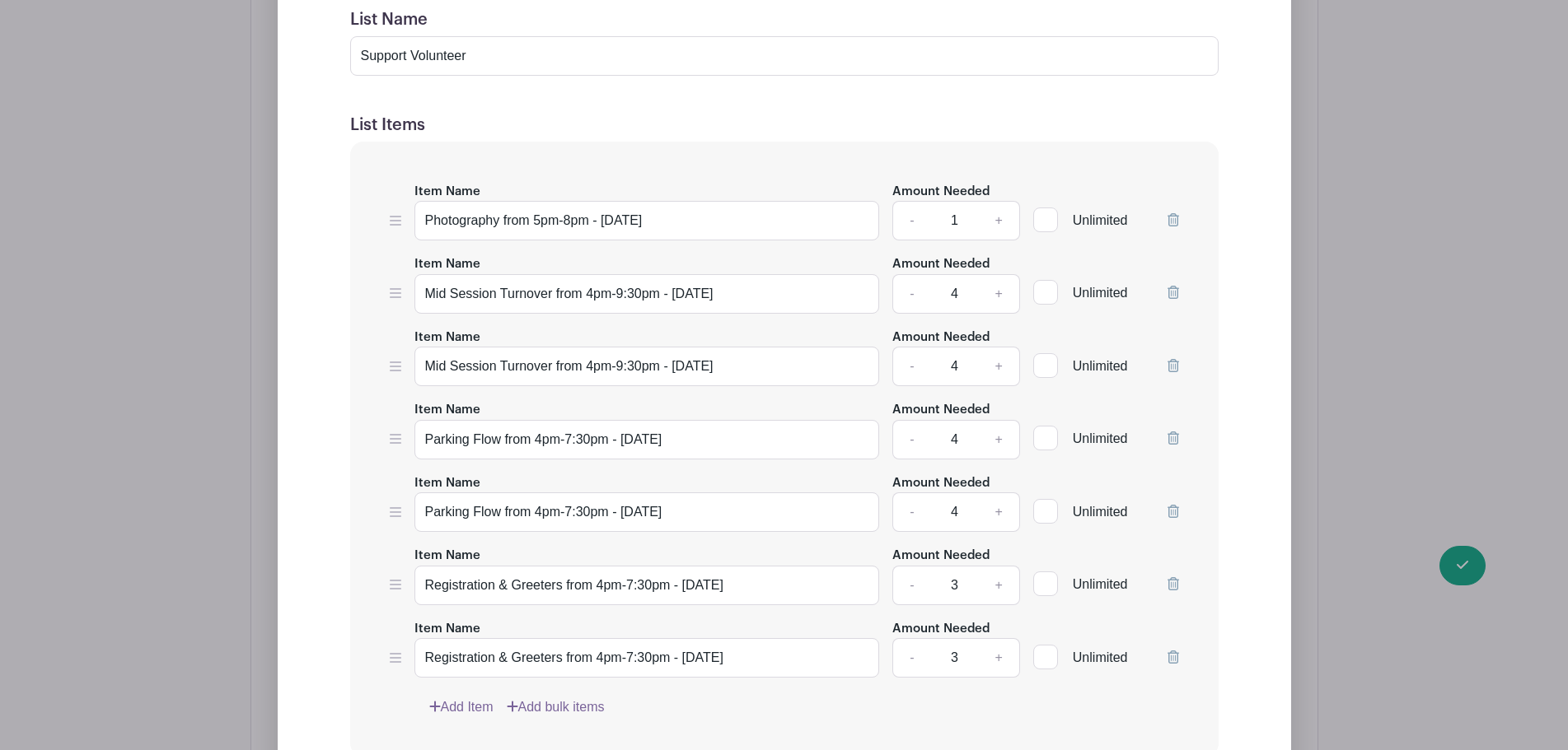
click at [1176, 214] on icon at bounding box center [1173, 219] width 11 height 13
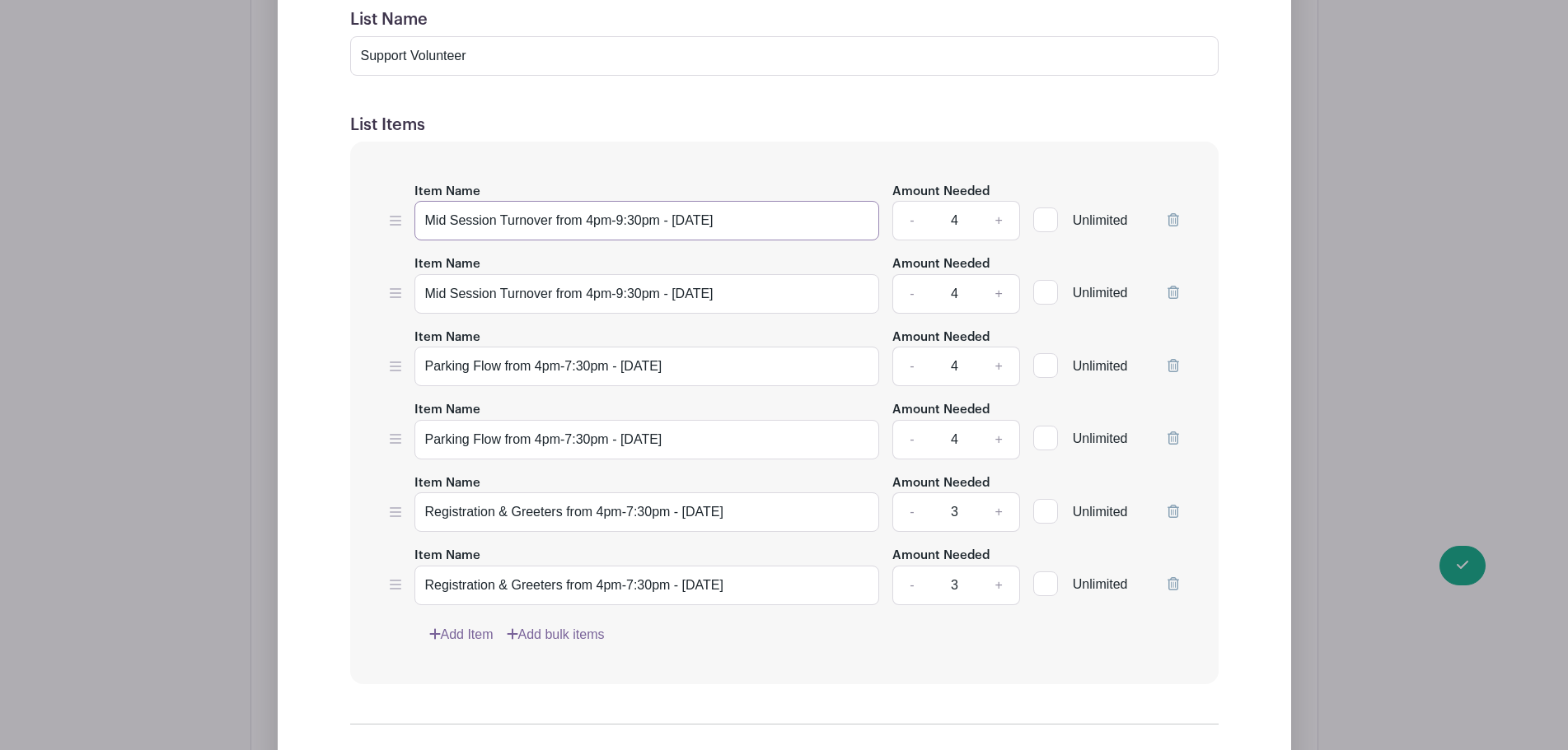
drag, startPoint x: 761, startPoint y: 212, endPoint x: 658, endPoint y: 226, distance: 103.9
click at [658, 226] on input "Mid Session Turnover from 4pm-9:30pm - [DATE]" at bounding box center [647, 220] width 466 height 40
type input "Mid Session Turnover from 4pm-9:30pm"
click at [751, 255] on div "Item Name Photography from 5pm-8pm - Wednesday Amount Needed - 1 + Unlimited It…" at bounding box center [784, 413] width 869 height 543
drag, startPoint x: 767, startPoint y: 299, endPoint x: 656, endPoint y: 293, distance: 111.2
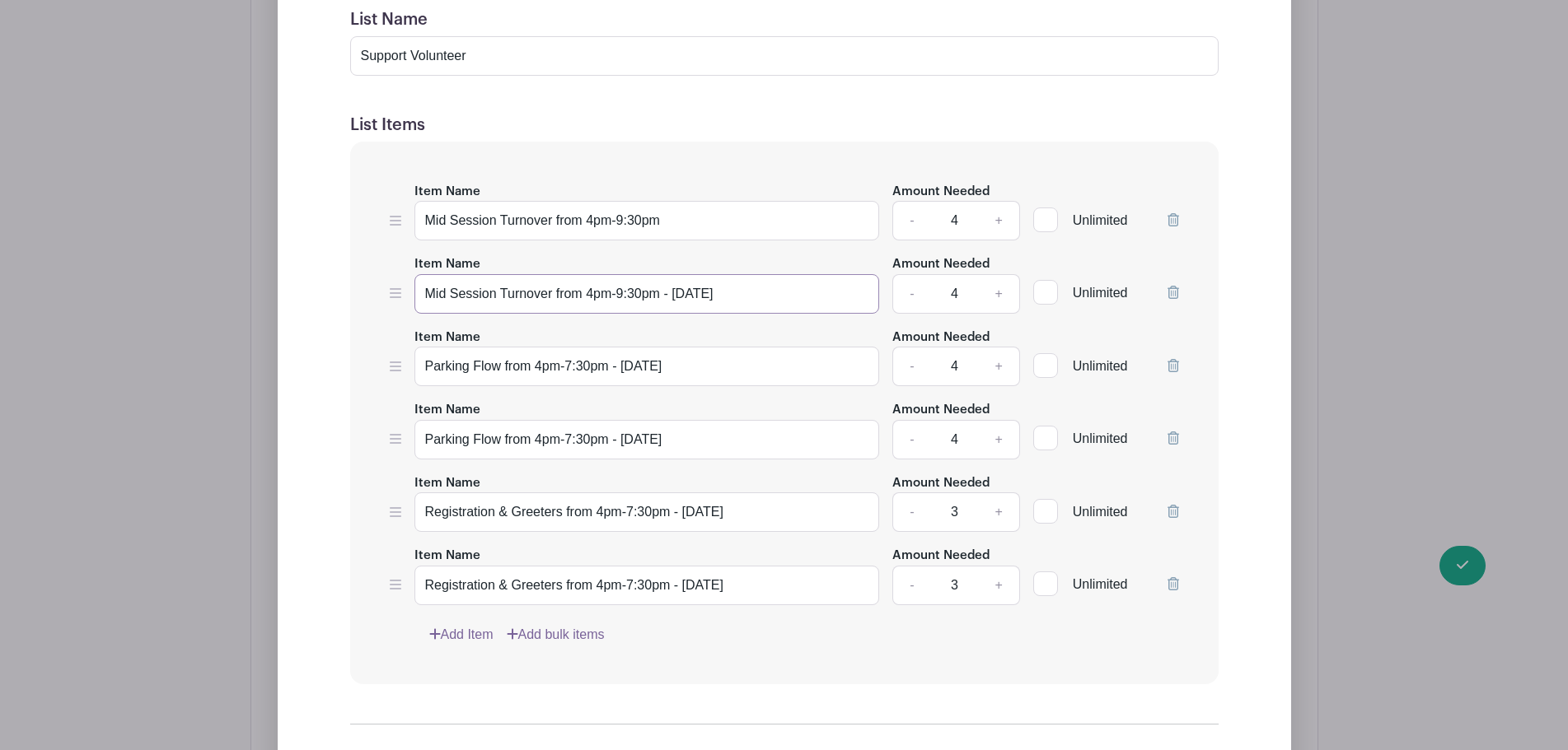
click at [656, 293] on input "Mid Session Turnover from 4pm-9:30pm - [DATE]" at bounding box center [647, 293] width 466 height 40
type input "Mid Session Turnover from 4pm-9:30pm"
drag, startPoint x: 713, startPoint y: 368, endPoint x: 612, endPoint y: 351, distance: 102.4
click at [612, 351] on input "Parking Flow from 4pm-7:30pm" at bounding box center [647, 366] width 466 height 40
type input "Parking Flow from 4pm-7:30pm"
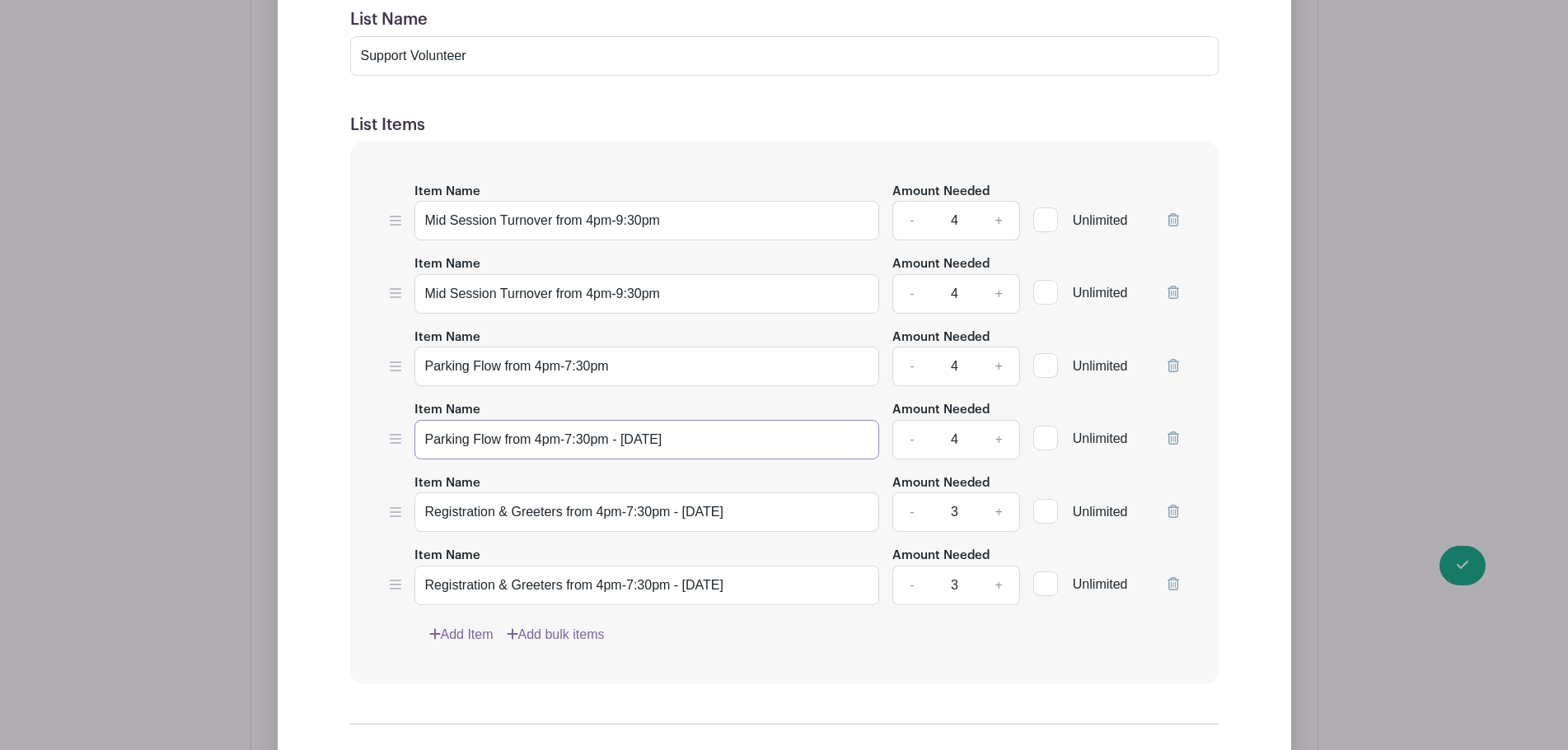
drag, startPoint x: 690, startPoint y: 438, endPoint x: 605, endPoint y: 436, distance: 85.0
click at [605, 436] on input "Parking Flow from 4pm-7:30pm - [DATE]" at bounding box center [647, 439] width 466 height 40
type input "Parking Flow from 4pm-7:30pm"
drag, startPoint x: 758, startPoint y: 509, endPoint x: 670, endPoint y: 507, distance: 88.0
click at [670, 507] on input "Registration & Greeters from 4pm-7:30pm" at bounding box center [647, 512] width 466 height 40
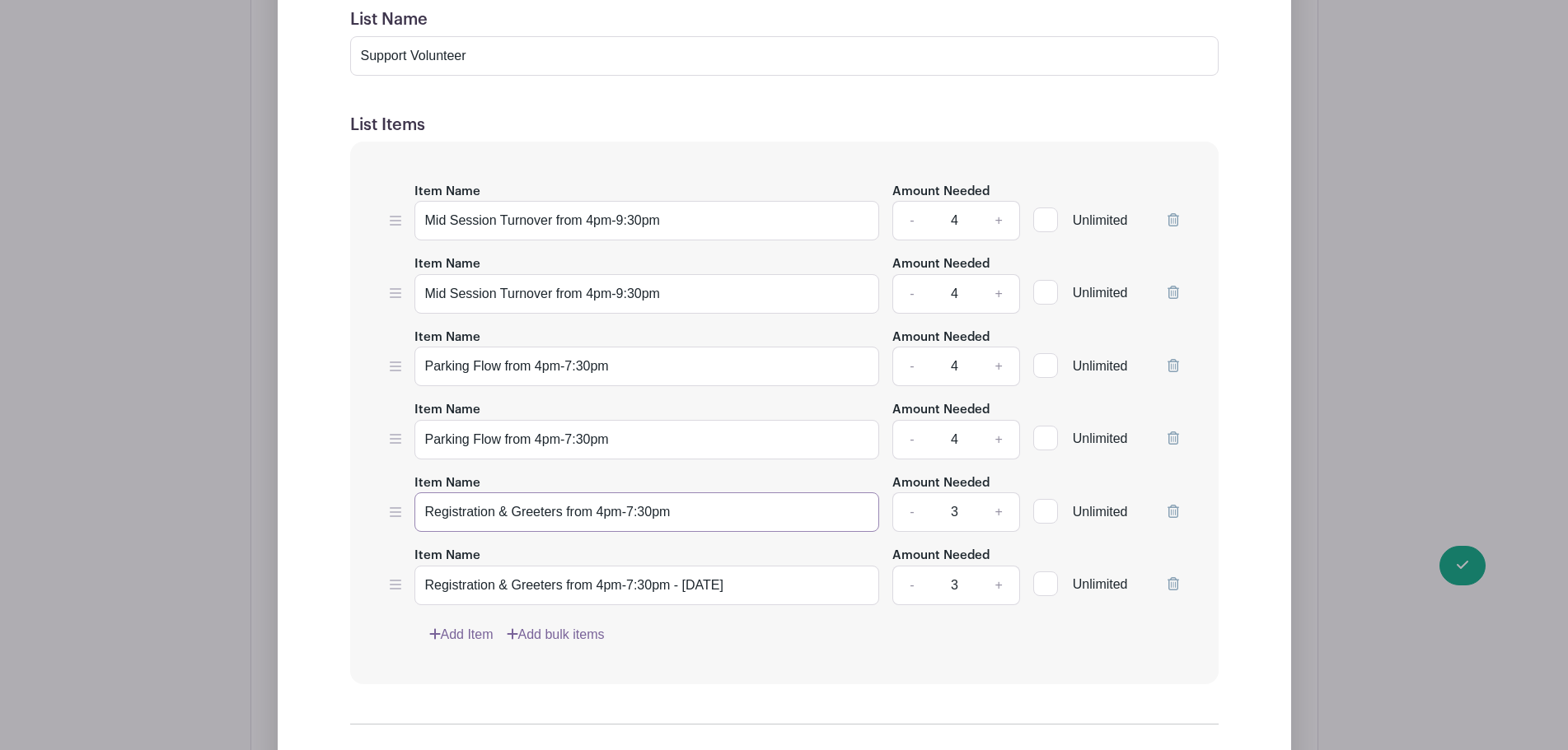
type input "Registration & Greeters from 4pm-7:30pm"
drag, startPoint x: 746, startPoint y: 593, endPoint x: 669, endPoint y: 580, distance: 78.1
click at [669, 580] on input "Registration & Greeters from 4pm-7:30pm - [DATE]" at bounding box center [647, 585] width 466 height 40
type input "Registration & Greeters from 4pm-7:30pm"
click at [749, 618] on div "Item Name Photography from 5pm-8pm - Wednesday Amount Needed - 1 + Unlimited It…" at bounding box center [784, 413] width 869 height 543
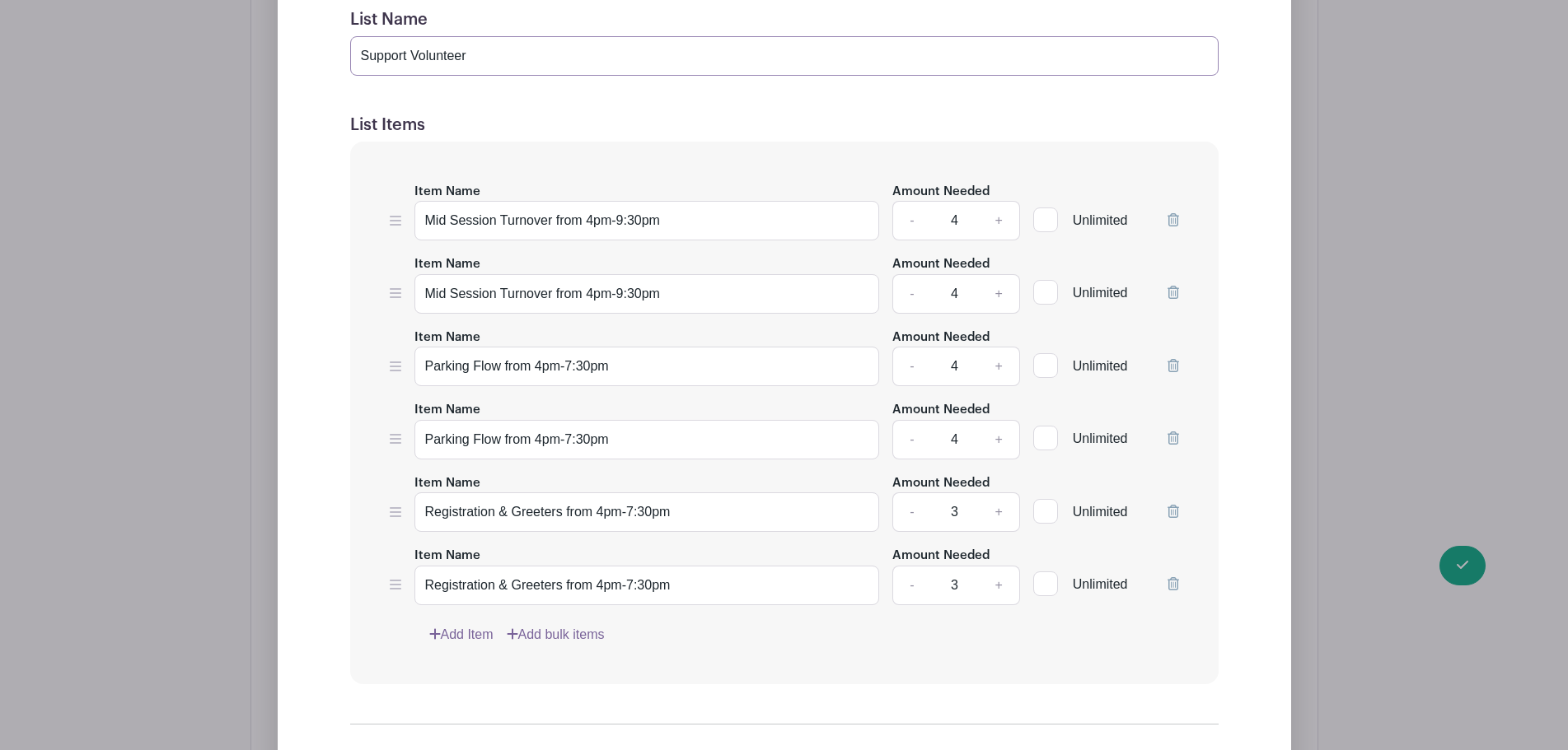
click at [498, 62] on input "Support Volunteer" at bounding box center [784, 56] width 869 height 40
click at [545, 635] on link "Add bulk items" at bounding box center [556, 635] width 98 height 19
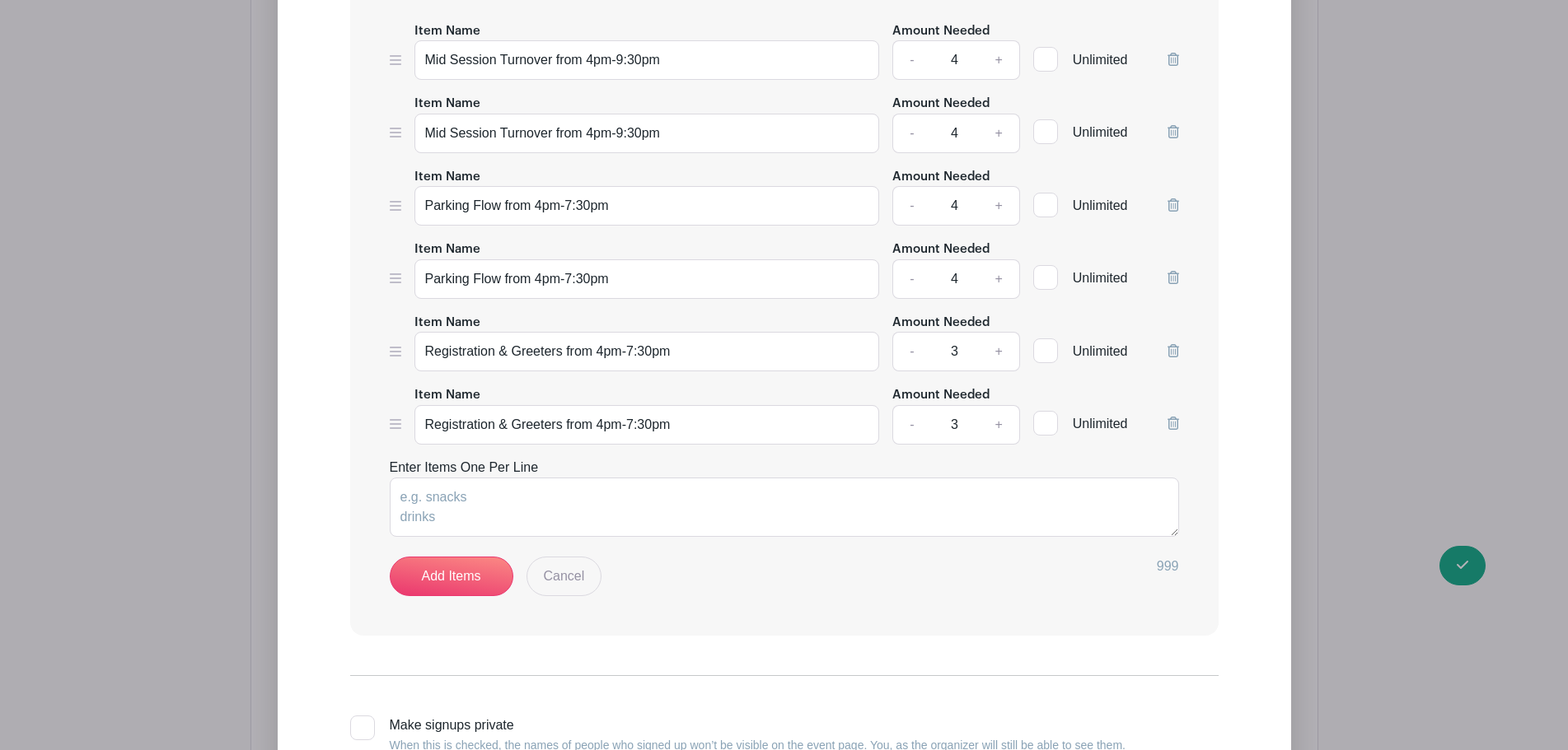
scroll to position [1778, 0]
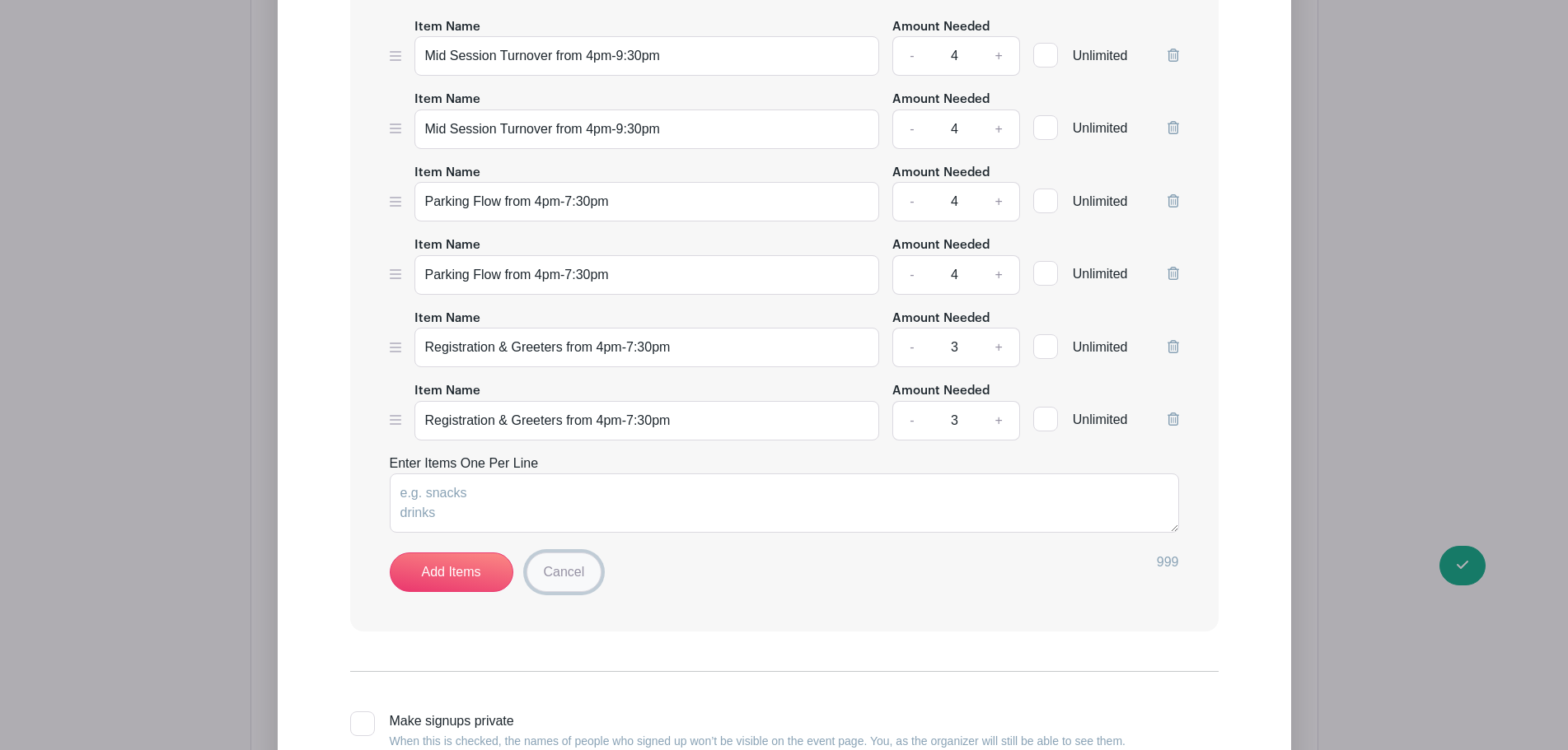
click at [587, 571] on link "Cancel" at bounding box center [564, 572] width 76 height 40
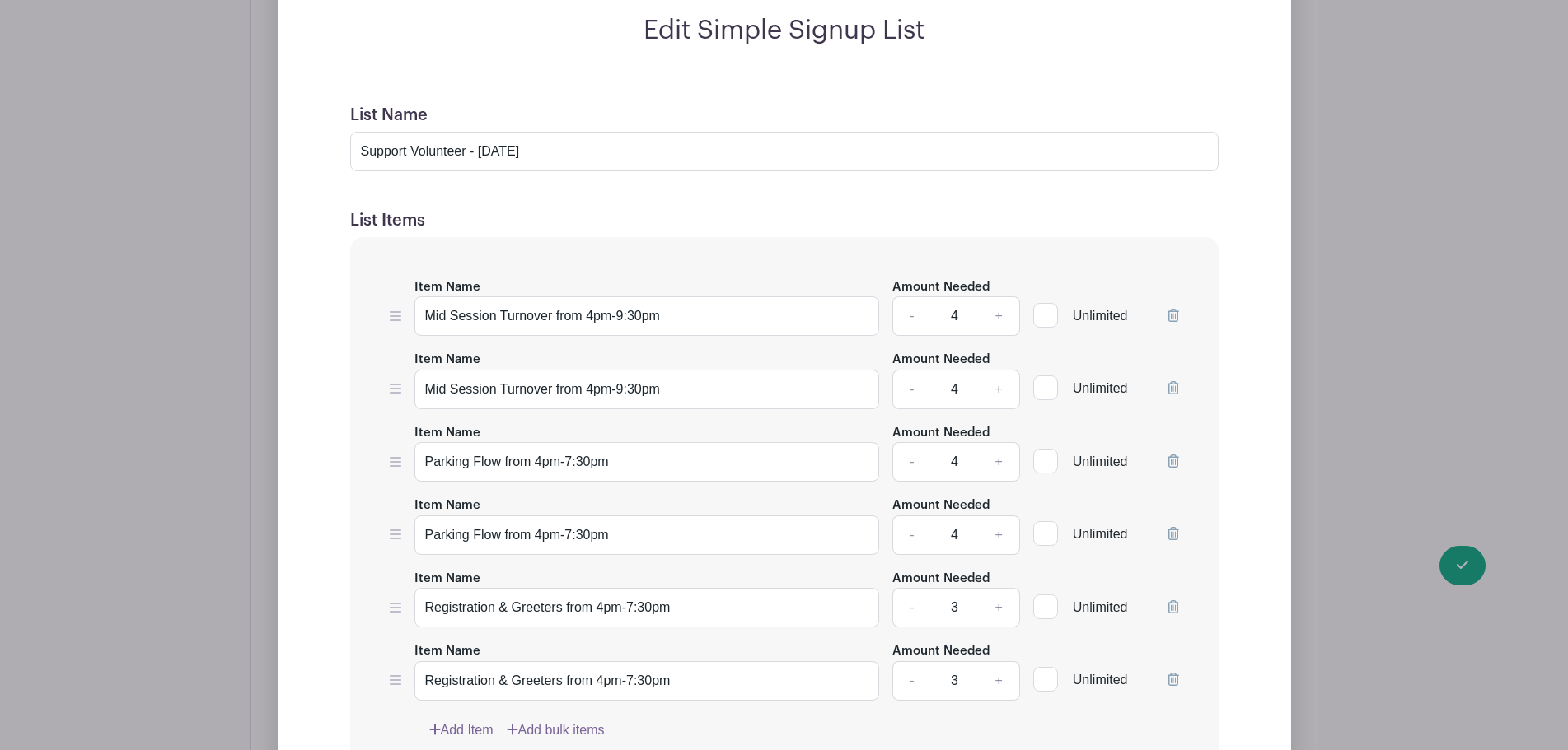
scroll to position [1532, 0]
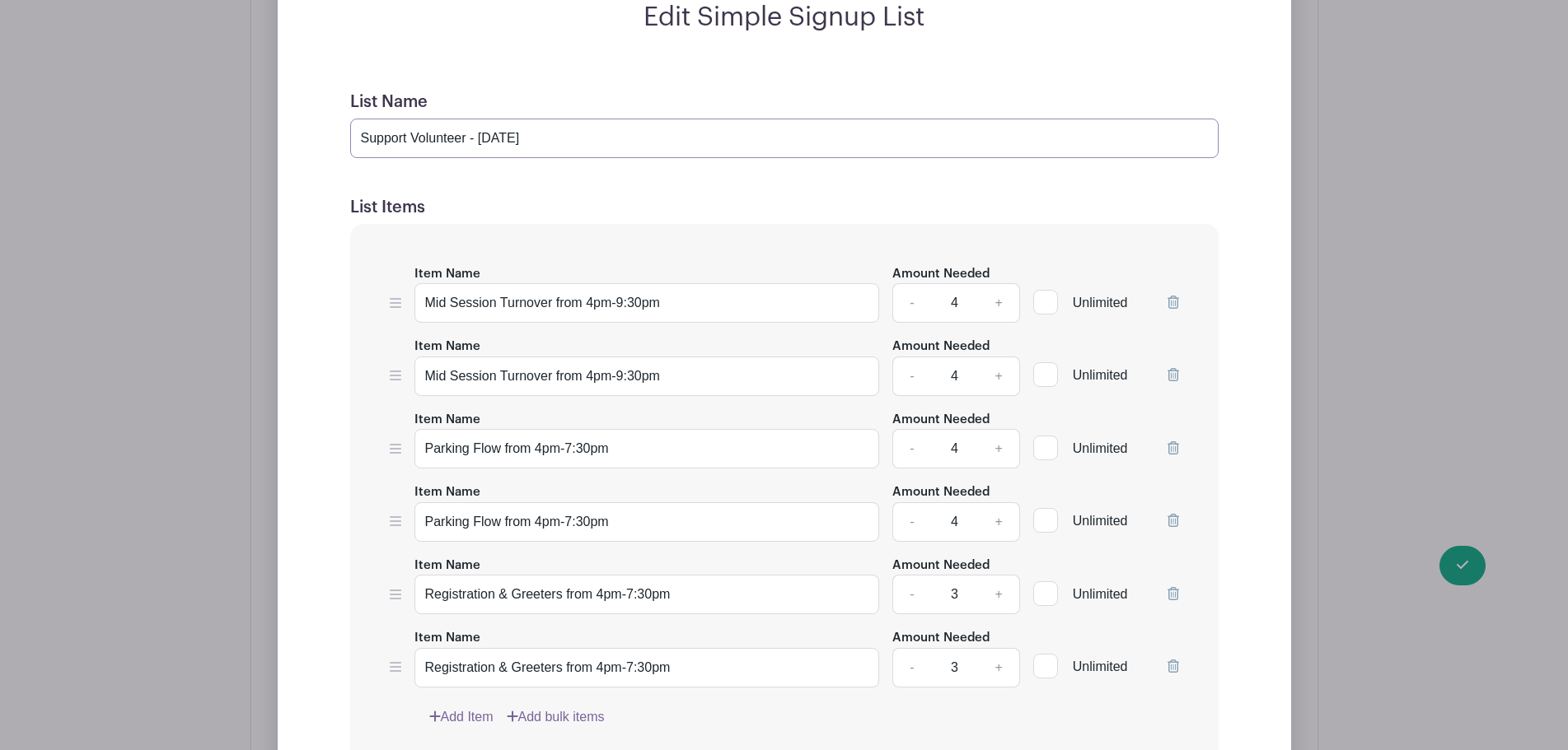
click at [570, 131] on input "Support Volunteer - Wednesday" at bounding box center [784, 138] width 869 height 40
type input "Support Volunteer - Wednesday, October 22"
click at [595, 217] on h5 "List Items" at bounding box center [784, 207] width 869 height 19
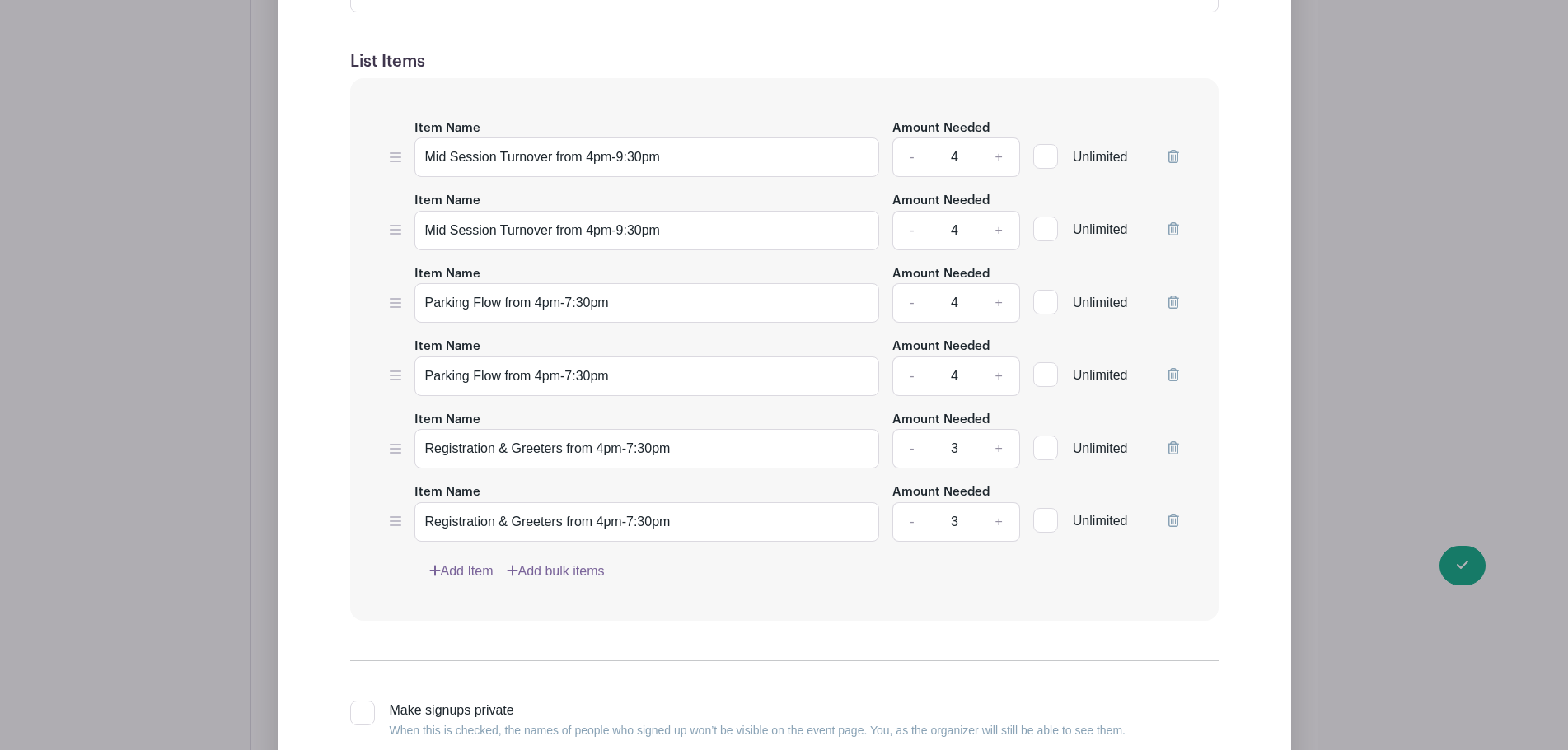
scroll to position [1696, 0]
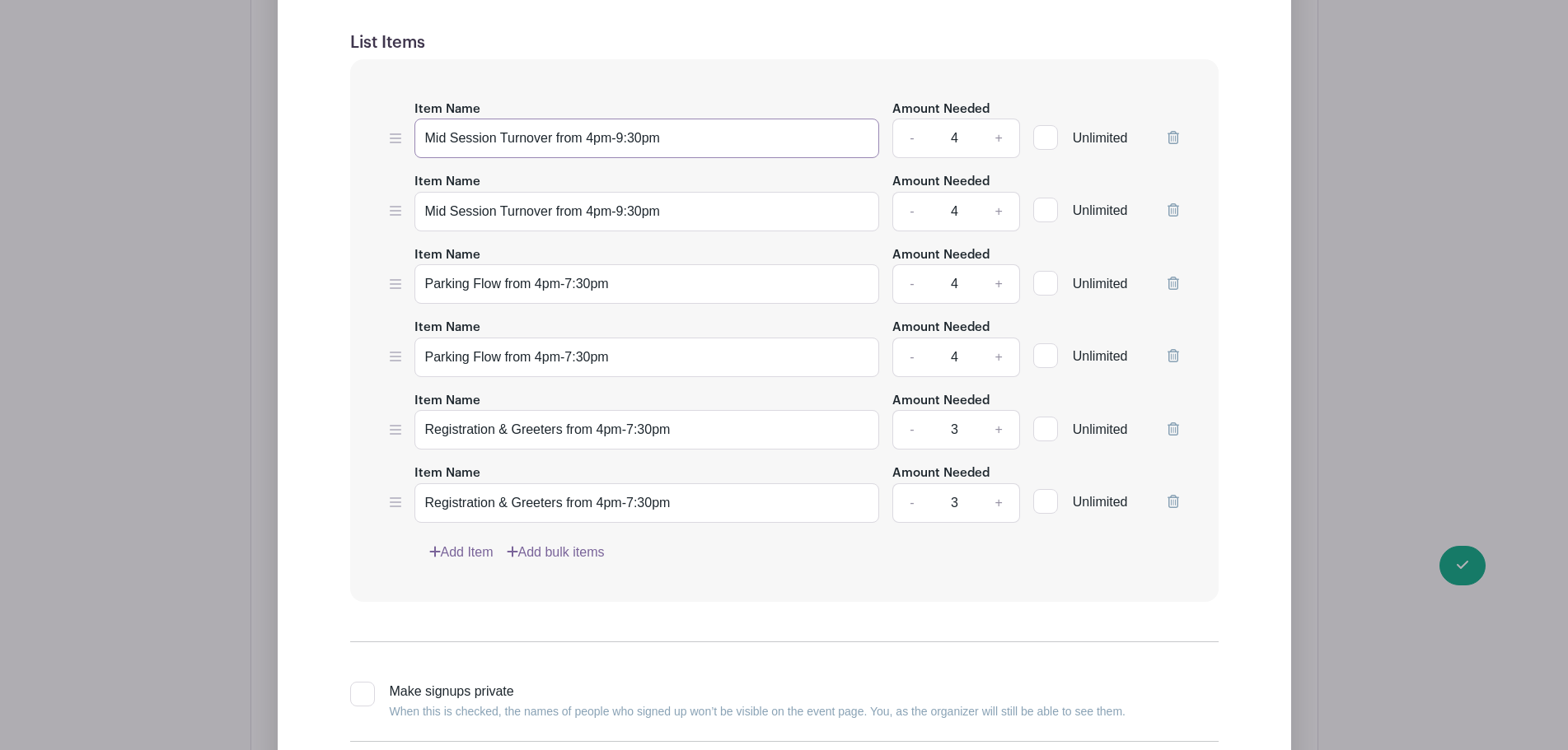
click at [427, 135] on input "Mid Session Turnover from 4pm-9:30pm" at bounding box center [647, 138] width 466 height 40
click at [564, 140] on input "Floor Monitors and Mid Session Turnover from 4pm-9:30pm" at bounding box center [647, 138] width 466 height 40
type input "Floor Monitors and Mid-Session Turnover from 4pm-9:30pm"
click at [1171, 206] on icon at bounding box center [1173, 210] width 11 height 13
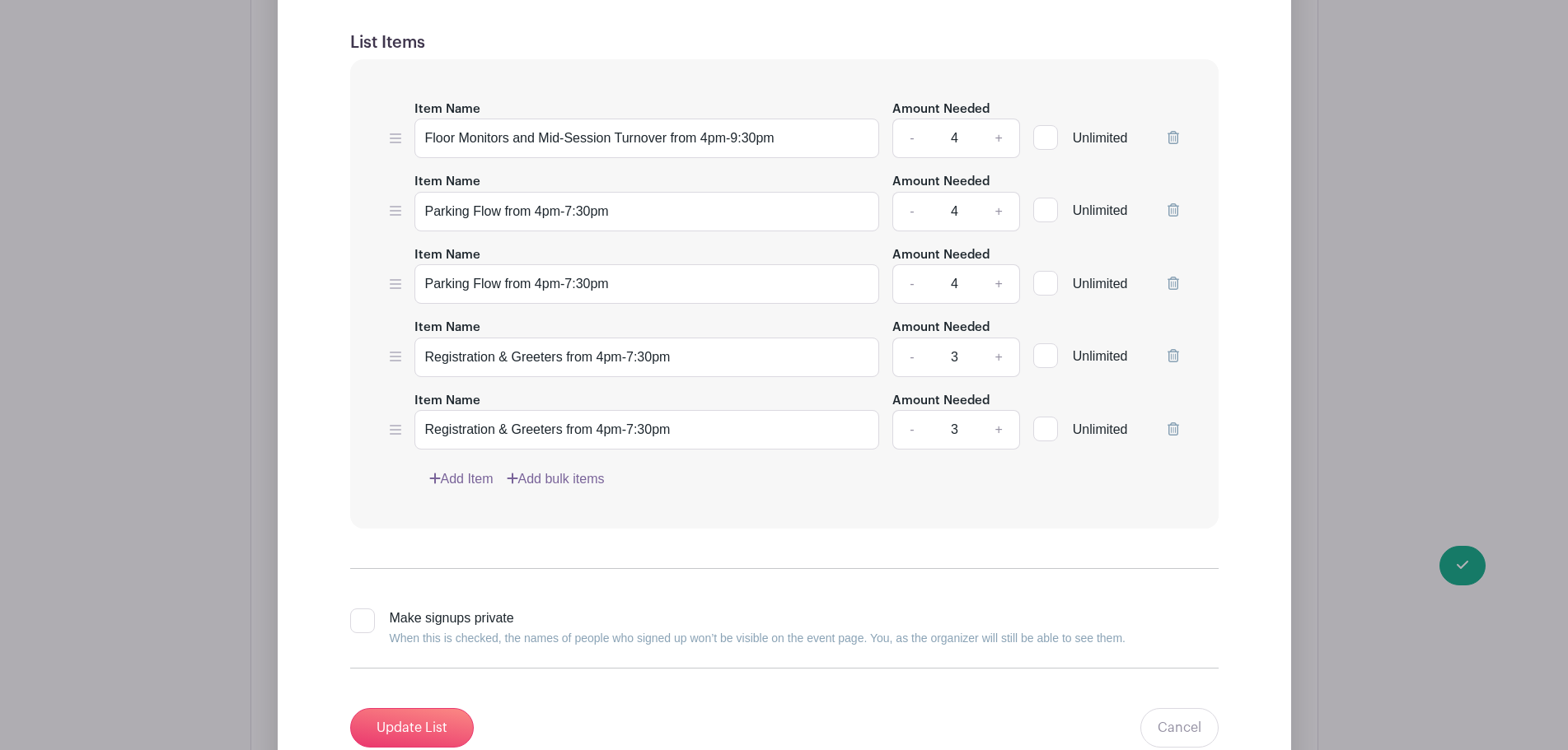
click at [1176, 281] on icon at bounding box center [1173, 283] width 11 height 13
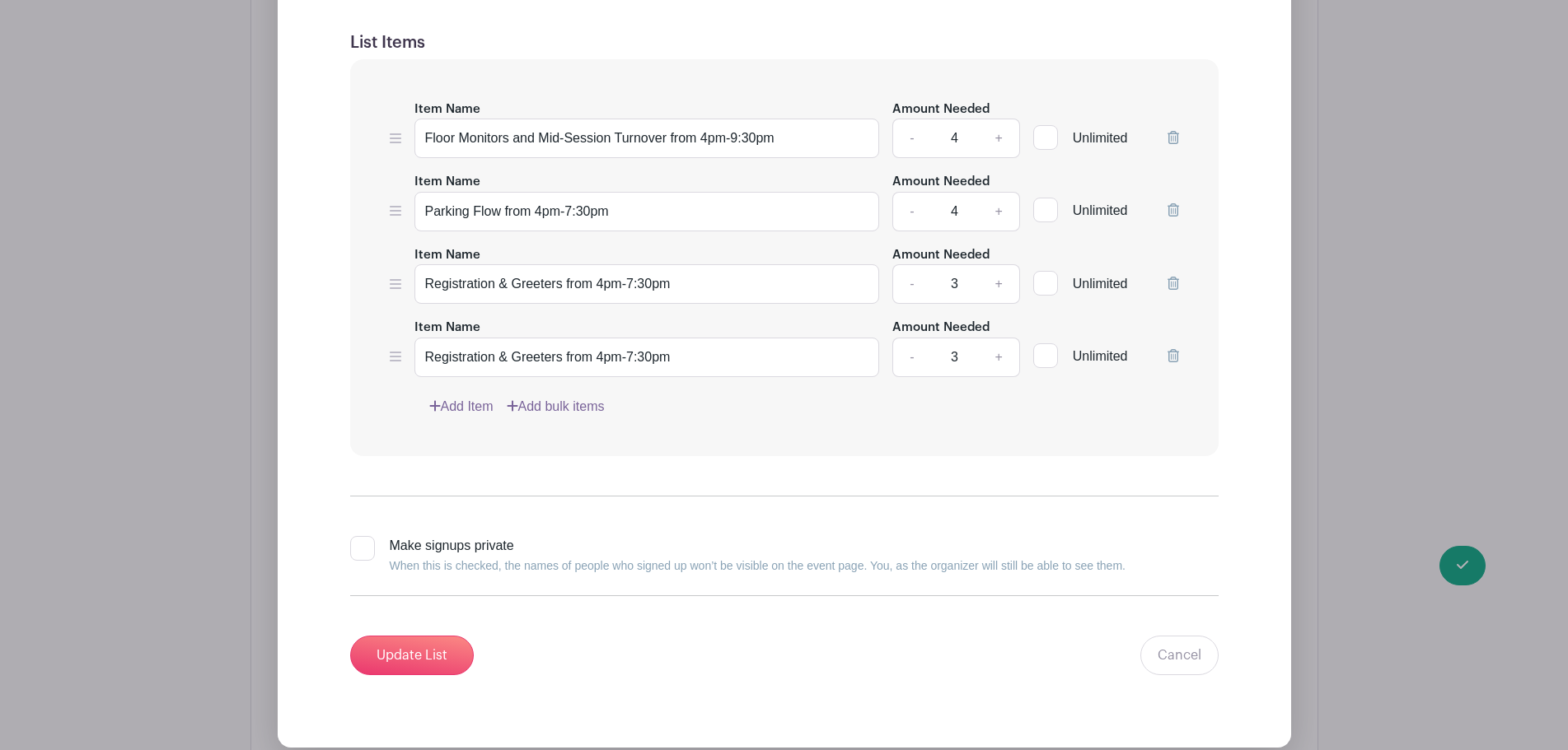
click at [1166, 360] on div "Unlimited" at bounding box center [1106, 347] width 146 height 60
click at [1171, 356] on icon at bounding box center [1173, 355] width 11 height 13
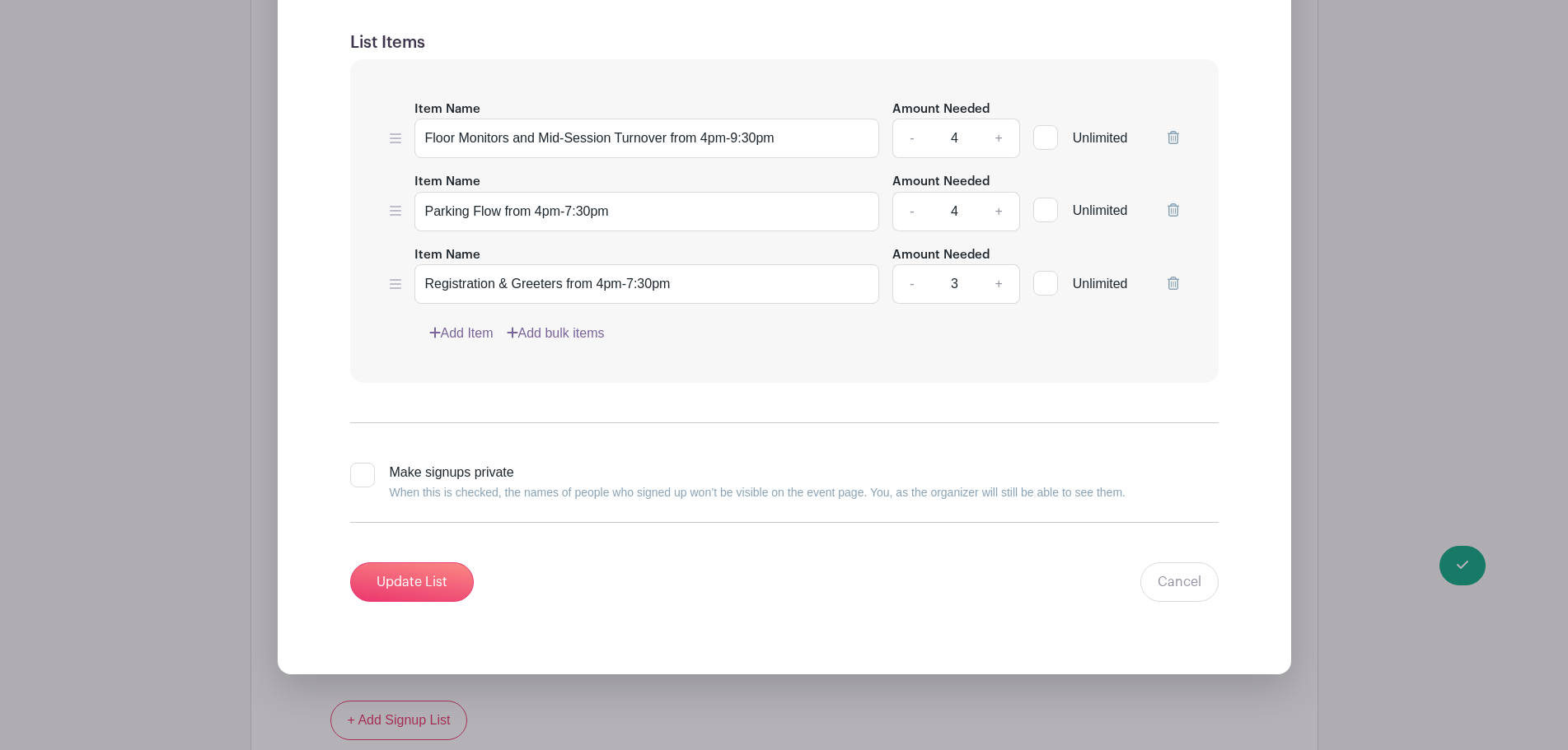
click at [452, 328] on link "Add Item" at bounding box center [461, 333] width 64 height 19
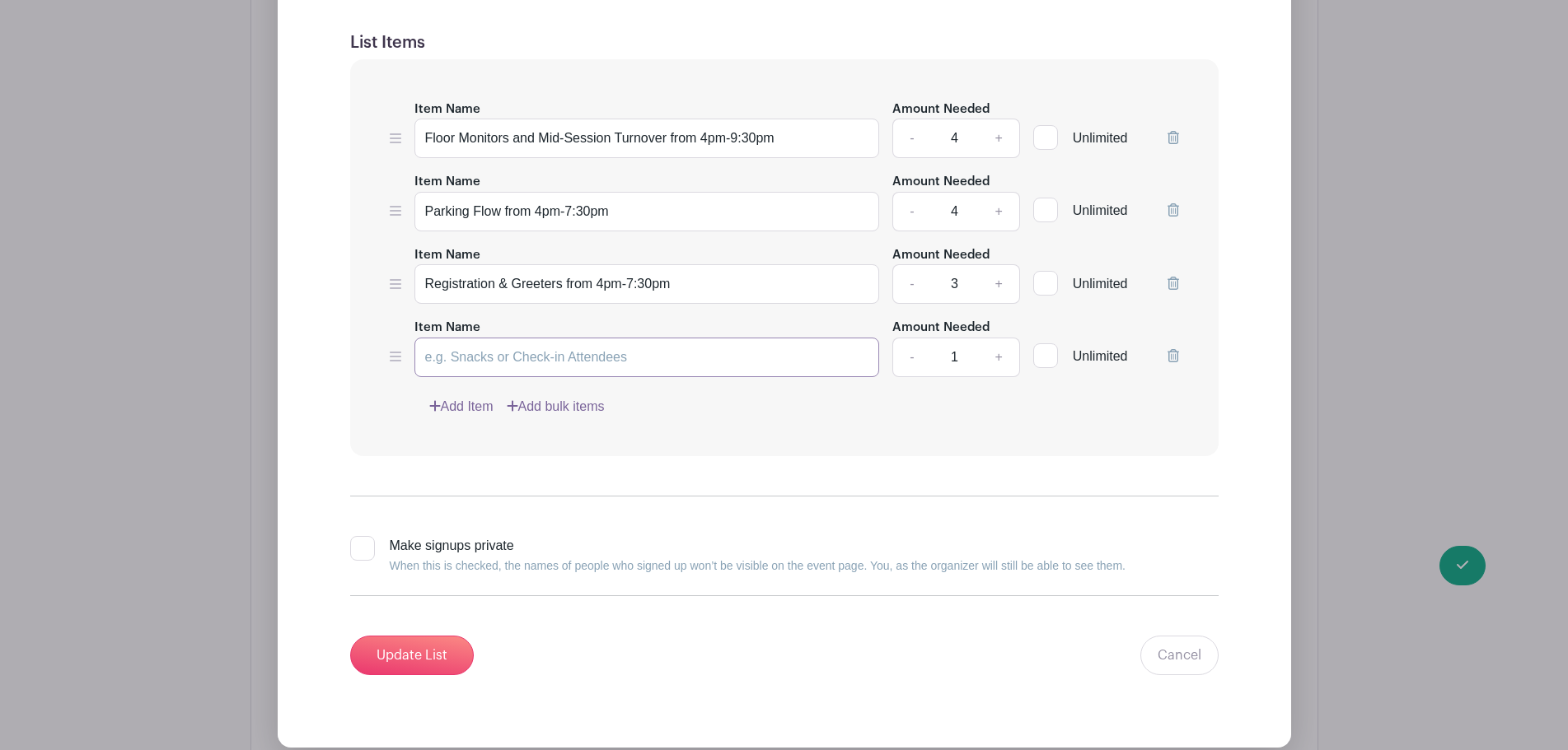
click at [545, 362] on input "Item Name" at bounding box center [647, 357] width 466 height 40
click at [417, 643] on input "Update List" at bounding box center [412, 655] width 123 height 40
click at [1171, 350] on icon at bounding box center [1173, 355] width 11 height 13
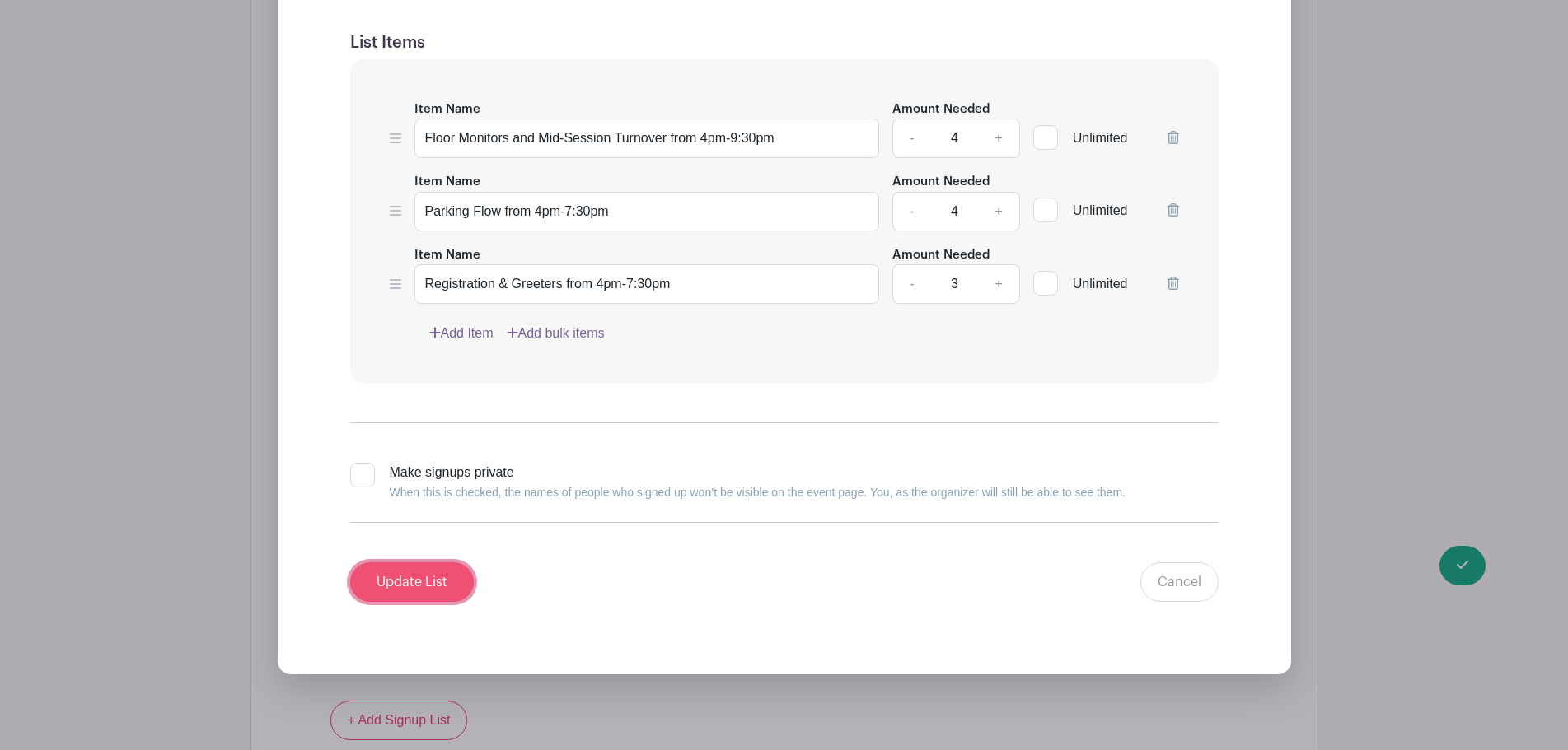
click at [421, 571] on input "Update List" at bounding box center [412, 582] width 123 height 40
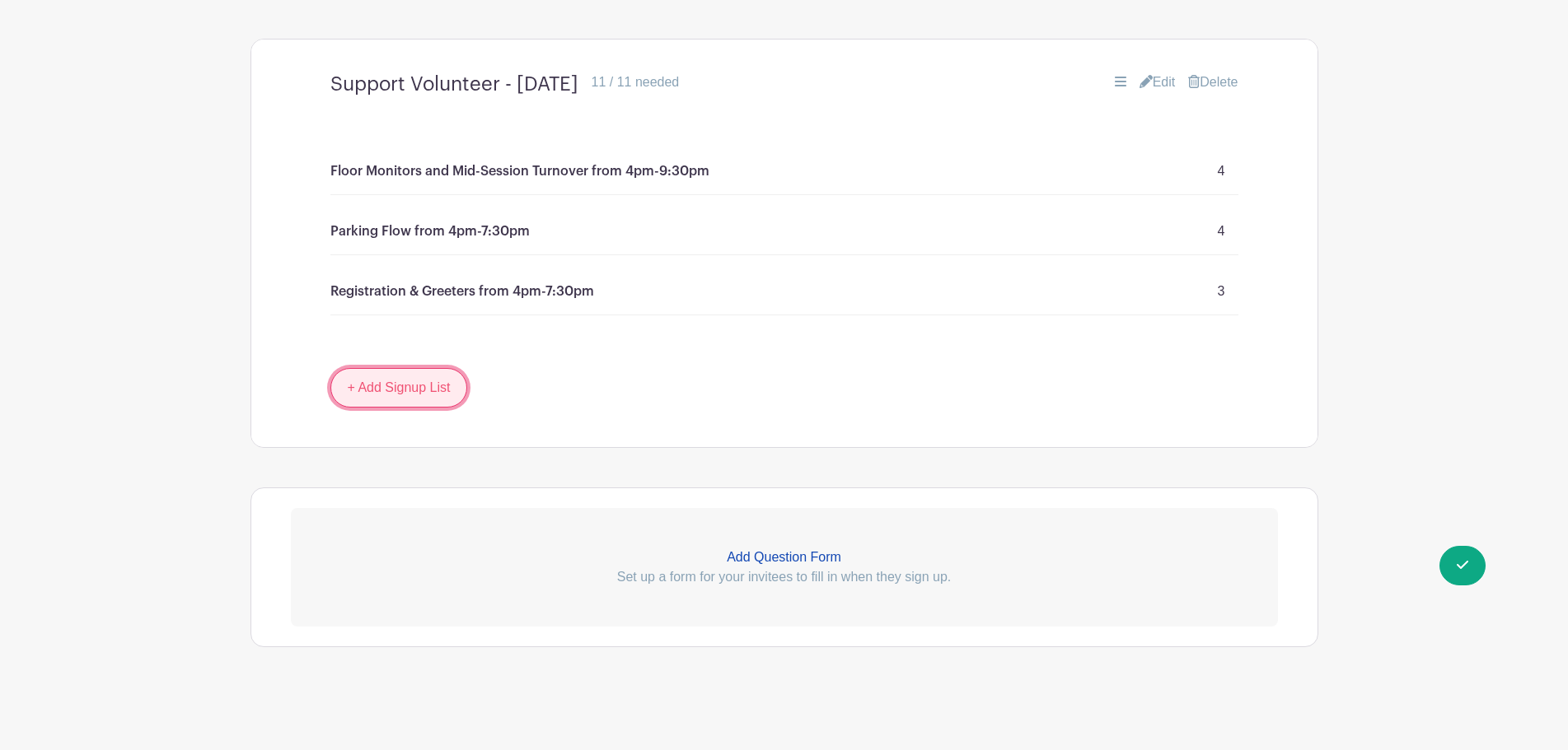
click at [419, 376] on link "+ Add Signup List" at bounding box center [399, 388] width 138 height 40
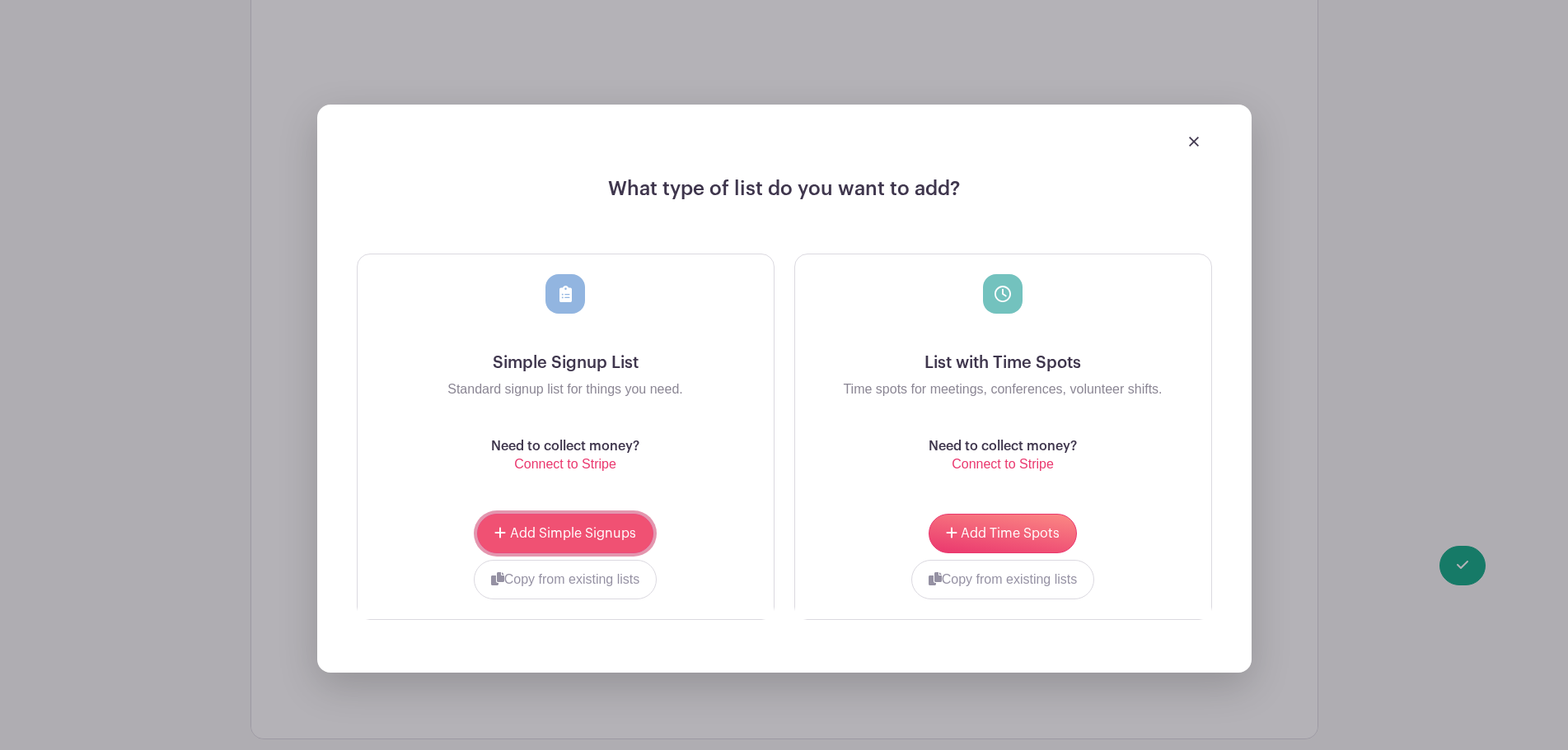
click at [581, 524] on button "Add Simple Signups" at bounding box center [564, 533] width 175 height 40
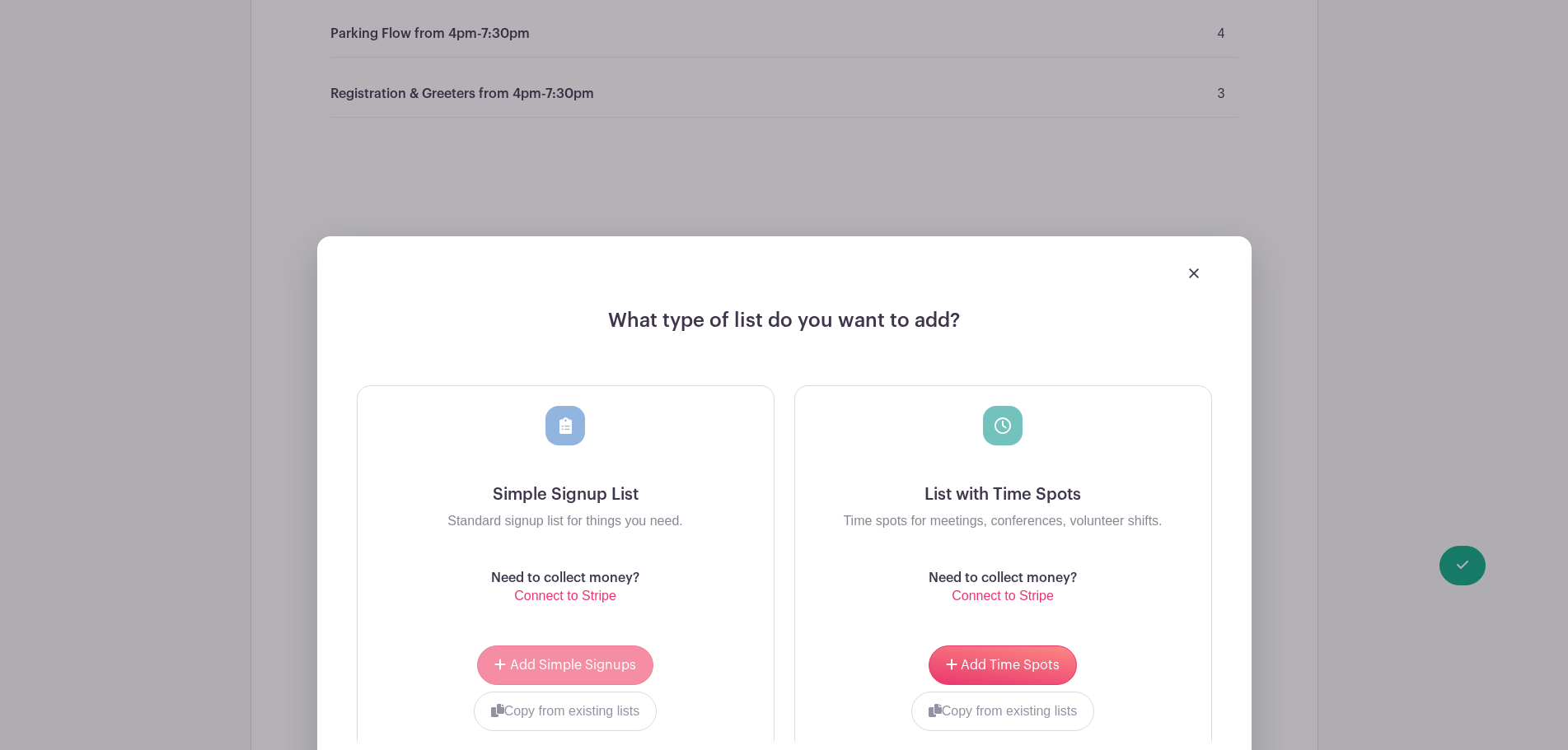
scroll to position [1678, 0]
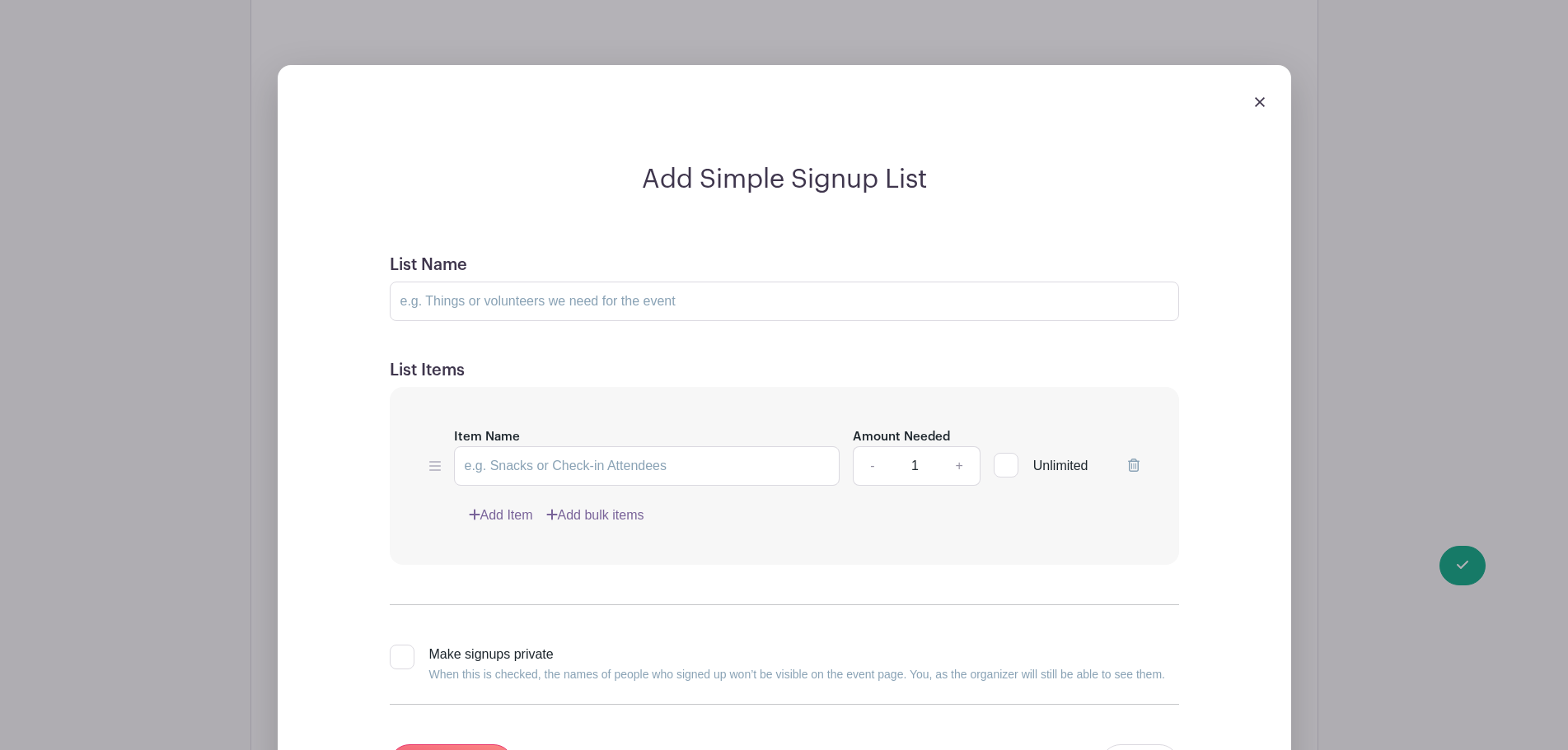
click at [562, 275] on div "List Name" at bounding box center [784, 288] width 789 height 66
click at [564, 323] on form "List Name List Items Item Name Amount Needed - 1 + Unlimited Add Item Add bulk …" at bounding box center [784, 520] width 829 height 569
click at [1265, 101] on div at bounding box center [784, 101] width 987 height 46
click at [1258, 99] on img at bounding box center [1259, 101] width 10 height 10
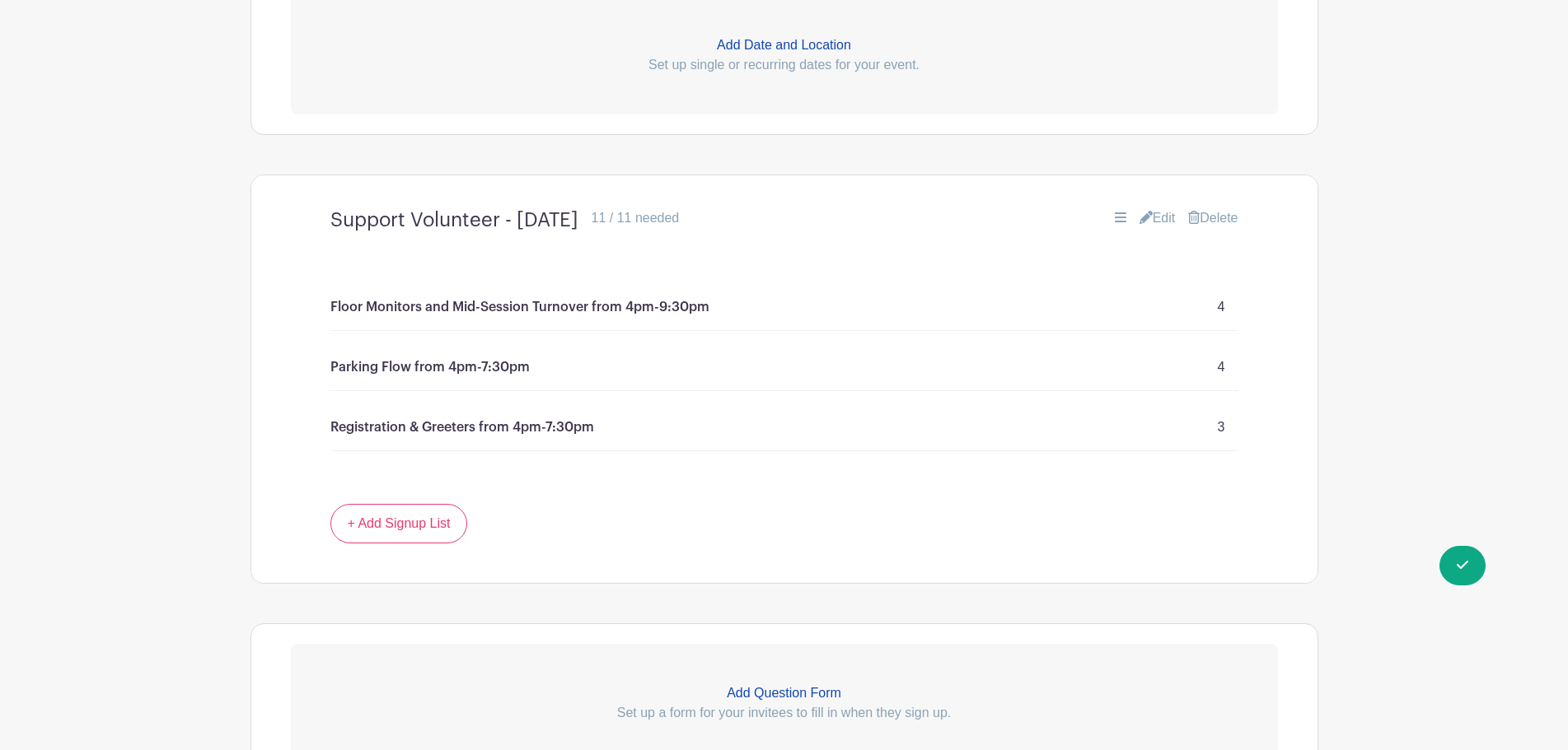
scroll to position [1184, 0]
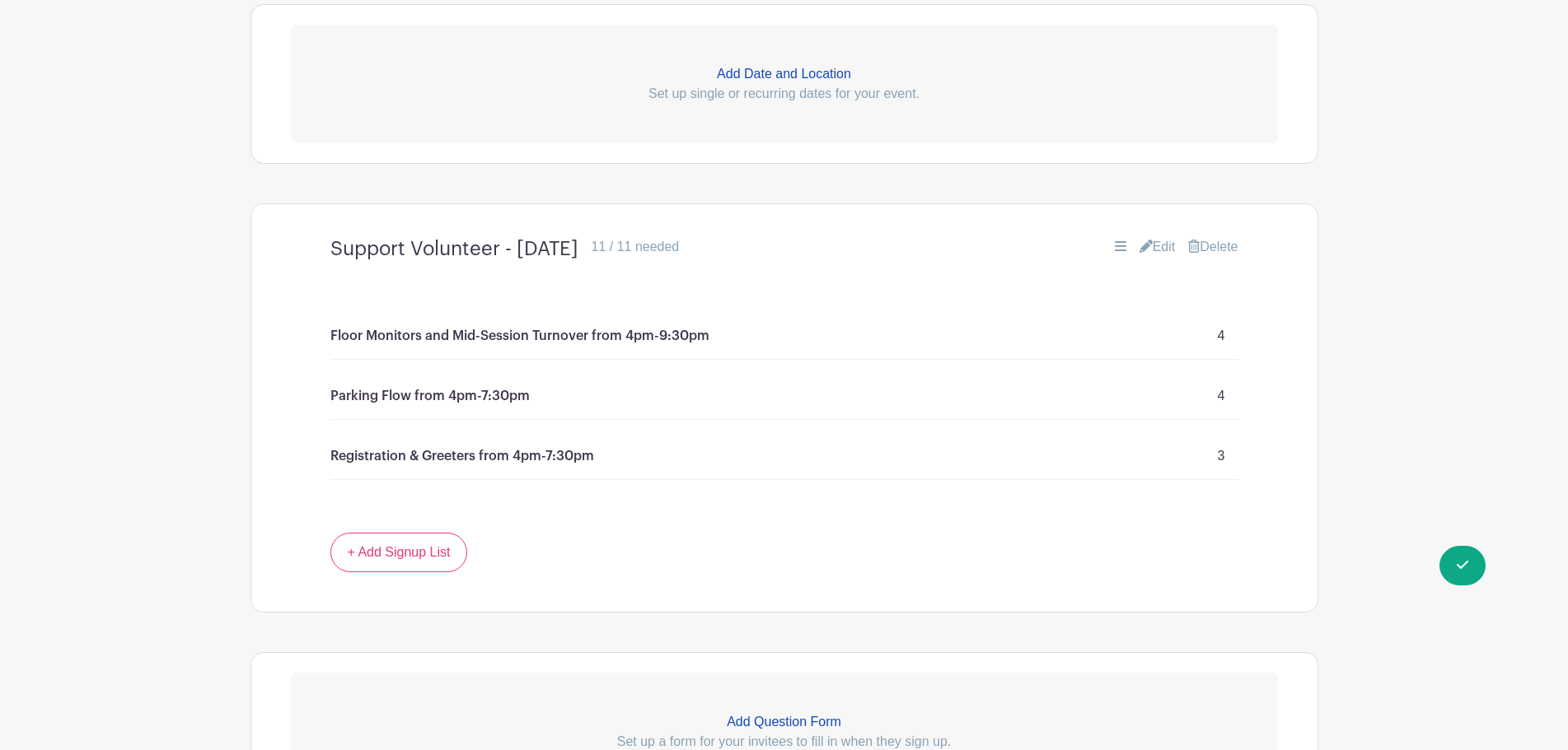
click at [1139, 244] on icon at bounding box center [1146, 246] width 13 height 13
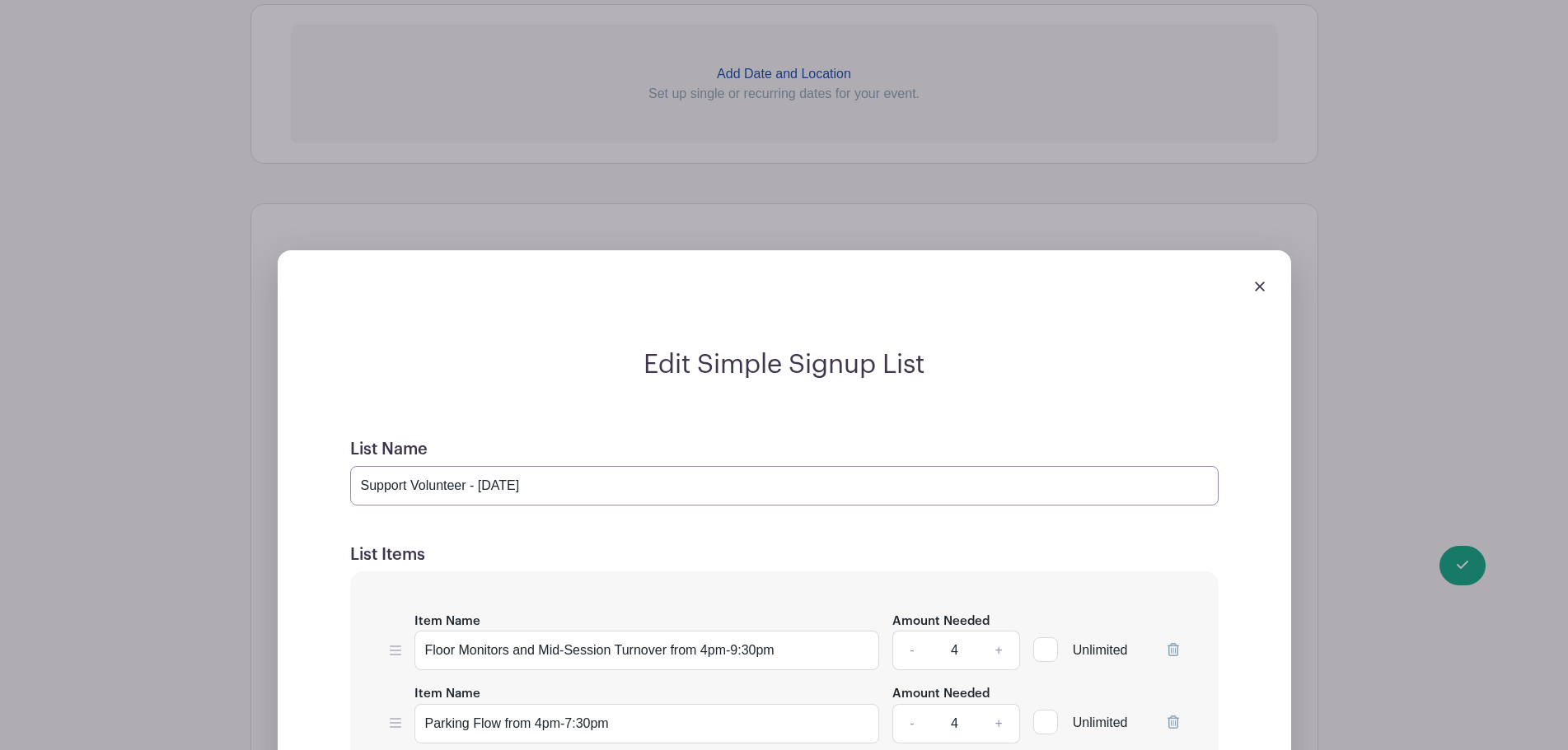
drag, startPoint x: 620, startPoint y: 485, endPoint x: 324, endPoint y: 459, distance: 297.1
click at [324, 459] on div "Edit Simple Signup List List Name Support Volunteer - Wednesday, October 22 Lis…" at bounding box center [784, 741] width 987 height 785
click at [1264, 284] on img at bounding box center [1259, 286] width 10 height 10
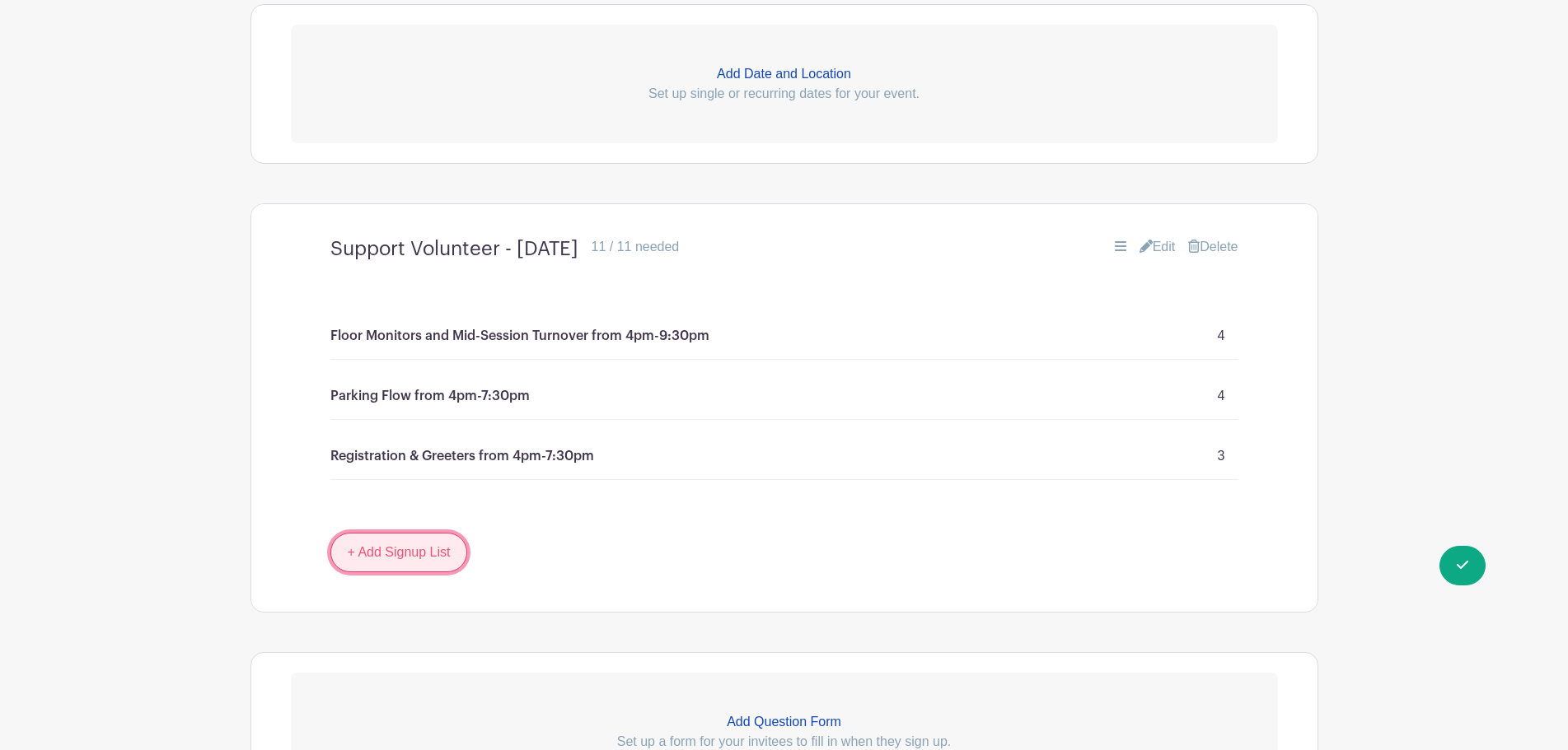
click at [377, 548] on link "+ Add Signup List" at bounding box center [399, 552] width 138 height 40
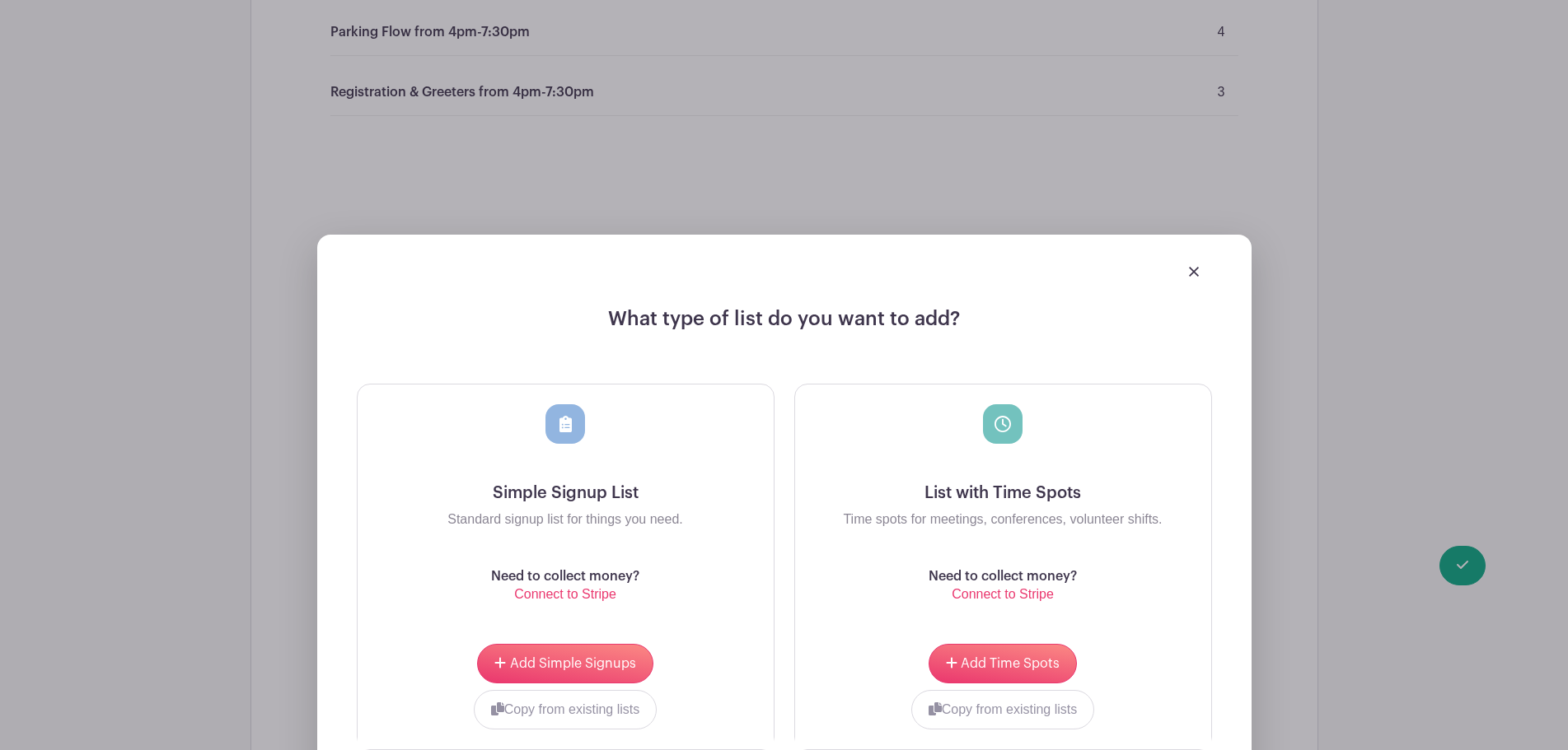
scroll to position [1596, 0]
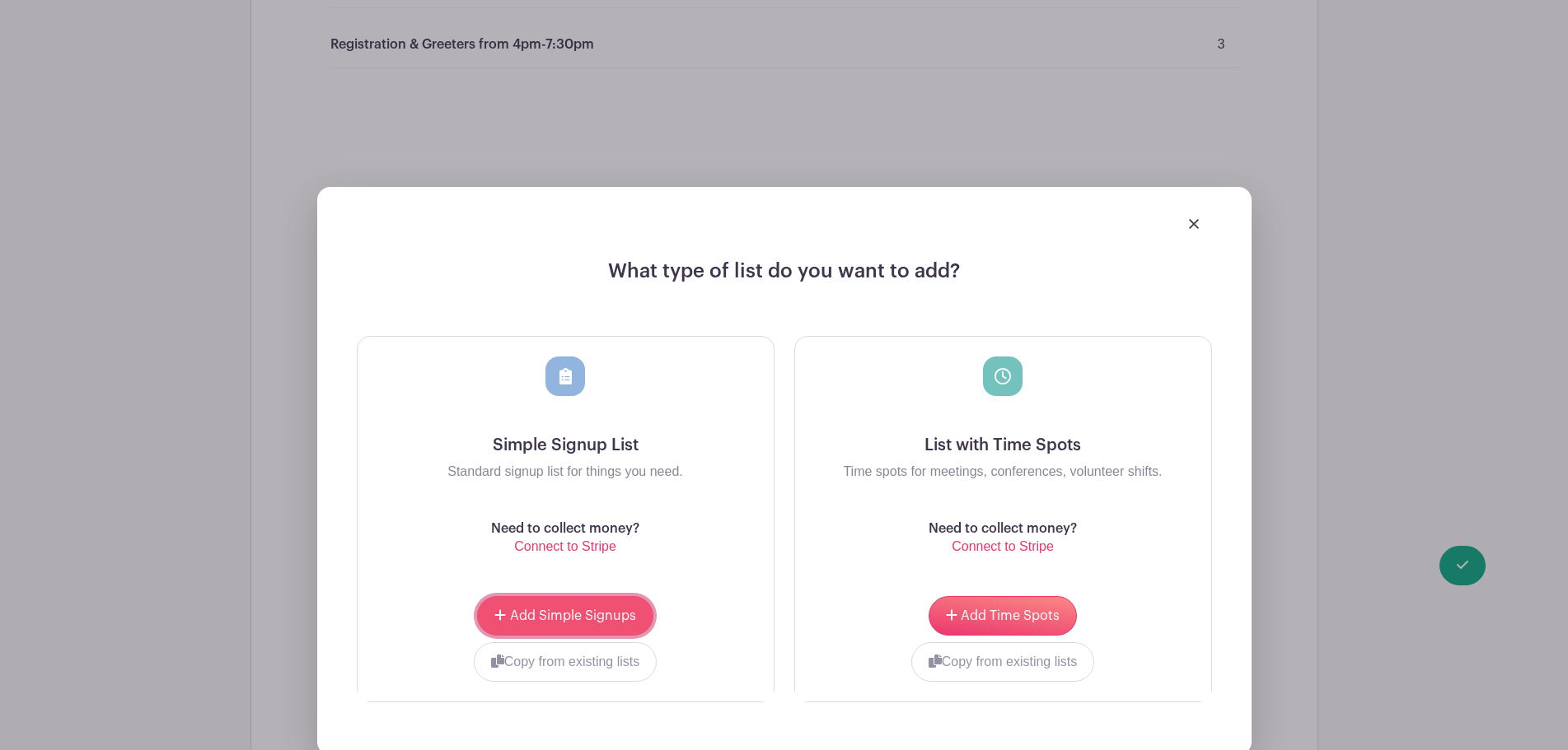
click at [573, 618] on span "Add Simple Signups" at bounding box center [572, 615] width 126 height 13
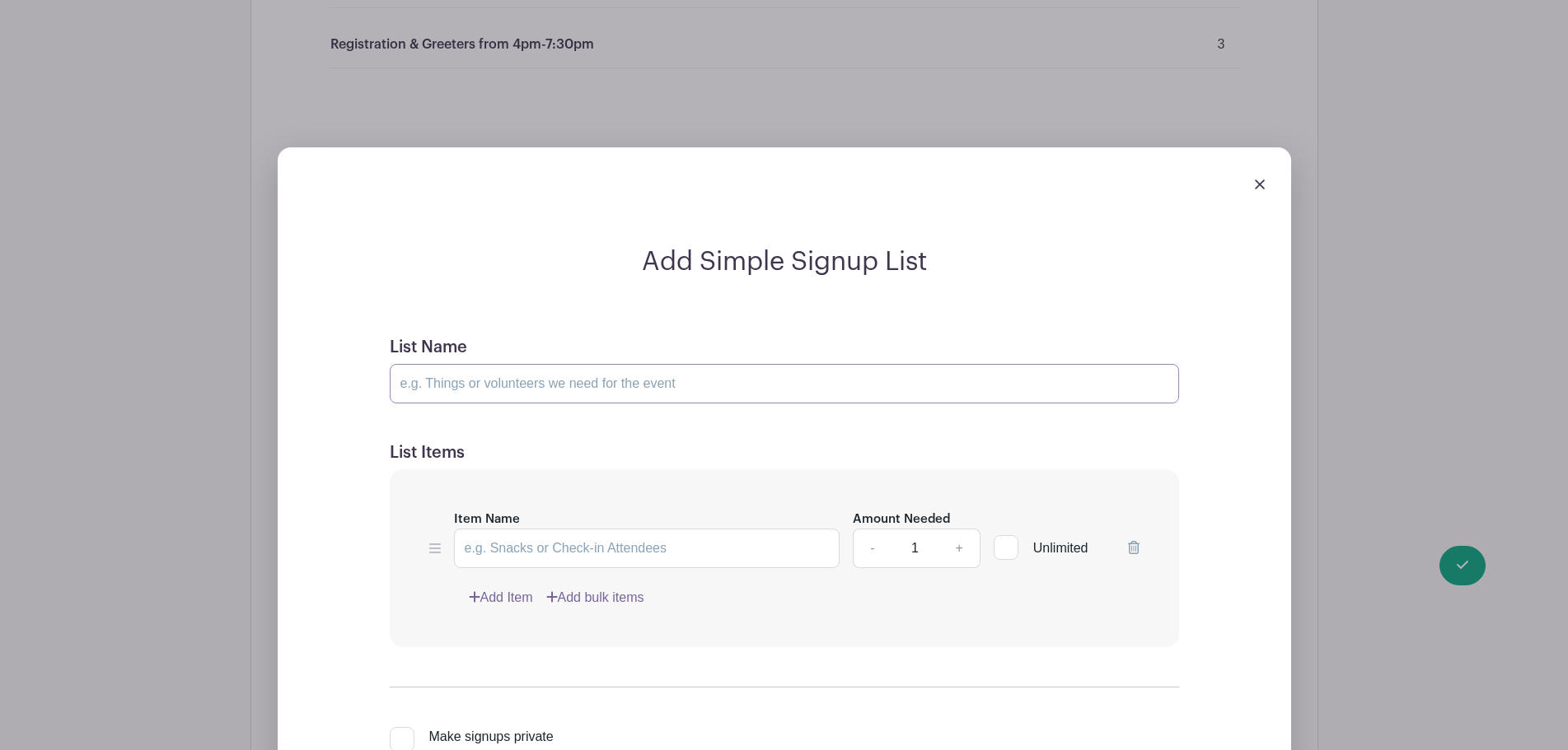
click at [631, 375] on input "List Name" at bounding box center [784, 383] width 789 height 40
paste input "Support Volunteer - Wednesday, October 22"
drag, startPoint x: 557, startPoint y: 384, endPoint x: 521, endPoint y: 389, distance: 36.3
click at [521, 389] on input "Support Volunteer - Wednesday, October 22" at bounding box center [784, 383] width 789 height 40
click at [647, 382] on input "Support Volunteer - Thursday, October 22" at bounding box center [784, 383] width 789 height 40
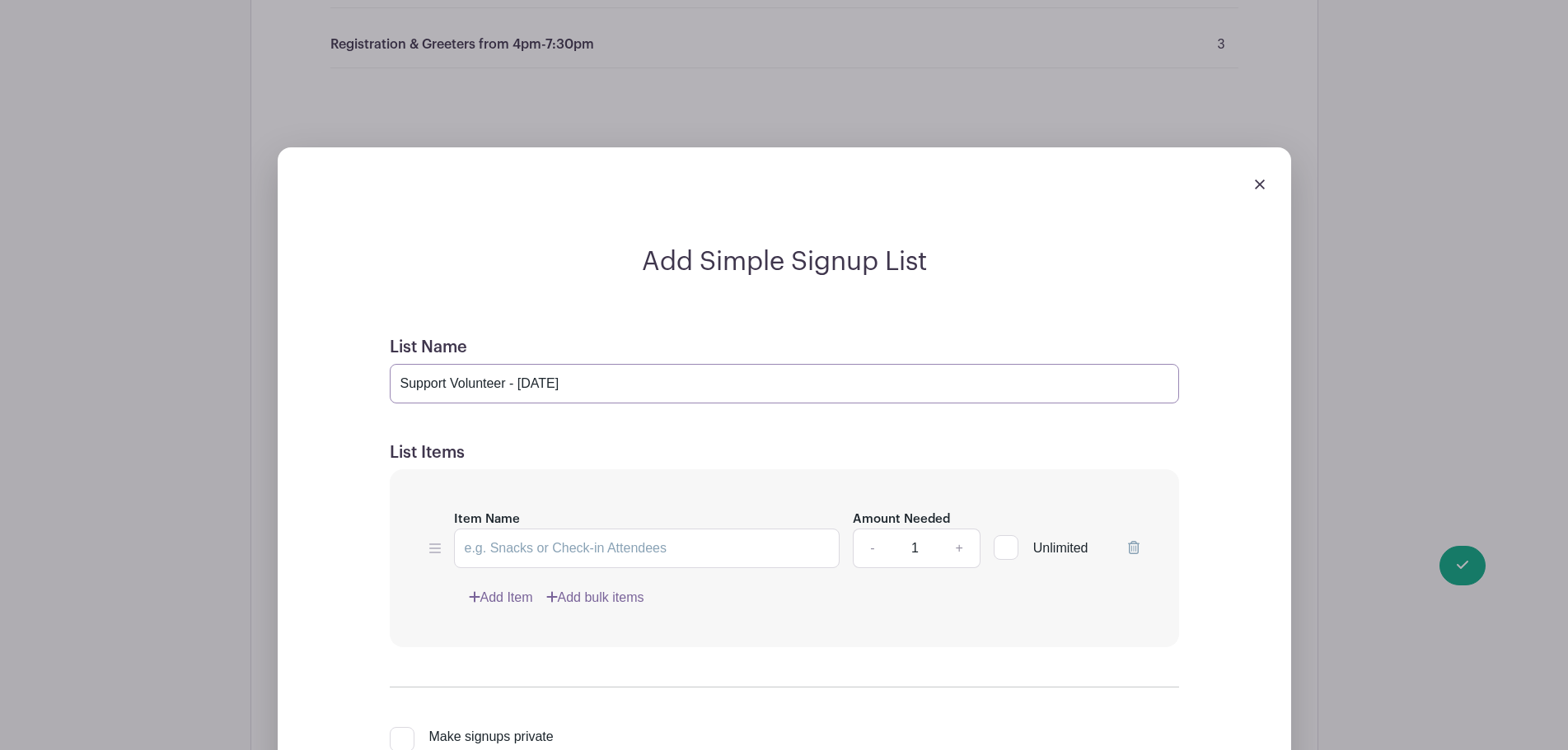
type input "Support Volunteer - Thursday, October 23"
click at [698, 545] on input "Item Name" at bounding box center [647, 548] width 386 height 40
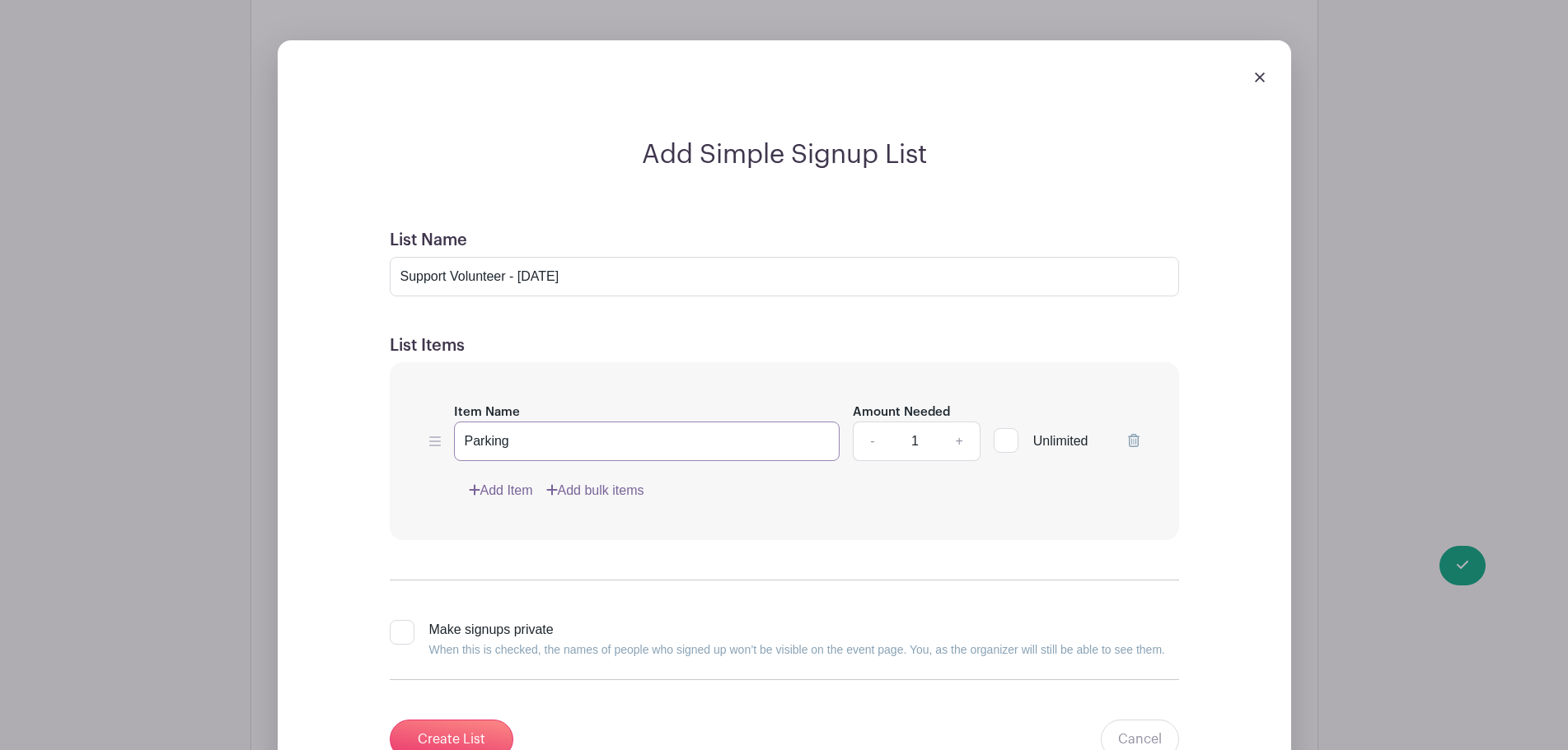
scroll to position [1925, 0]
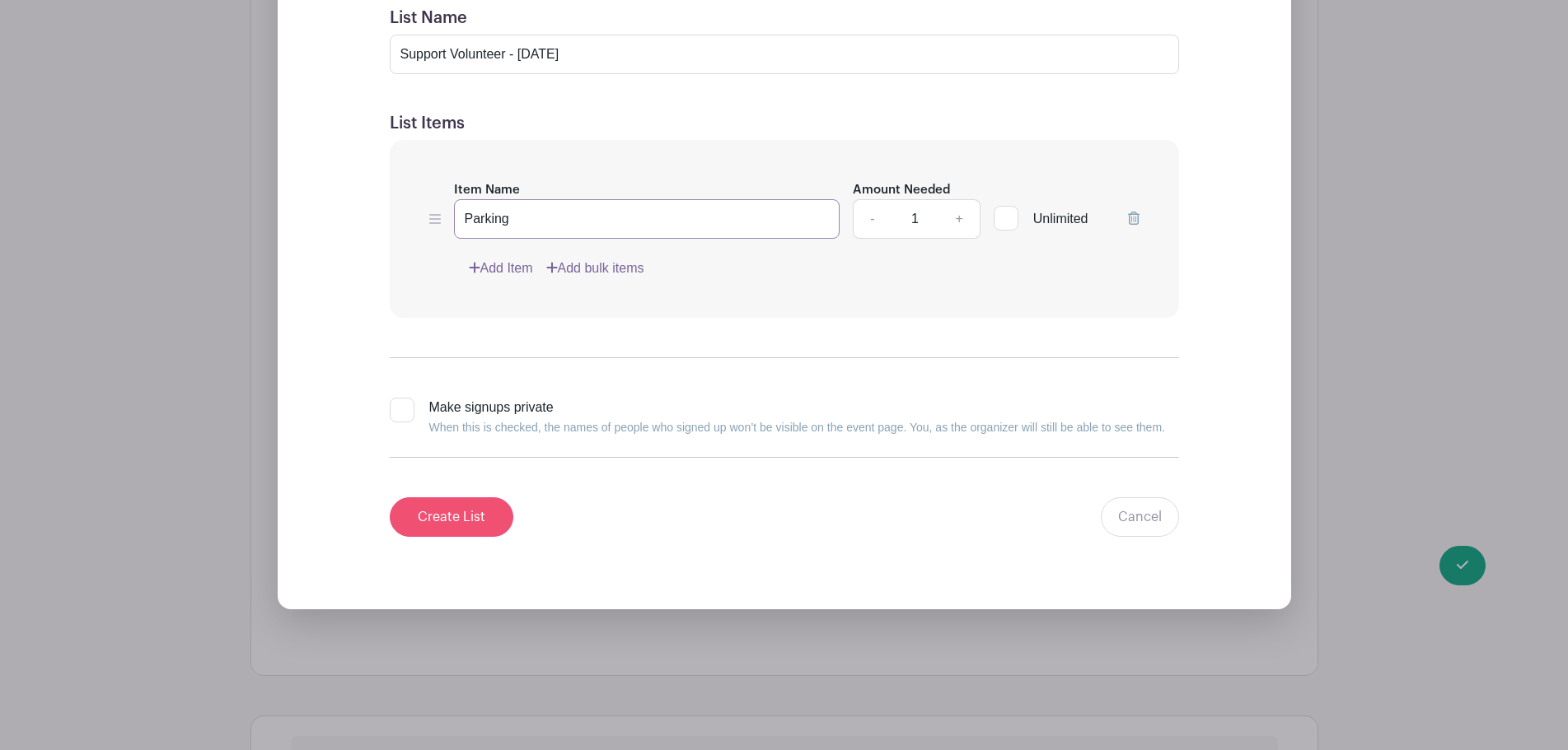
type input "Parking"
click at [458, 509] on input "Create List" at bounding box center [452, 516] width 123 height 40
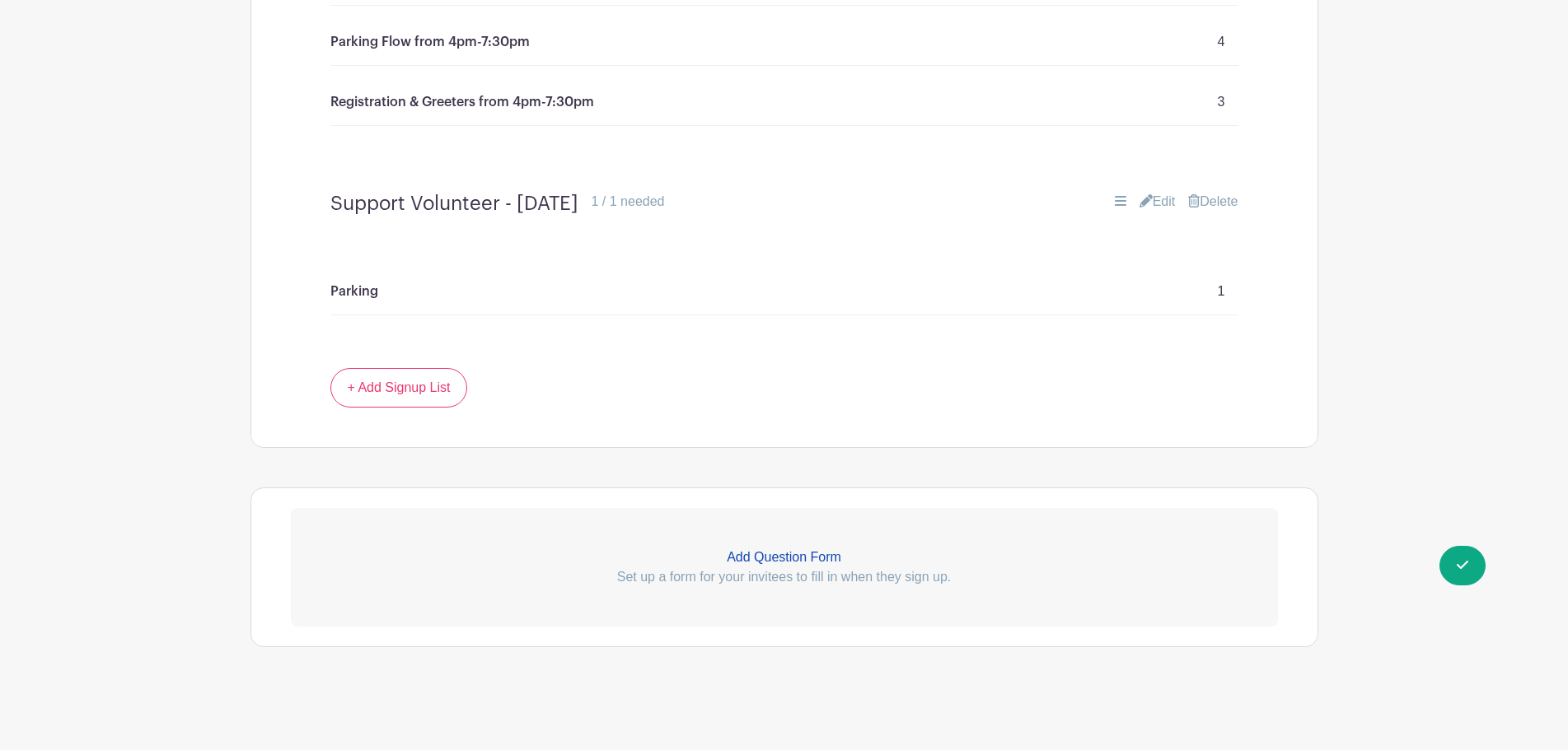
scroll to position [1178, 0]
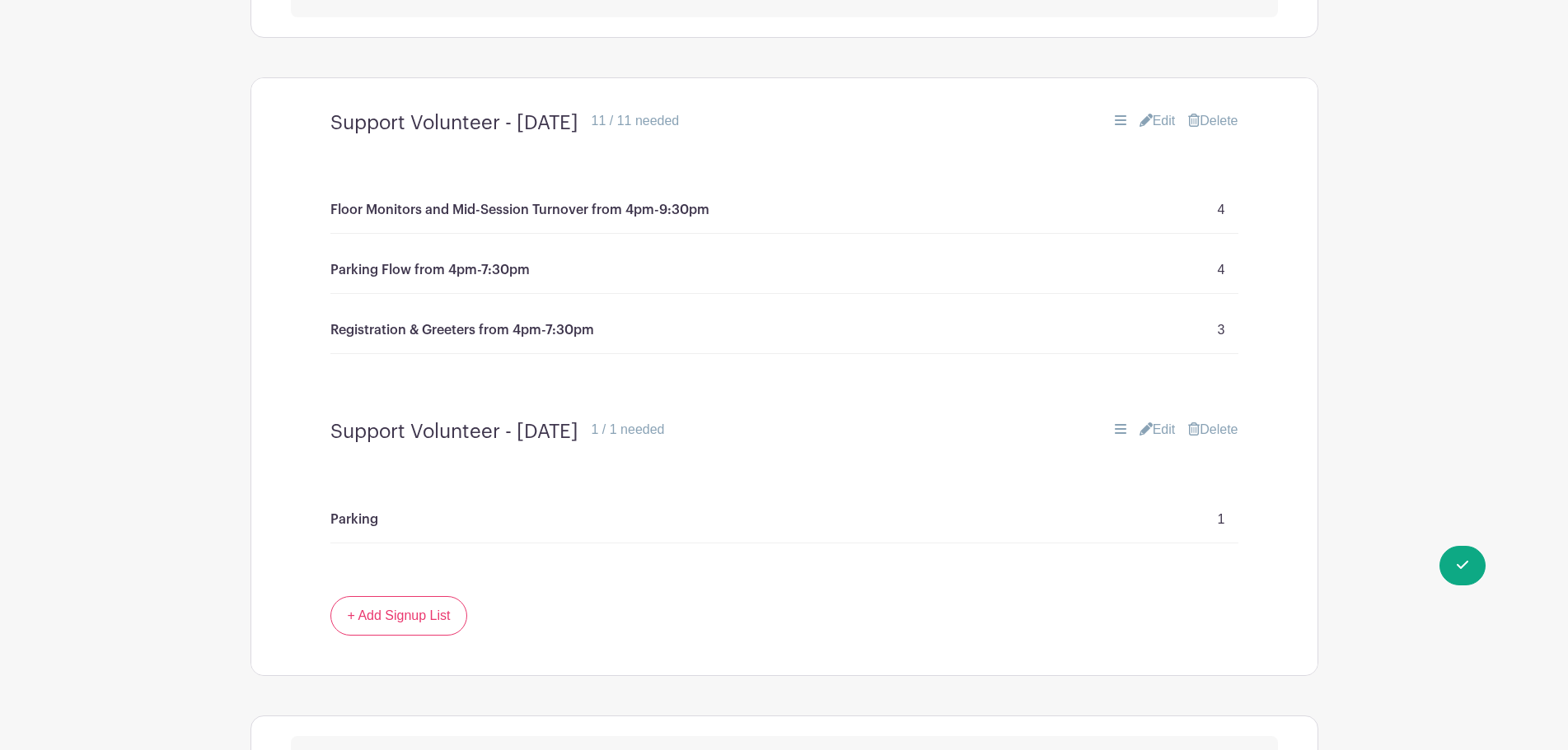
click at [1161, 117] on link "Edit" at bounding box center [1157, 121] width 36 height 19
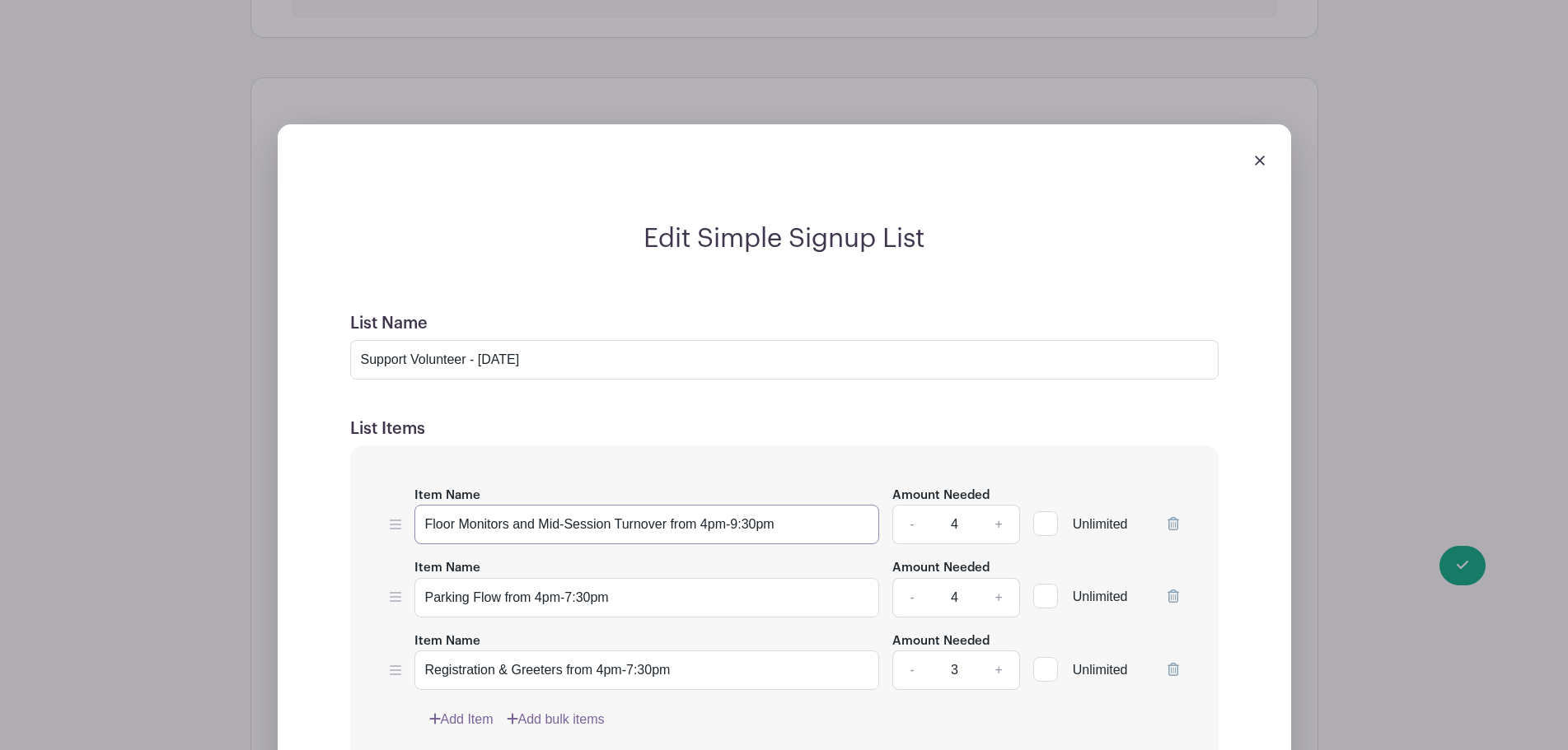
drag, startPoint x: 791, startPoint y: 524, endPoint x: 387, endPoint y: 514, distance: 404.1
click at [387, 514] on div "Item Name Floor Monitors and Mid-Session Turnover from 4pm-9:30pm Amount Needed…" at bounding box center [784, 607] width 869 height 324
click at [1263, 159] on img at bounding box center [1259, 160] width 10 height 10
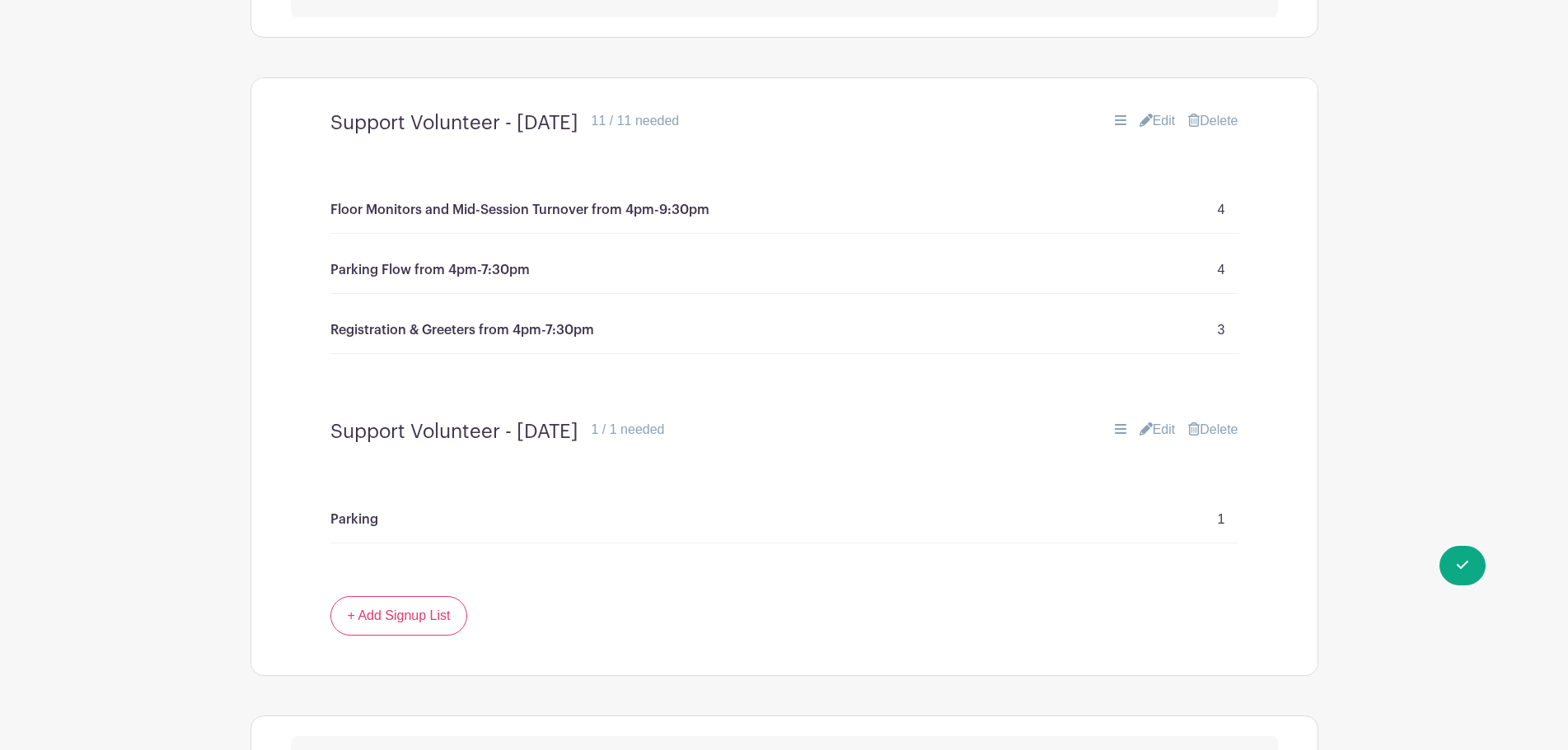
click at [1159, 427] on link "Edit" at bounding box center [1157, 429] width 36 height 19
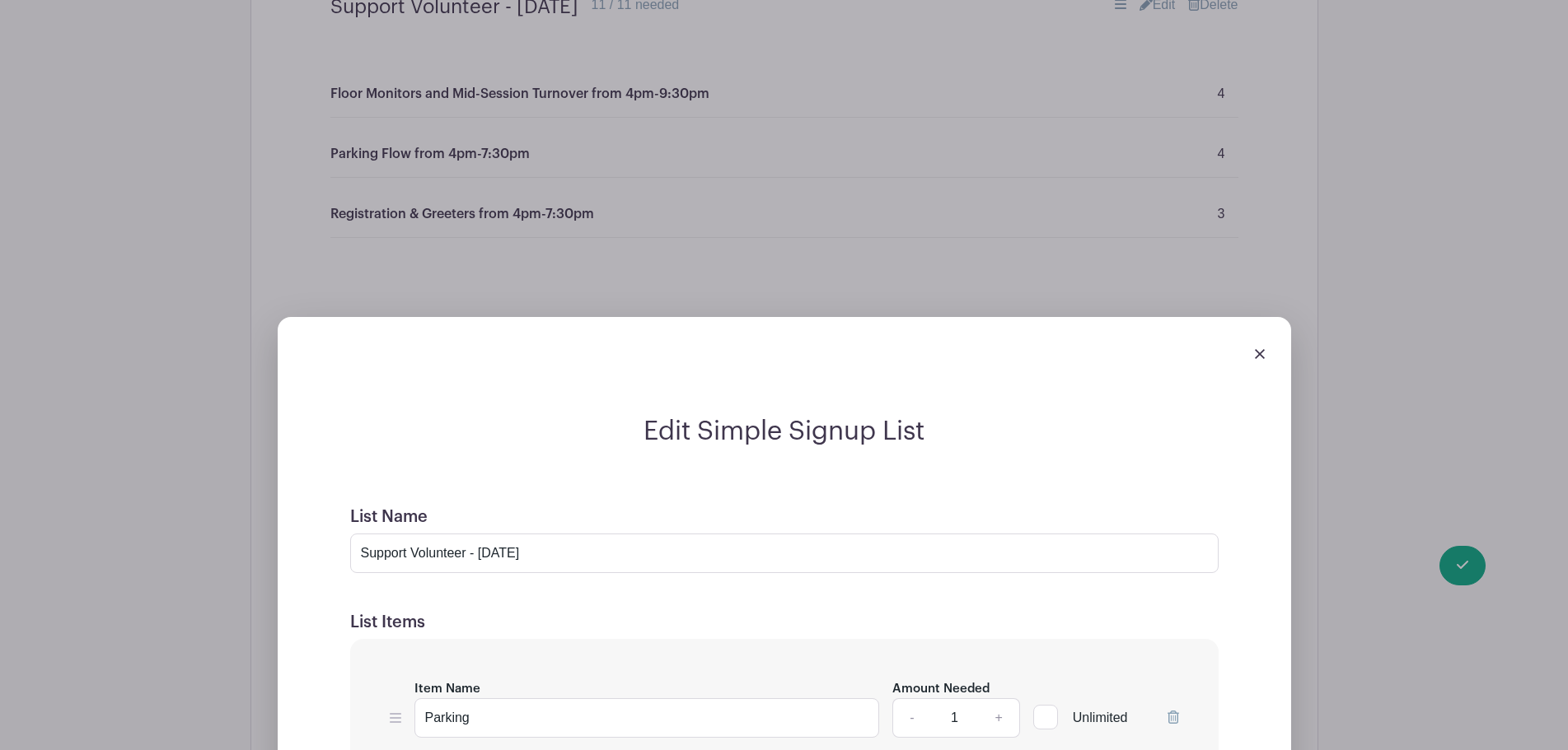
scroll to position [1590, 0]
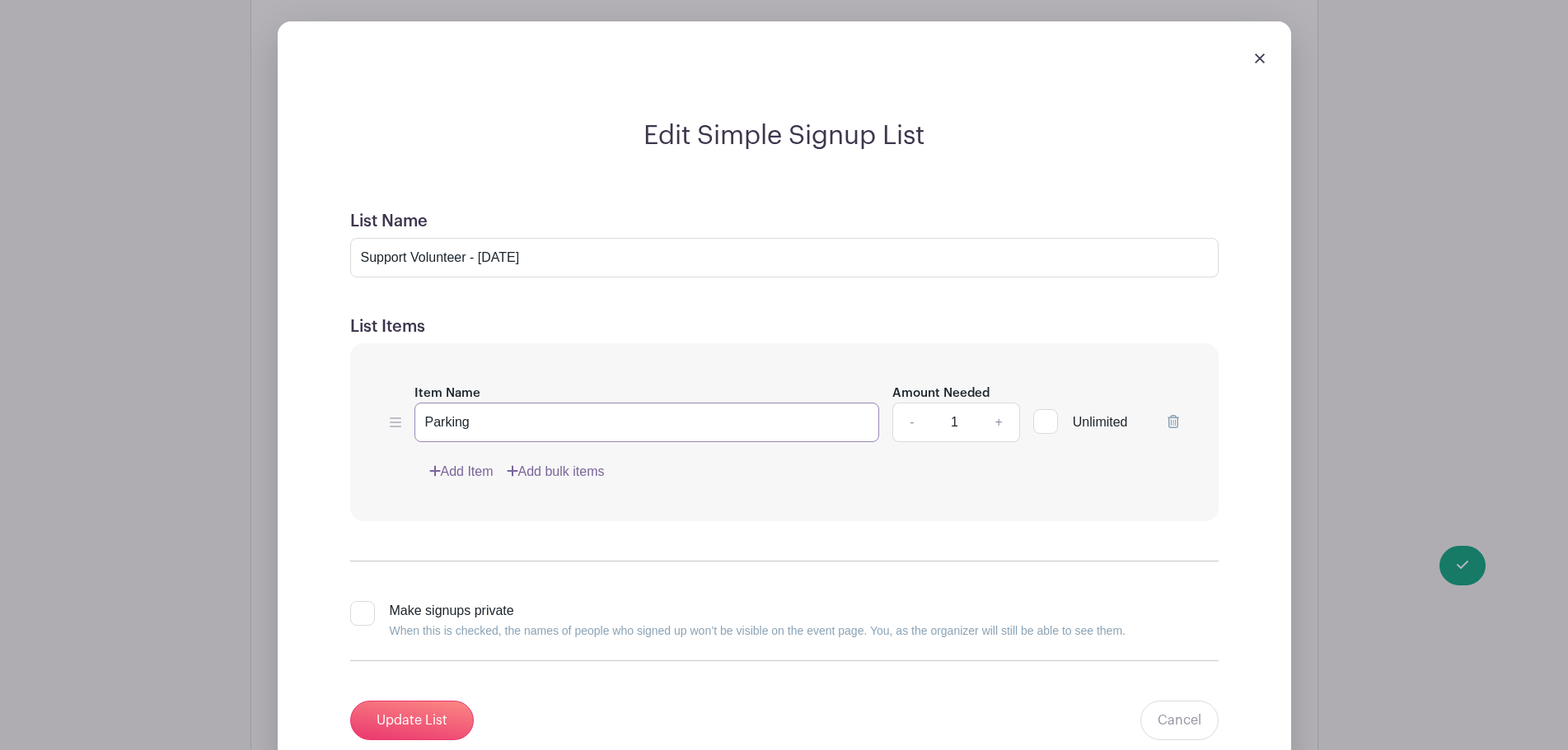
drag, startPoint x: 543, startPoint y: 412, endPoint x: 387, endPoint y: 397, distance: 156.7
click at [387, 397] on div "Item Name Parking Amount Needed - 1 + Unlimited Add Item Add bulk items" at bounding box center [784, 433] width 869 height 179
paste input "Floor Monitors and Mid-Session Turnover from 4pm-9:30pm"
type input "Floor Monitors and Mid-Session Turnover from 4pm-9:30pm"
click at [995, 420] on link "+" at bounding box center [998, 422] width 41 height 40
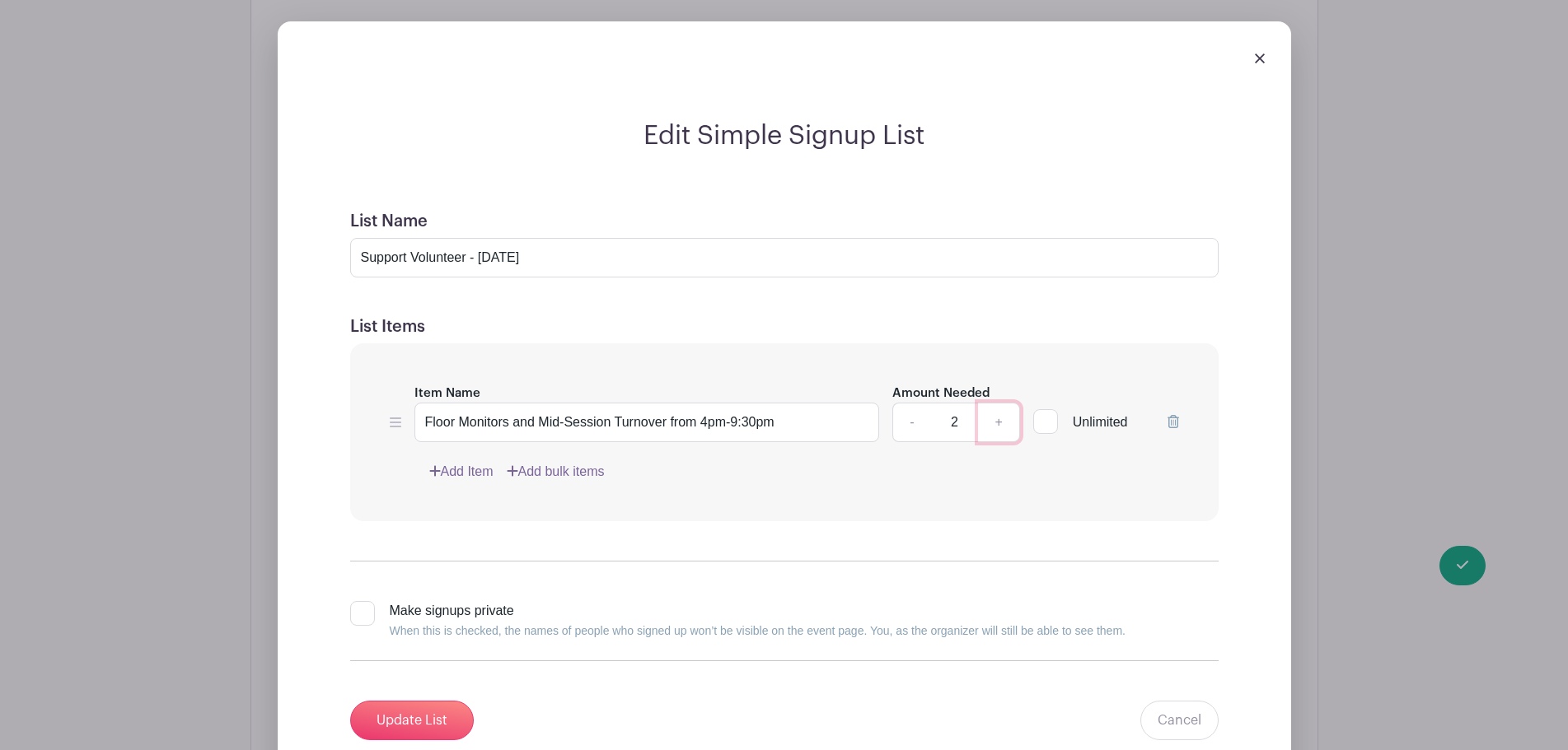
click at [995, 422] on link "+" at bounding box center [998, 422] width 41 height 40
click at [996, 422] on link "+" at bounding box center [998, 422] width 41 height 40
type input "4"
click at [788, 464] on div "Add Item Add bulk items" at bounding box center [804, 472] width 750 height 19
click at [471, 465] on link "Add Item" at bounding box center [461, 472] width 64 height 19
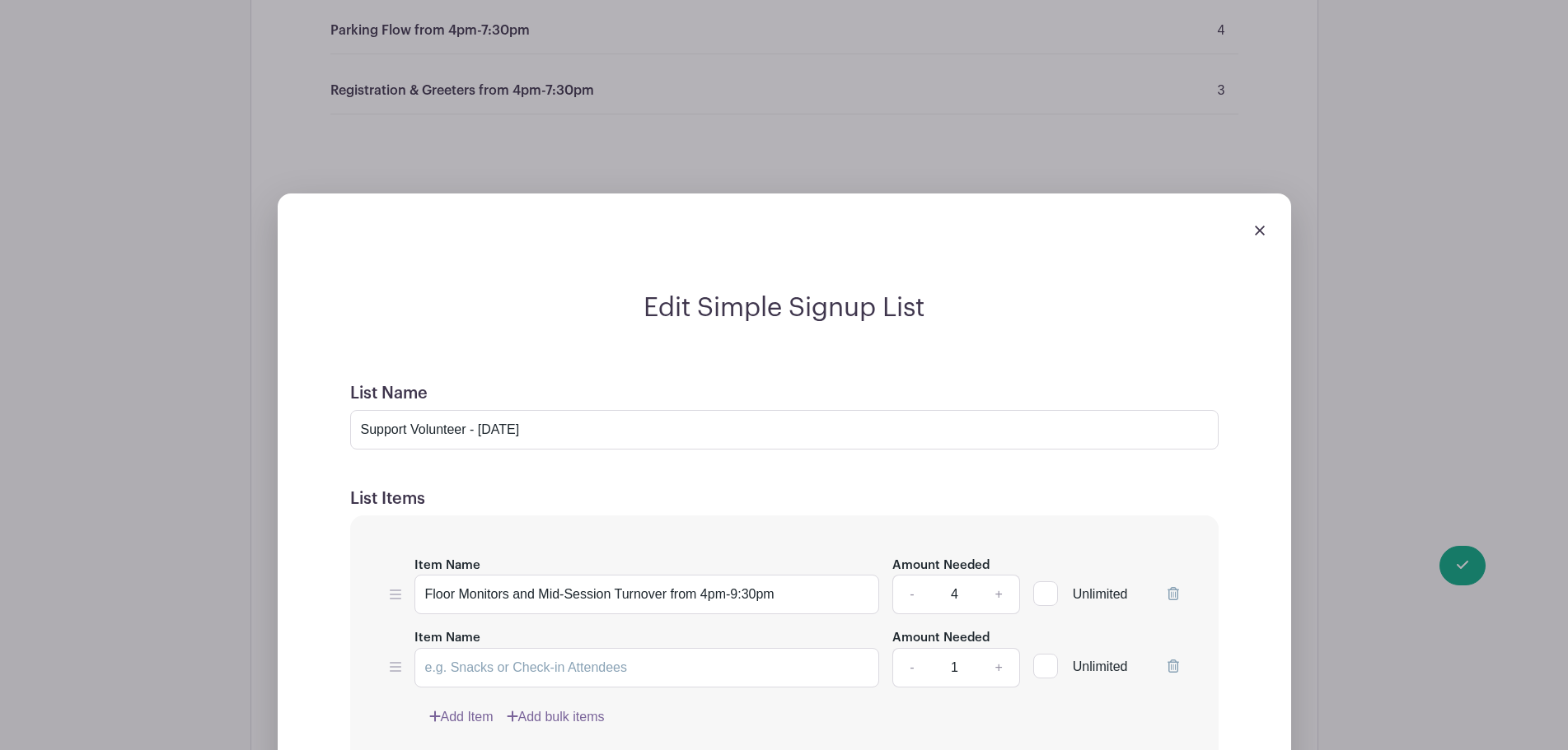
scroll to position [1425, 0]
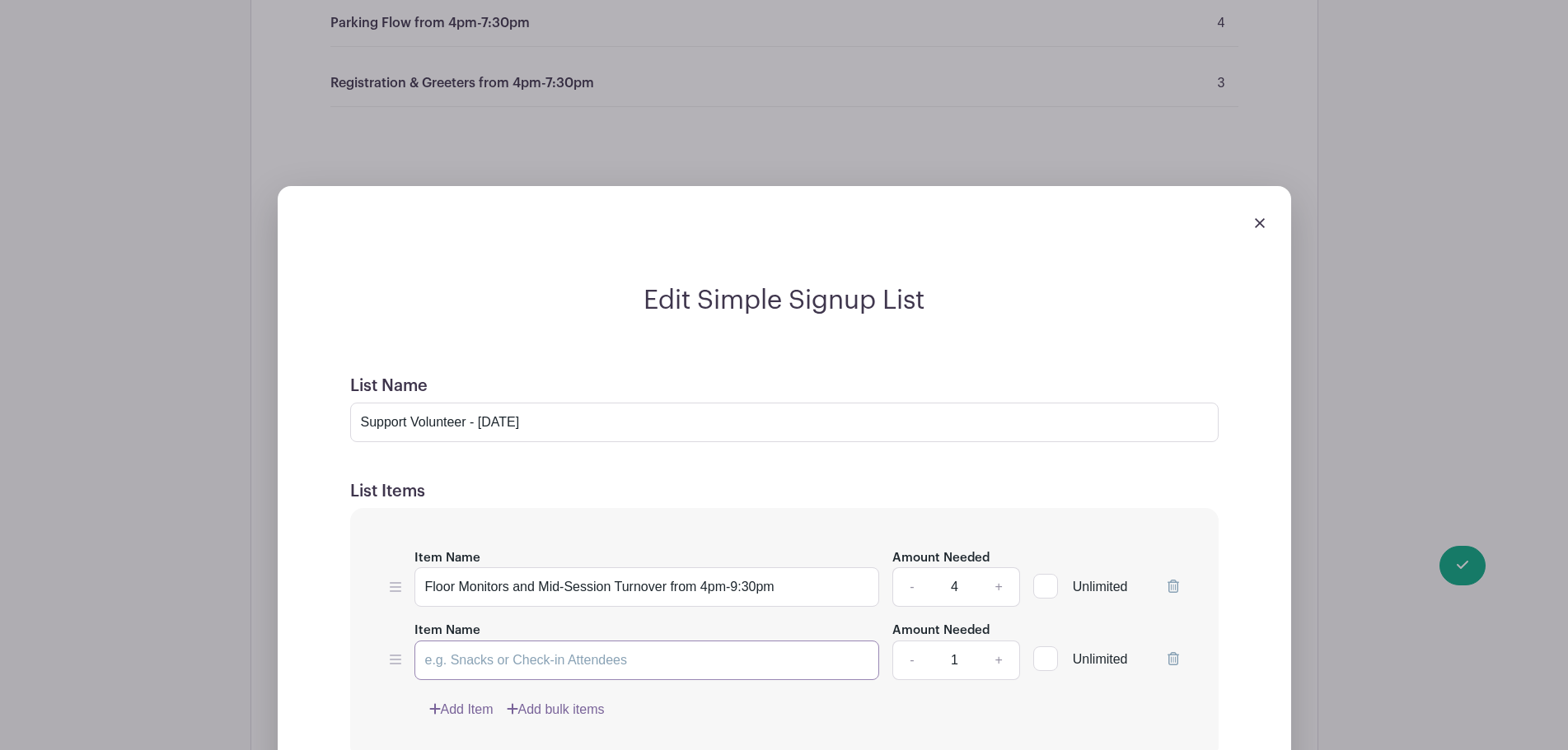
click at [475, 646] on input "Item Name" at bounding box center [647, 660] width 466 height 40
paste input "Floor Monitors and Mid-Session Turnover from 4pm-9:30pm"
drag, startPoint x: 664, startPoint y: 660, endPoint x: 378, endPoint y: 610, distance: 290.3
click at [378, 610] on div "Item Name Floor Monitors and Mid-Session Turnover from 4pm-9:30pm Amount Needed…" at bounding box center [784, 633] width 869 height 251
click at [508, 660] on input "Parking Flow r from 4pm-9:30pm" at bounding box center [647, 660] width 466 height 40
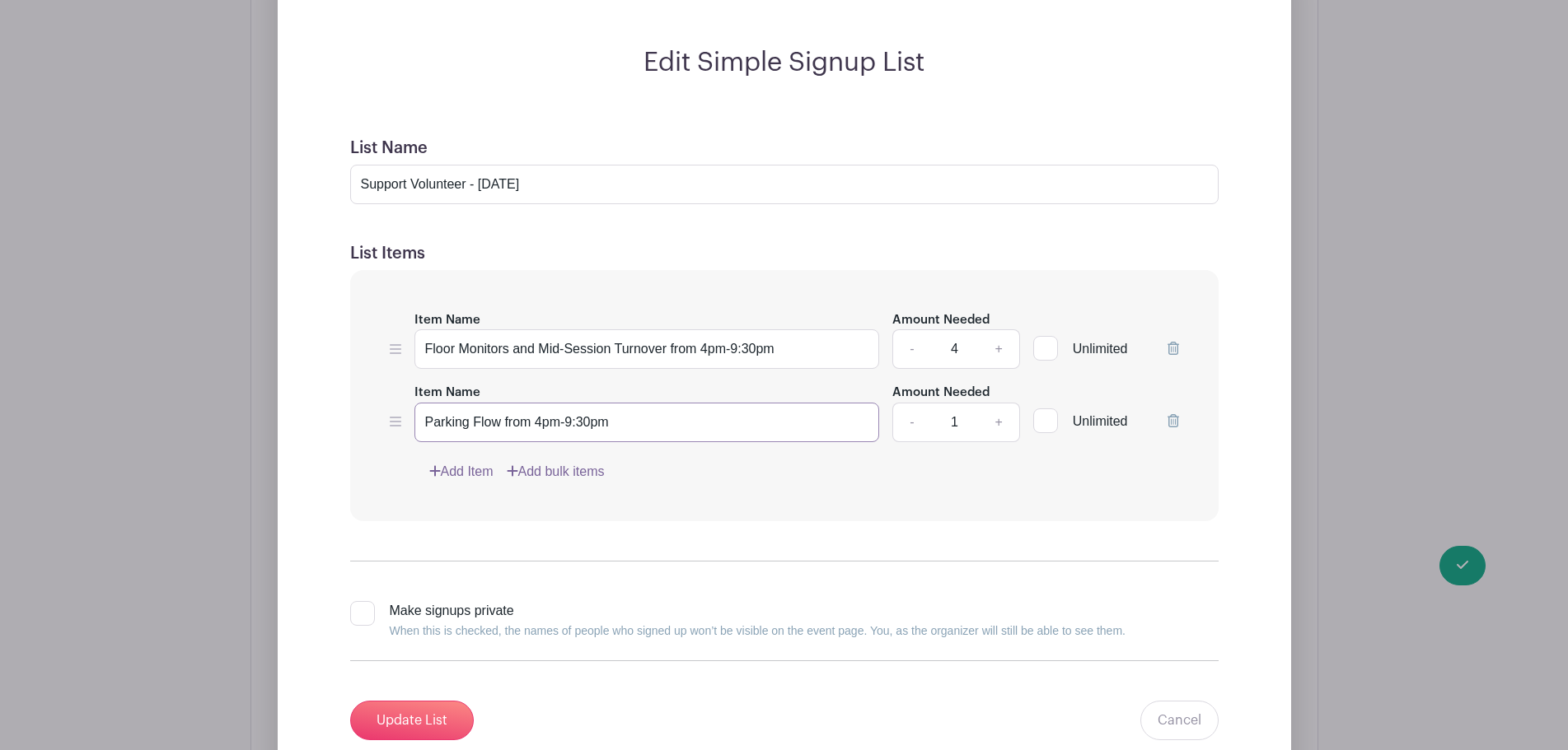
scroll to position [1672, 0]
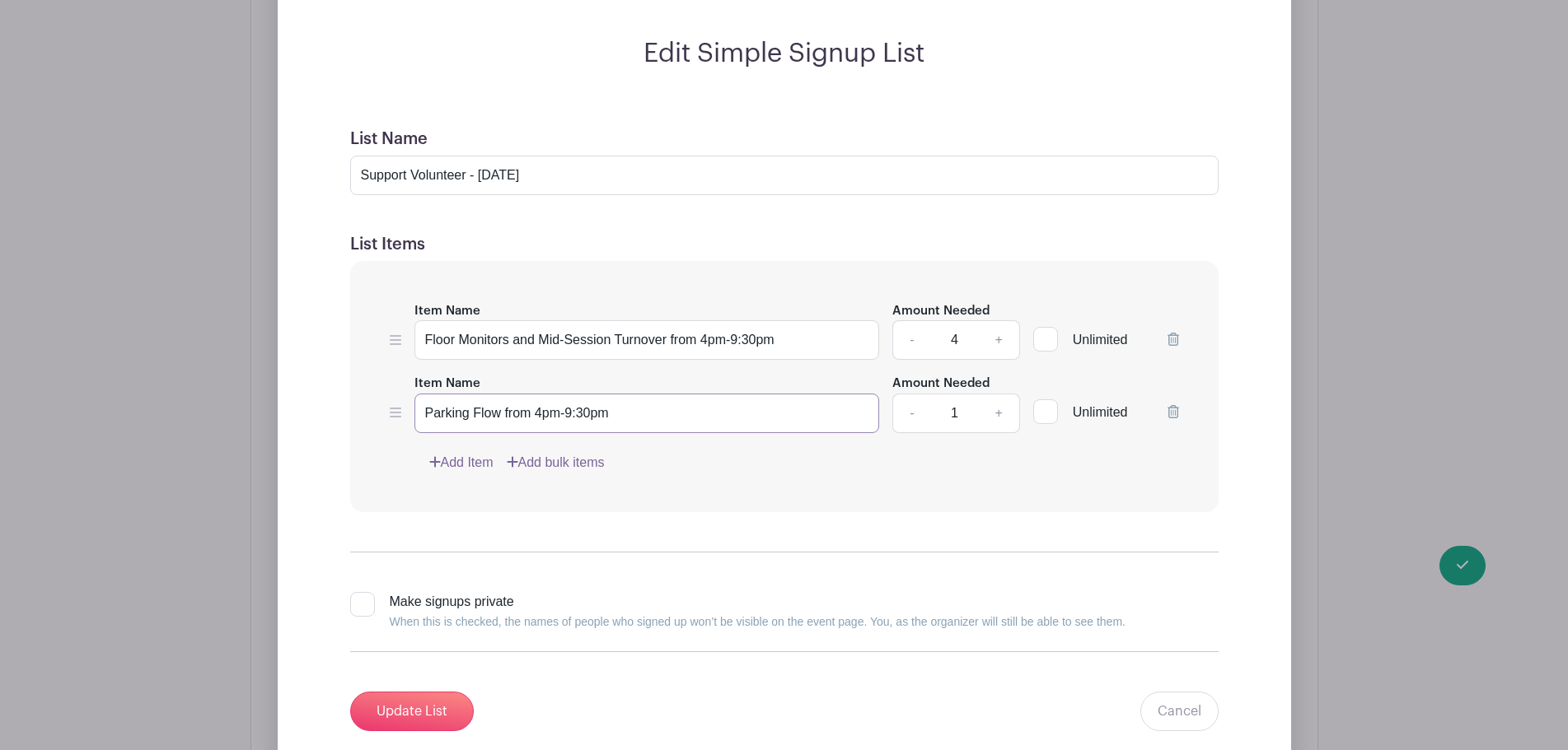
click at [570, 412] on input "Parking Flow from 4pm-9:30pm" at bounding box center [647, 413] width 466 height 40
type input "Parking Flow from 4pm-7:30pm"
click at [674, 509] on div "Item Name Floor Monitors and Mid-Session Turnover from 4pm-9:30pm Amount Needed…" at bounding box center [784, 386] width 869 height 251
click at [992, 407] on link "+" at bounding box center [998, 413] width 41 height 40
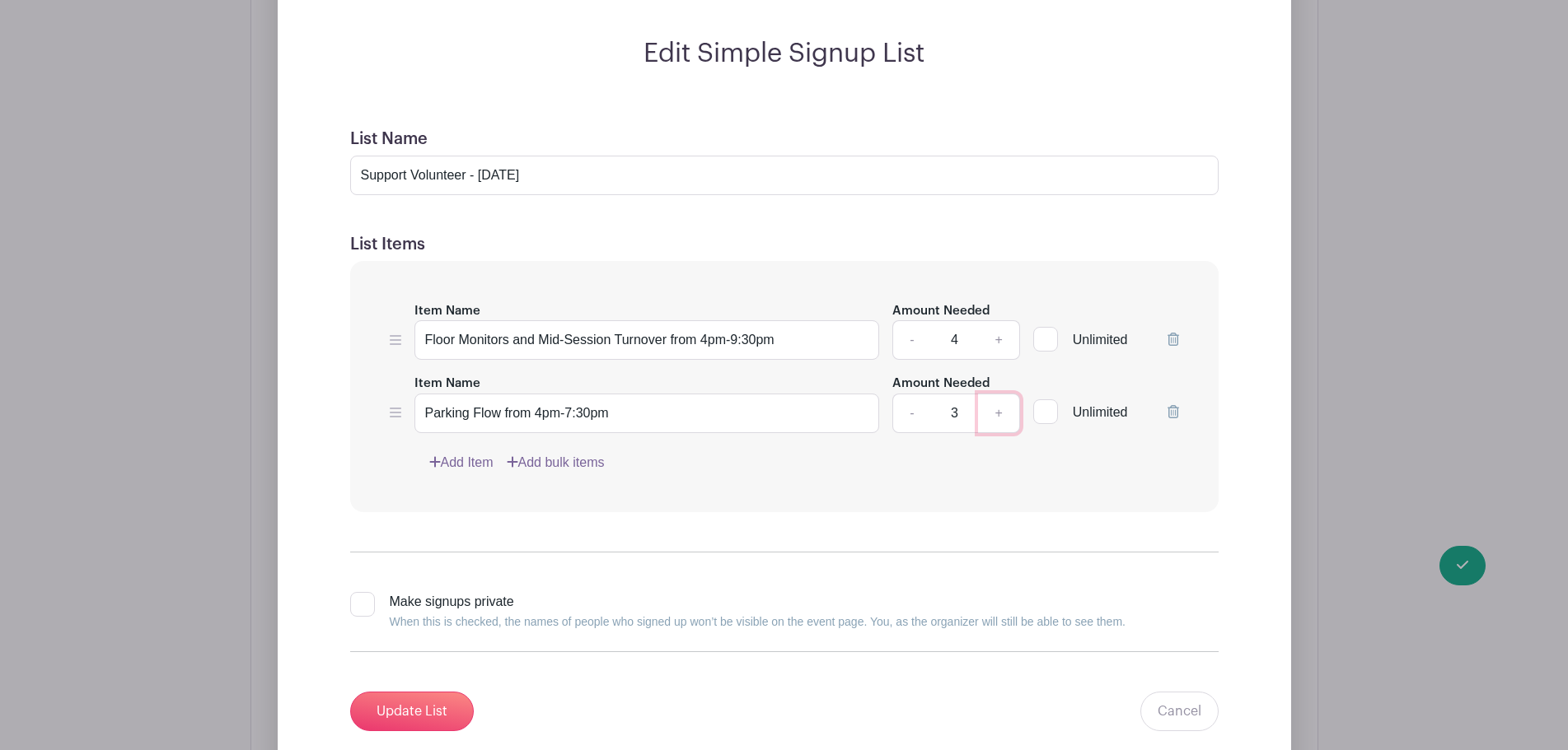
click at [992, 407] on link "+" at bounding box center [998, 413] width 41 height 40
type input "4"
click at [460, 459] on link "Add Item" at bounding box center [461, 463] width 64 height 19
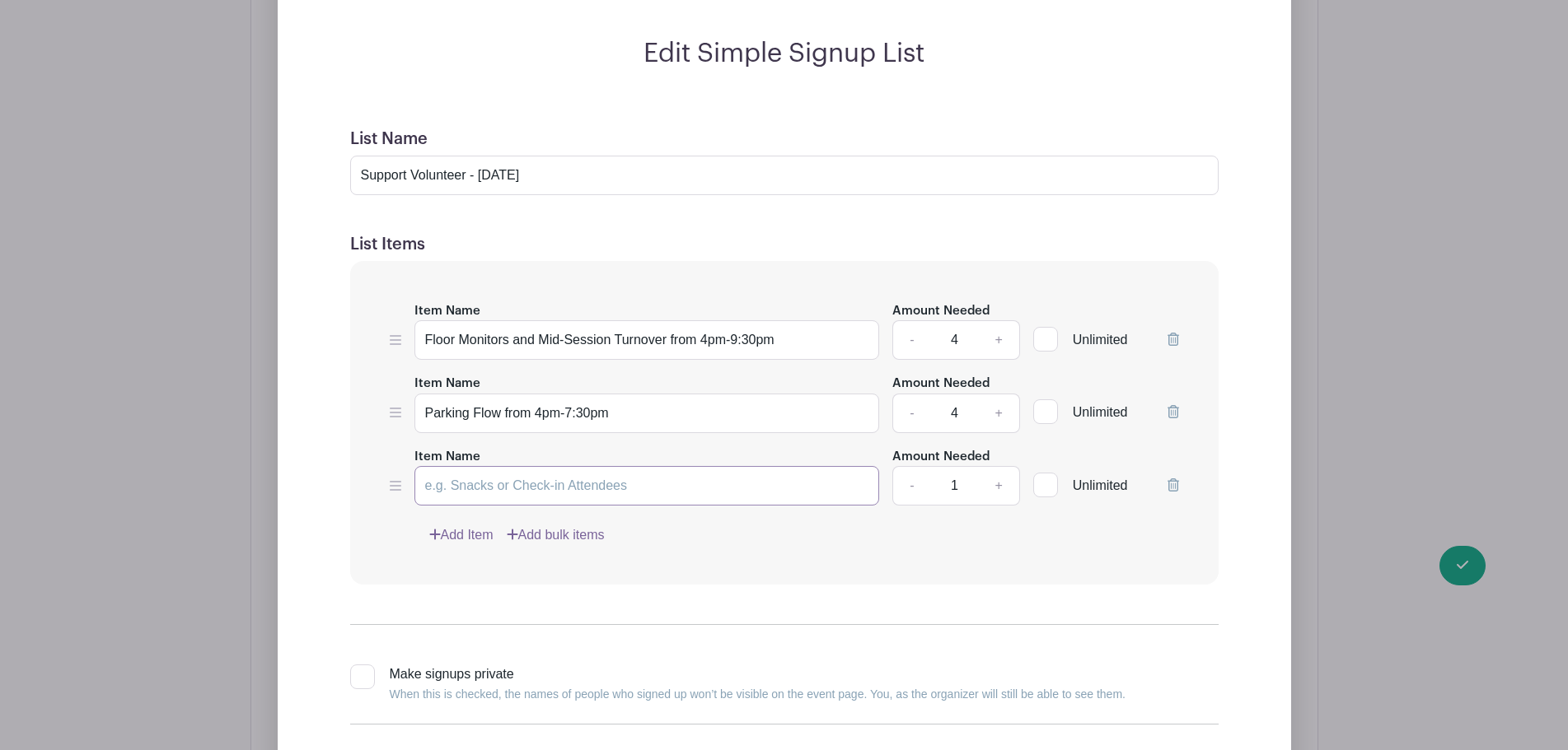
click at [654, 477] on input "Item Name" at bounding box center [647, 486] width 466 height 40
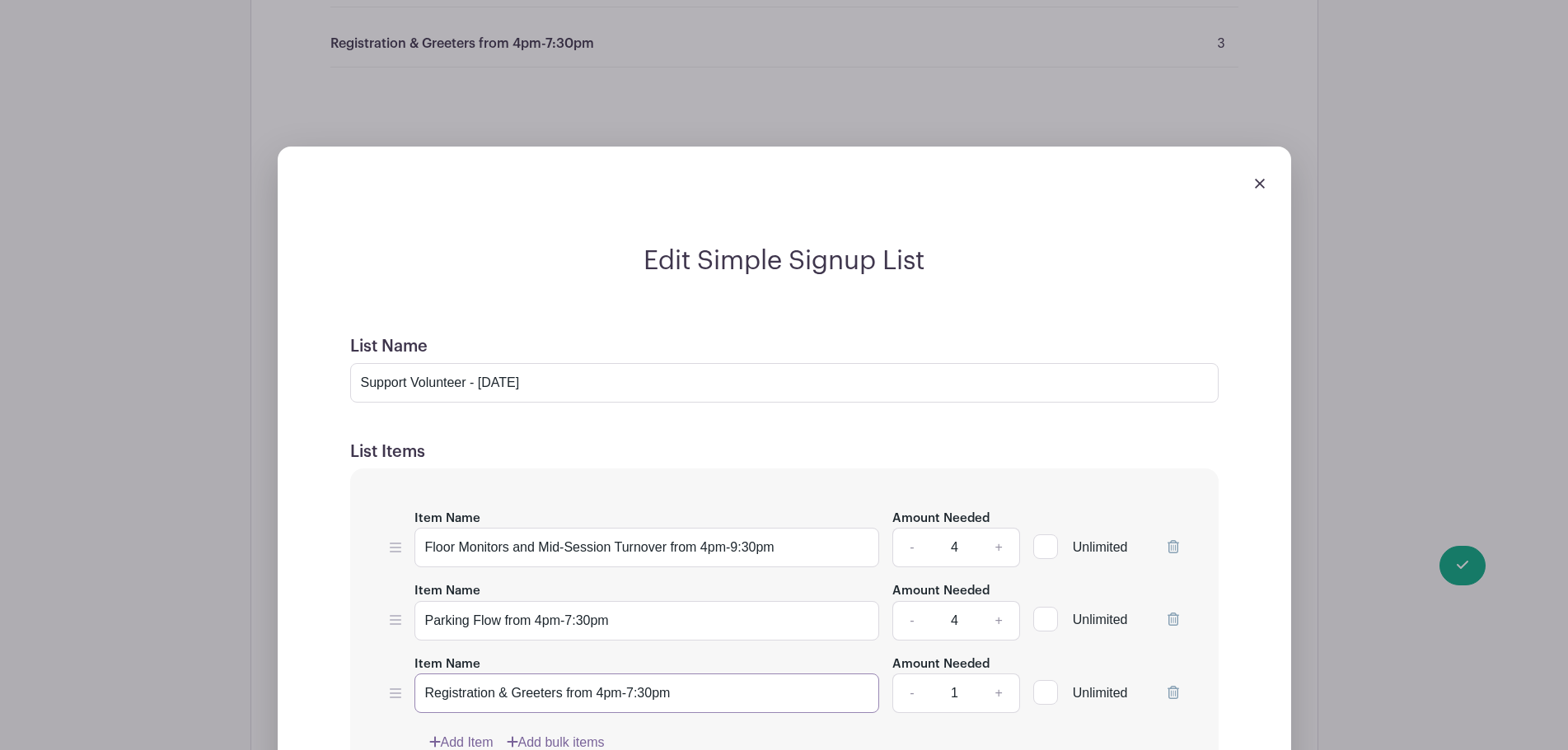
scroll to position [1590, 0]
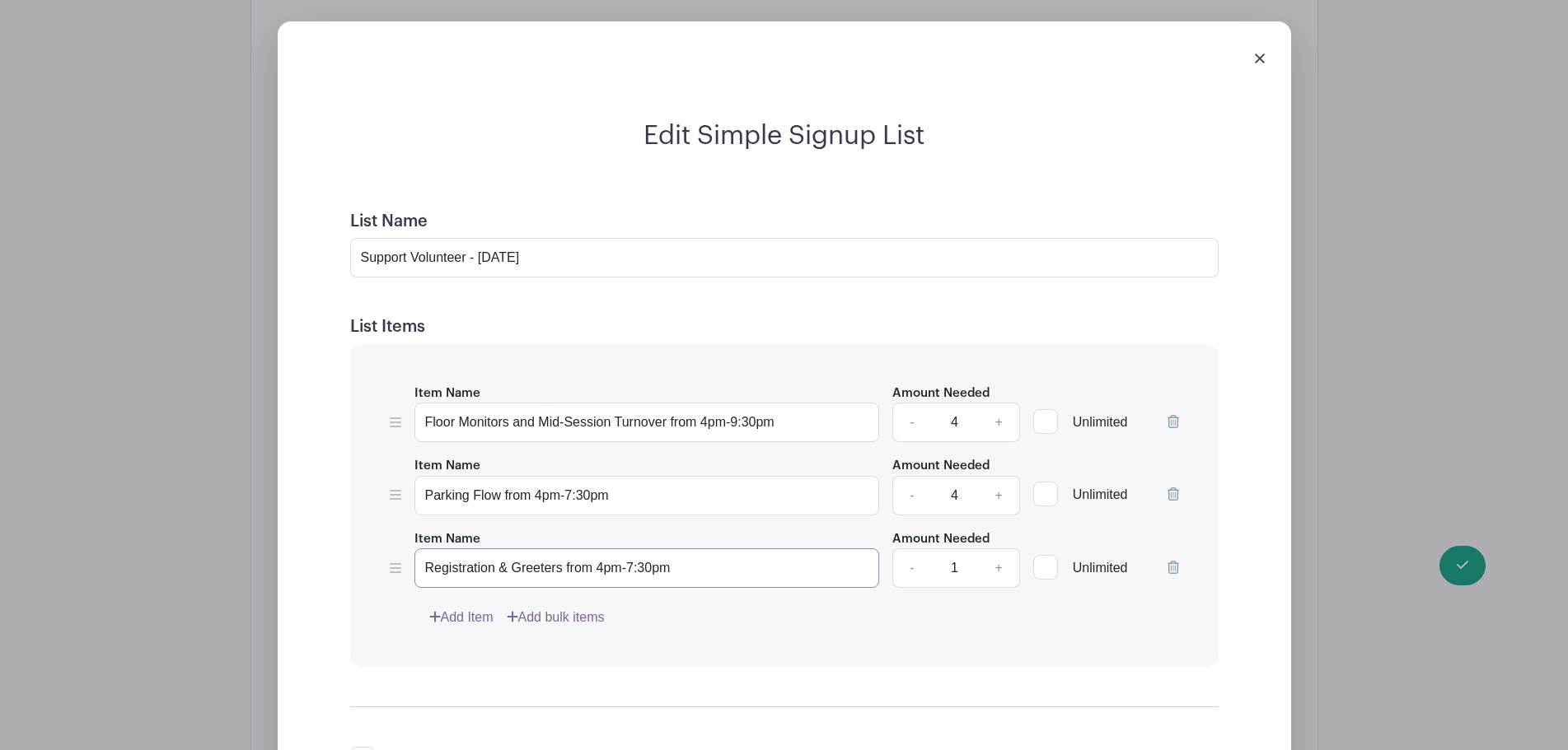
type input "Registration & Greeters from 4pm-7:30pm"
click at [1000, 565] on link "+" at bounding box center [998, 568] width 41 height 40
type input "3"
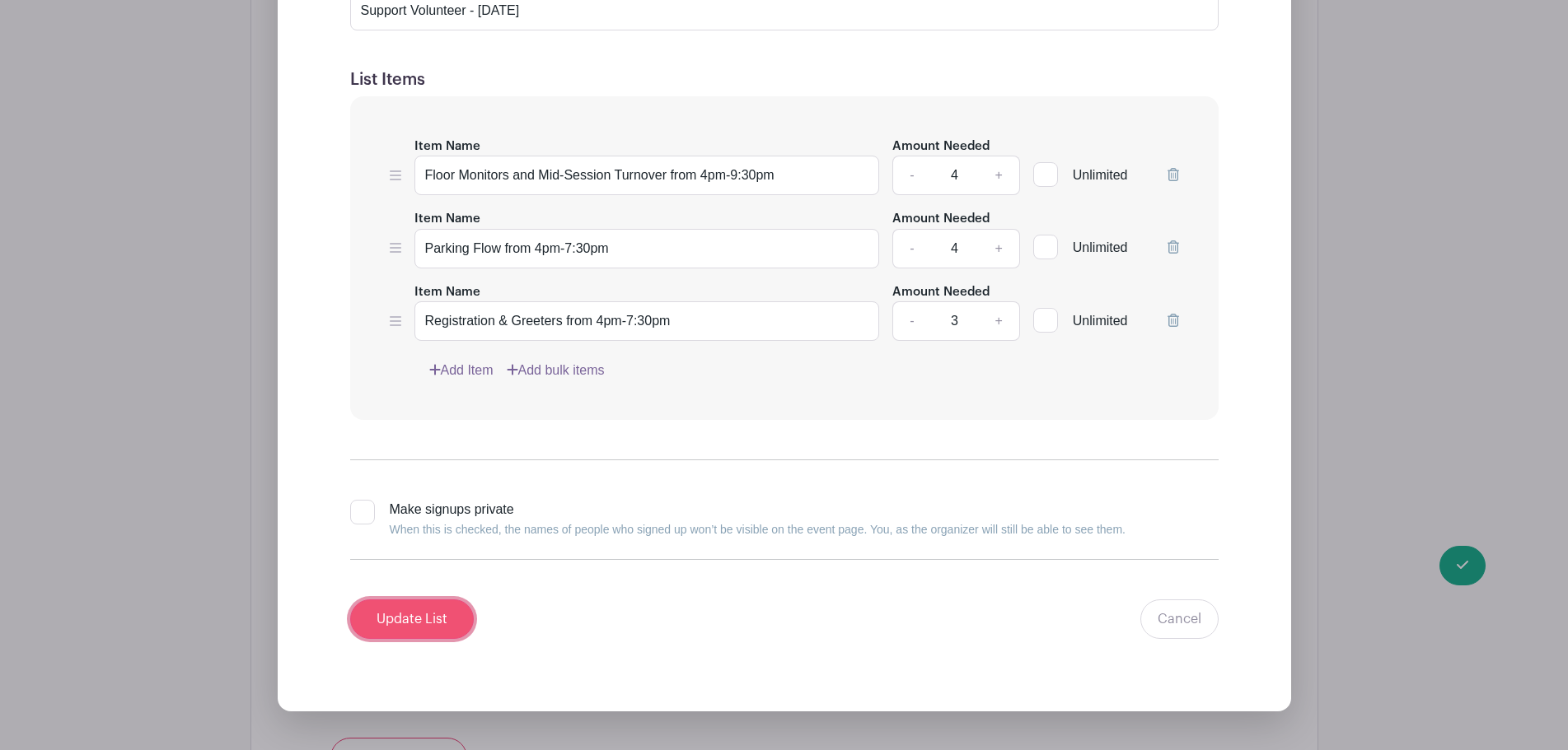
click at [433, 614] on input "Update List" at bounding box center [412, 619] width 123 height 40
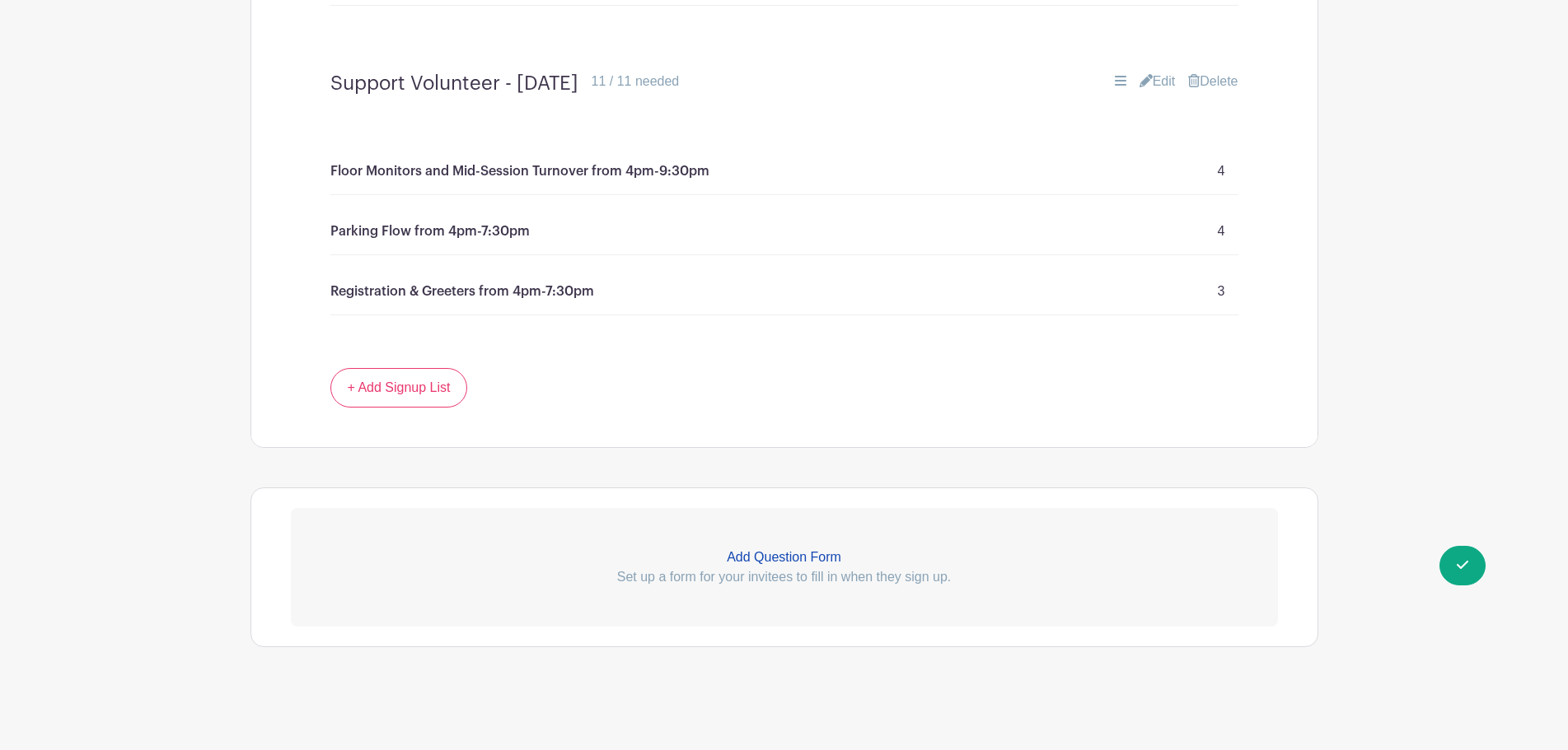
scroll to position [1526, 0]
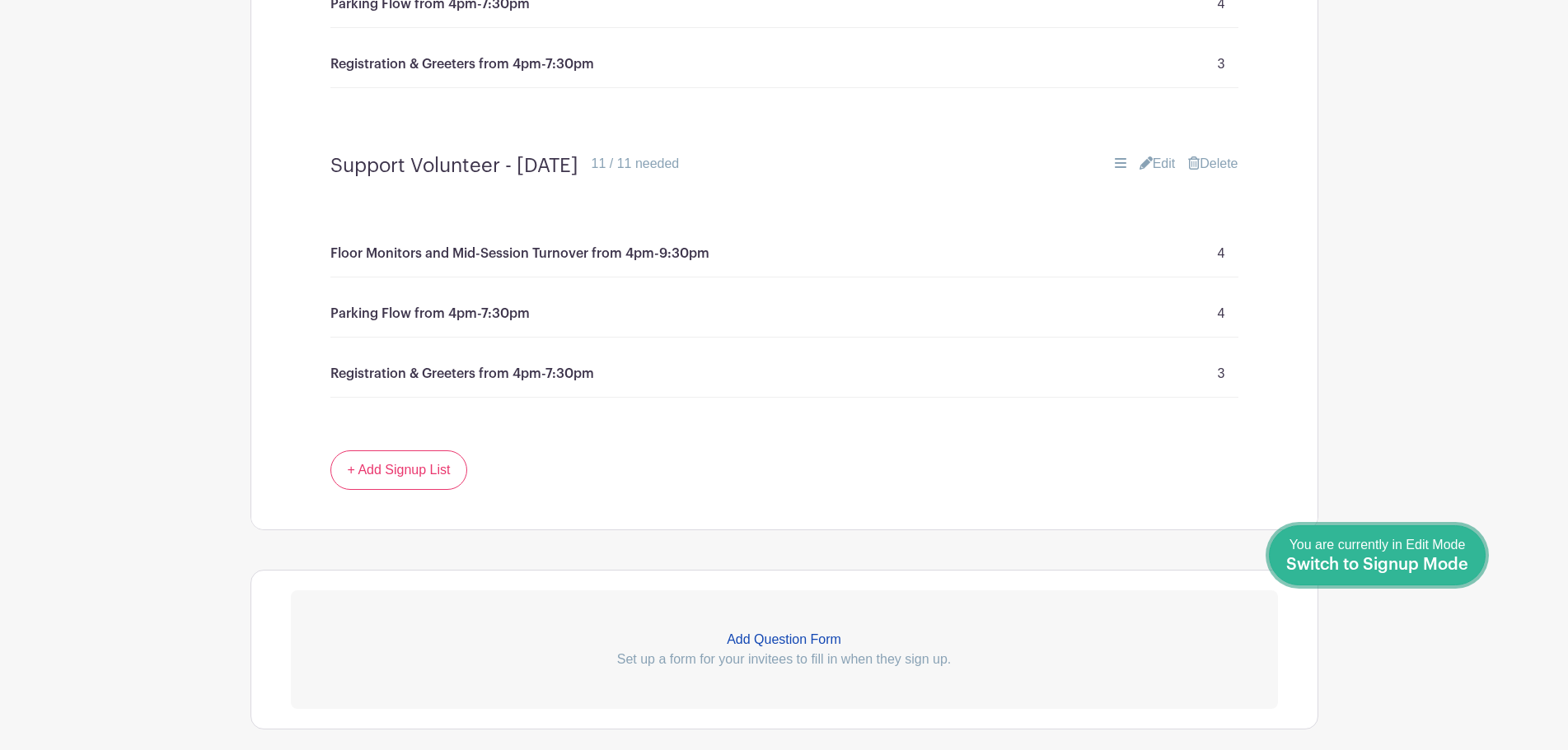
click at [1449, 561] on span "Switch to Signup Mode" at bounding box center [1377, 565] width 182 height 17
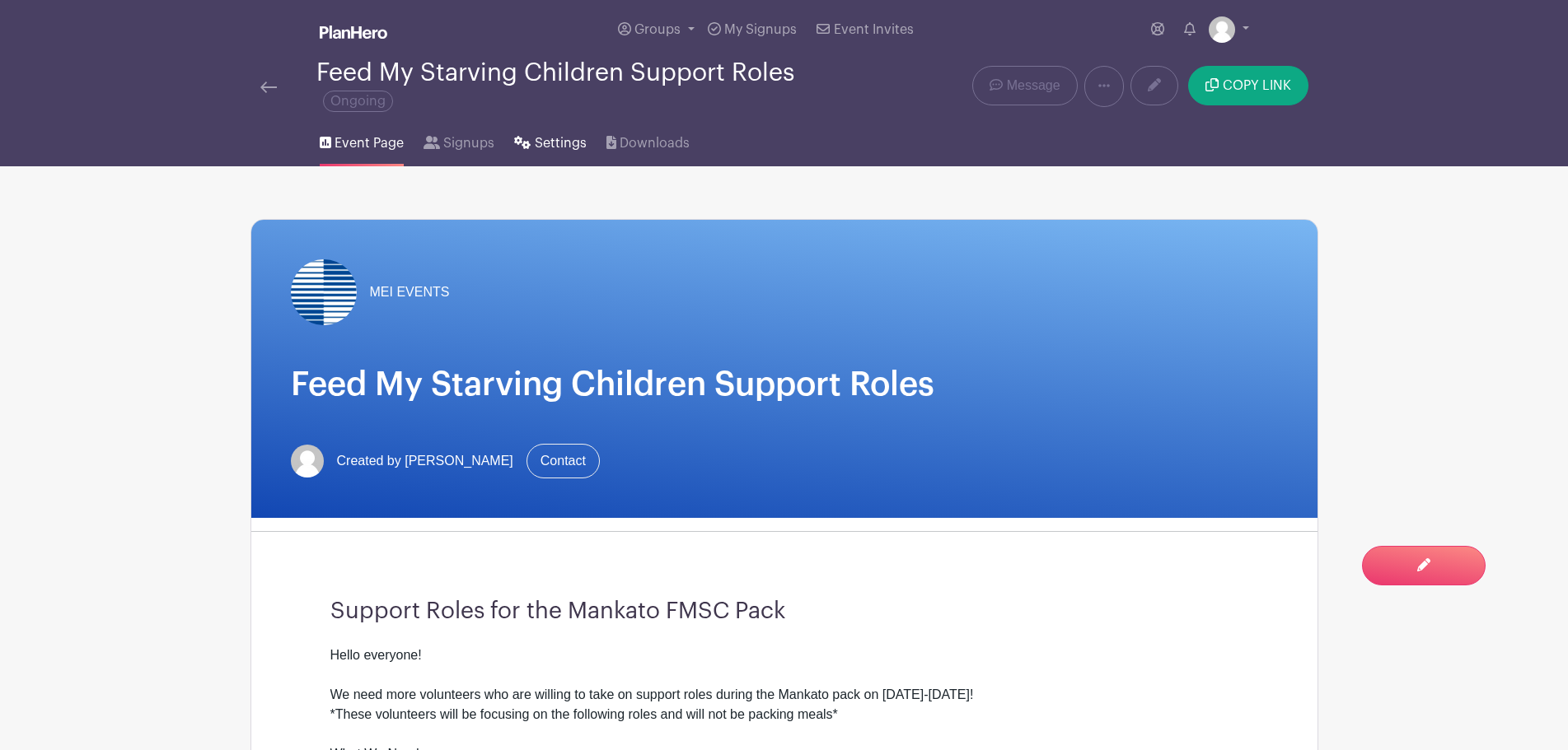
click at [554, 151] on span "Settings" at bounding box center [560, 143] width 52 height 19
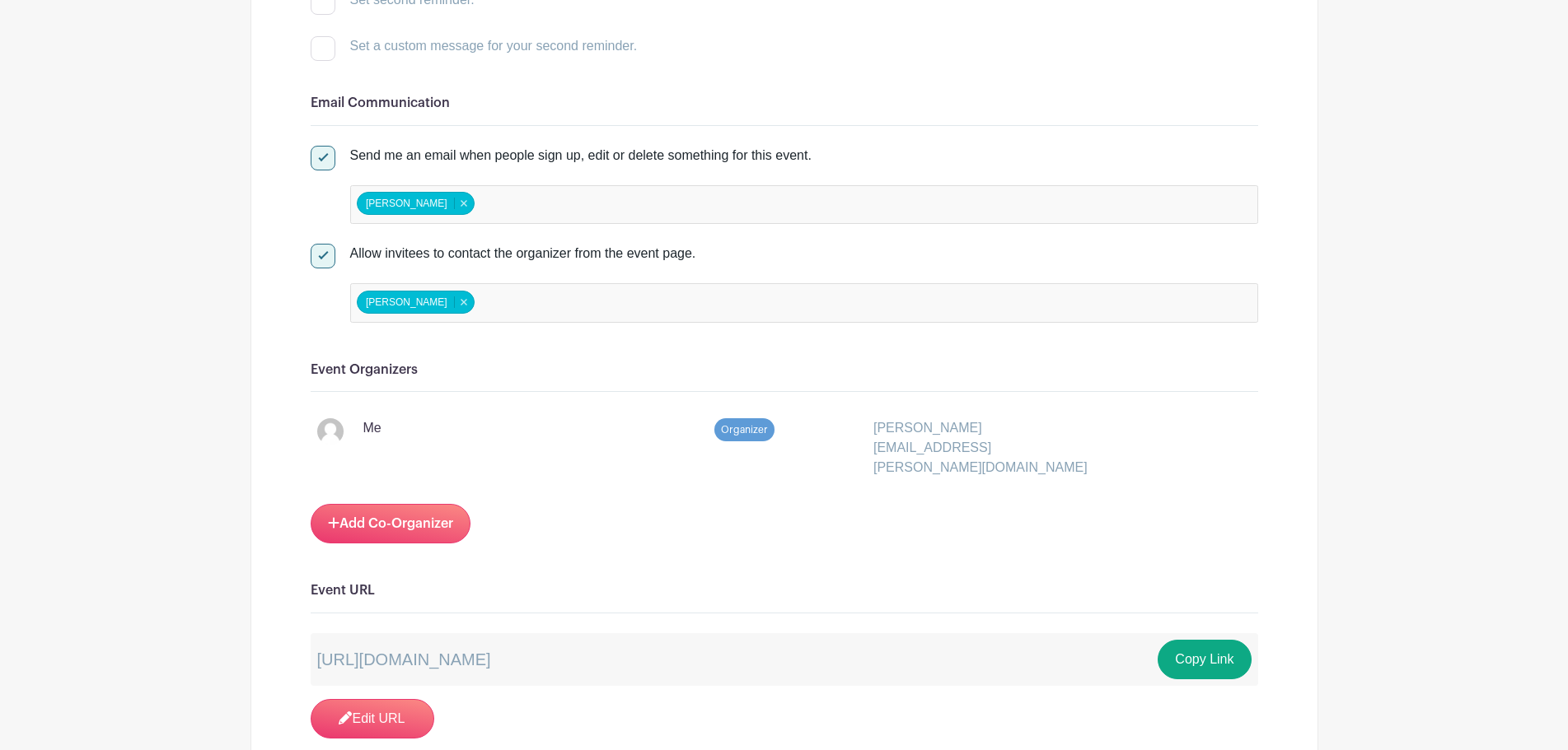
scroll to position [906, 0]
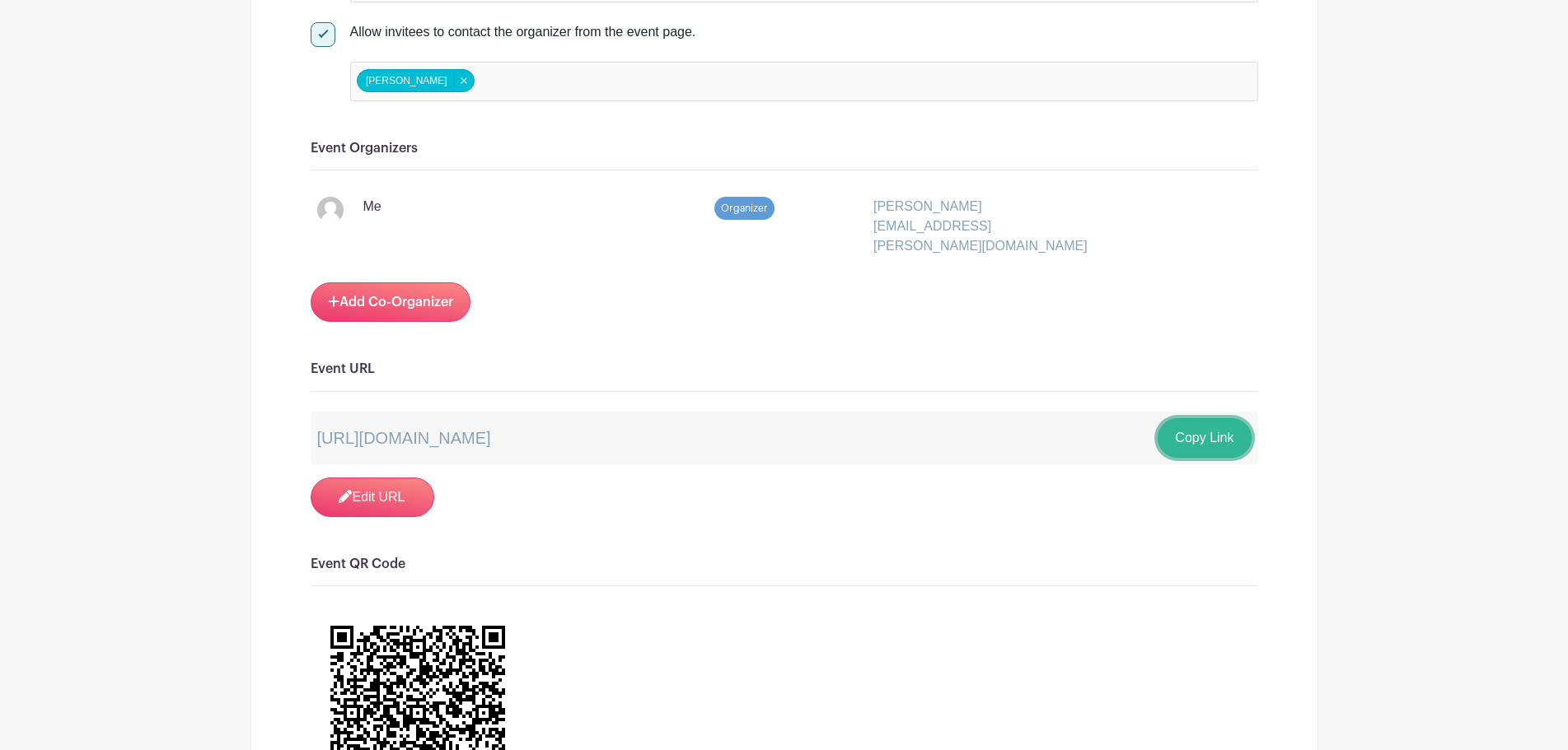
click at [1196, 422] on button "Copy Link" at bounding box center [1205, 438] width 93 height 40
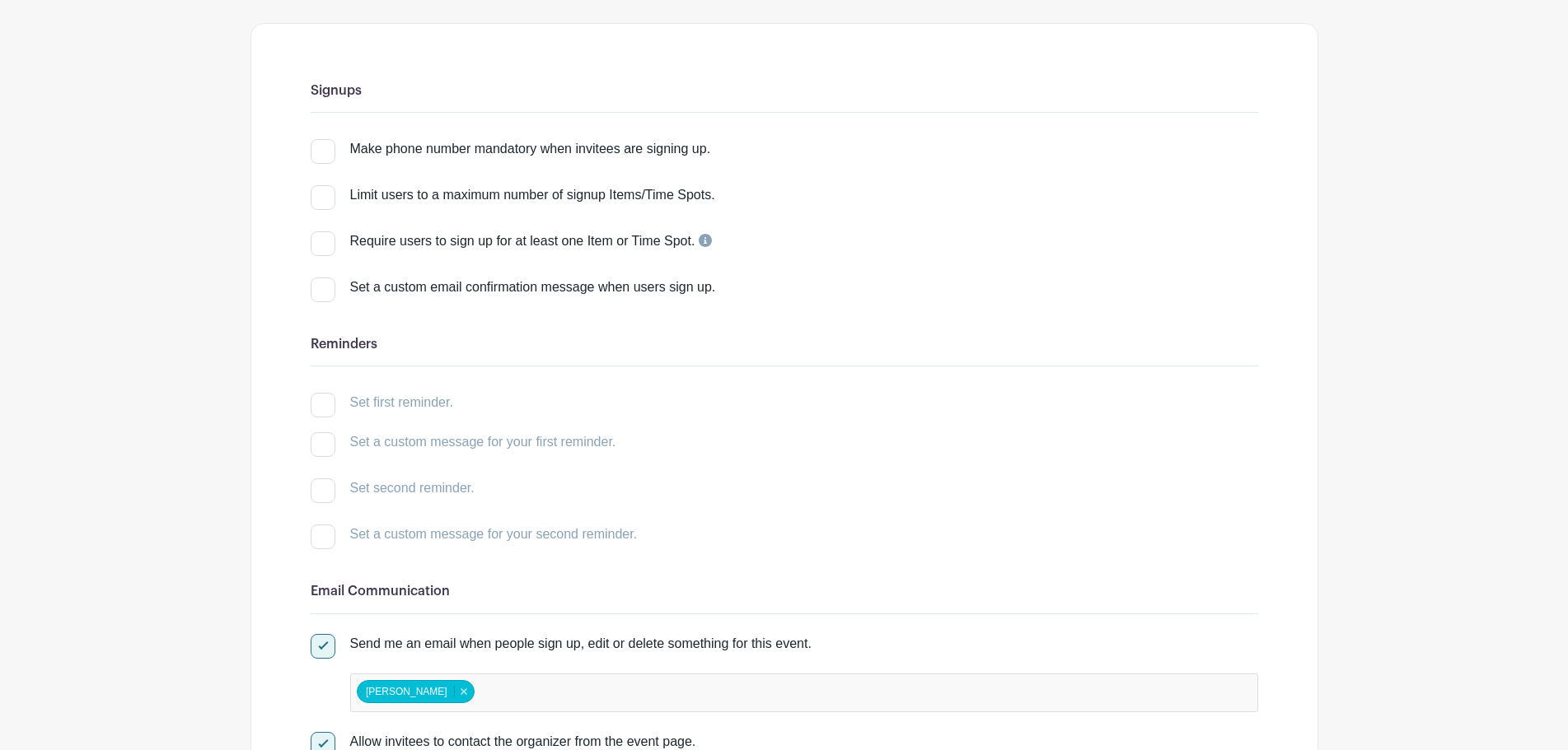
scroll to position [0, 0]
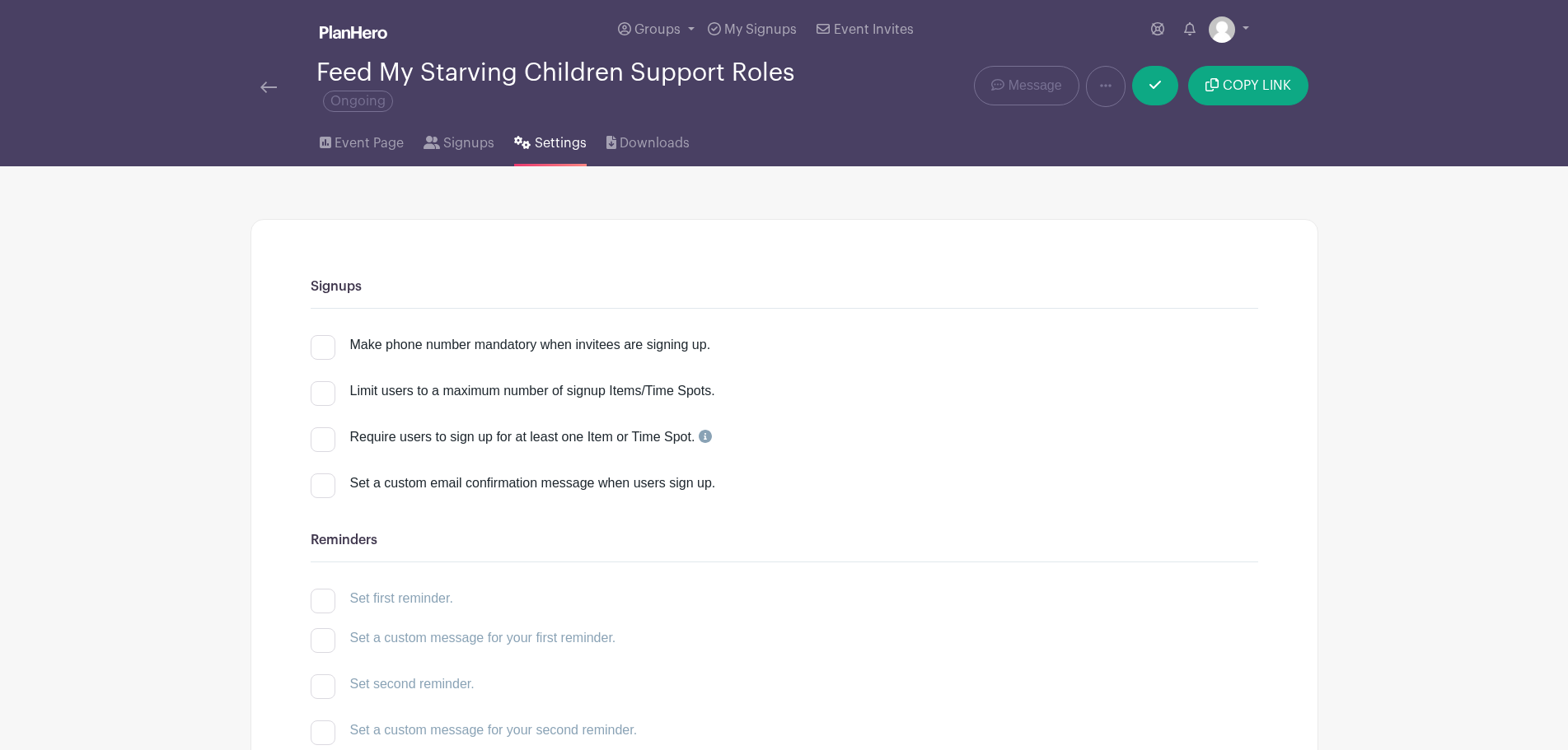
click at [264, 88] on img at bounding box center [268, 86] width 17 height 11
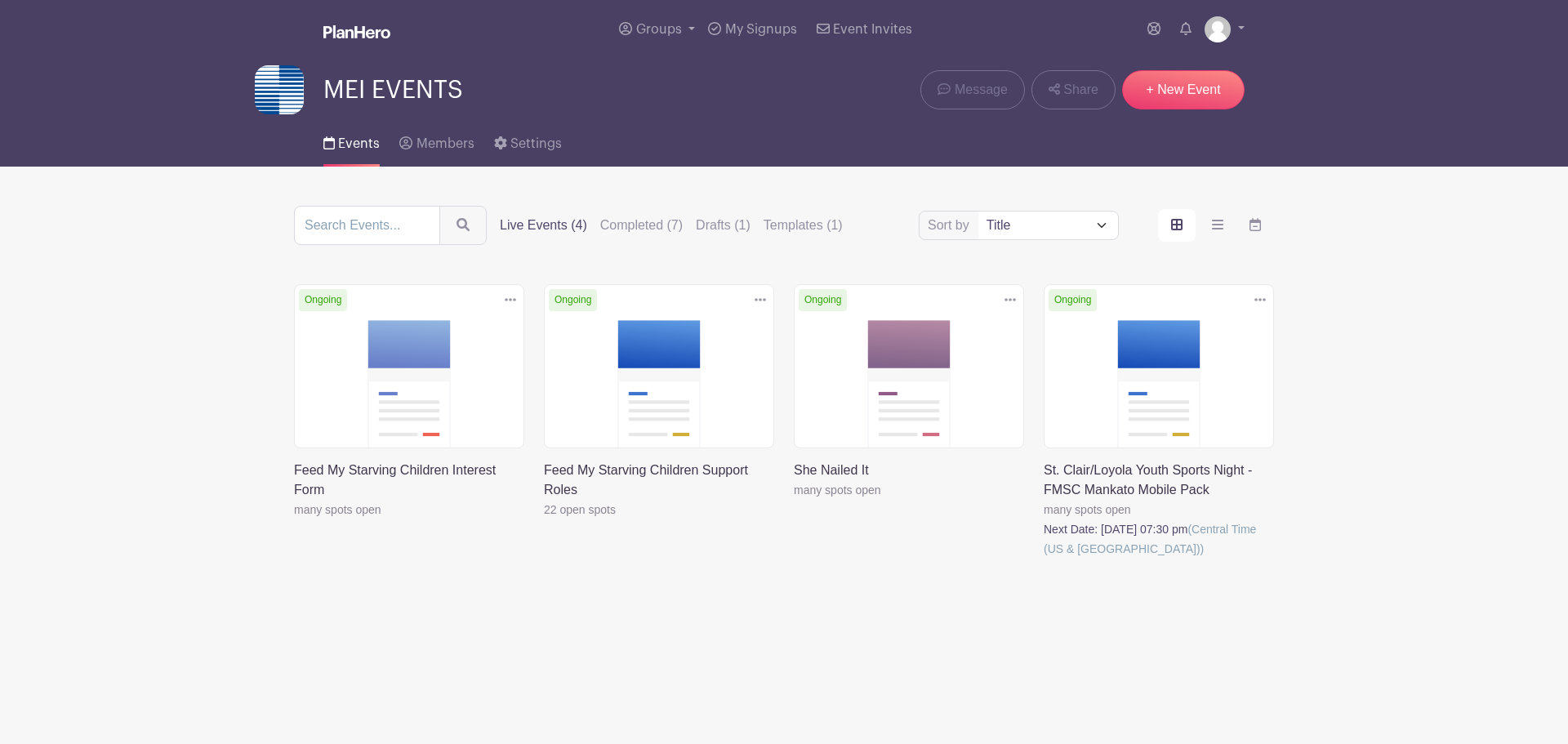
click at [544, 519] on link at bounding box center [544, 519] width 0 height 0
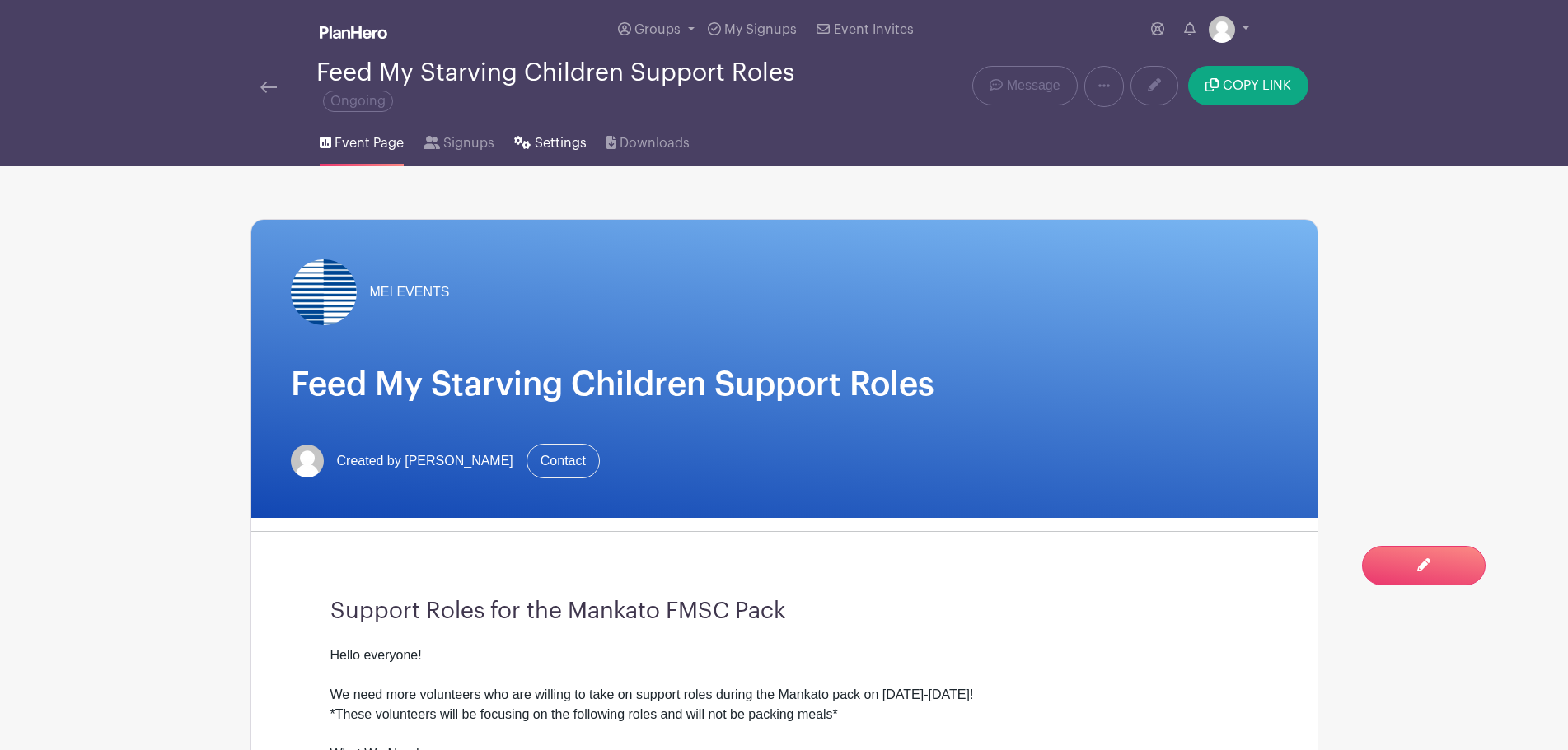
click at [565, 148] on span "Settings" at bounding box center [560, 143] width 52 height 19
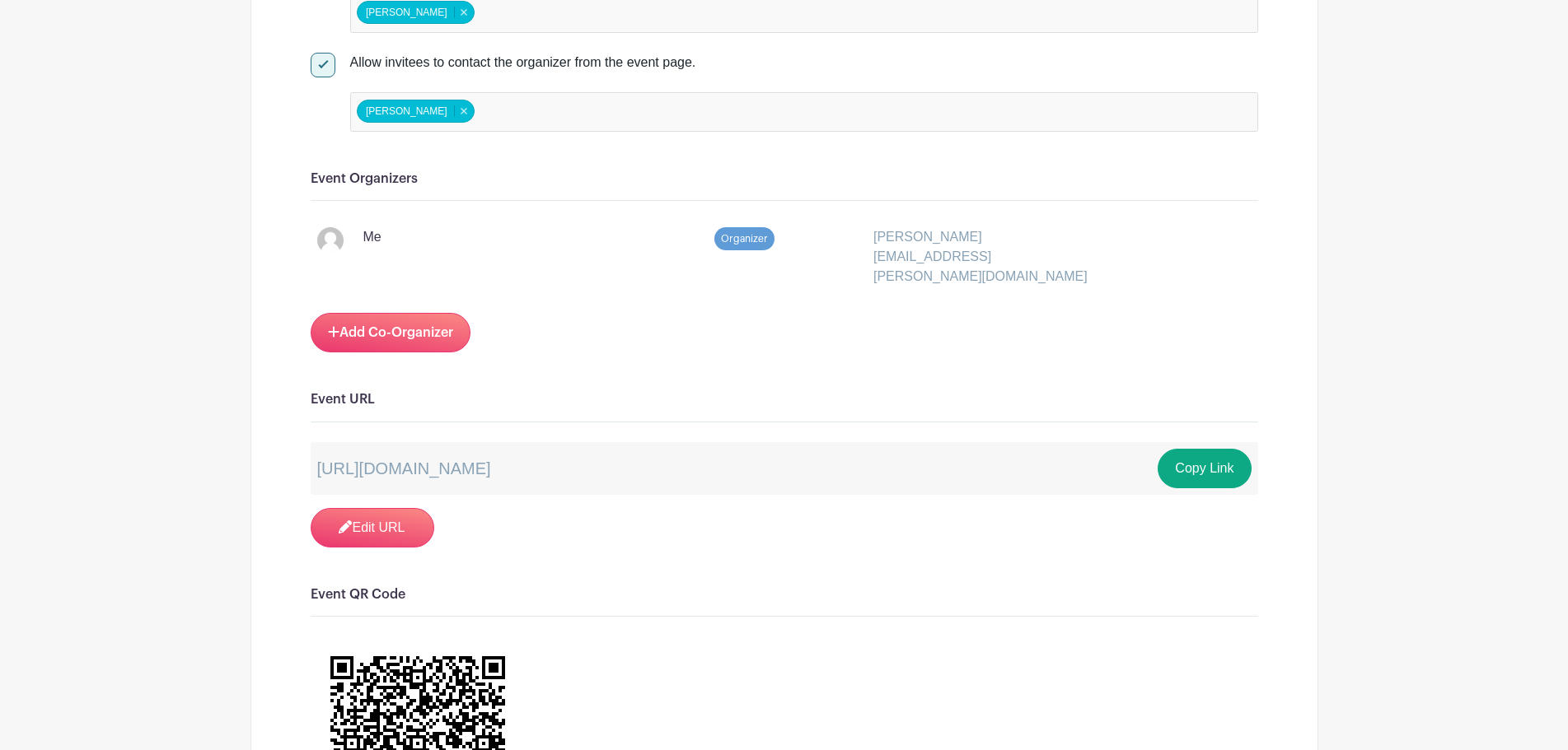
scroll to position [906, 0]
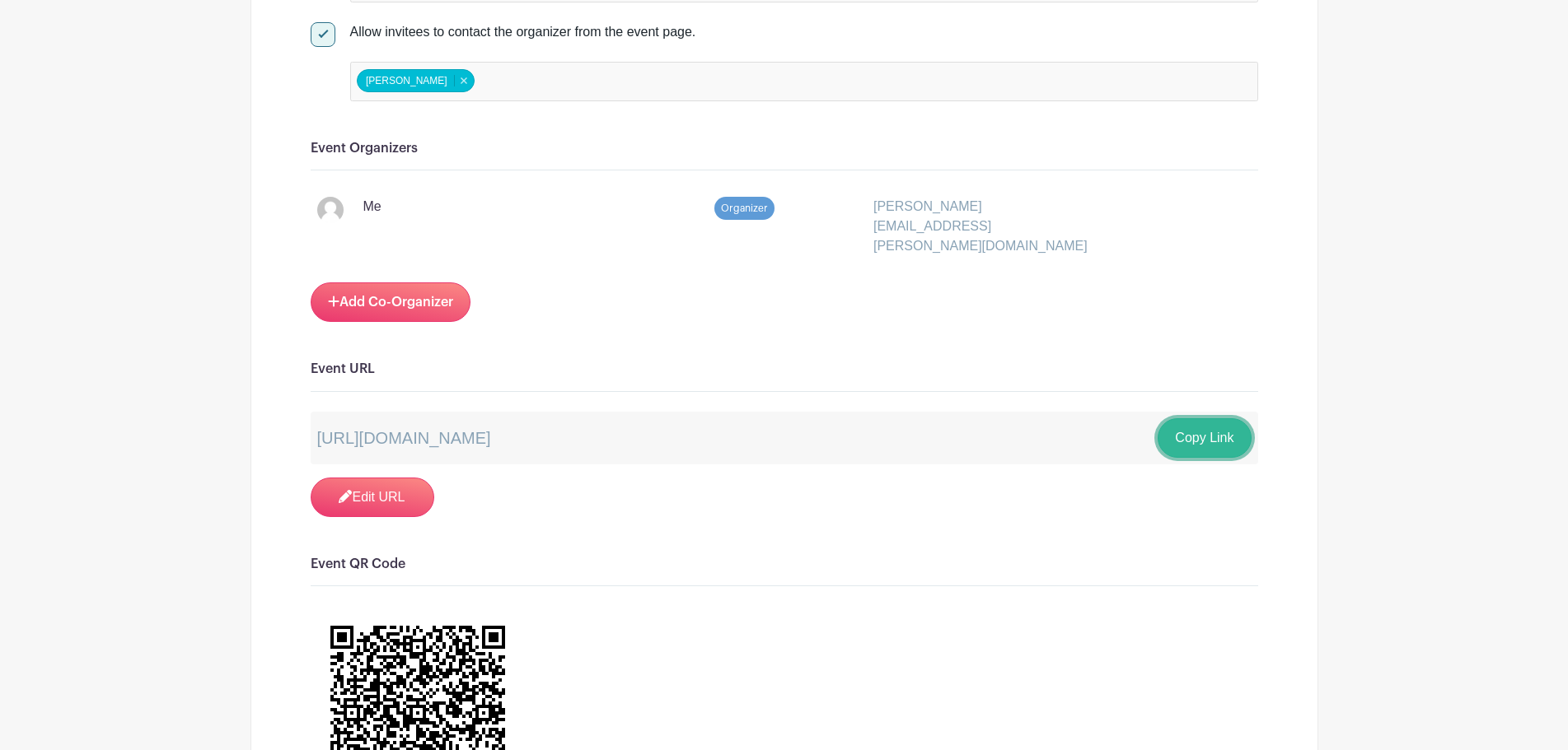
click at [1196, 419] on button "Copy Link" at bounding box center [1205, 438] width 93 height 40
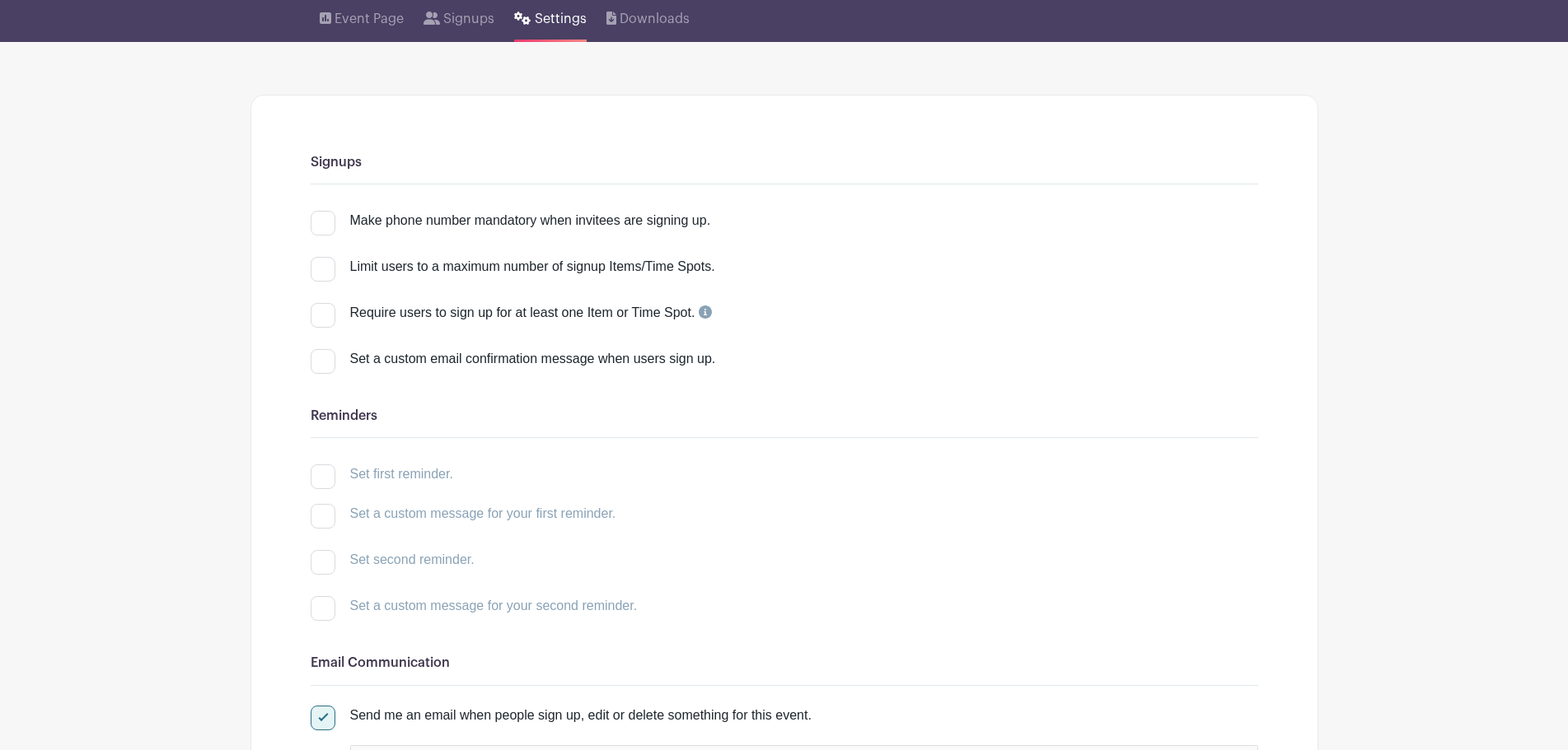
scroll to position [0, 0]
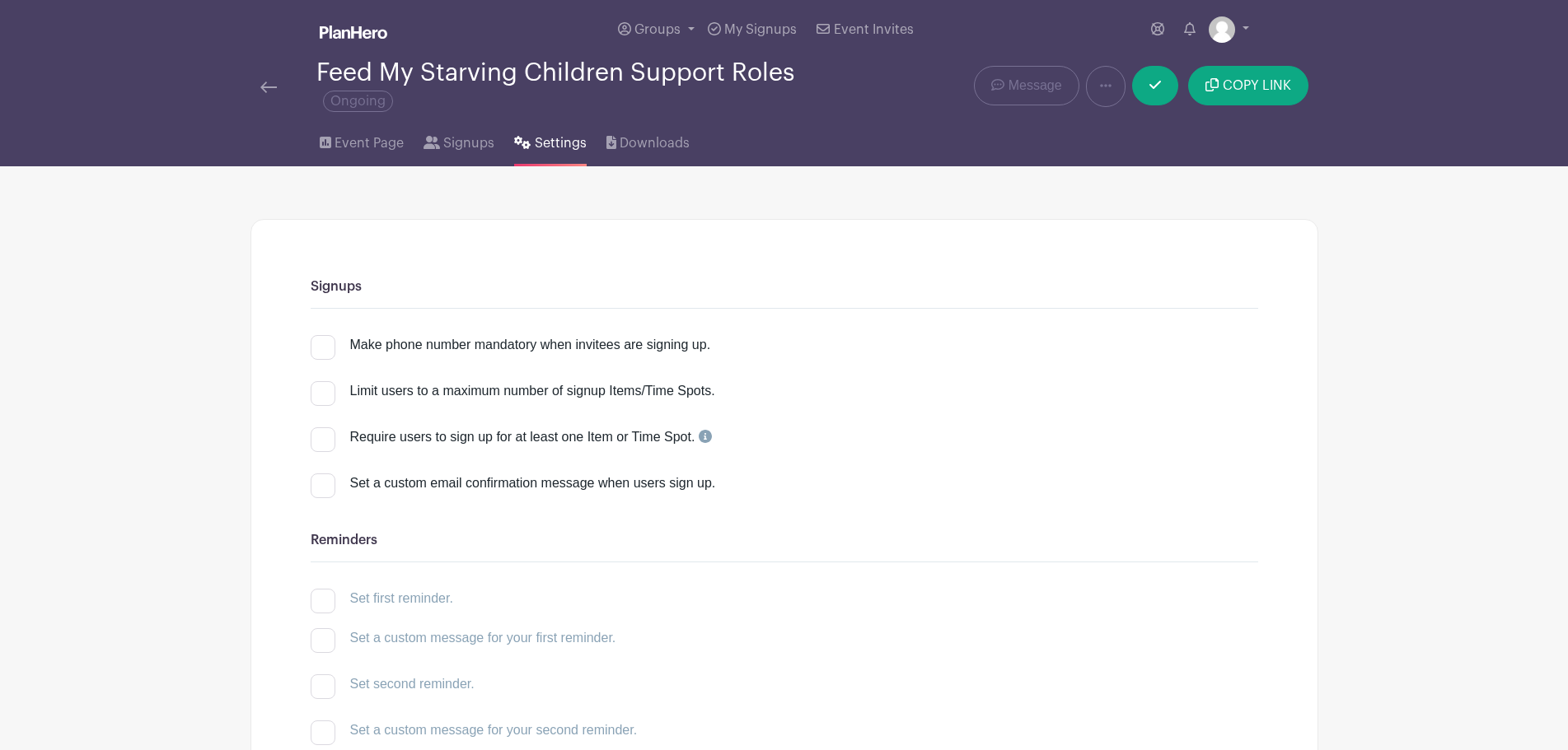
click at [260, 88] on img at bounding box center [268, 86] width 17 height 11
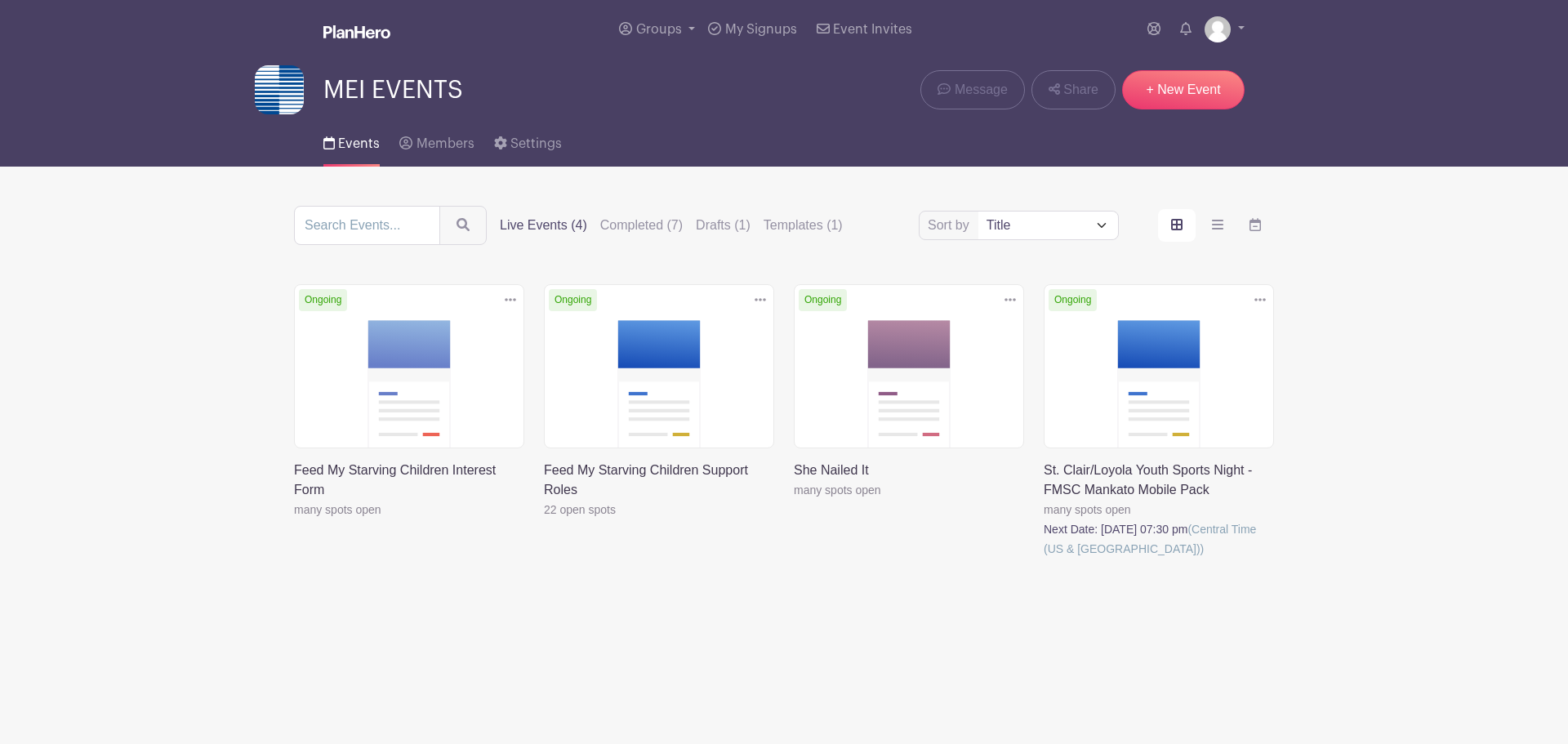
click at [544, 519] on link at bounding box center [544, 519] width 0 height 0
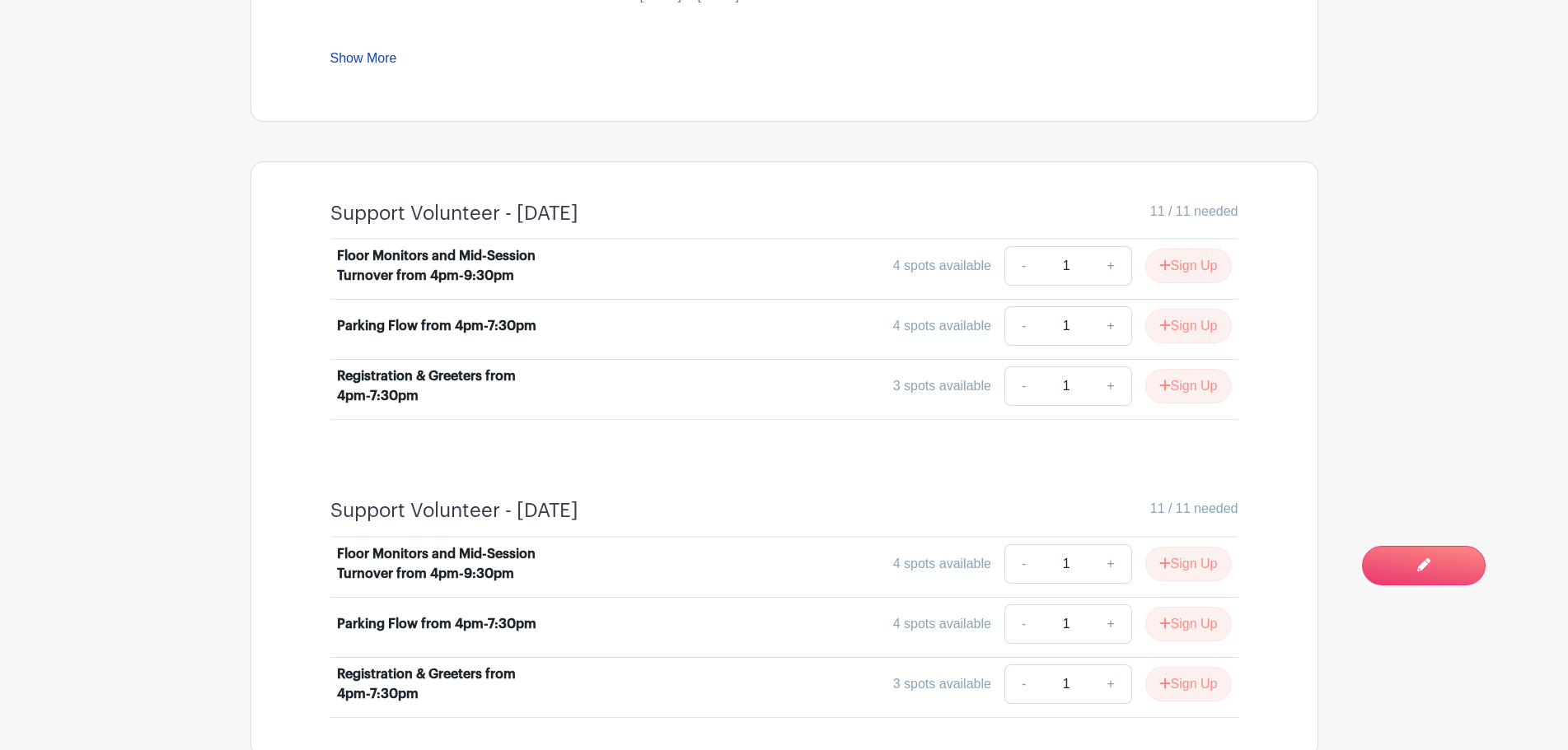
scroll to position [886, 0]
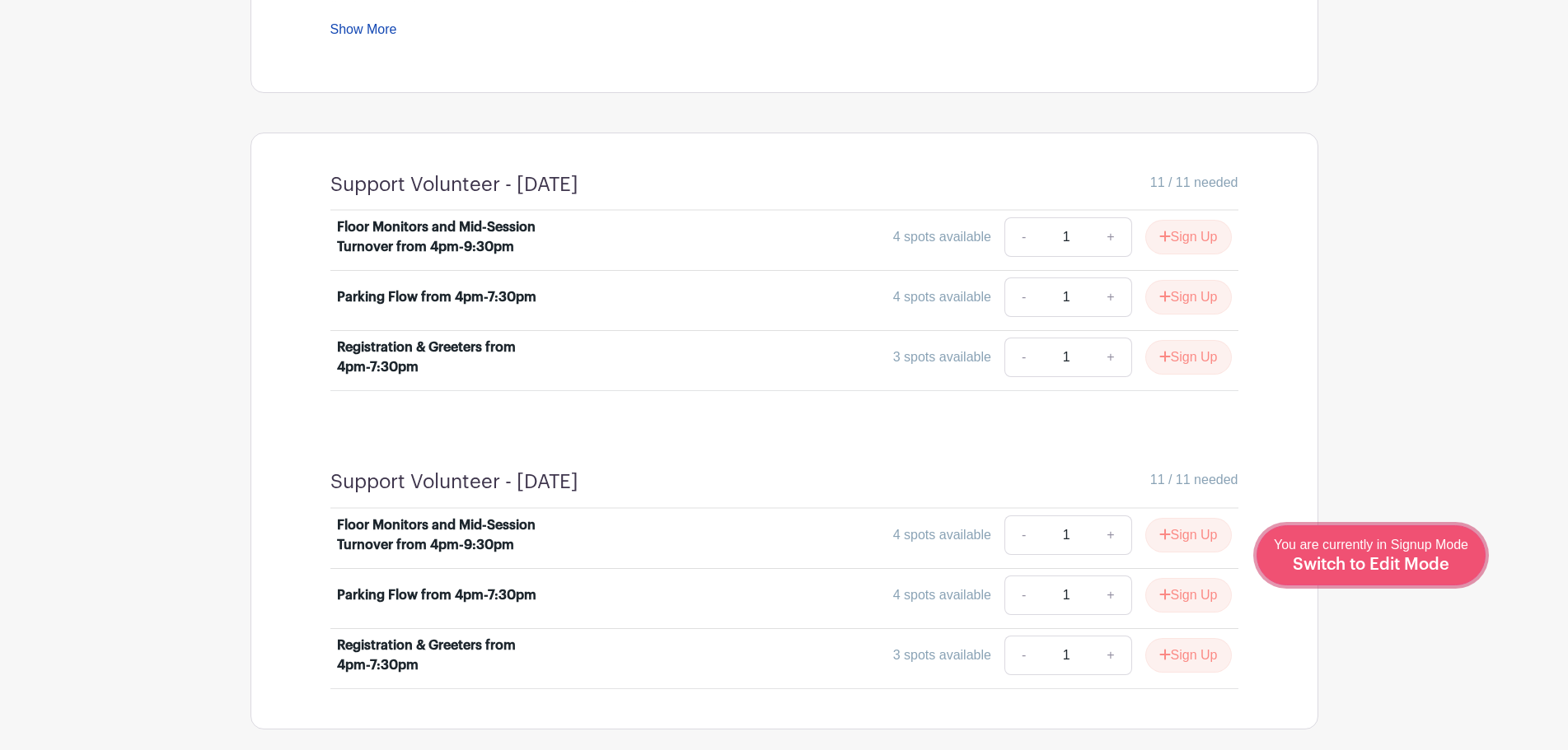
click at [1384, 555] on div "You are currently in Signup Mode Switch to Edit Mode" at bounding box center [1370, 555] width 194 height 41
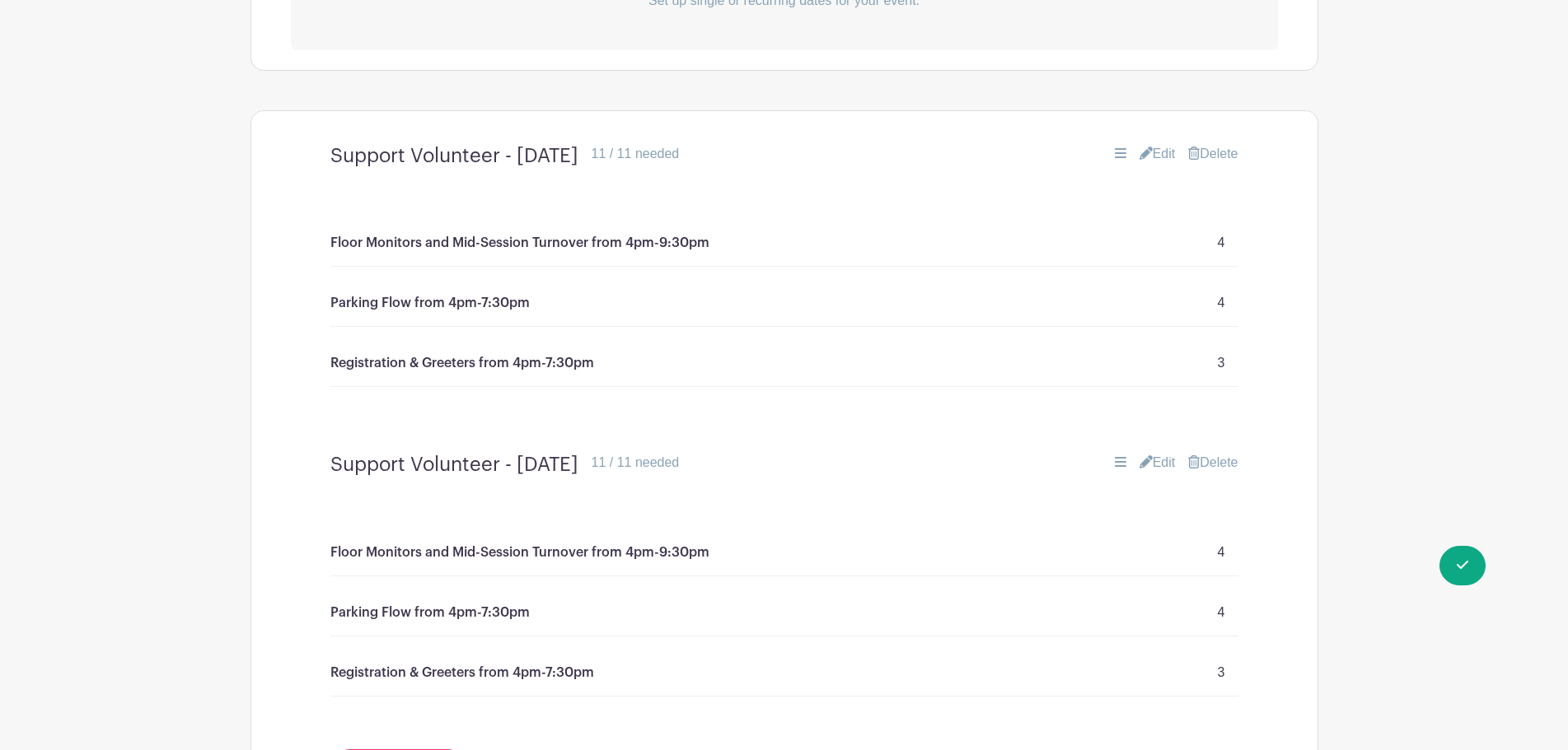
scroll to position [1153, 0]
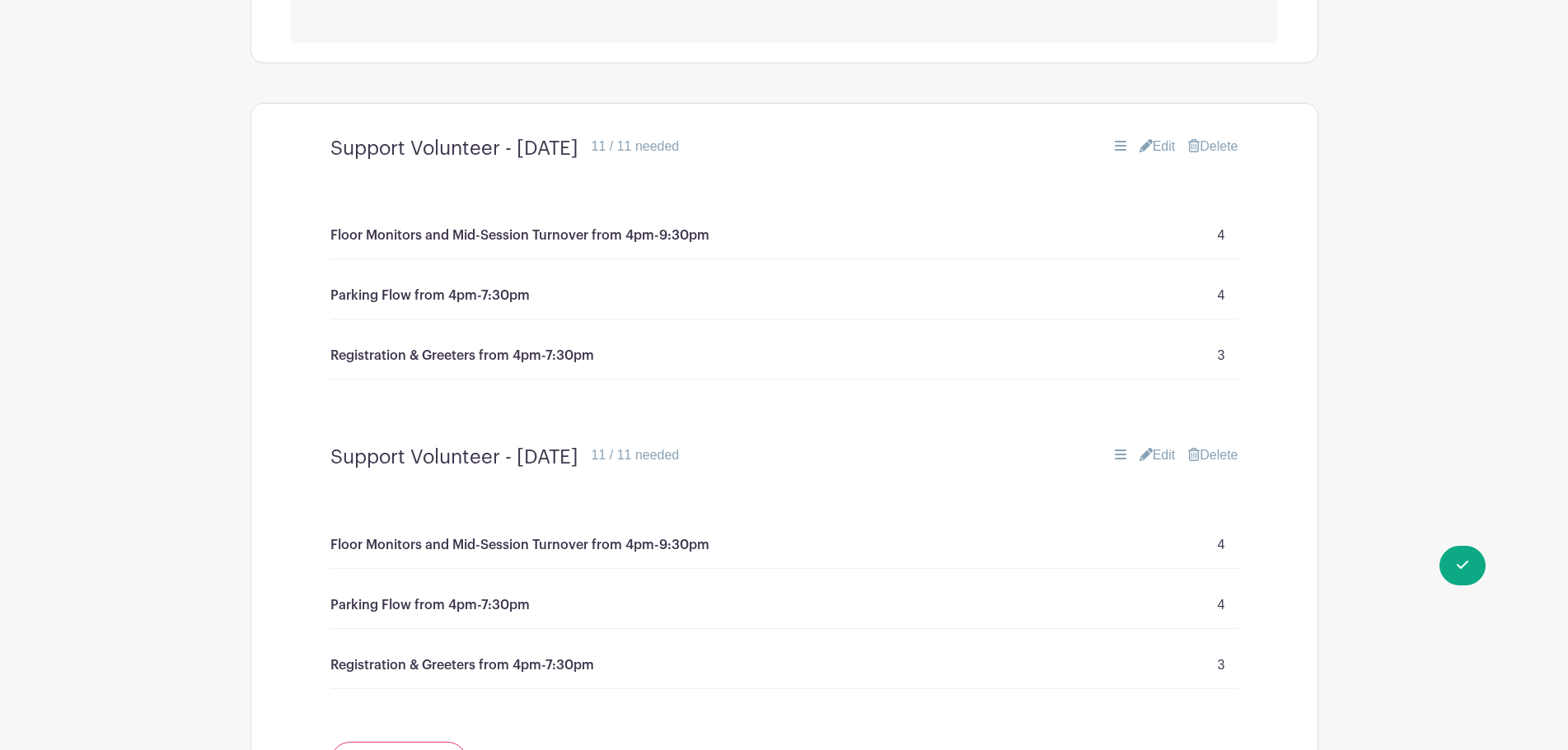
click at [1158, 134] on div "Support Volunteer - Wednesday, October 22 11 / 11 needed Edit Delete" at bounding box center [784, 148] width 987 height 50
click at [1155, 147] on link "Edit" at bounding box center [1157, 146] width 36 height 19
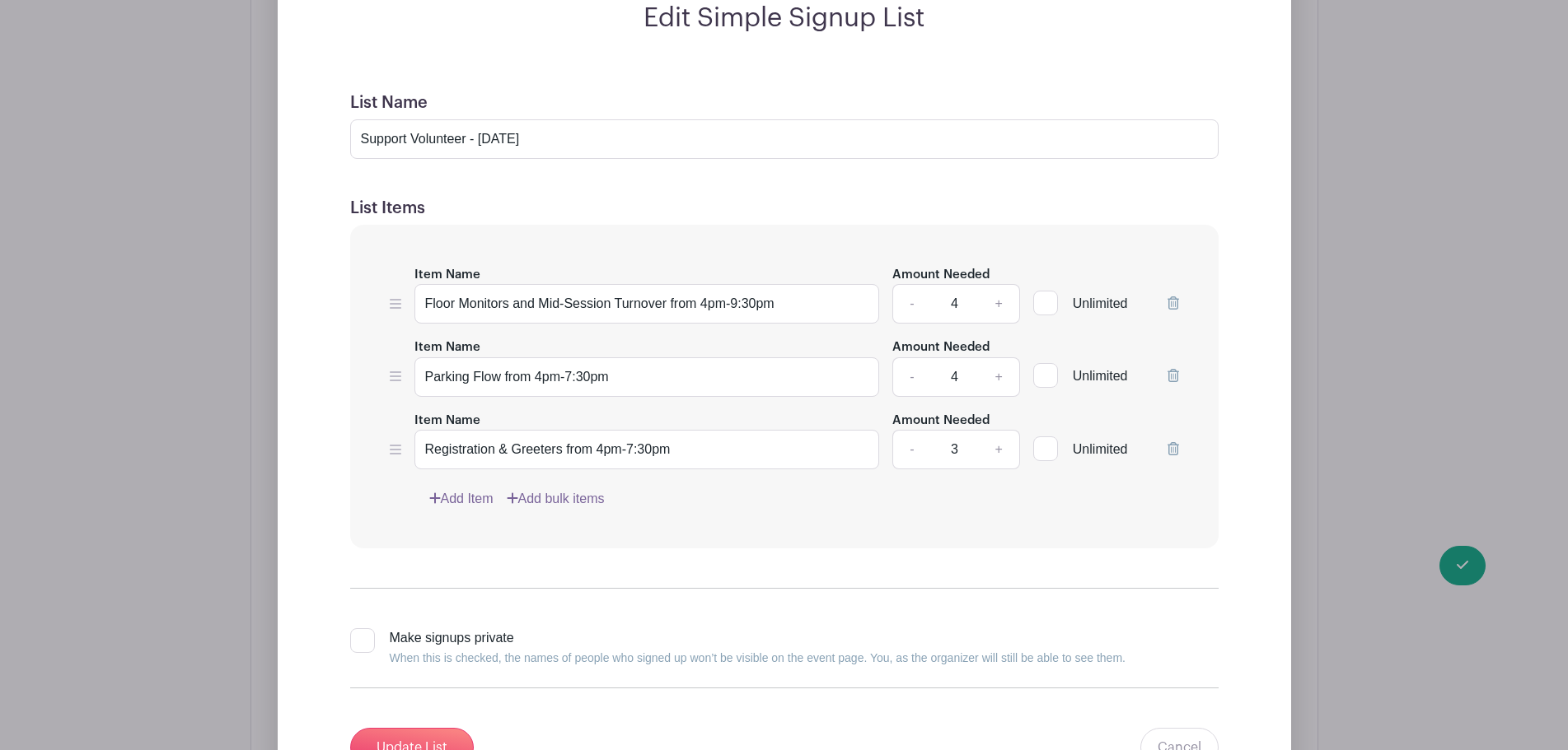
scroll to position [1400, 0]
click at [1004, 444] on link "+" at bounding box center [998, 449] width 41 height 40
type input "4"
click at [987, 302] on link "+" at bounding box center [998, 302] width 41 height 40
type input "5"
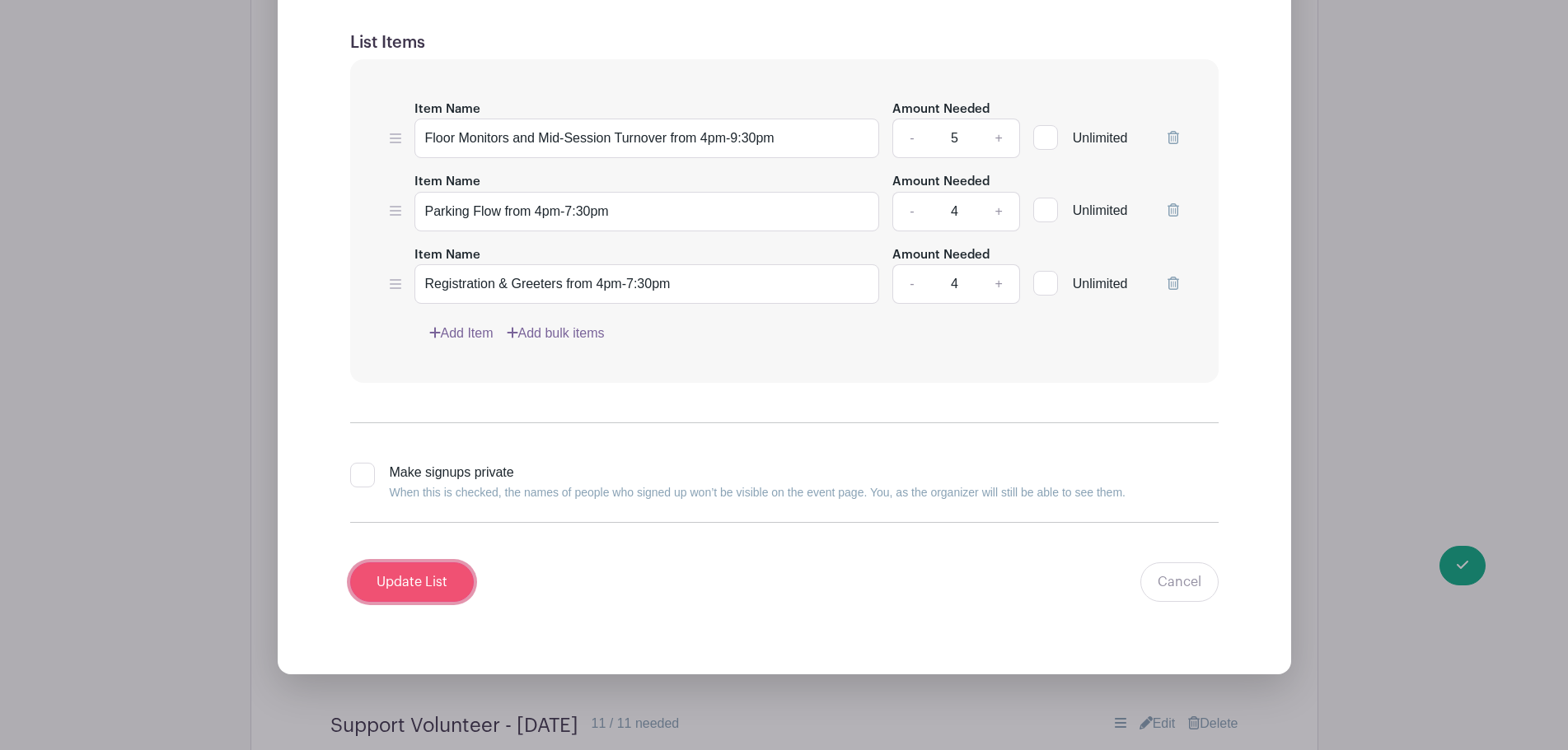
click at [419, 579] on input "Update List" at bounding box center [412, 582] width 123 height 40
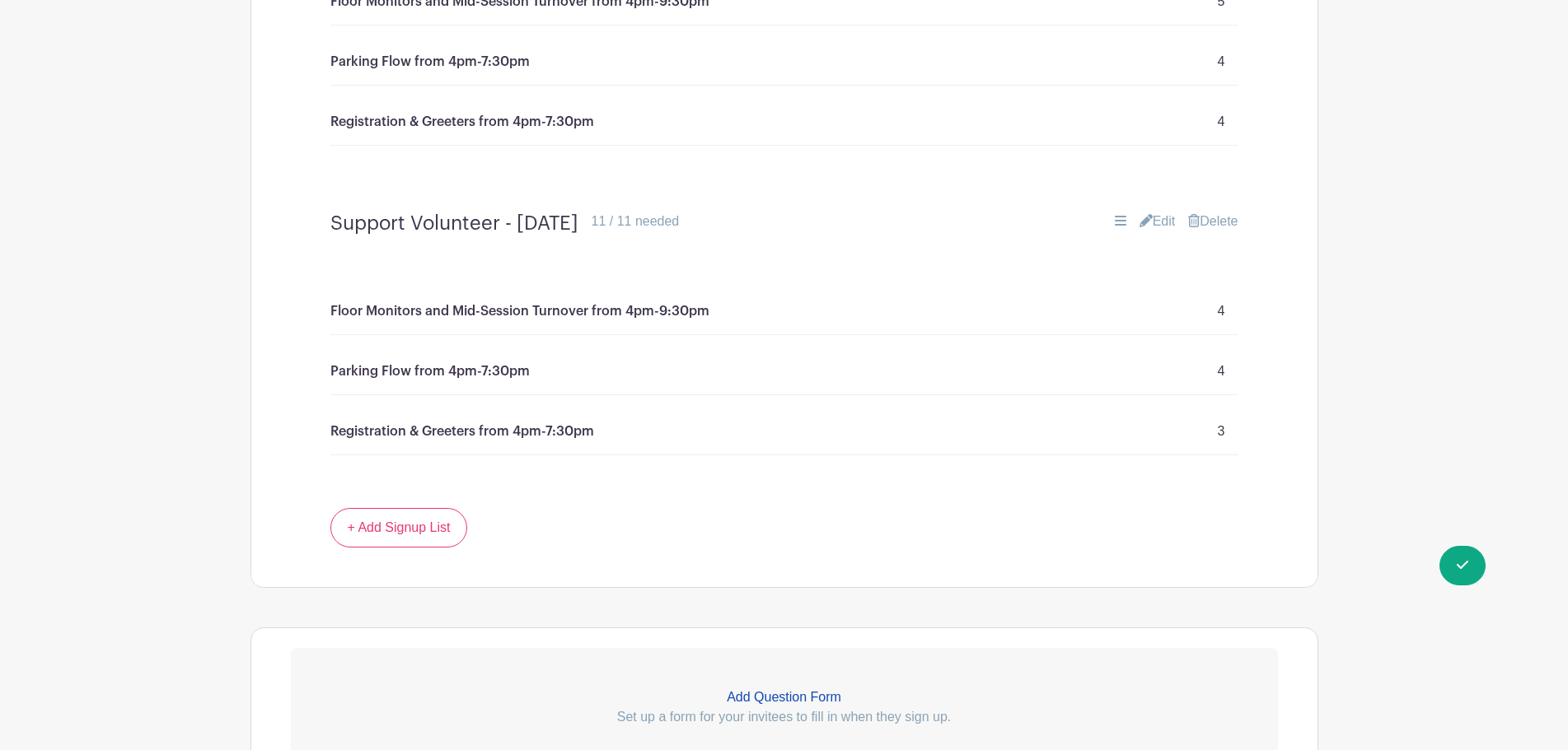
scroll to position [1280, 0]
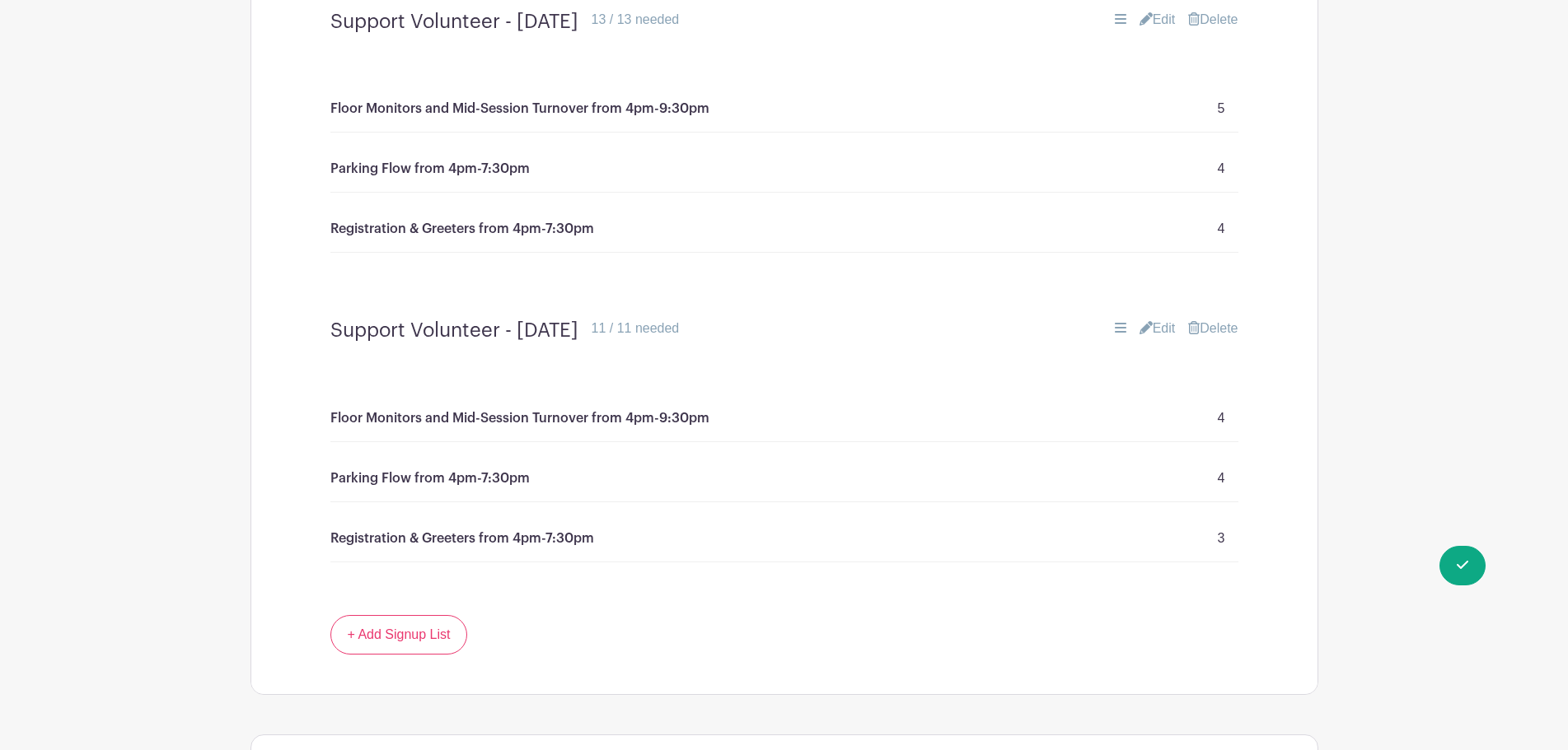
click at [1154, 321] on link "Edit" at bounding box center [1157, 329] width 36 height 19
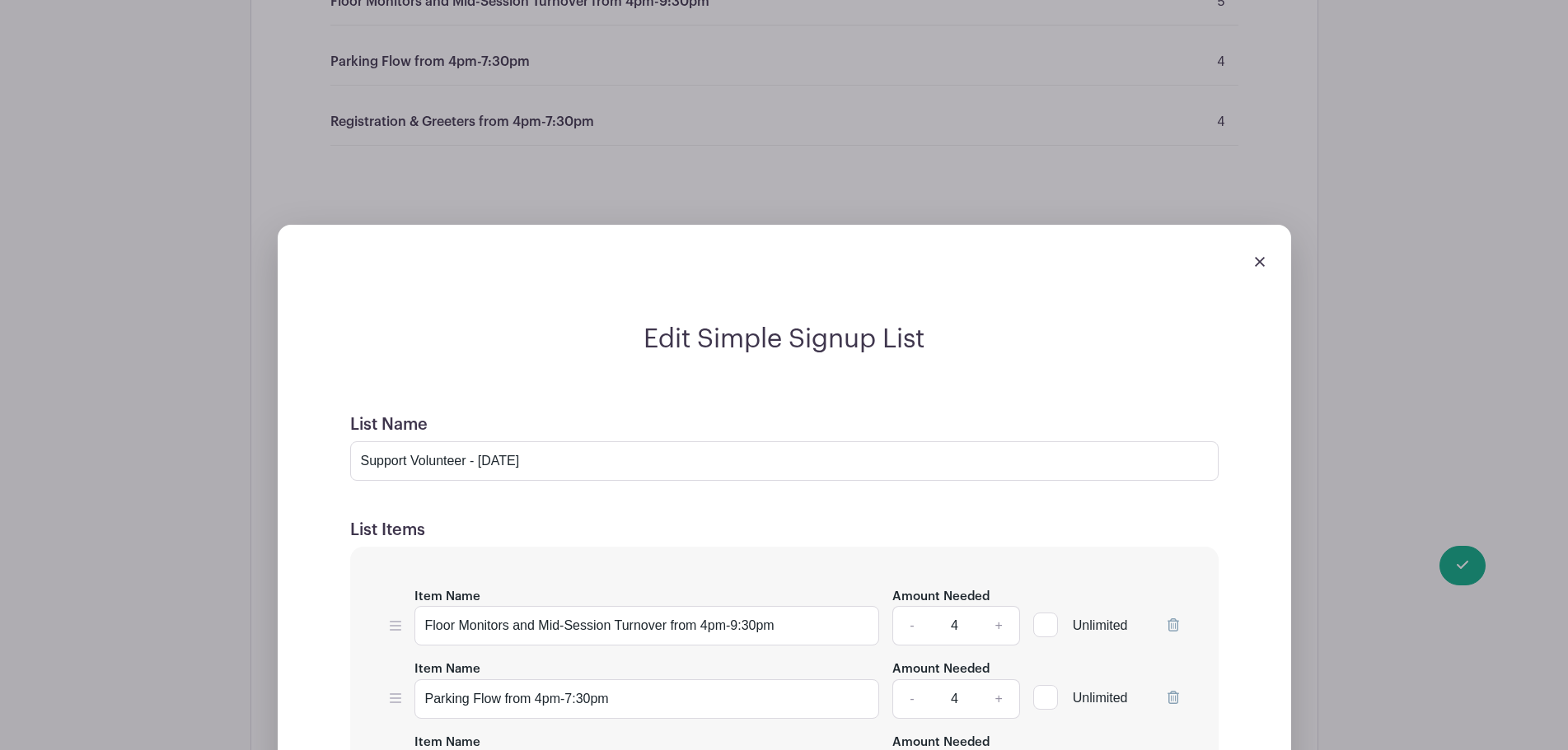
scroll to position [1608, 0]
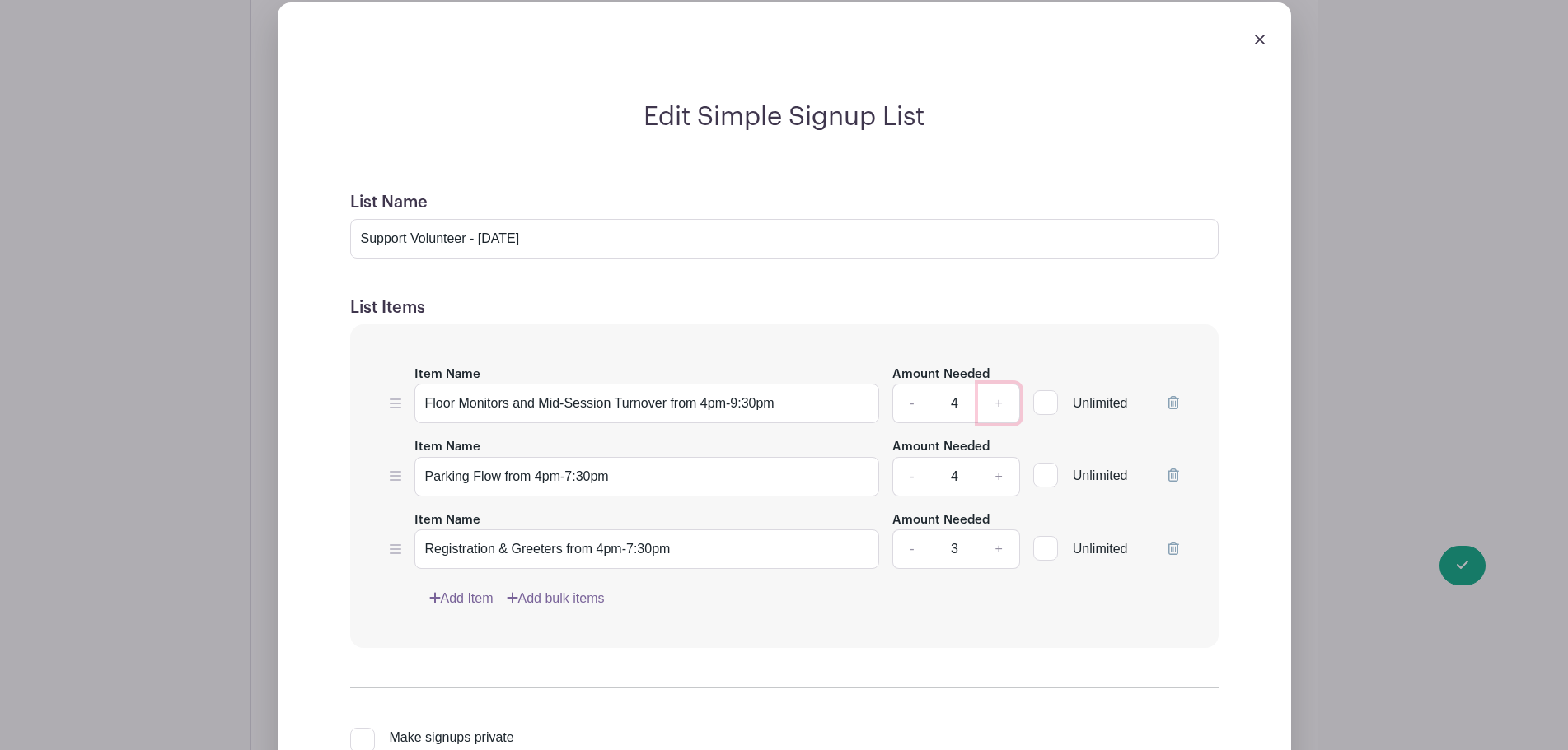
click at [1000, 403] on link "+" at bounding box center [998, 403] width 41 height 40
type input "5"
click at [995, 547] on link "+" at bounding box center [998, 549] width 41 height 40
type input "4"
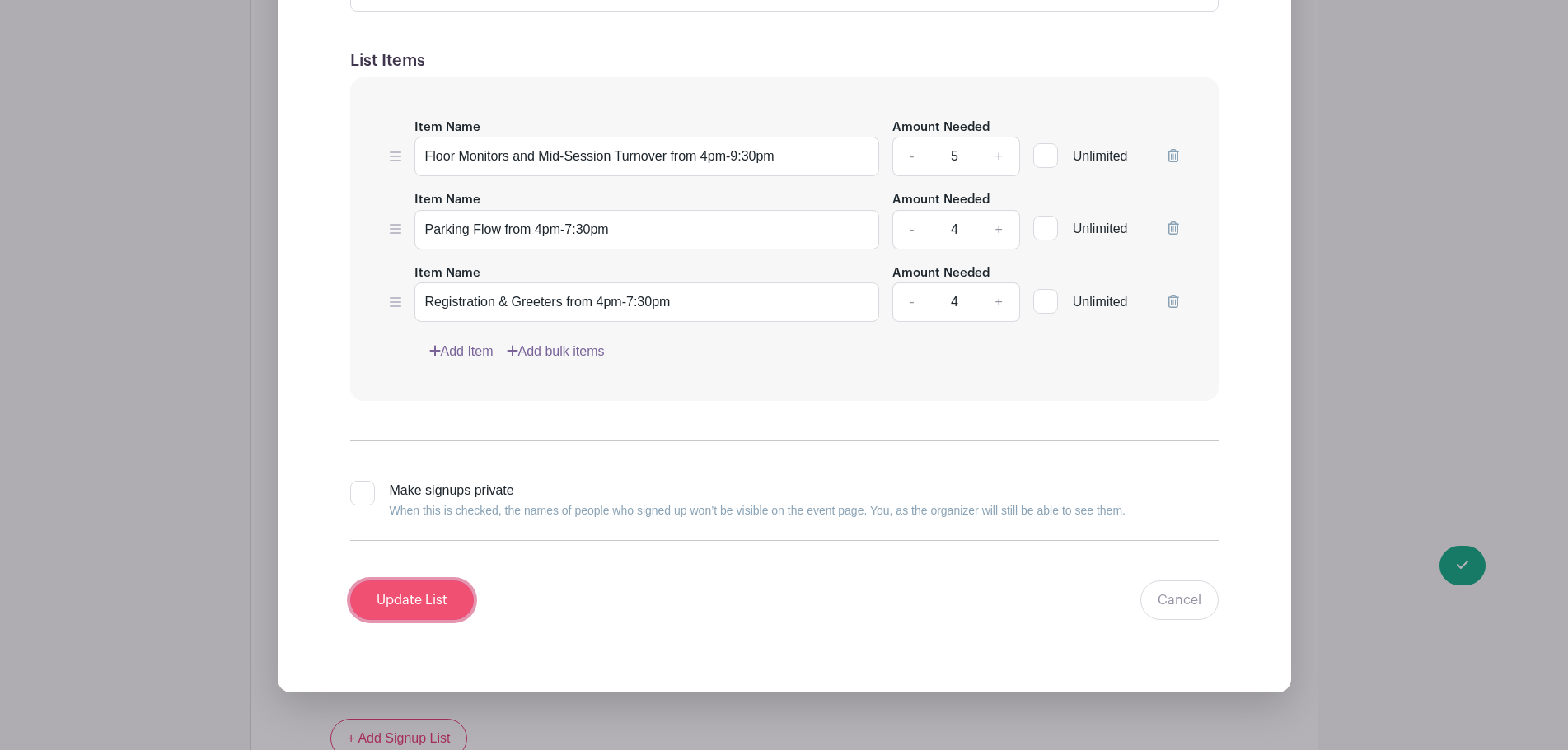
click at [380, 601] on input "Update List" at bounding box center [412, 600] width 123 height 40
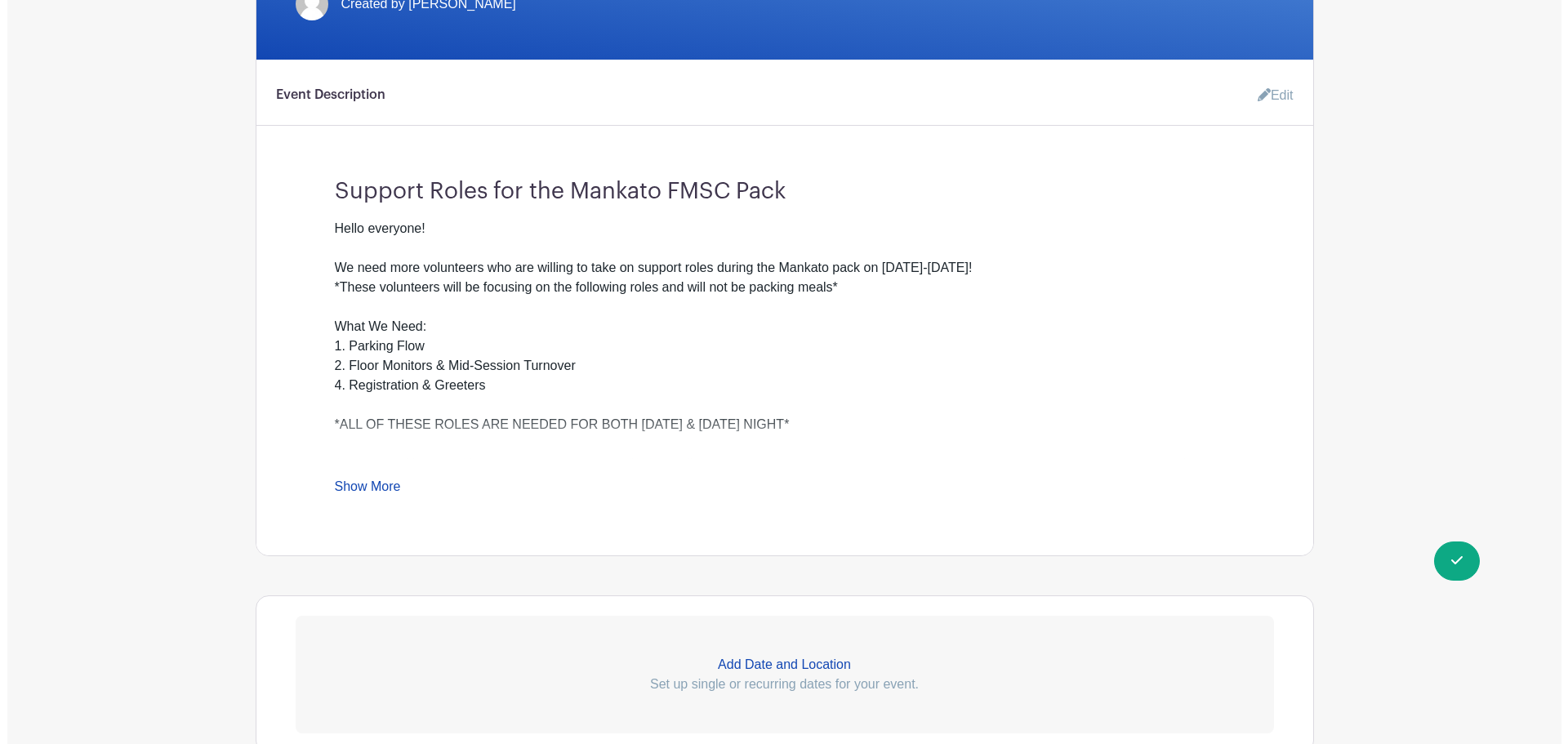
scroll to position [0, 0]
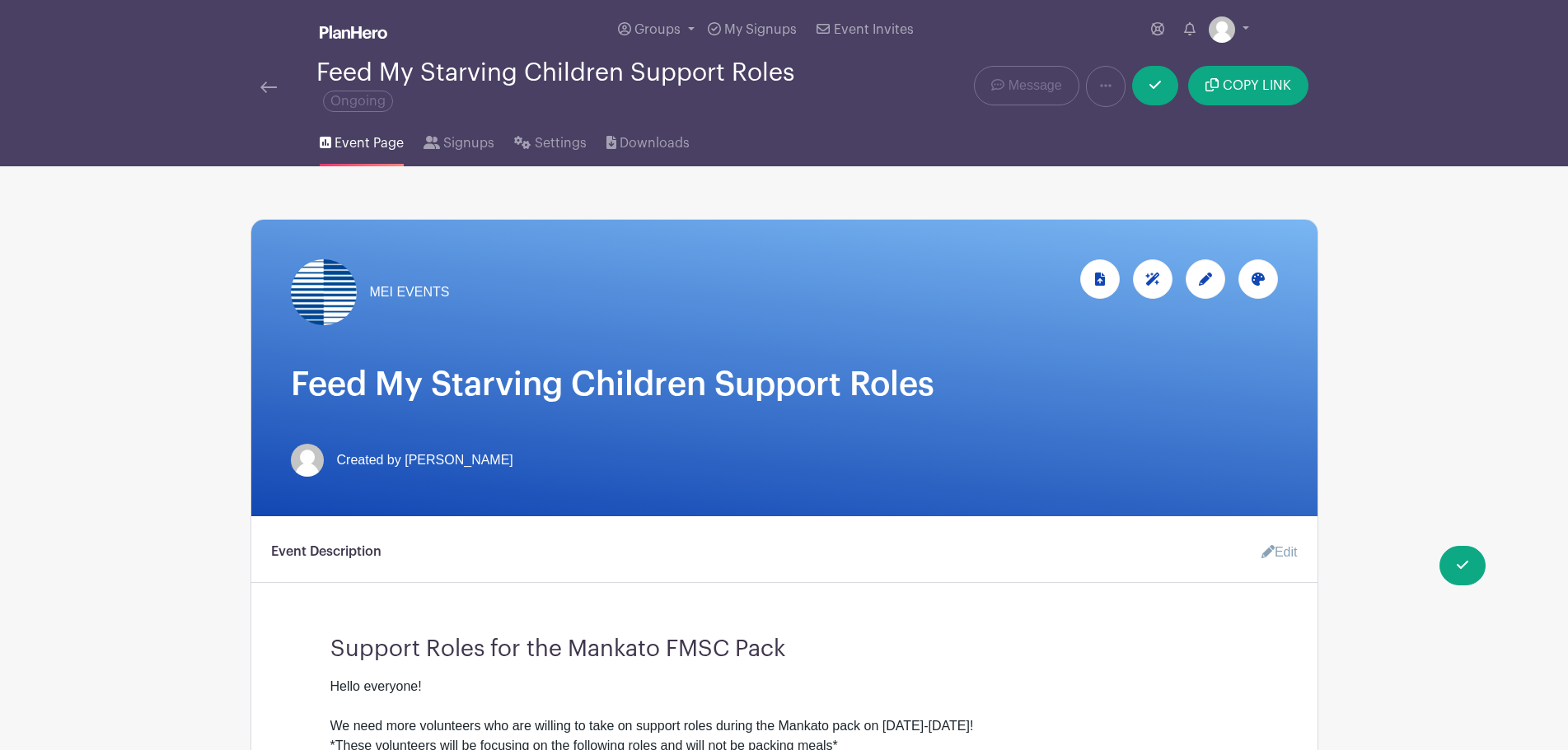
click at [267, 86] on img at bounding box center [268, 86] width 17 height 11
